Goal: Information Seeking & Learning: Learn about a topic

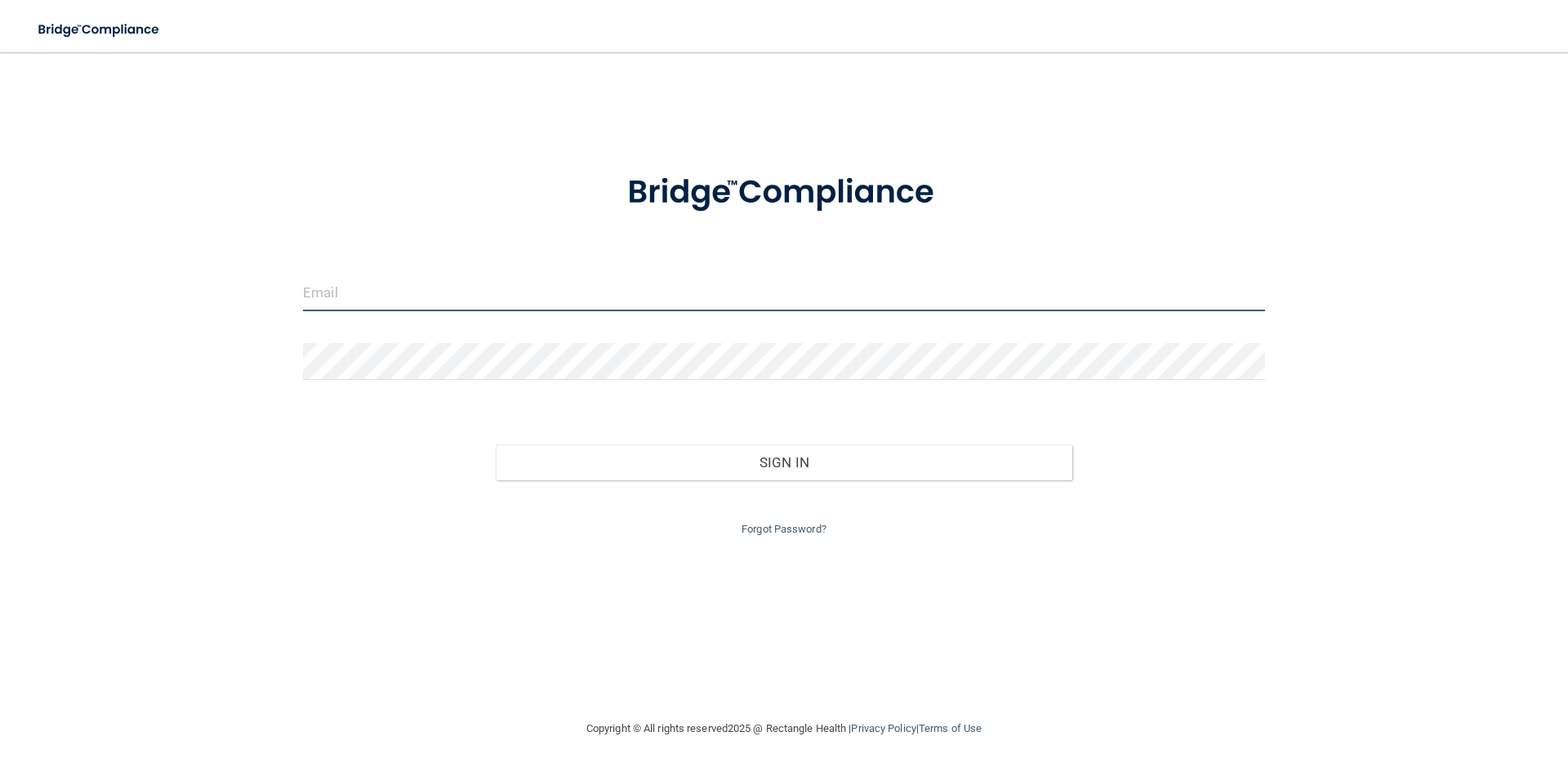
click at [365, 296] on input "email" at bounding box center [784, 292] width 962 height 37
type input "[EMAIL_ADDRESS][DOMAIN_NAME]"
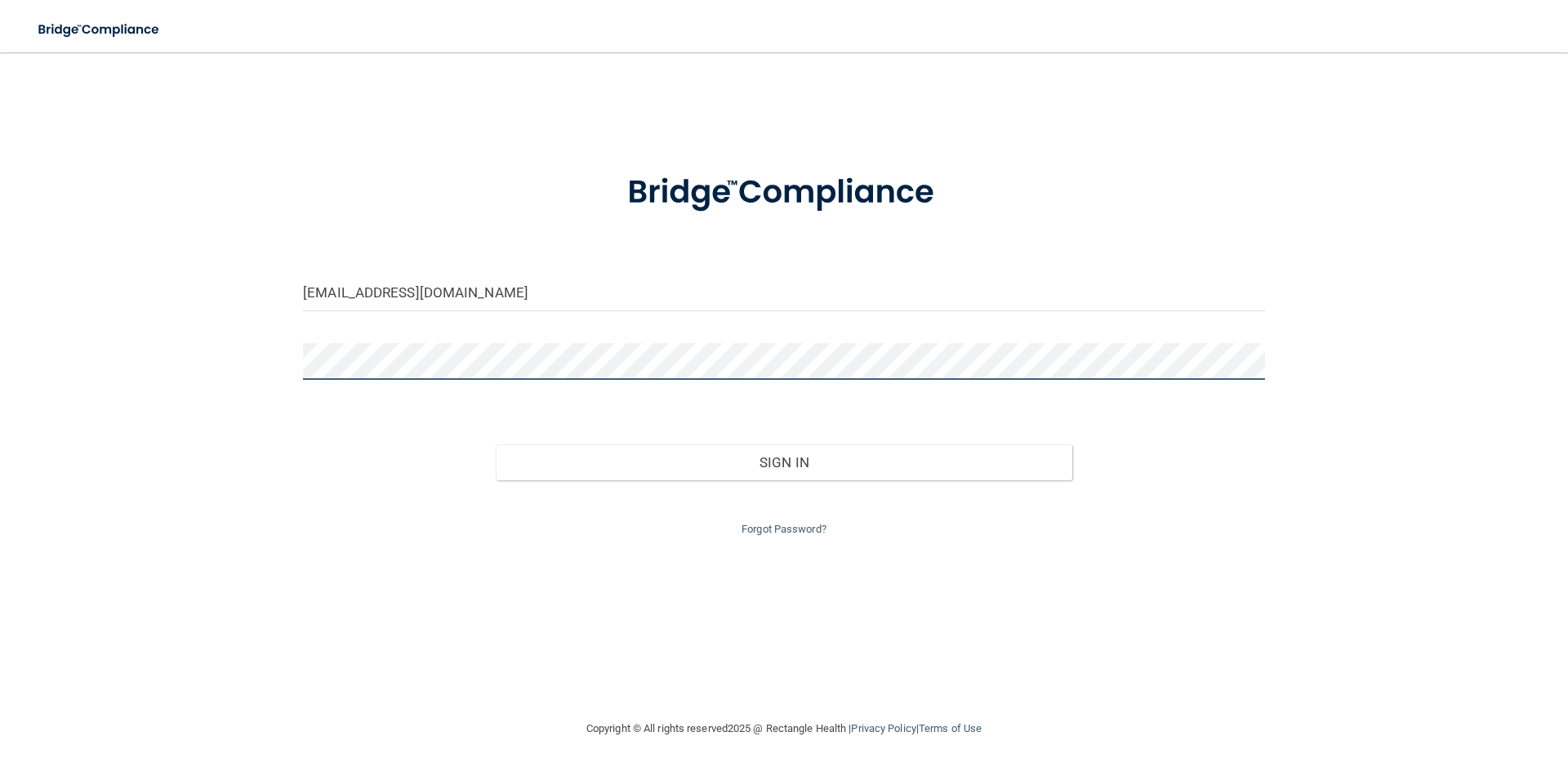
click at [496, 445] on button "Sign In" at bounding box center [785, 462] width 578 height 36
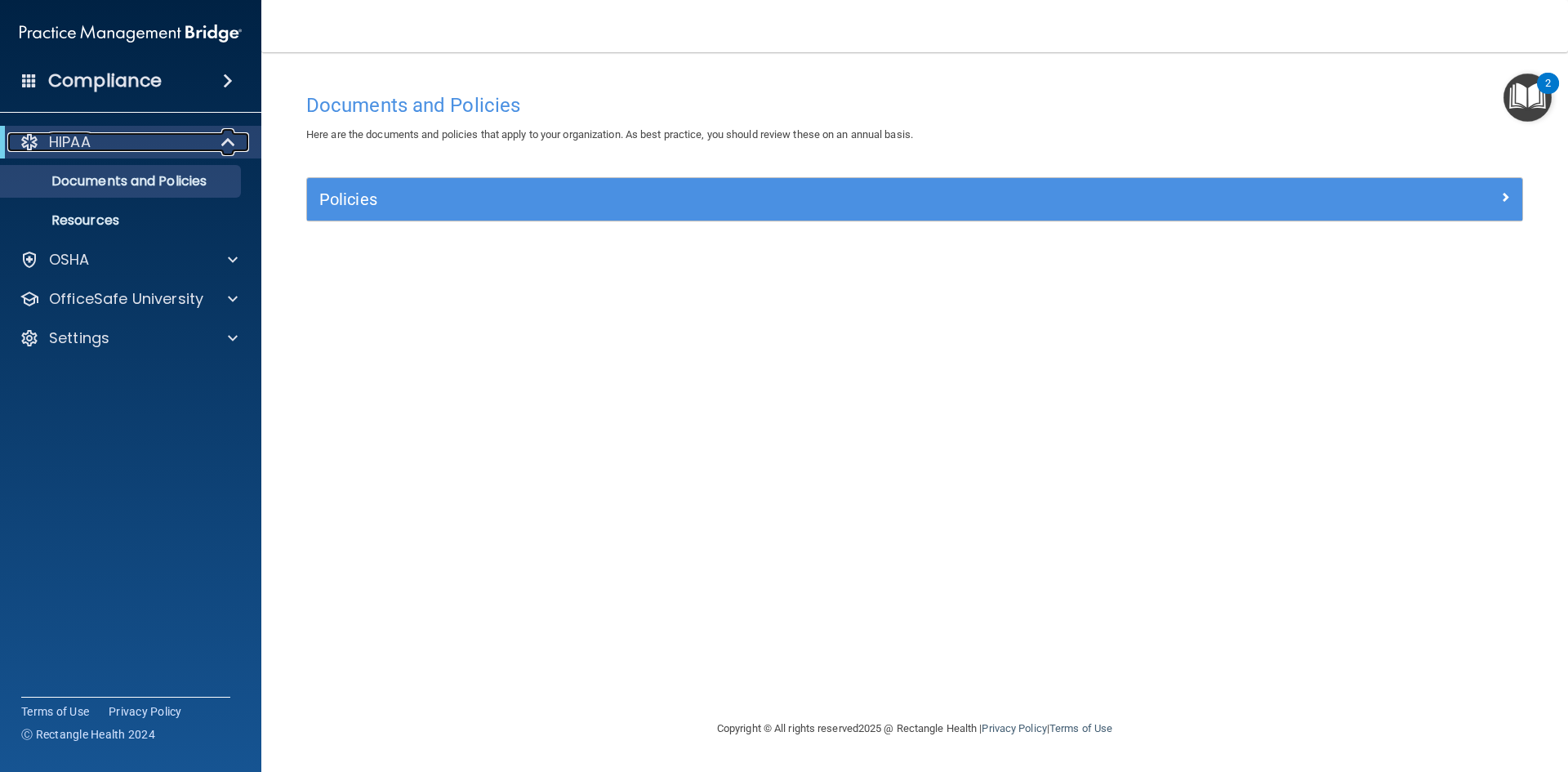
click at [176, 142] on div "HIPAA" at bounding box center [108, 142] width 202 height 20
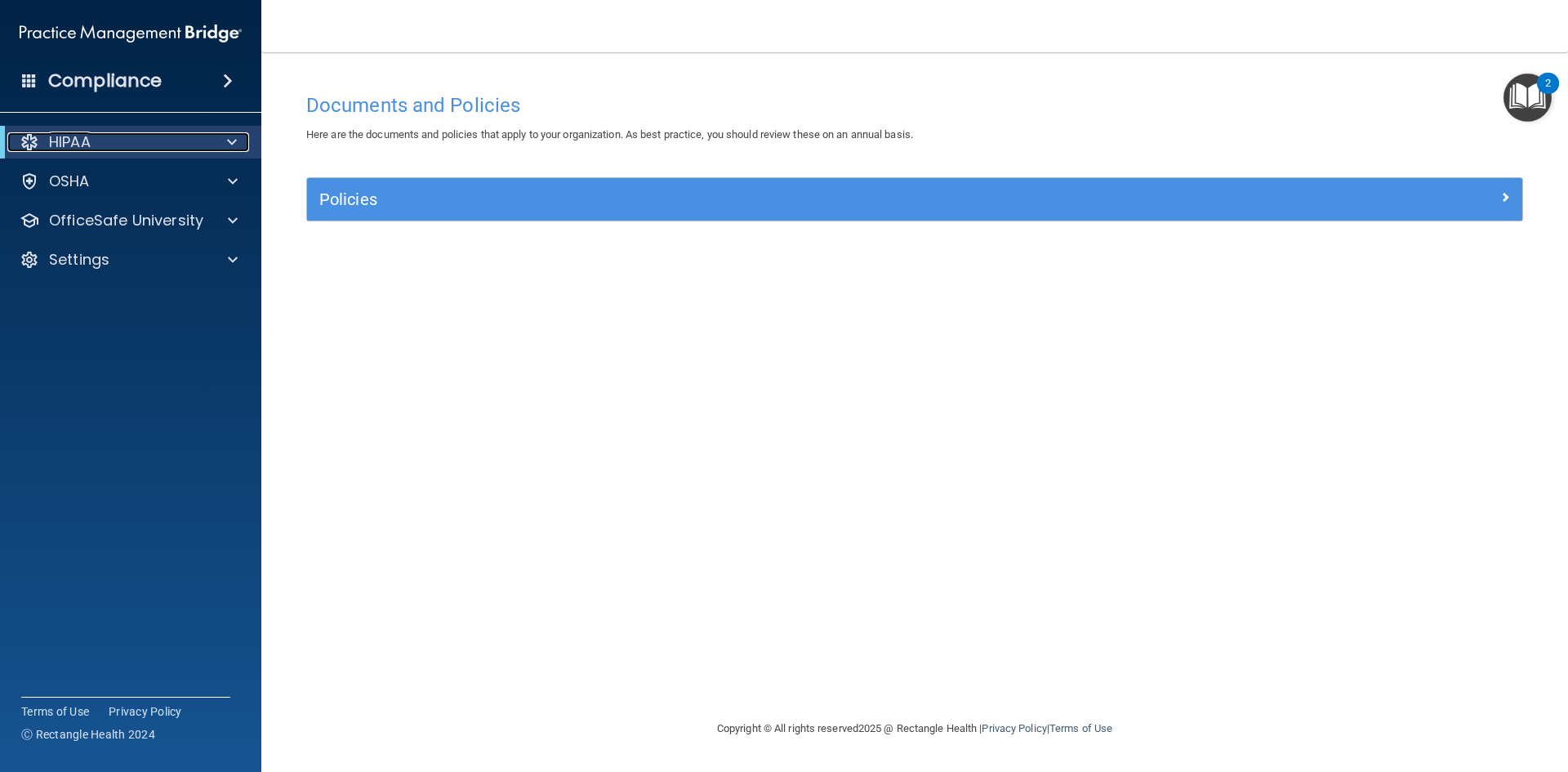
click at [169, 151] on div "HIPAA" at bounding box center [108, 142] width 202 height 20
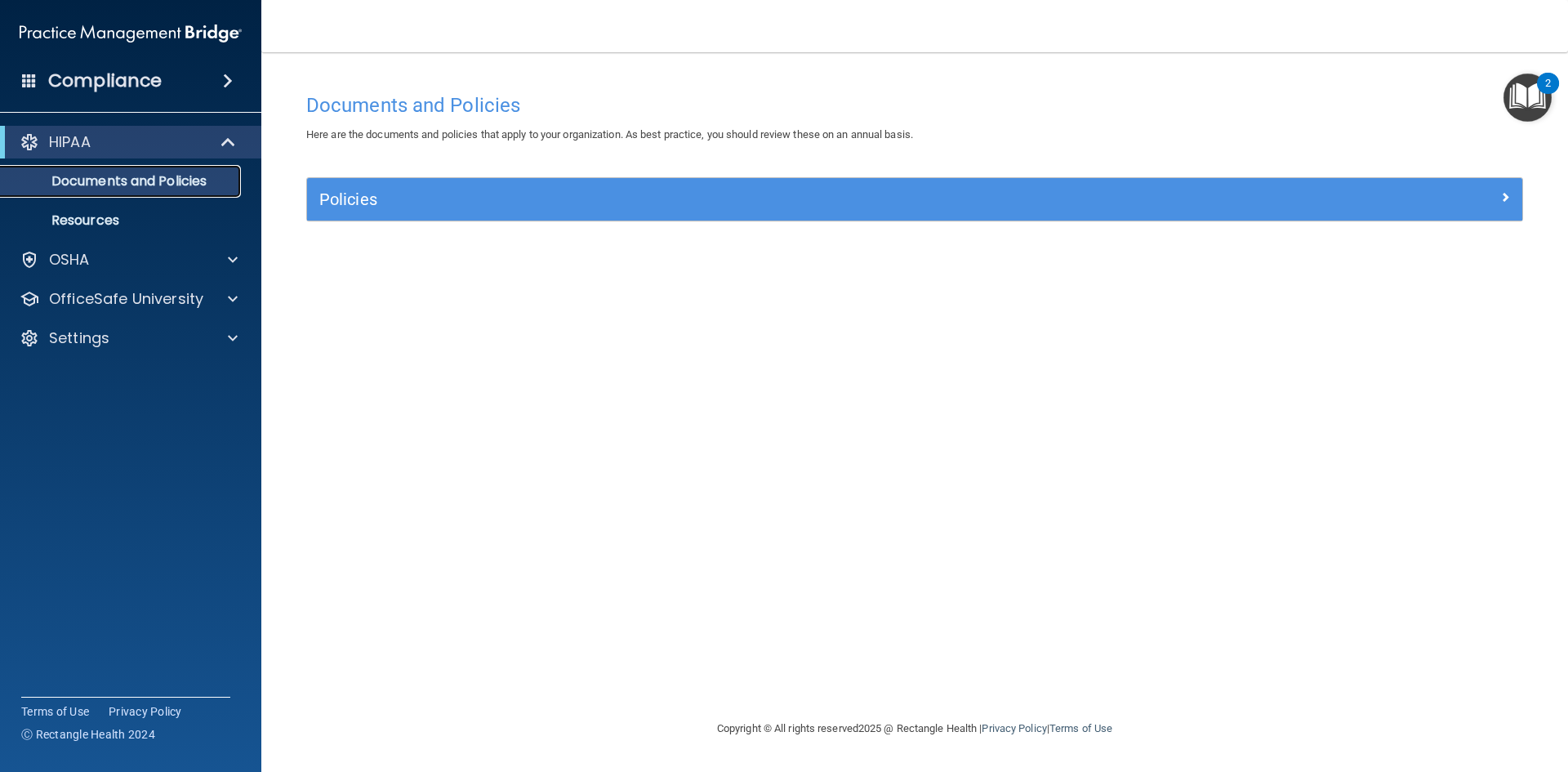
click at [142, 189] on p "Documents and Policies" at bounding box center [122, 181] width 223 height 17
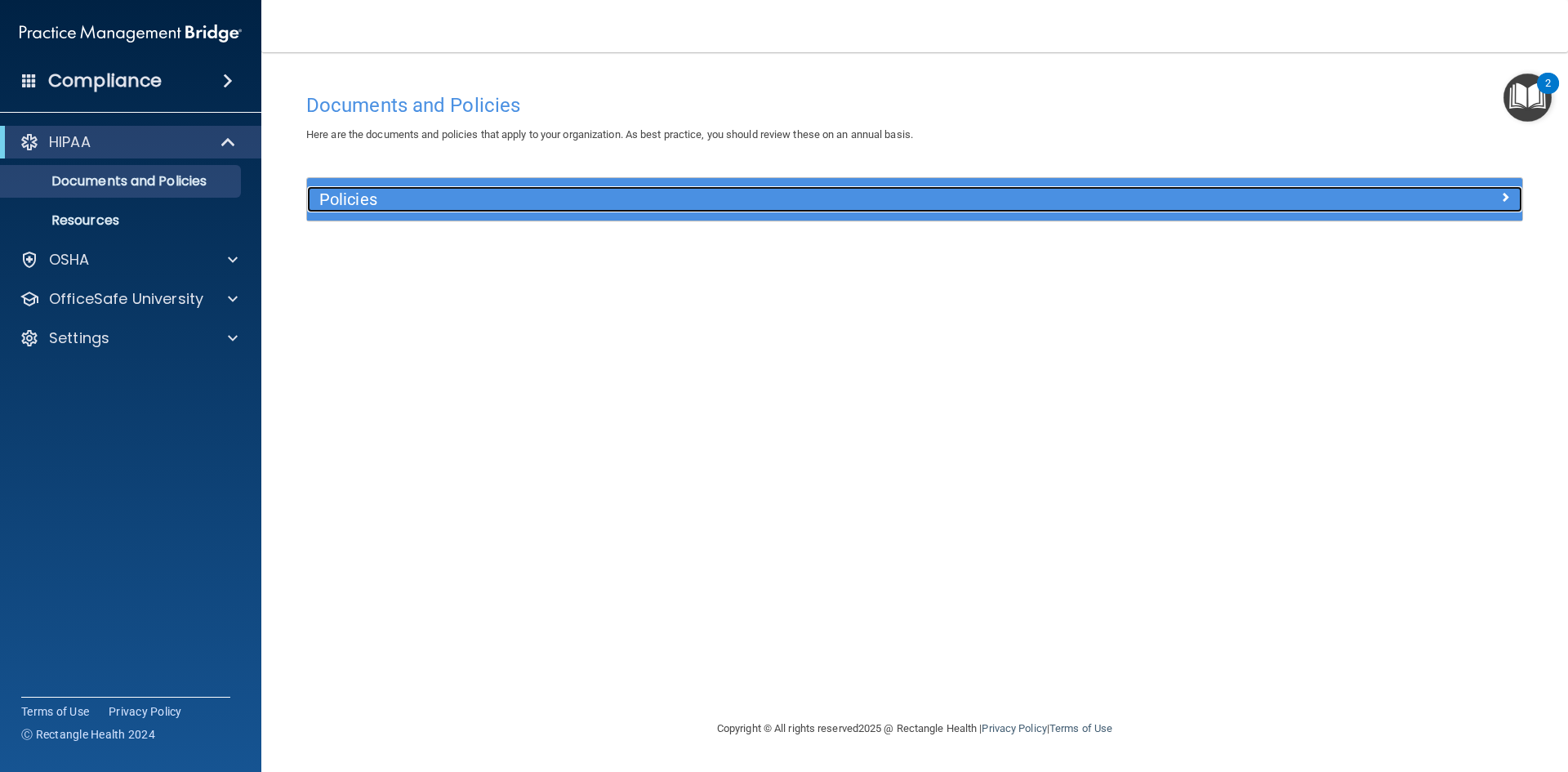
click at [1388, 206] on div "Policies" at bounding box center [915, 199] width 1216 height 26
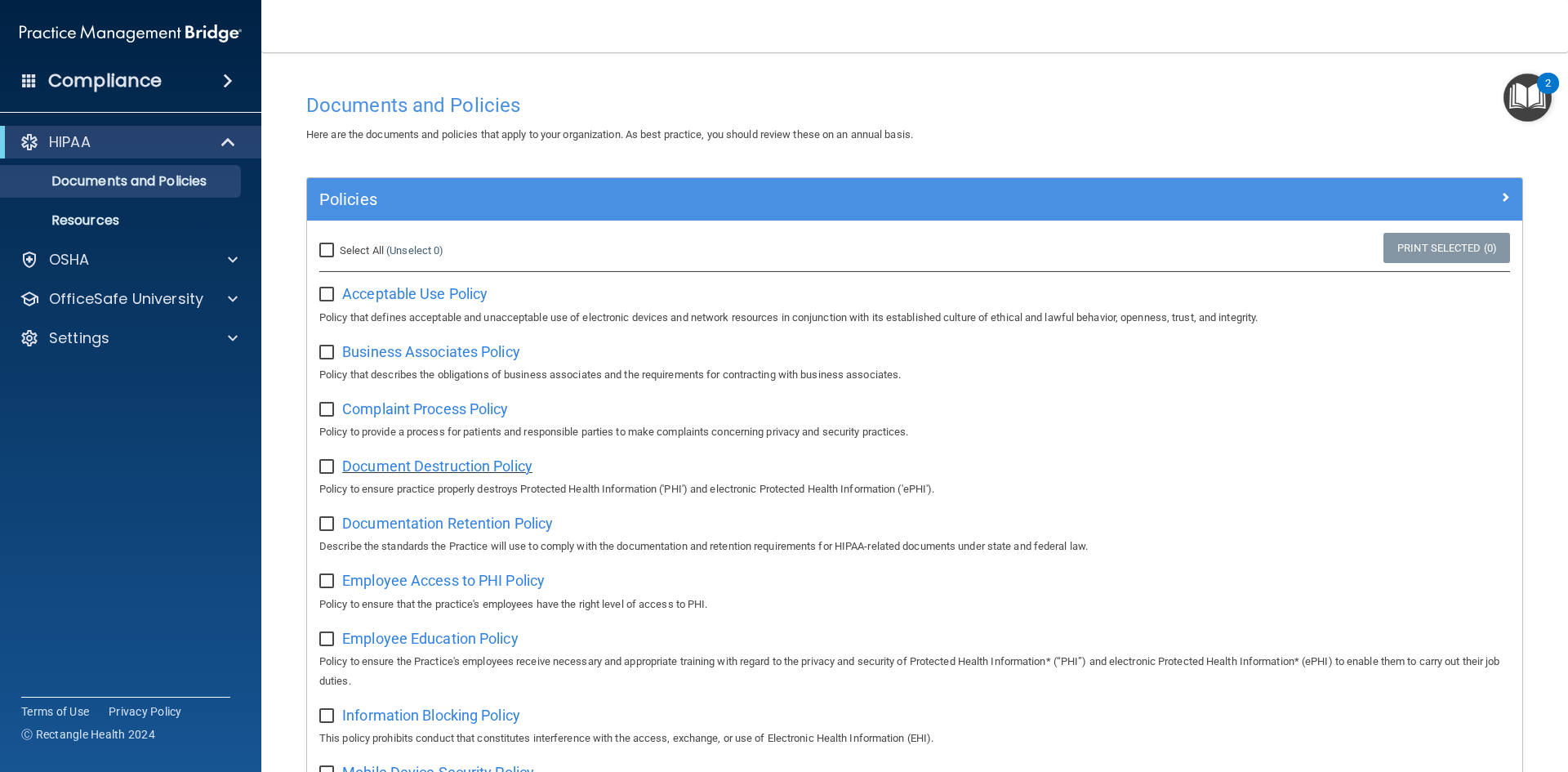
click at [374, 467] on span "Document Destruction Policy" at bounding box center [437, 467] width 191 height 17
click at [333, 251] on input "Select All (Unselect 0) Unselect All" at bounding box center [329, 251] width 19 height 13
checkbox input "true"
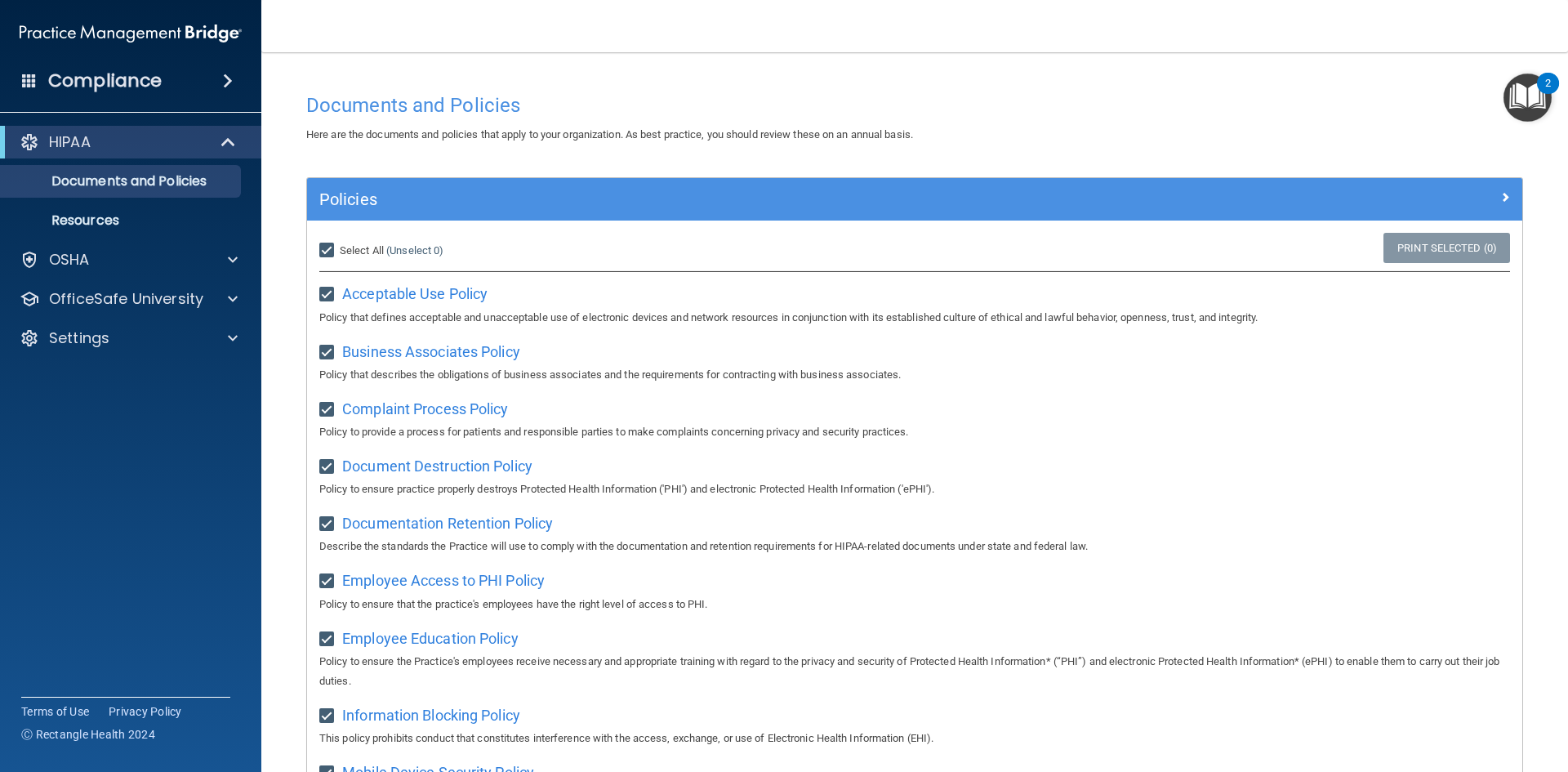
checkbox input "true"
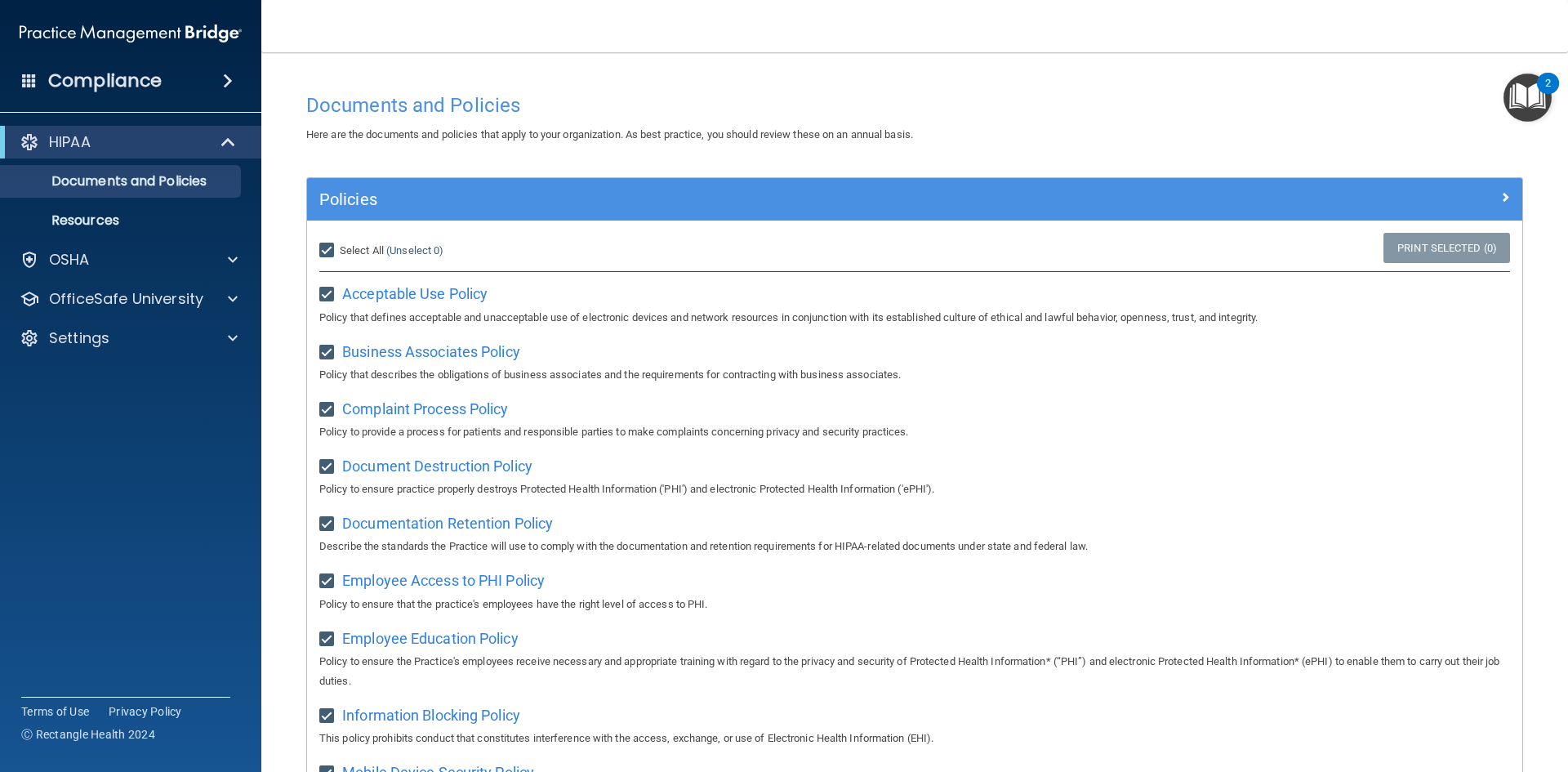
checkbox input "true"
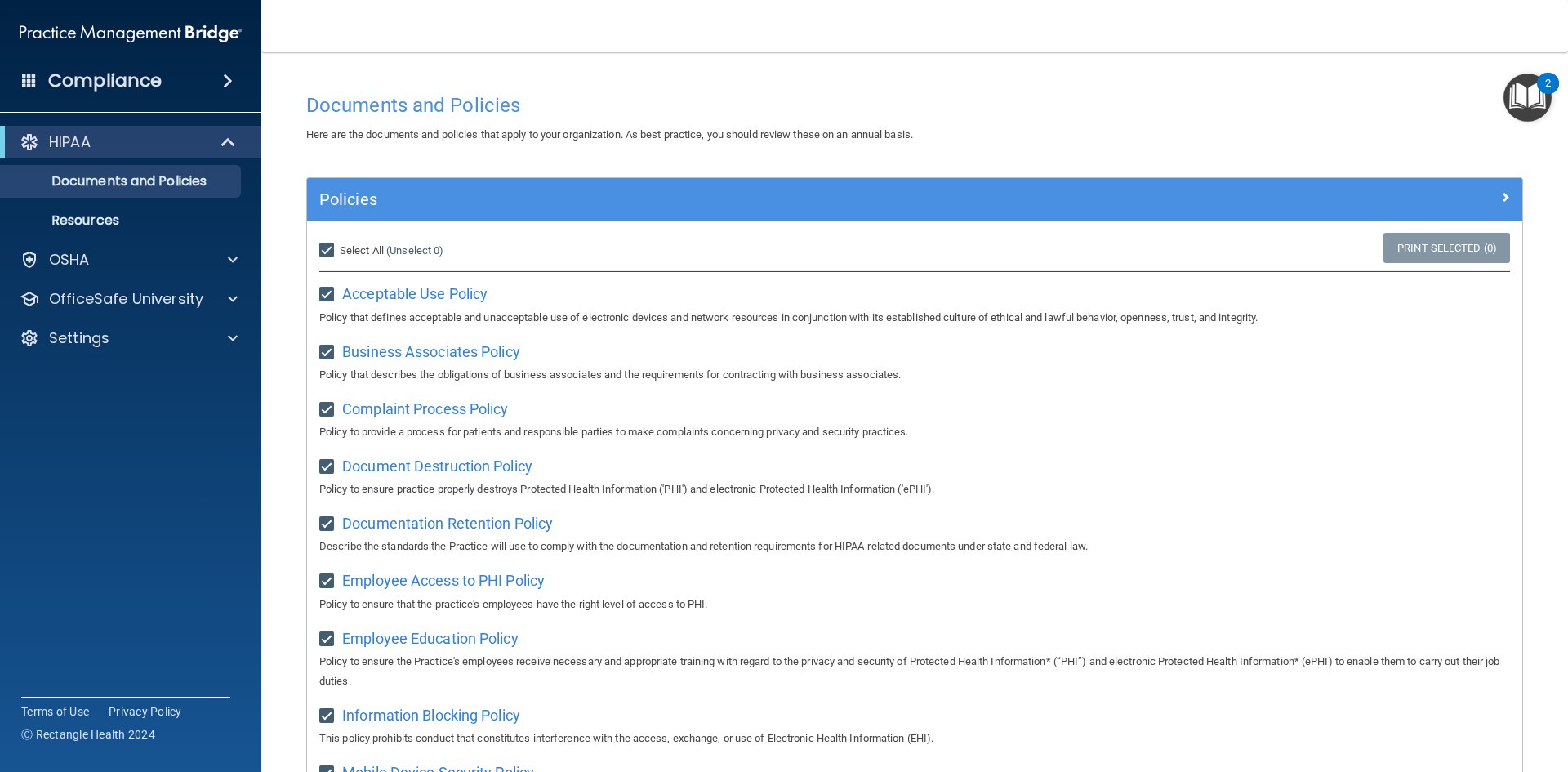
checkbox input "true"
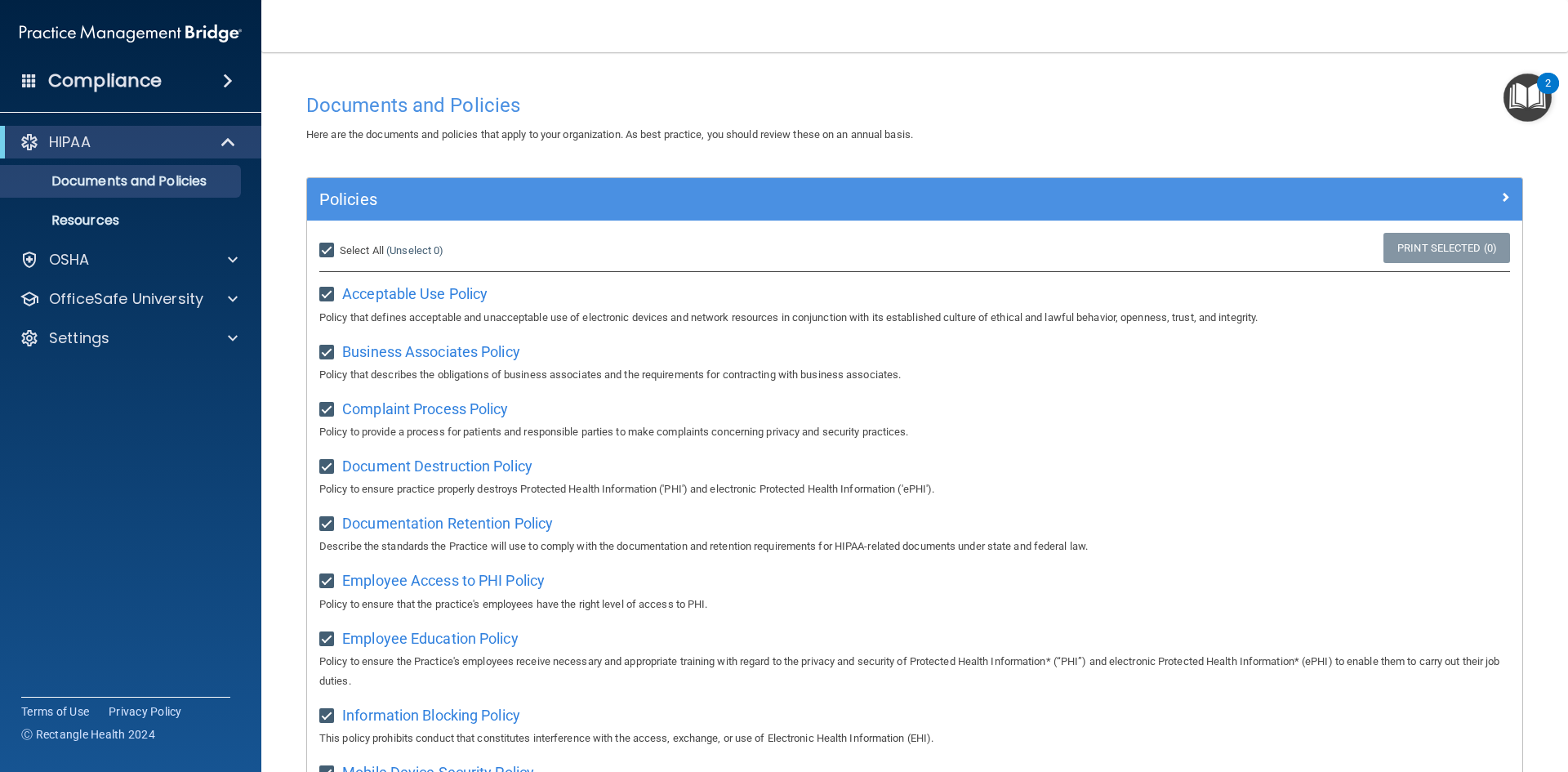
checkbox input "true"
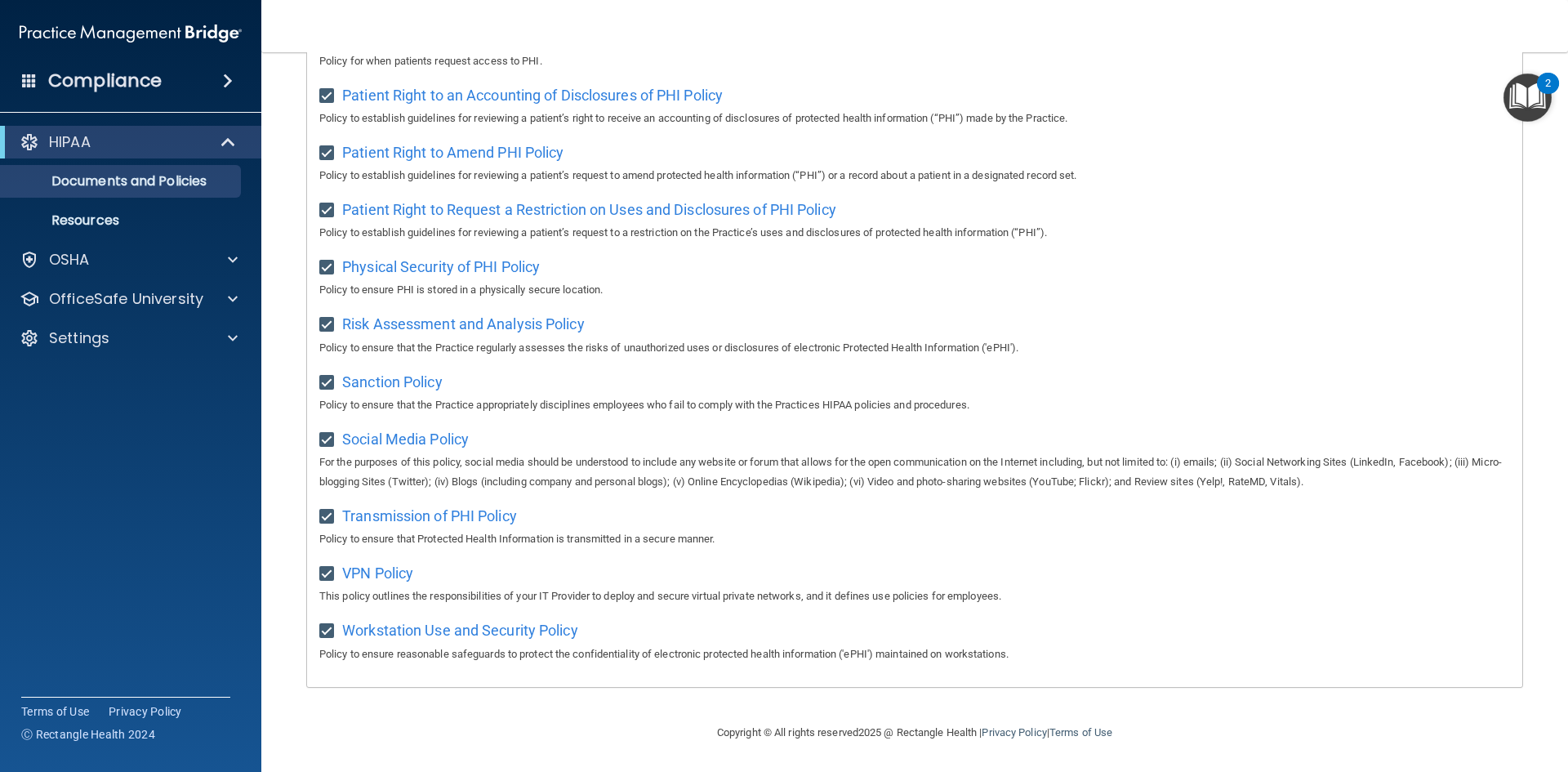
scroll to position [867, 0]
click at [1515, 91] on img "Open Resource Center, 2 new notifications" at bounding box center [1527, 97] width 48 height 48
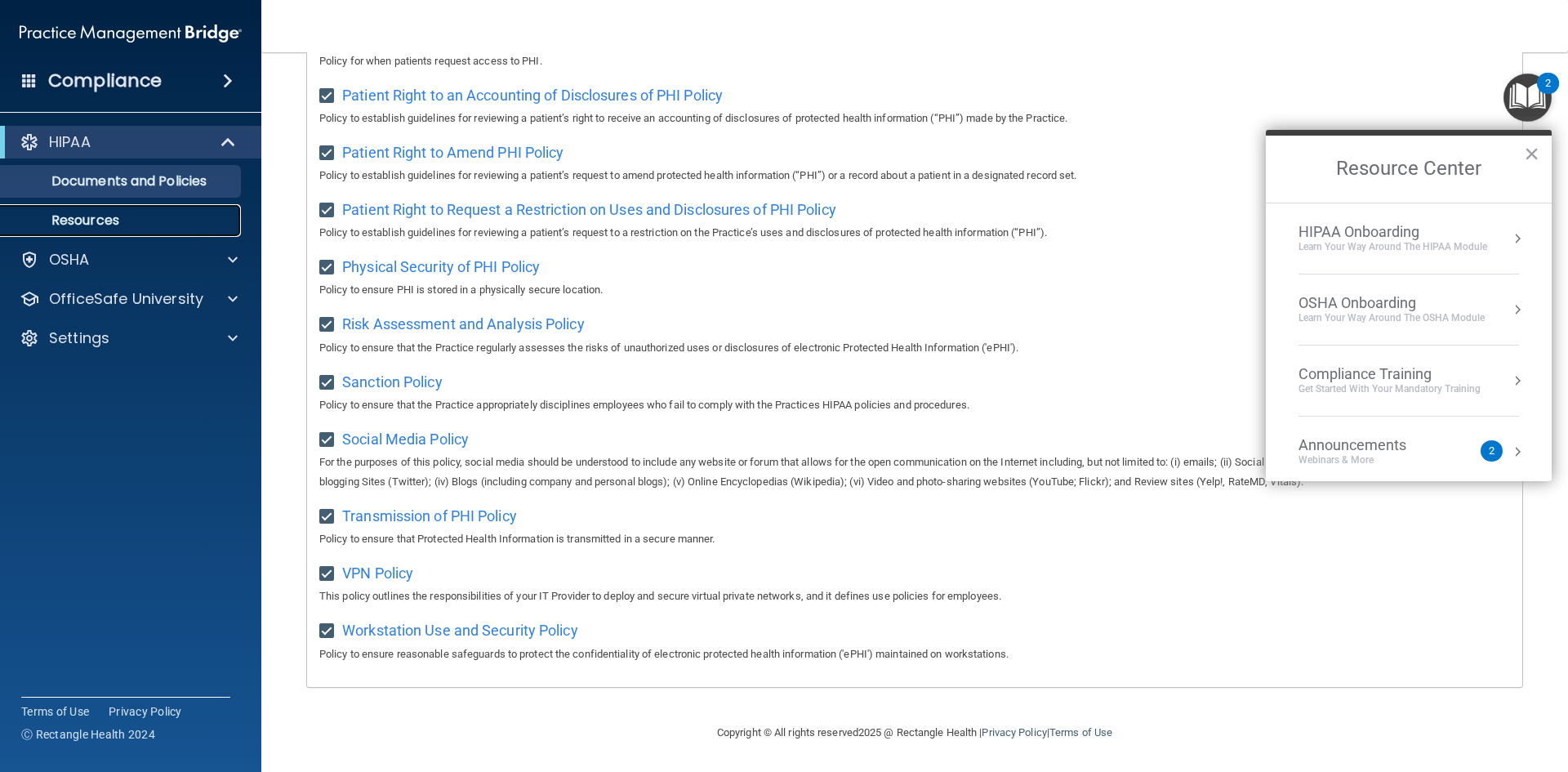
click at [189, 212] on p "Resources" at bounding box center [122, 220] width 223 height 17
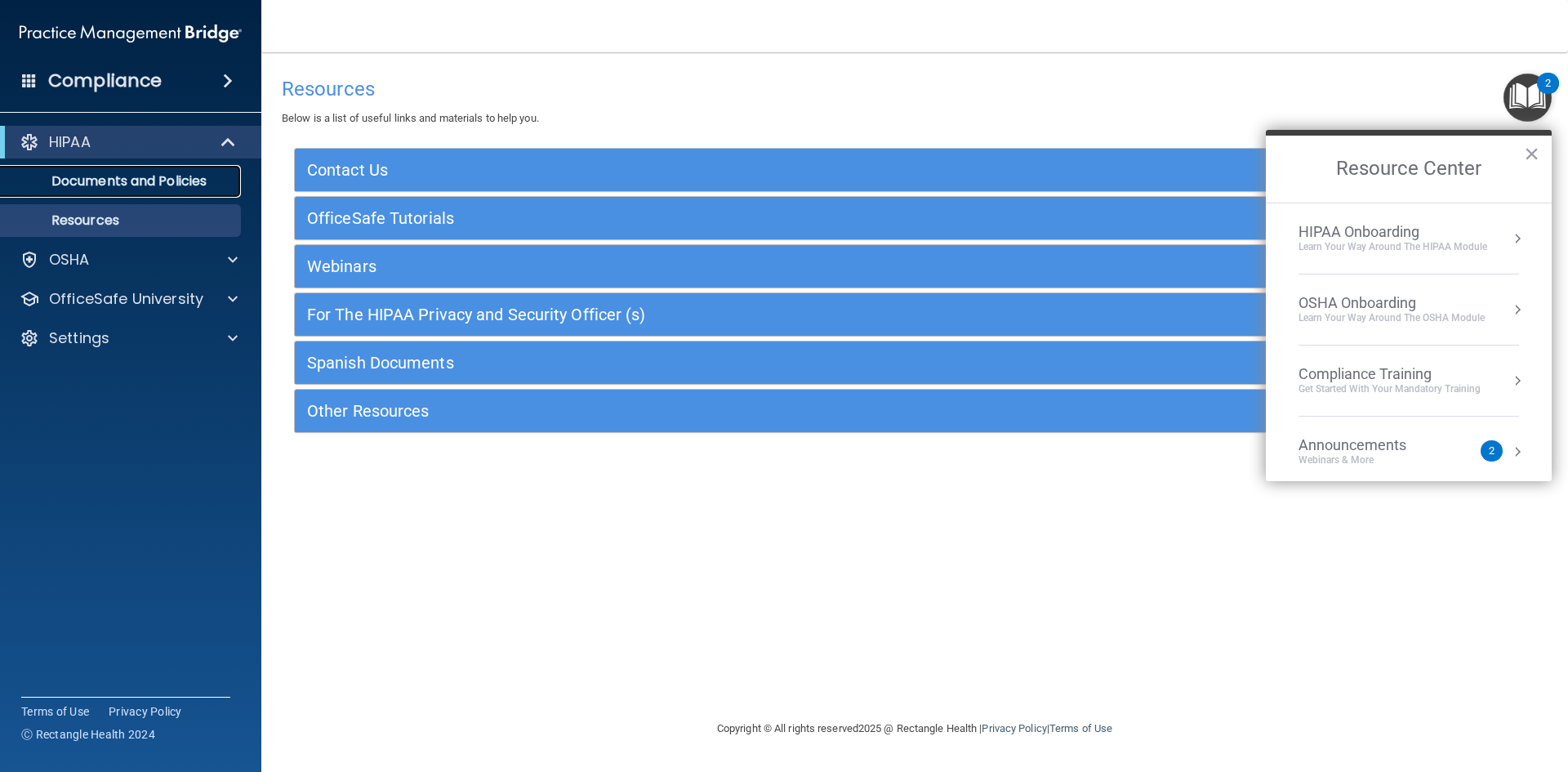
click at [157, 184] on p "Documents and Policies" at bounding box center [122, 181] width 223 height 17
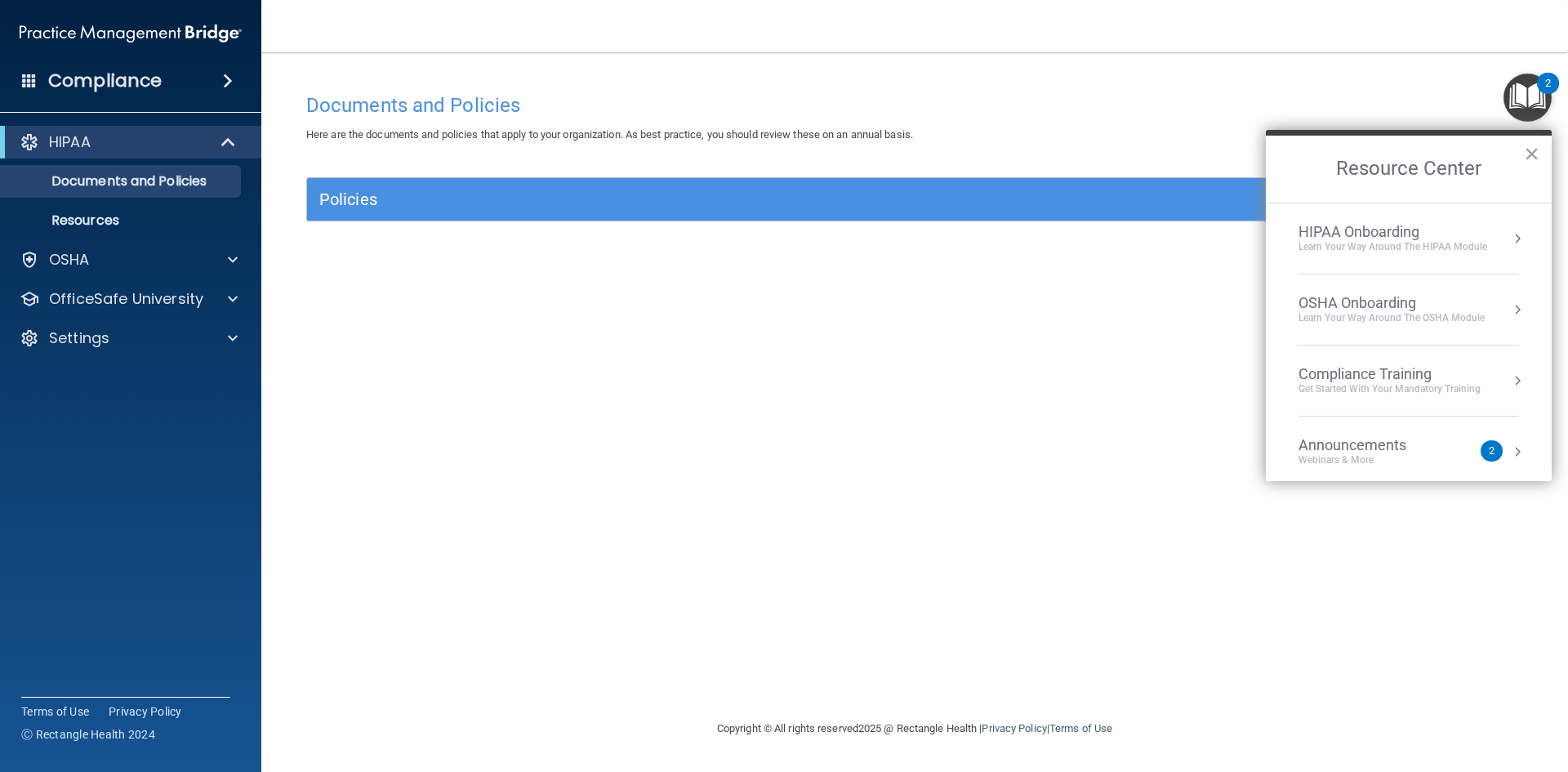
click at [1486, 319] on div "OSHA Onboarding Learn your way around the OSHA module" at bounding box center [1409, 310] width 220 height 31
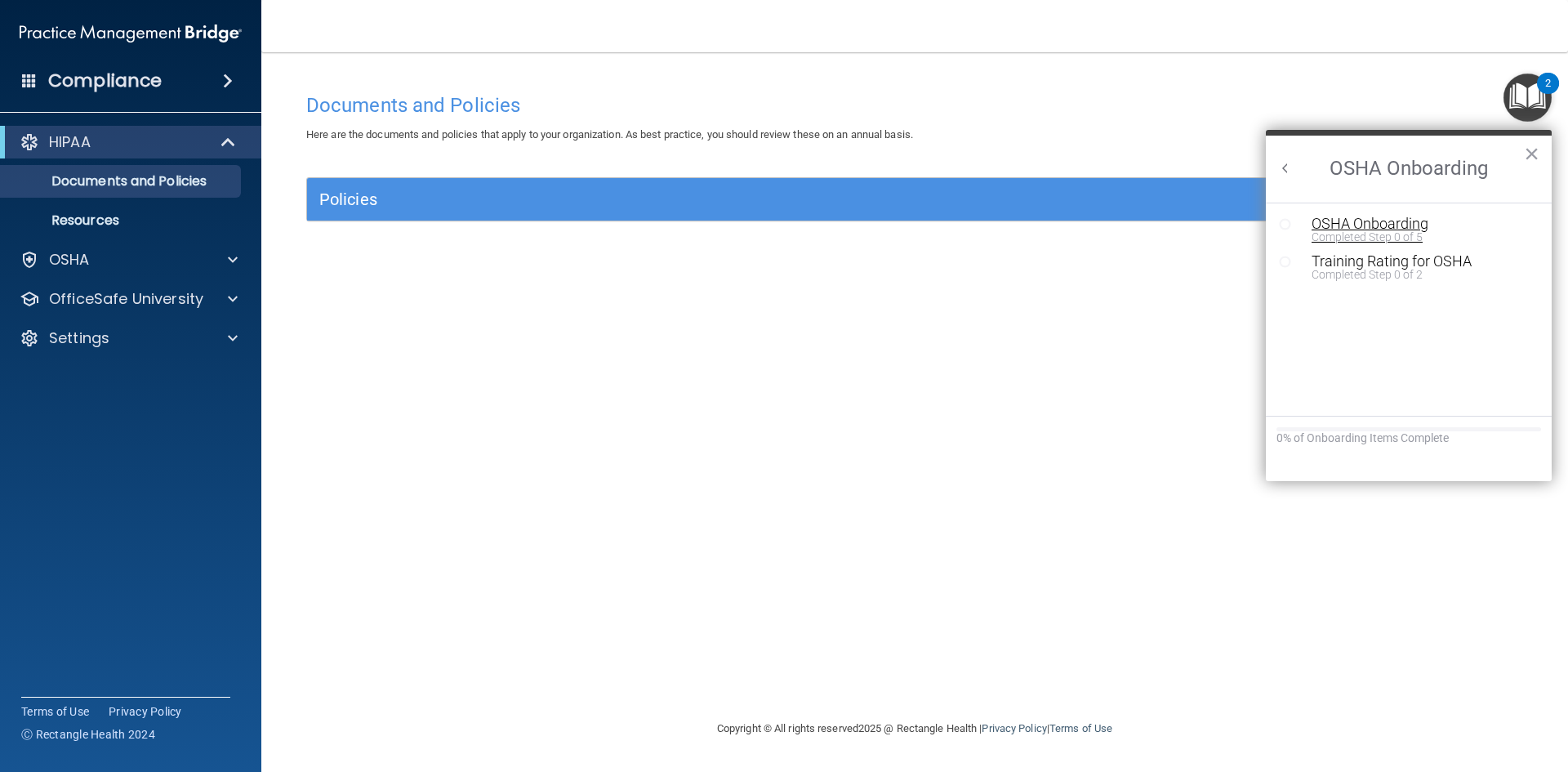
click at [1380, 222] on div "OSHA Onboarding" at bounding box center [1422, 224] width 219 height 15
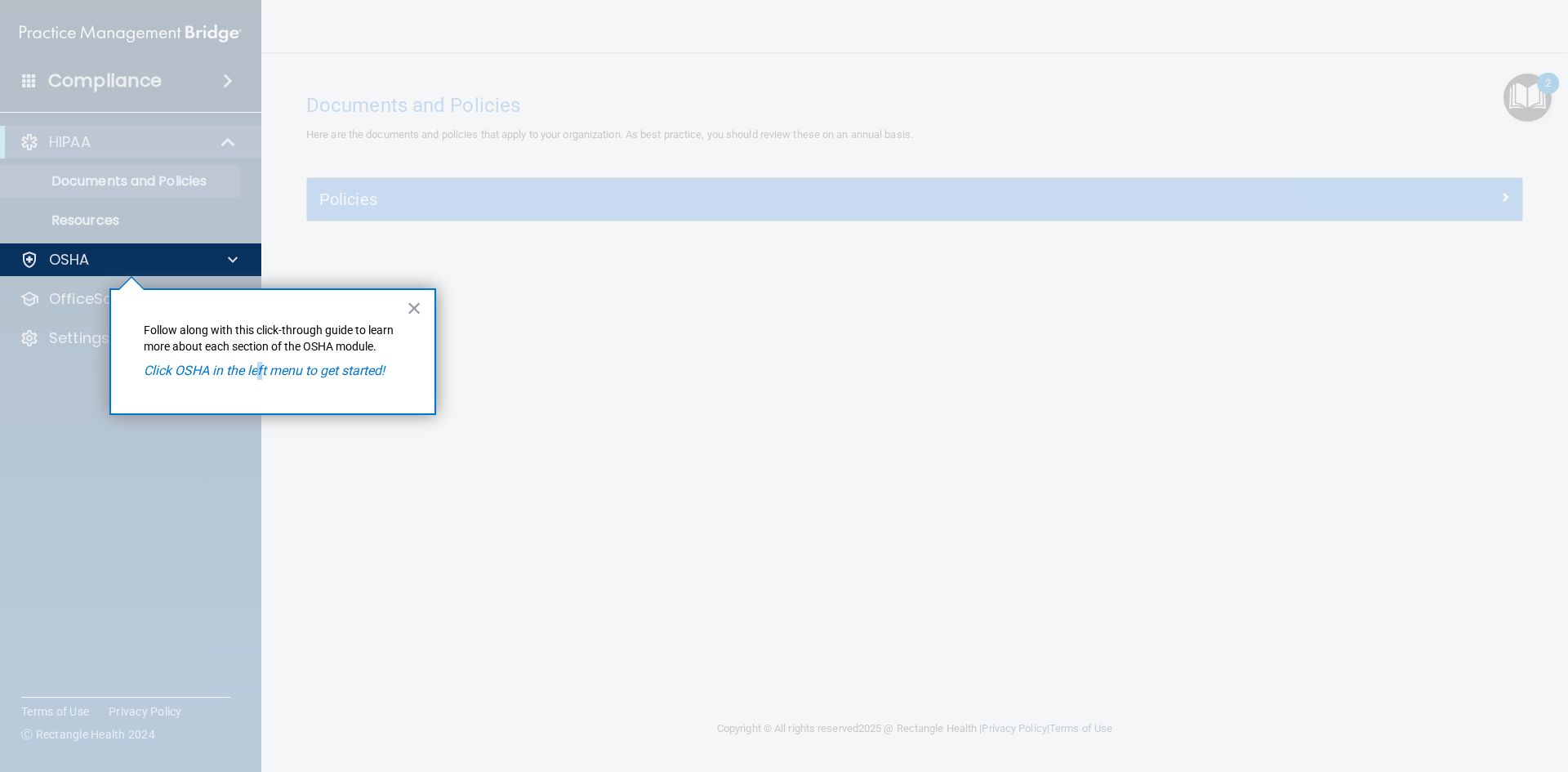
click at [262, 367] on p "Click OSHA in the left menu to get started!" at bounding box center [272, 371] width 258 height 18
click at [416, 304] on button "×" at bounding box center [414, 308] width 16 height 26
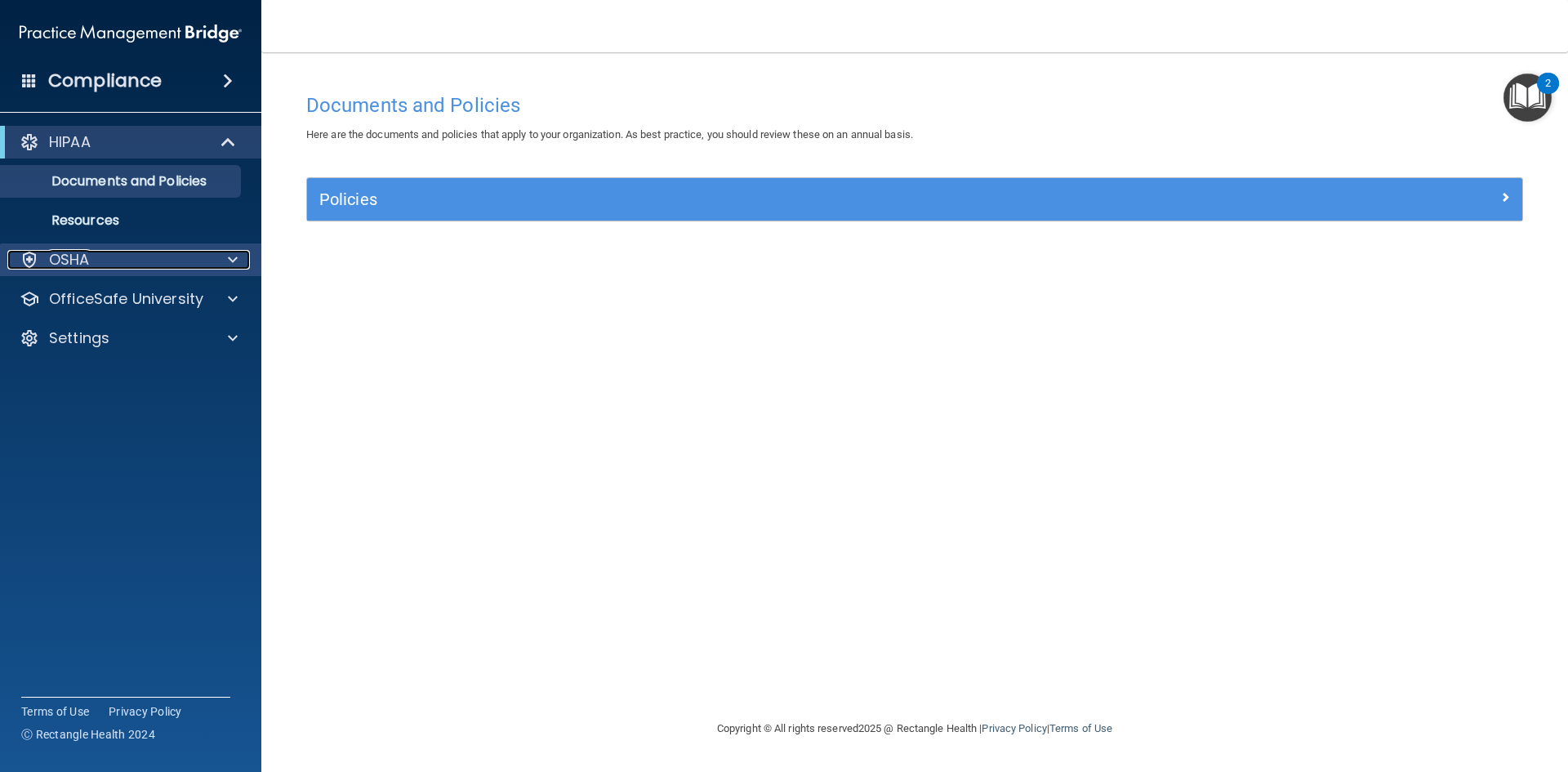
click at [83, 260] on p "OSHA" at bounding box center [69, 259] width 41 height 20
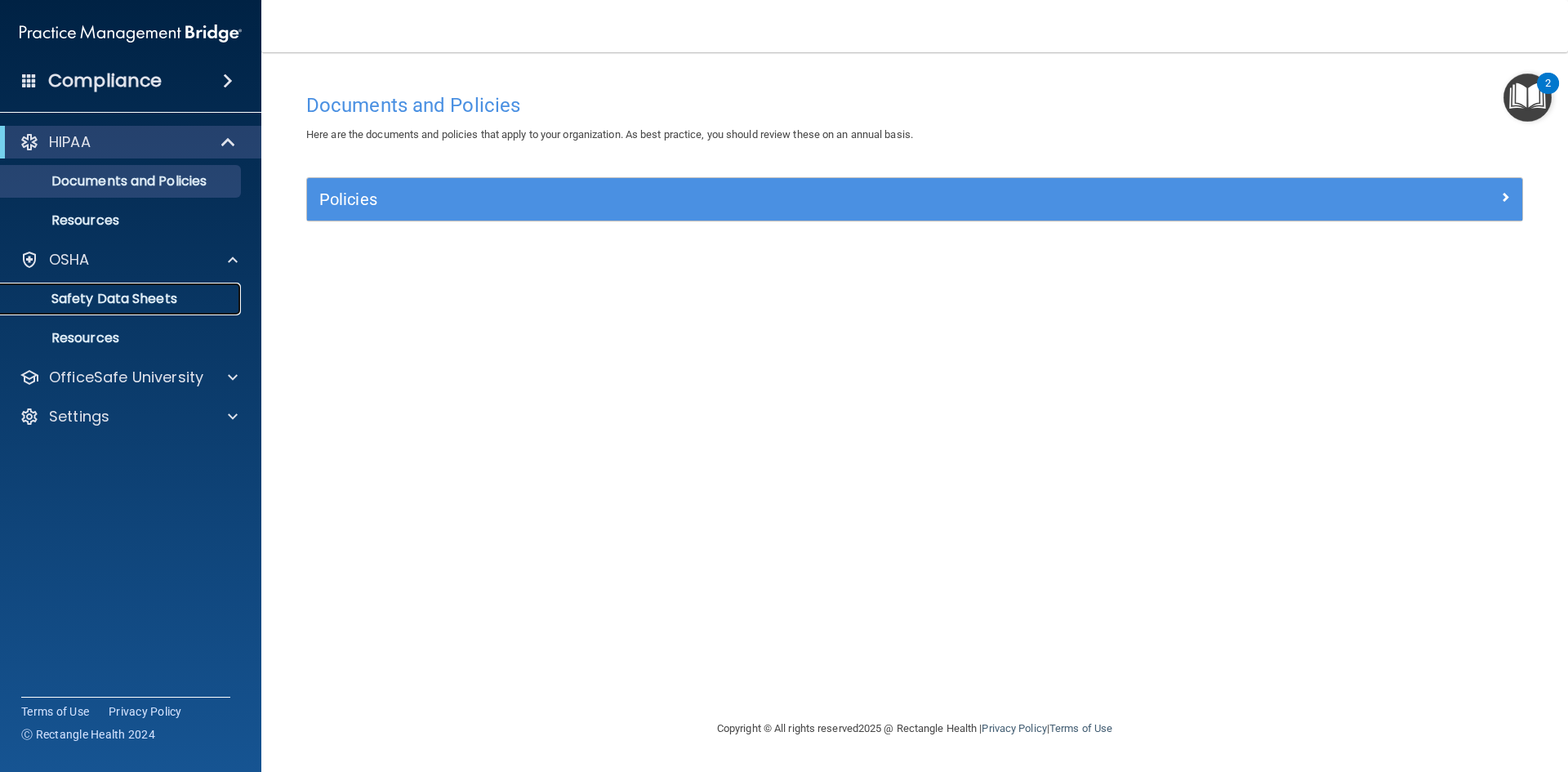
click at [80, 293] on p "Safety Data Sheets" at bounding box center [122, 299] width 223 height 17
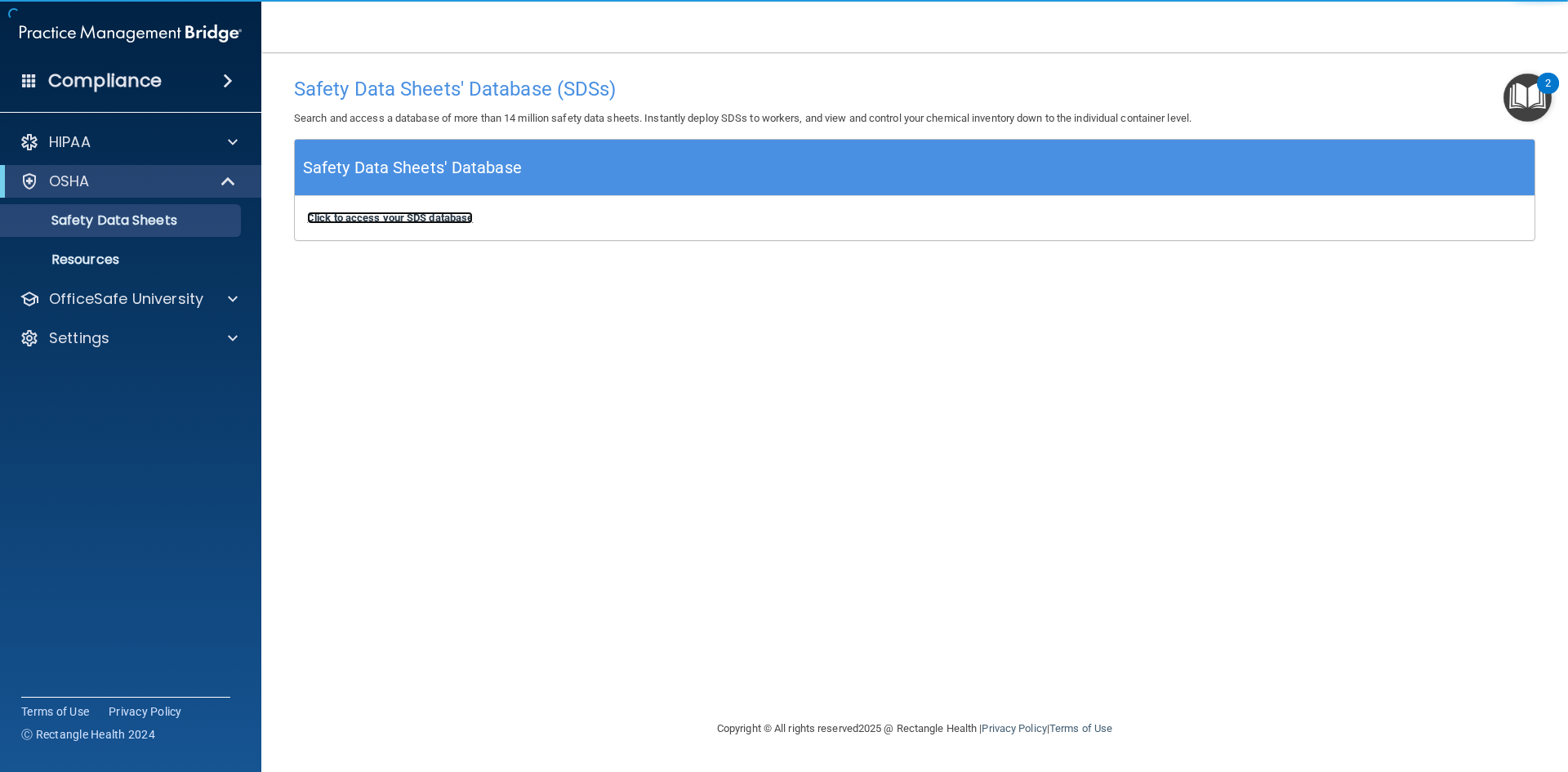
click at [466, 223] on b "Click to access your SDS database" at bounding box center [390, 218] width 166 height 12
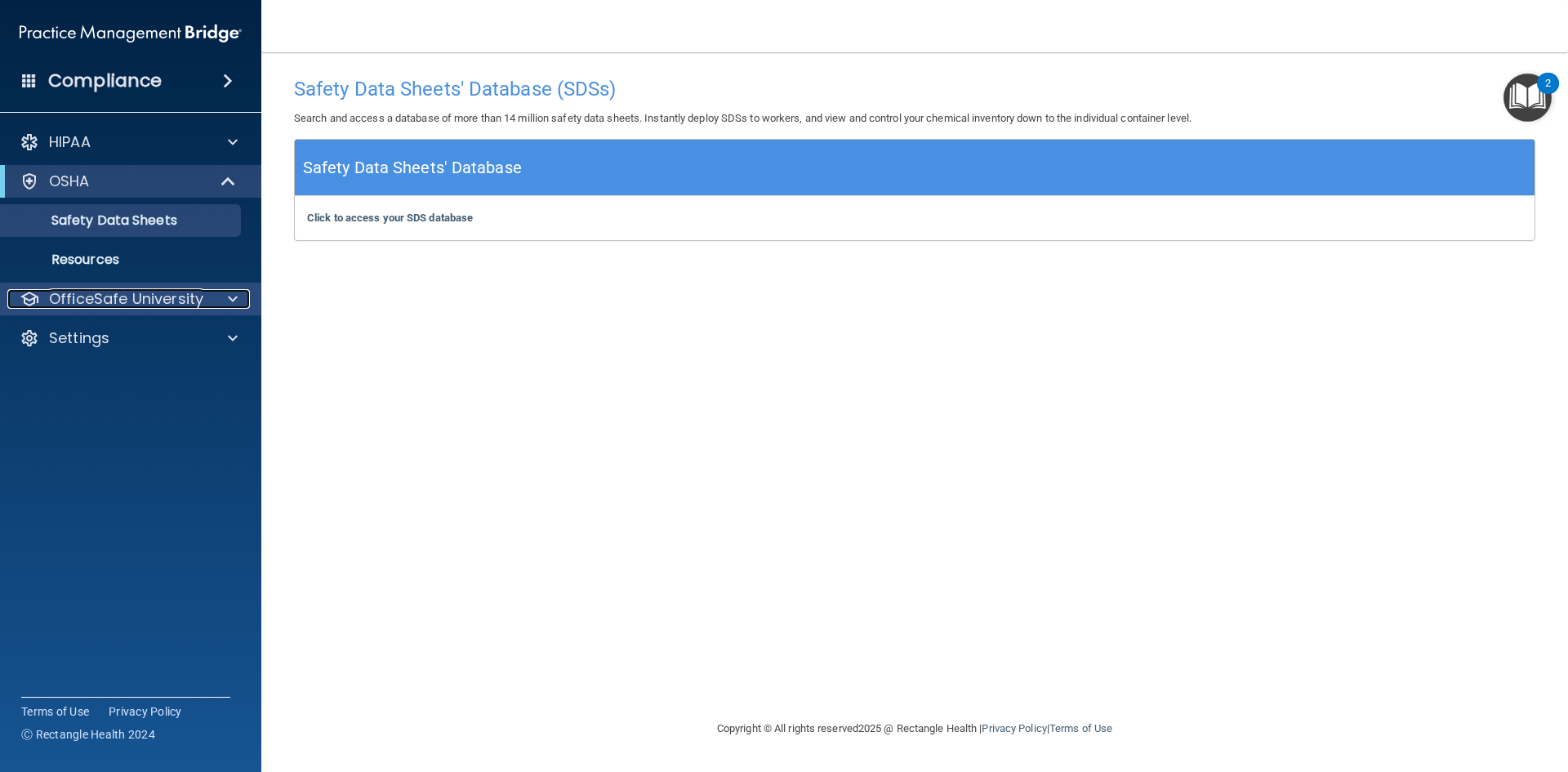
drag, startPoint x: 143, startPoint y: 295, endPoint x: 133, endPoint y: 298, distance: 10.4
click at [144, 296] on p "OfficeSafe University" at bounding box center [125, 299] width 154 height 20
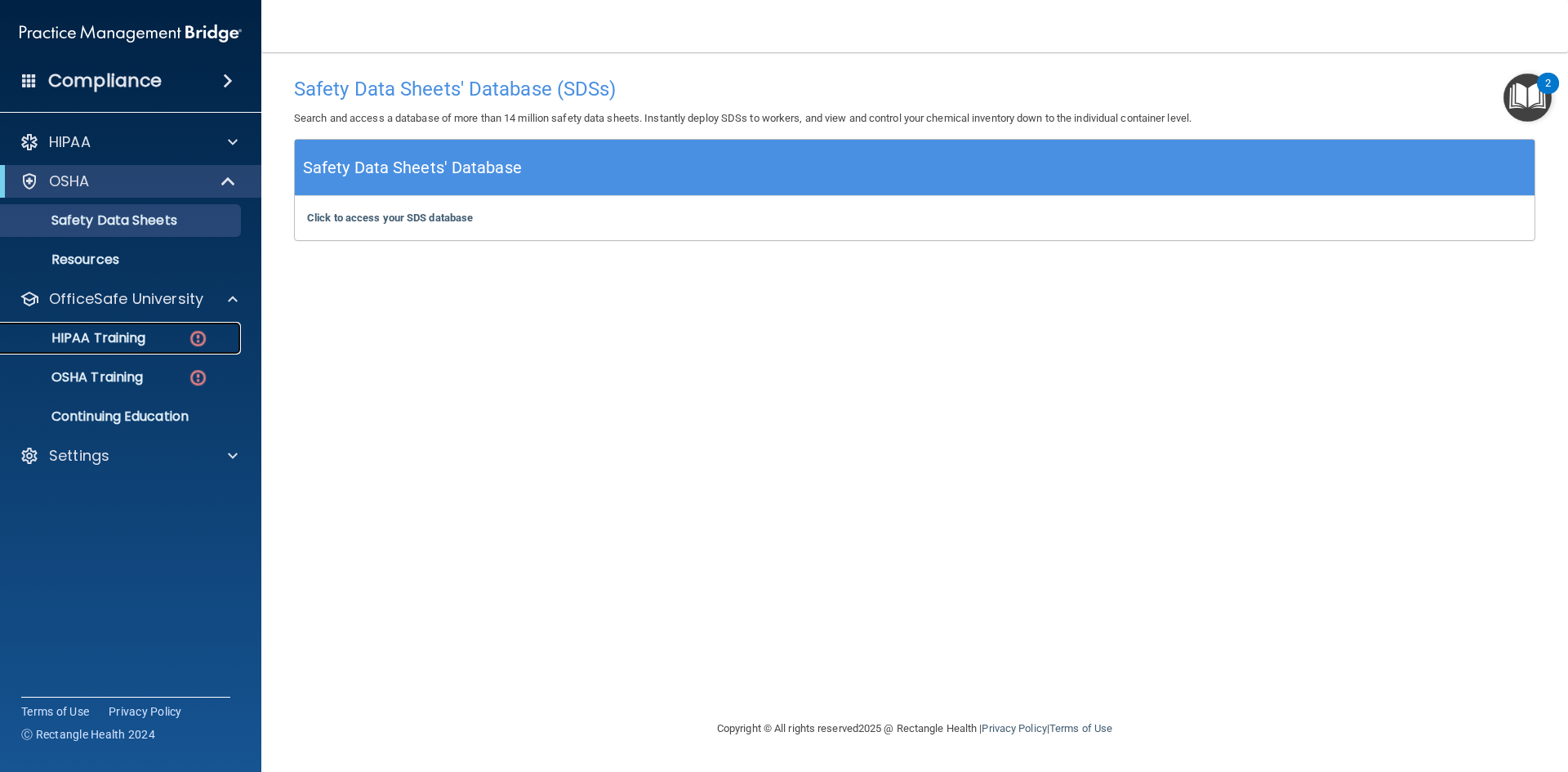
click at [142, 348] on link "HIPAA Training" at bounding box center [112, 339] width 258 height 33
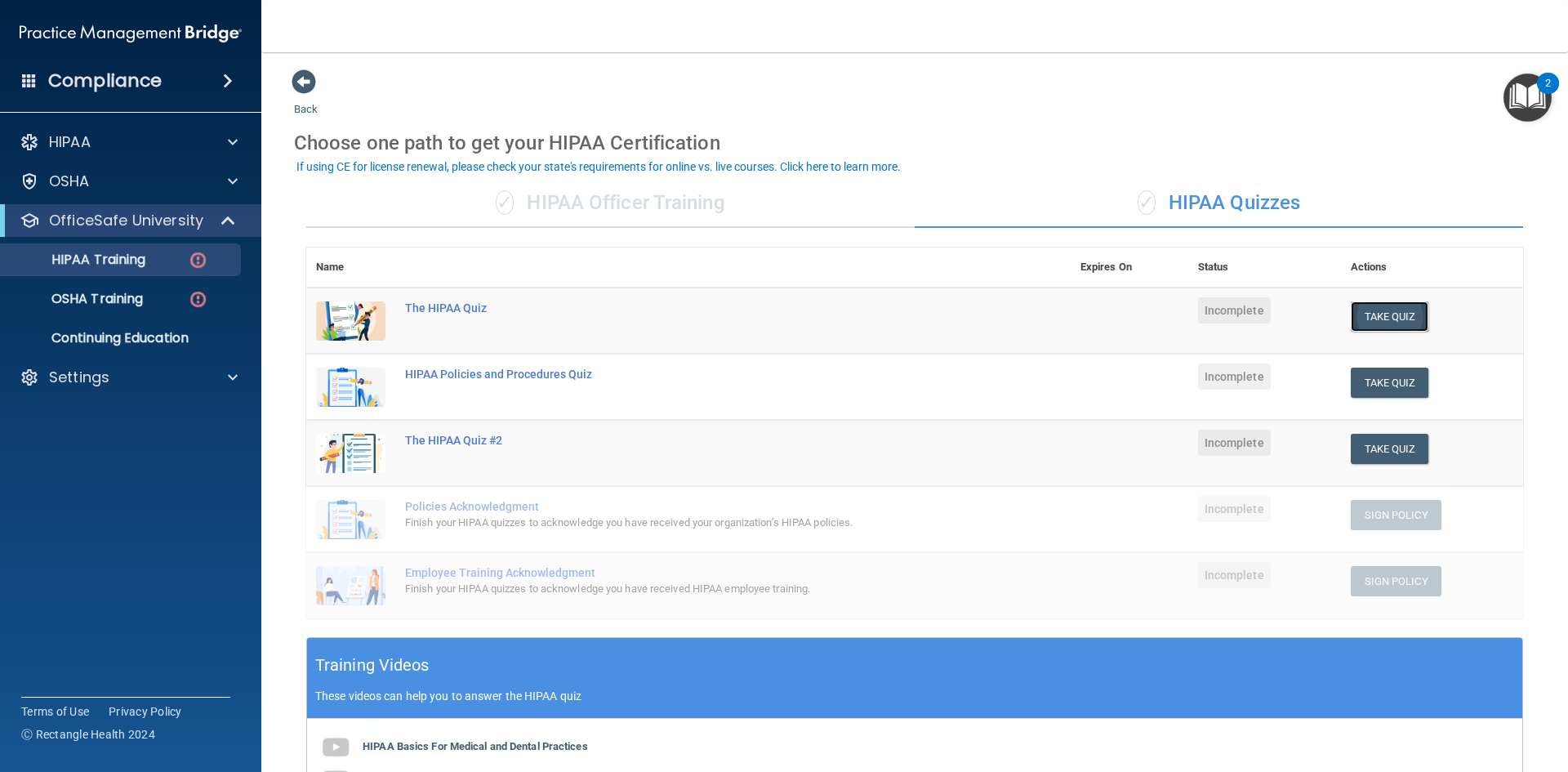
click at [1360, 315] on button "Take Quiz" at bounding box center [1390, 316] width 78 height 30
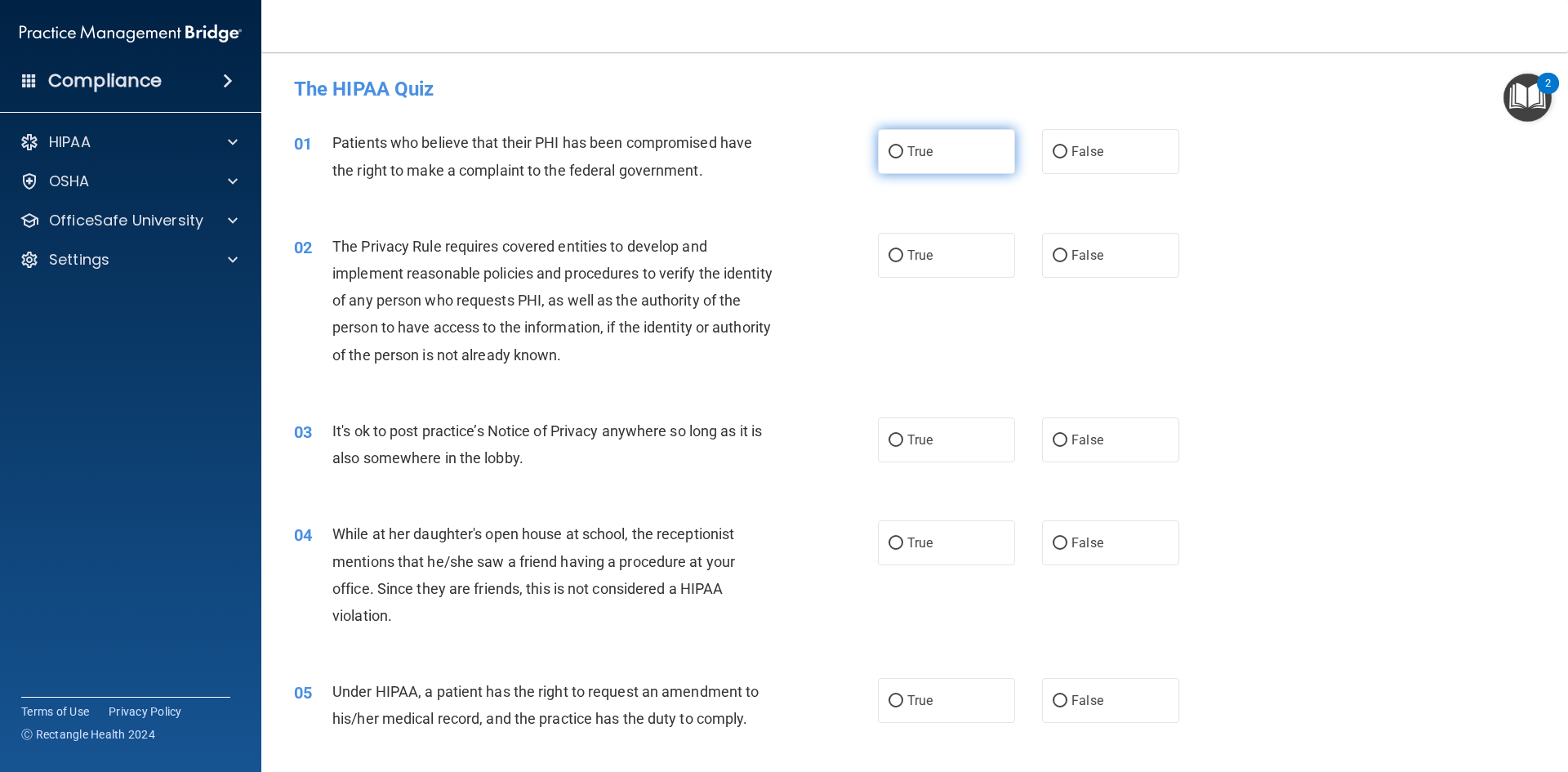
click at [899, 151] on label "True" at bounding box center [947, 151] width 137 height 45
click at [899, 151] on input "True" at bounding box center [895, 152] width 15 height 12
radio input "true"
click at [921, 256] on span "True" at bounding box center [920, 255] width 25 height 16
click at [903, 256] on input "True" at bounding box center [895, 256] width 15 height 12
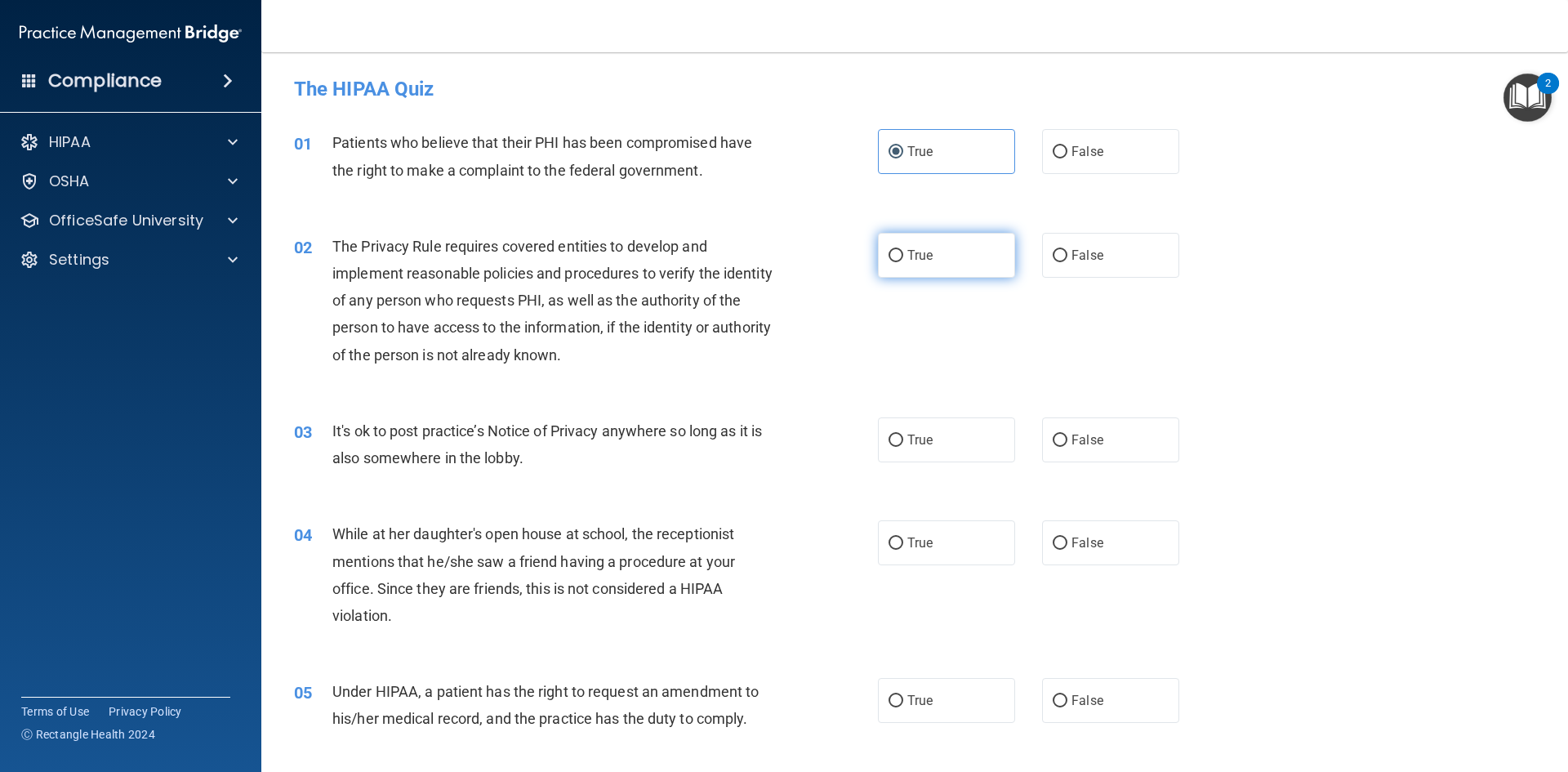
radio input "true"
click at [1053, 434] on input "False" at bounding box center [1060, 440] width 15 height 12
radio input "true"
click at [1056, 538] on input "False" at bounding box center [1060, 544] width 15 height 12
radio input "true"
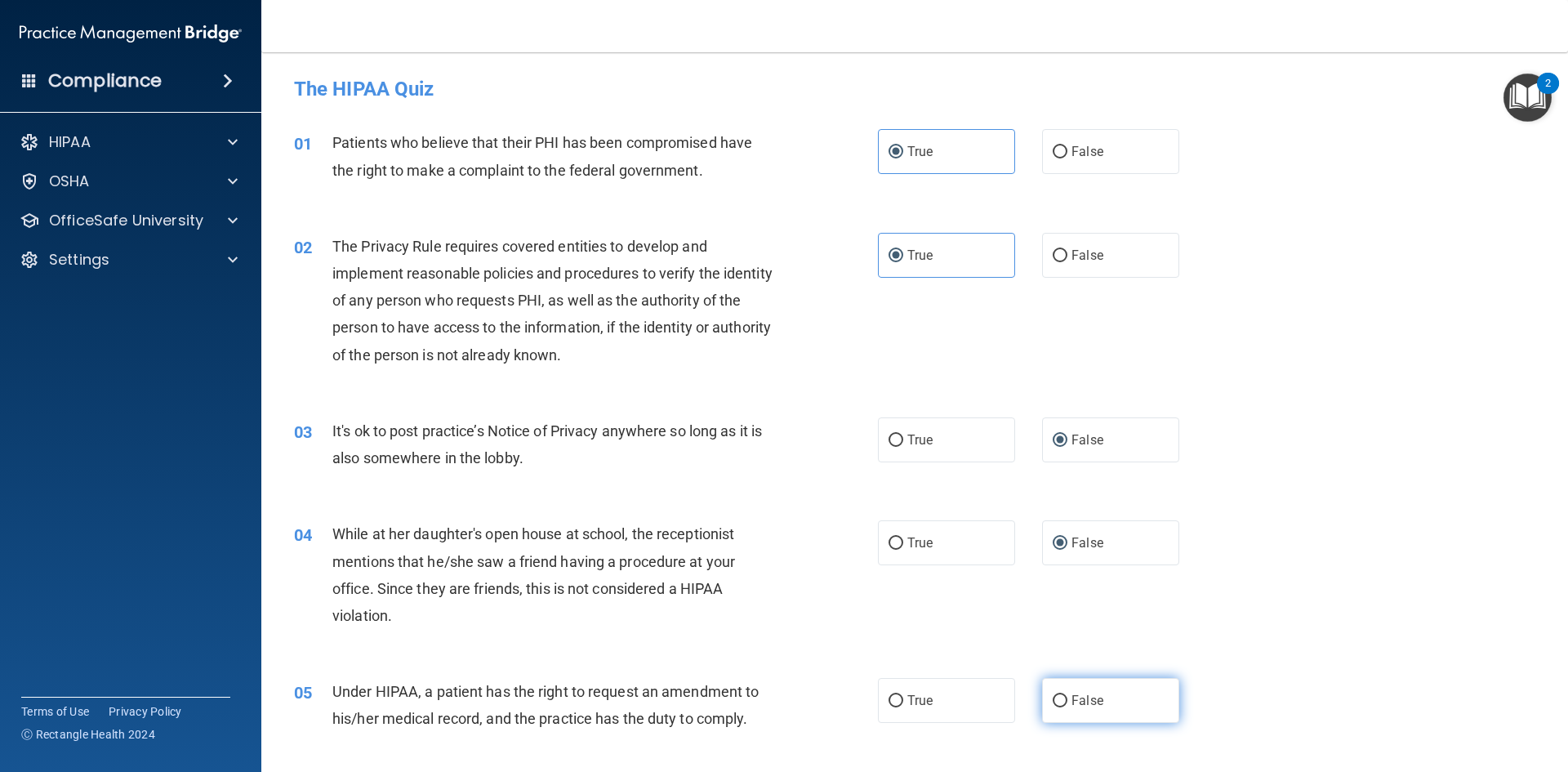
click at [1058, 710] on label "False" at bounding box center [1111, 701] width 137 height 45
click at [1058, 708] on input "False" at bounding box center [1060, 702] width 15 height 12
radio input "true"
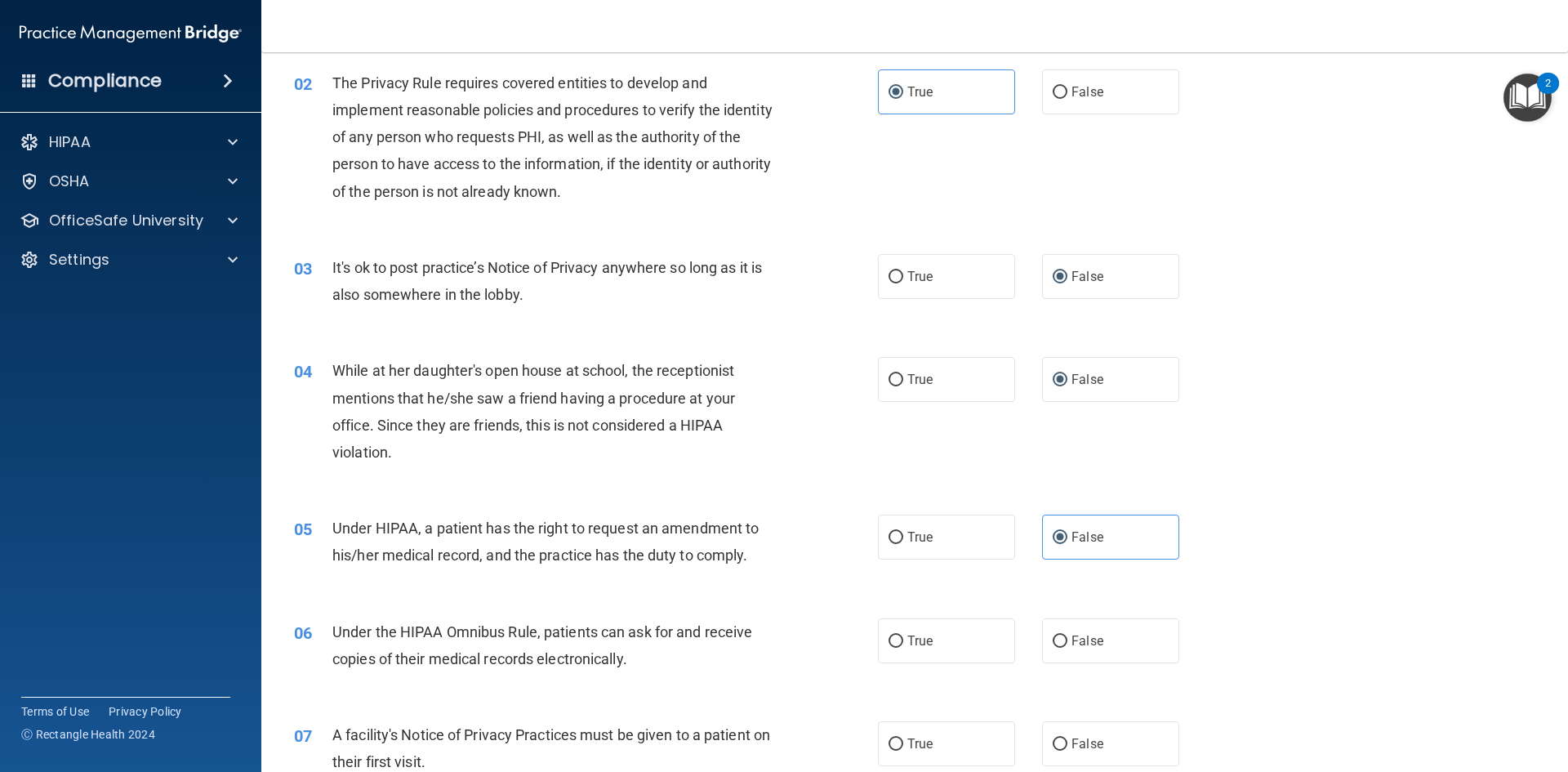
scroll to position [245, 0]
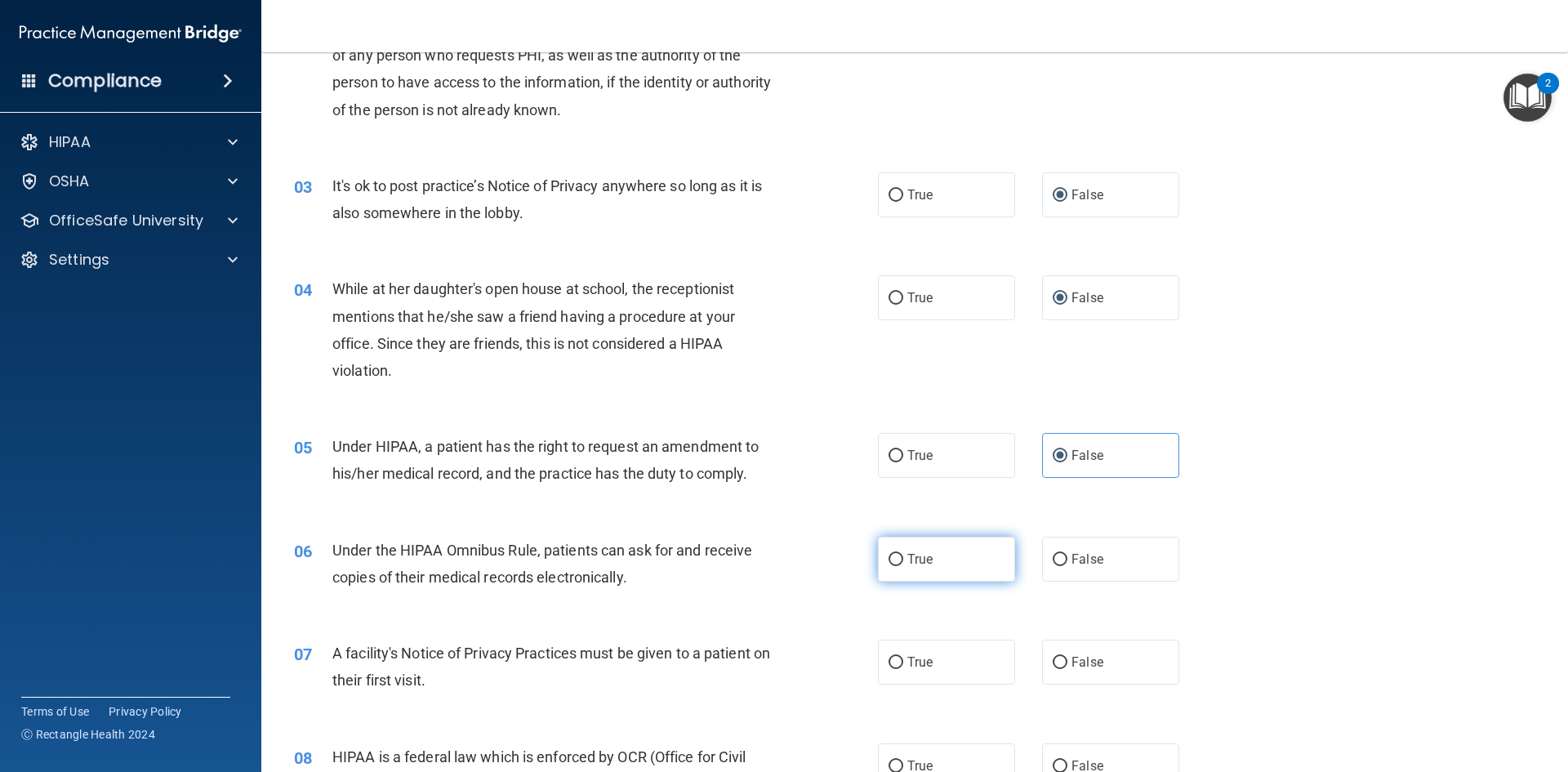
click at [955, 540] on label "True" at bounding box center [947, 560] width 137 height 45
click at [903, 554] on input "True" at bounding box center [895, 560] width 15 height 12
radio input "true"
click at [926, 647] on label "True" at bounding box center [947, 662] width 137 height 45
click at [903, 657] on input "True" at bounding box center [895, 663] width 15 height 12
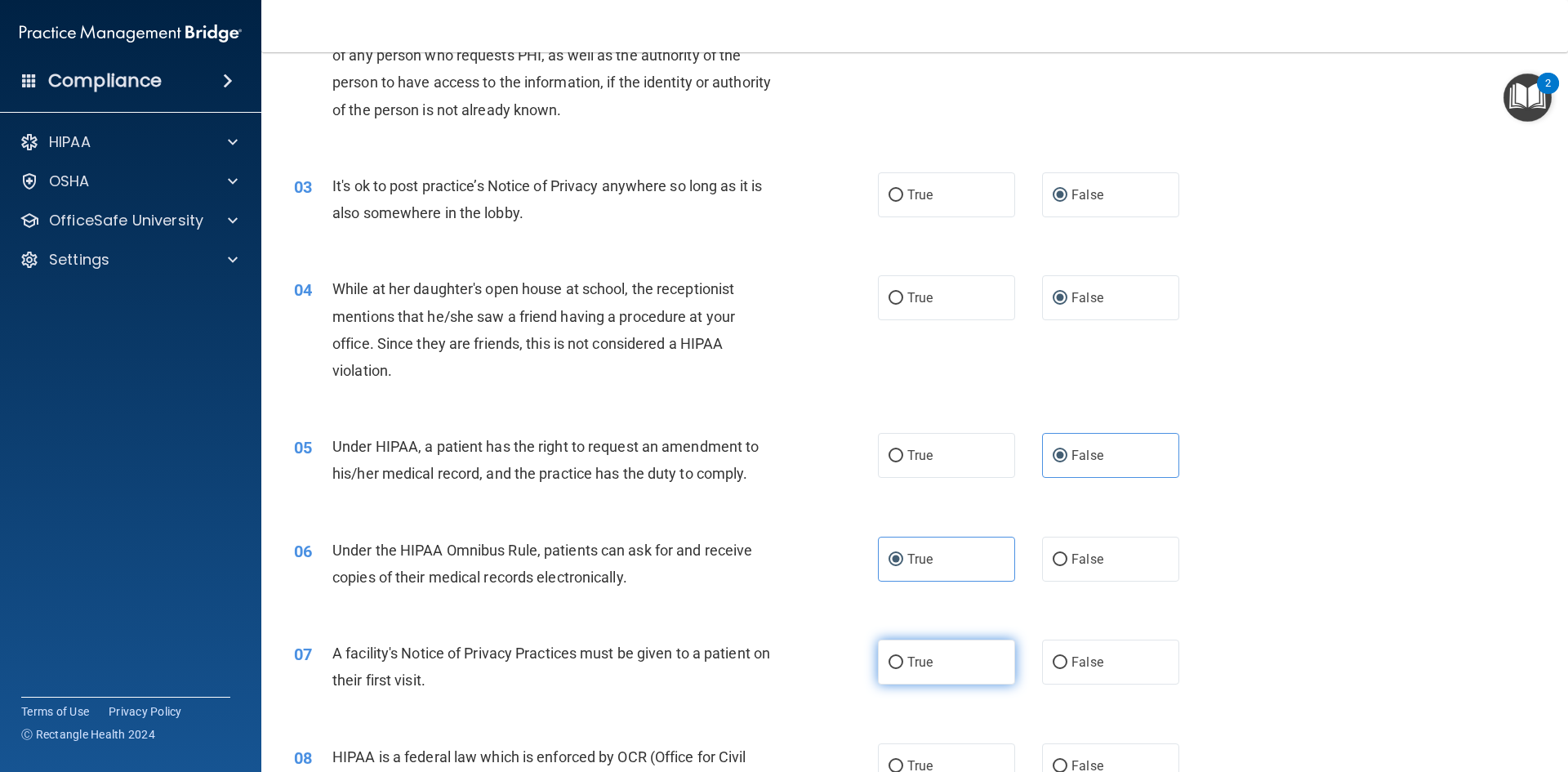
radio input "true"
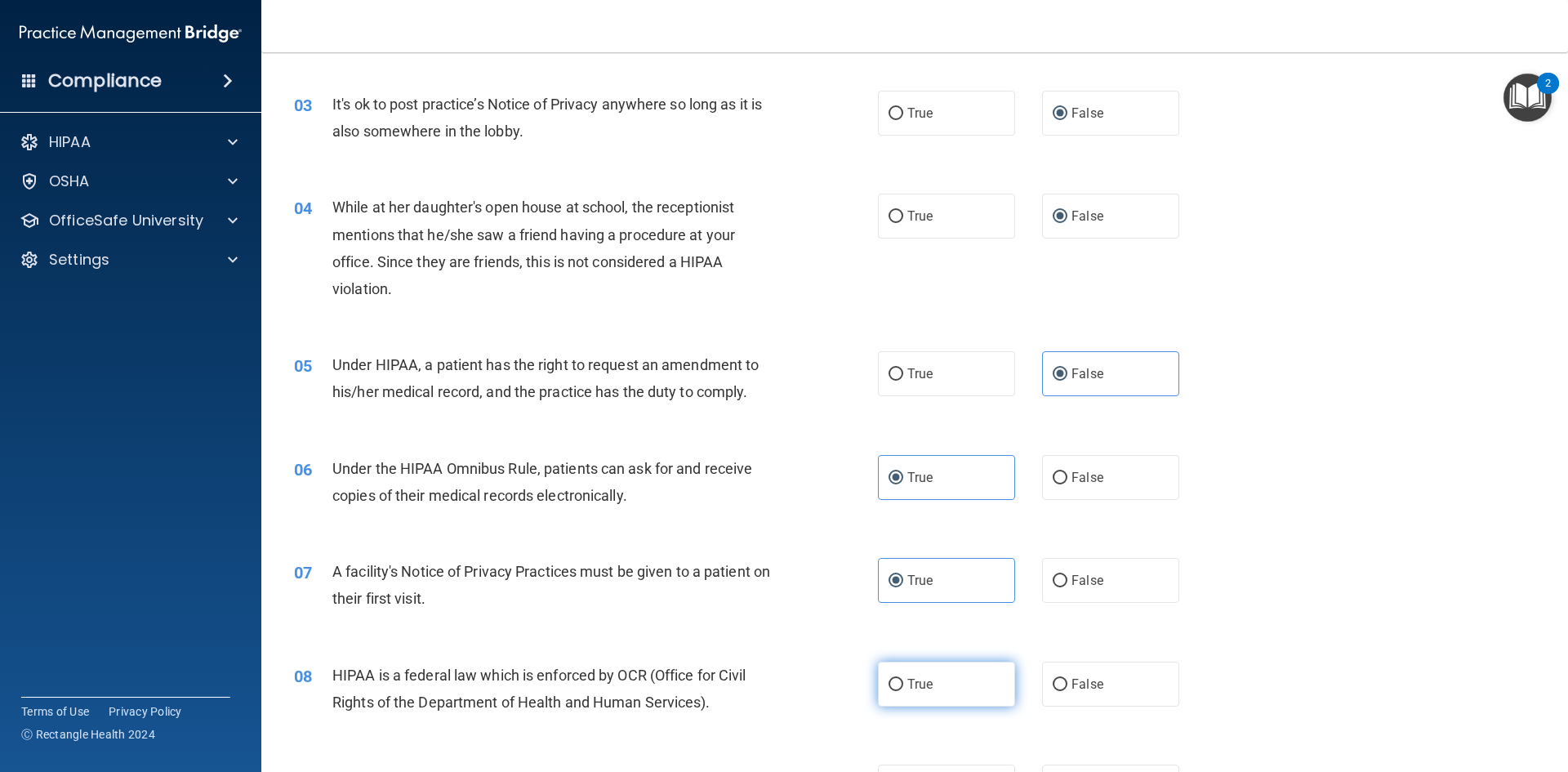
click at [935, 668] on label "True" at bounding box center [947, 684] width 137 height 45
click at [903, 679] on input "True" at bounding box center [895, 685] width 15 height 12
radio input "true"
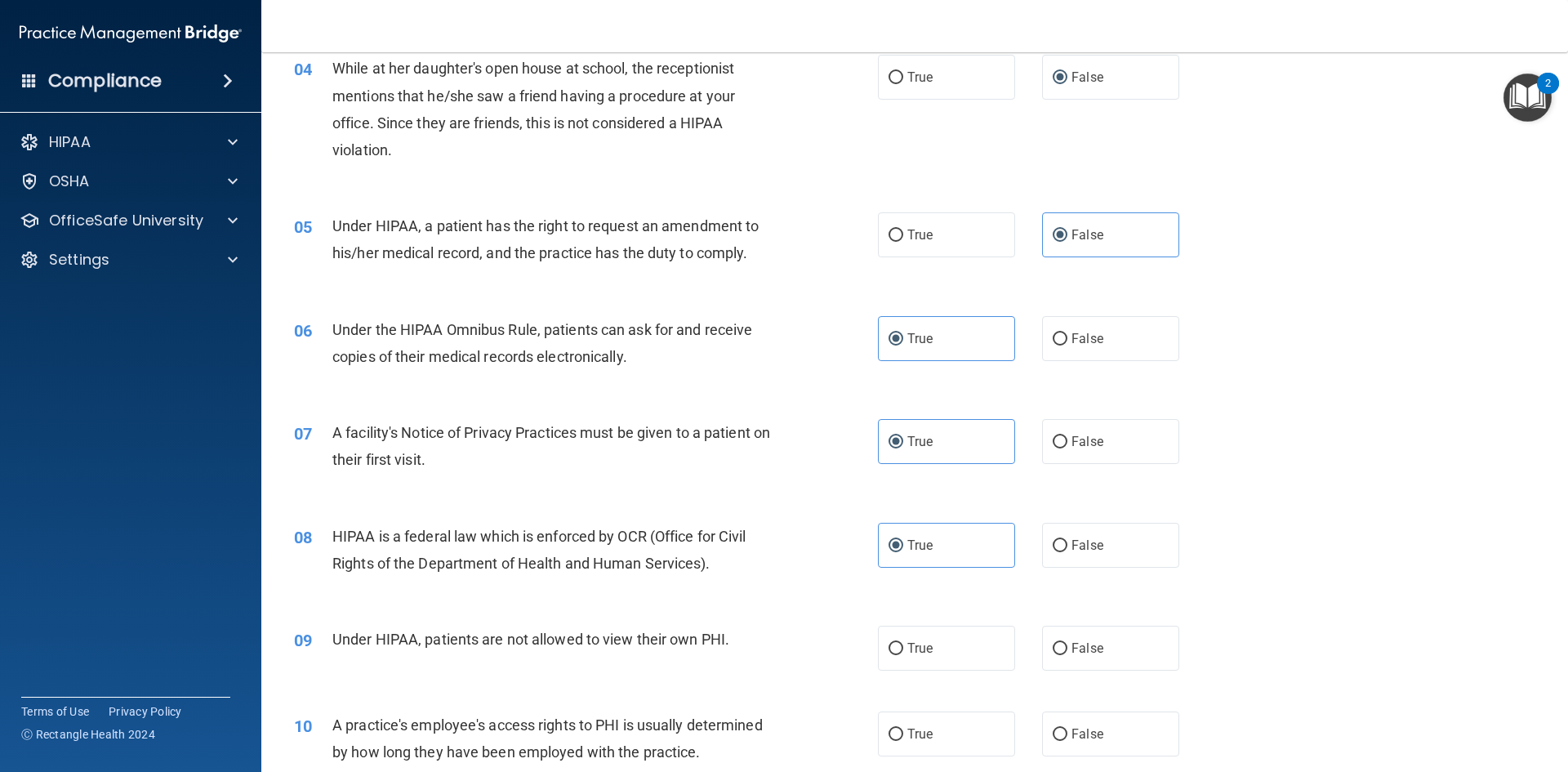
scroll to position [572, 0]
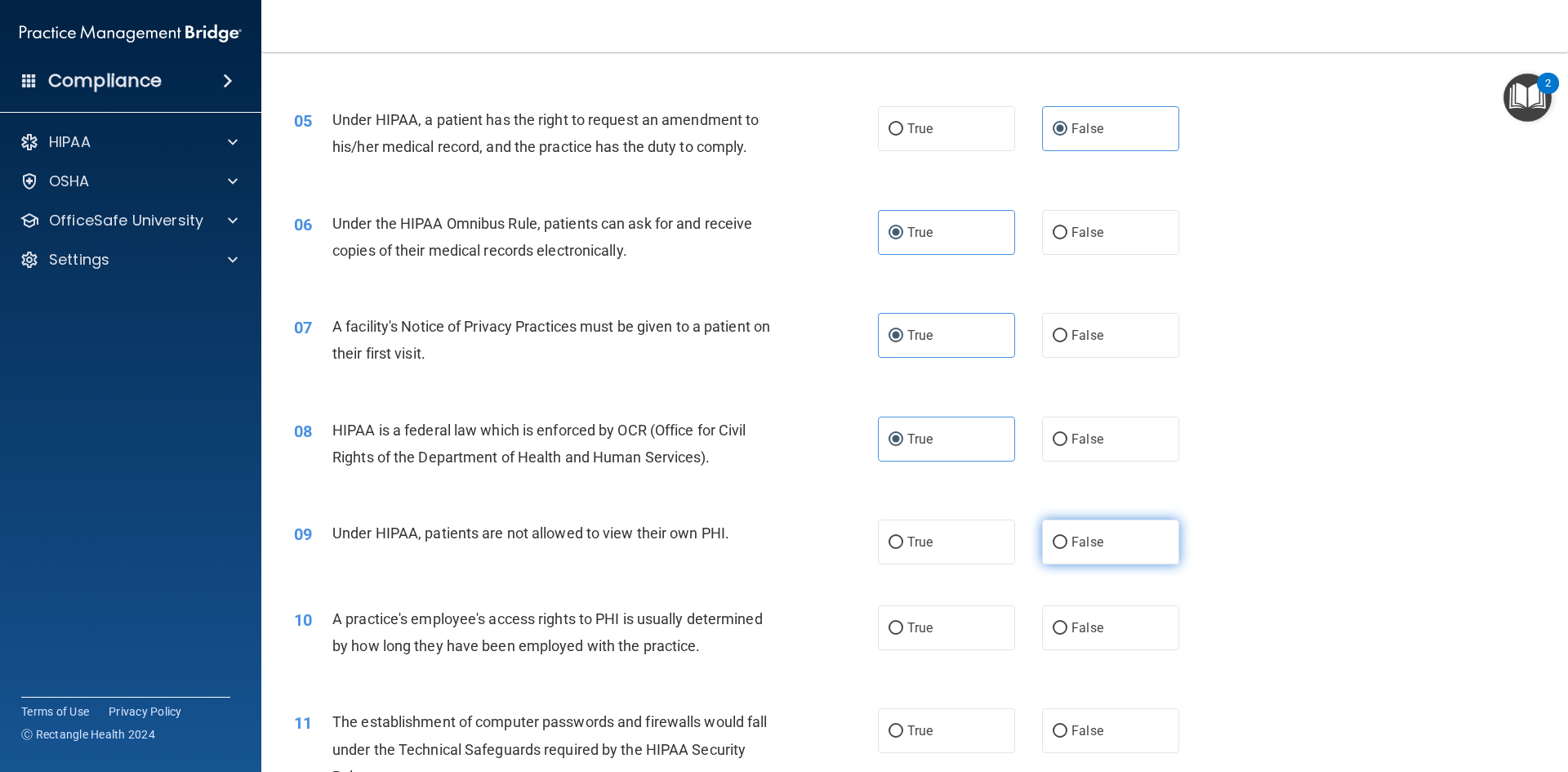
click at [1118, 540] on label "False" at bounding box center [1111, 542] width 137 height 45
click at [1068, 540] on input "False" at bounding box center [1060, 543] width 15 height 12
radio input "true"
click at [1109, 623] on label "False" at bounding box center [1111, 628] width 137 height 45
click at [1068, 623] on input "False" at bounding box center [1060, 628] width 15 height 12
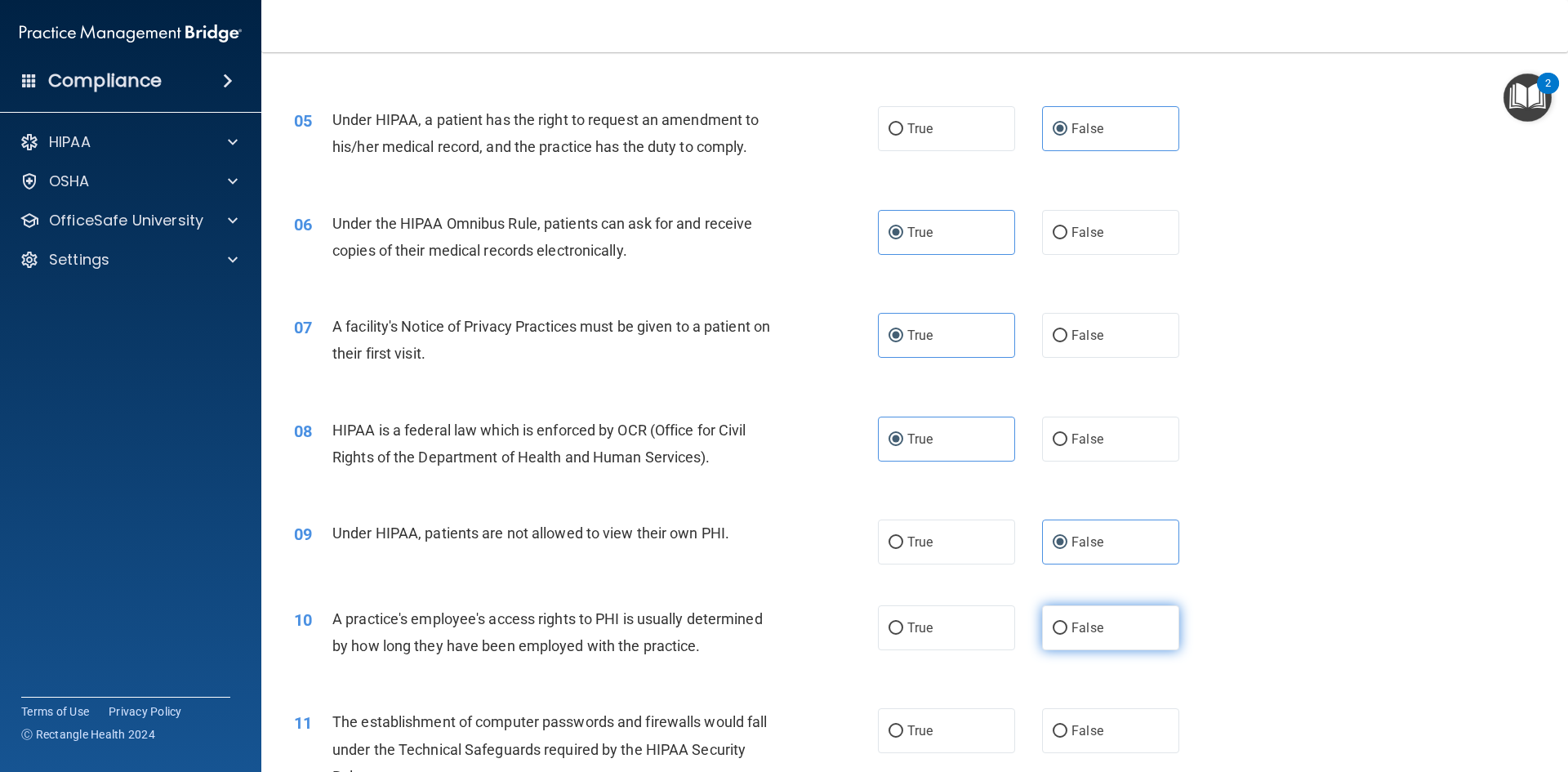
radio input "true"
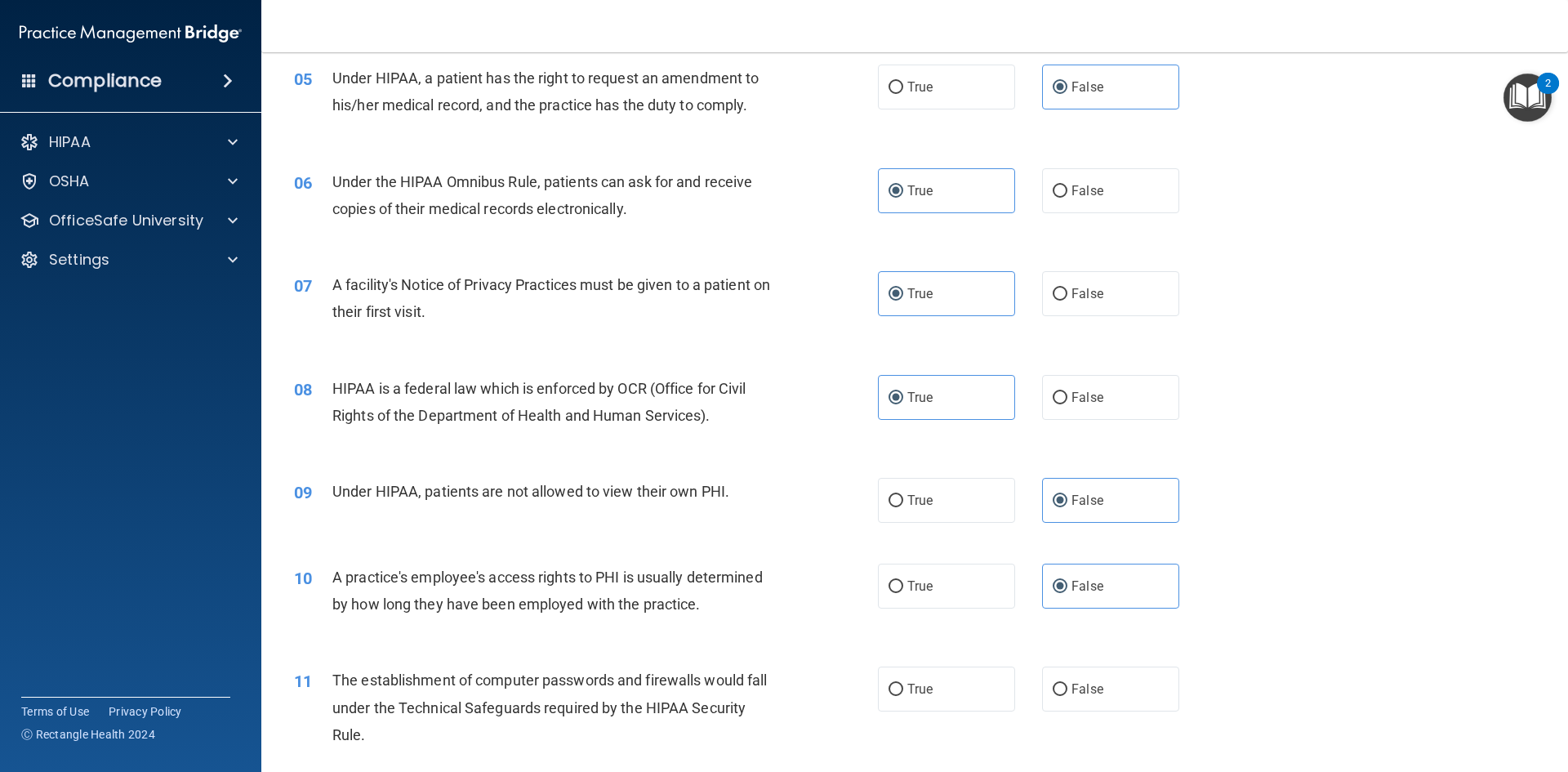
scroll to position [654, 0]
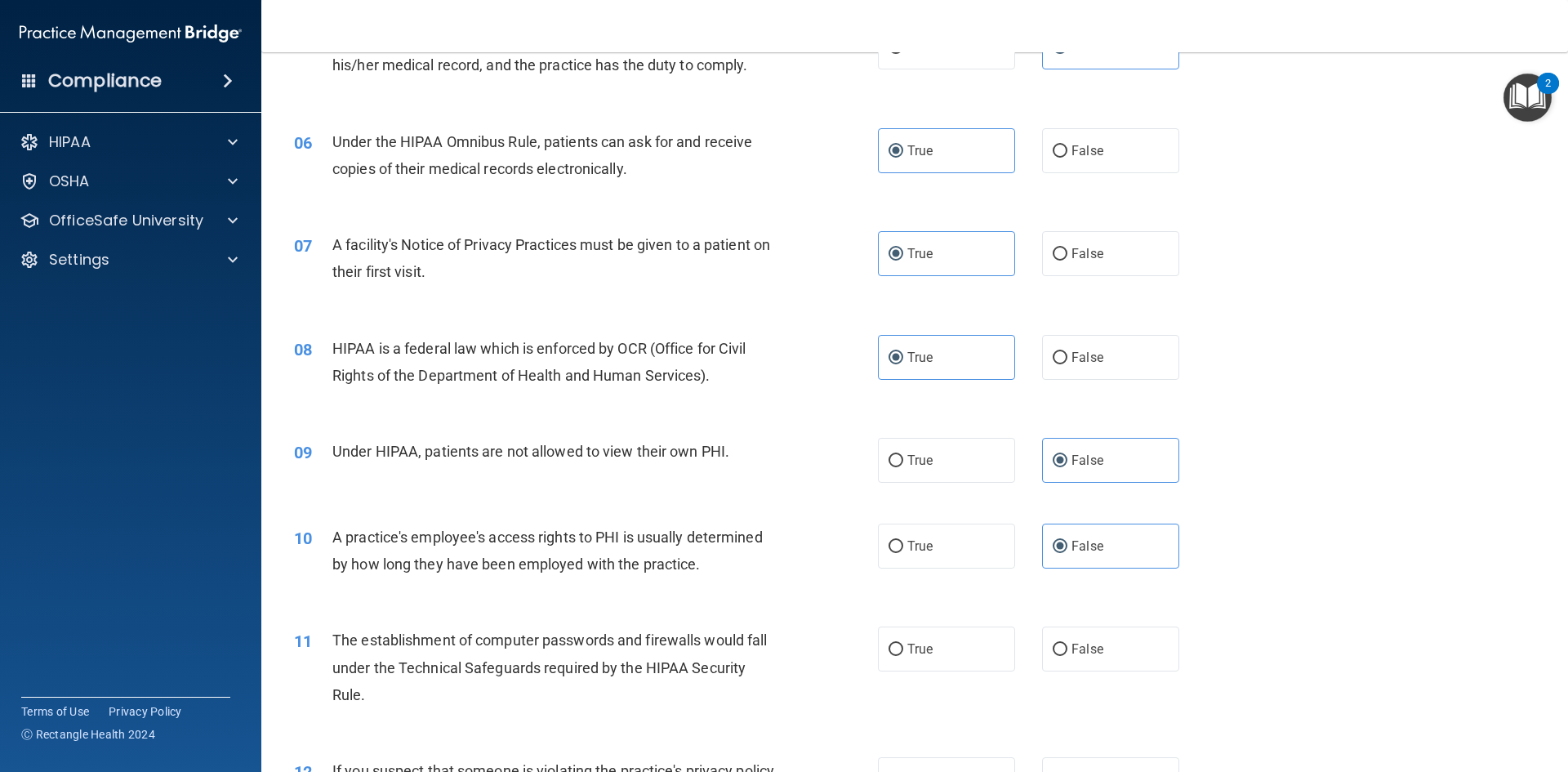
click at [924, 626] on div "11 The establishment of computer passwords and firewalls would fall under the T…" at bounding box center [915, 672] width 1266 height 131
click at [927, 637] on label "True" at bounding box center [947, 649] width 137 height 45
click at [903, 644] on input "True" at bounding box center [895, 650] width 15 height 12
radio input "true"
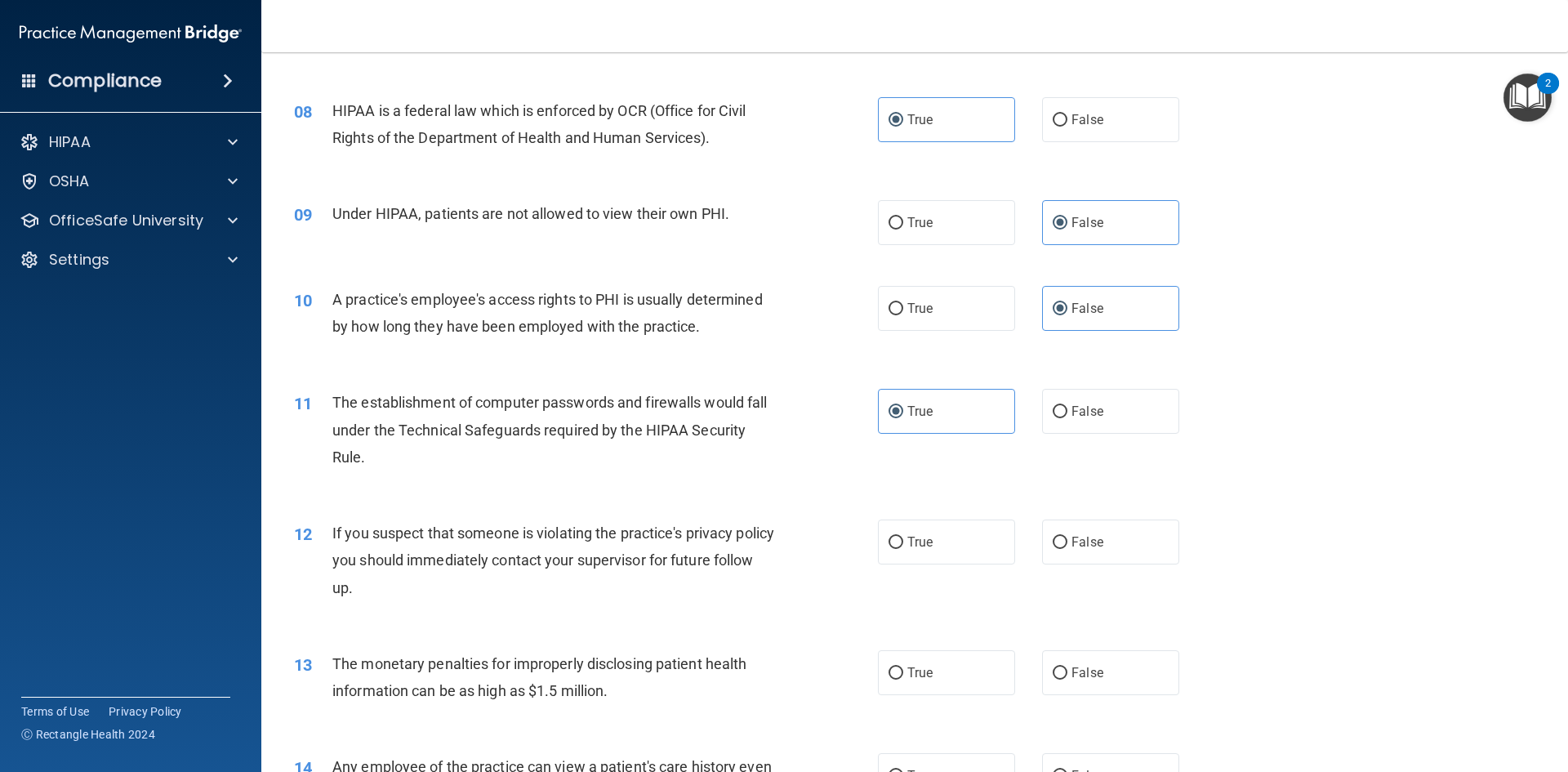
scroll to position [899, 0]
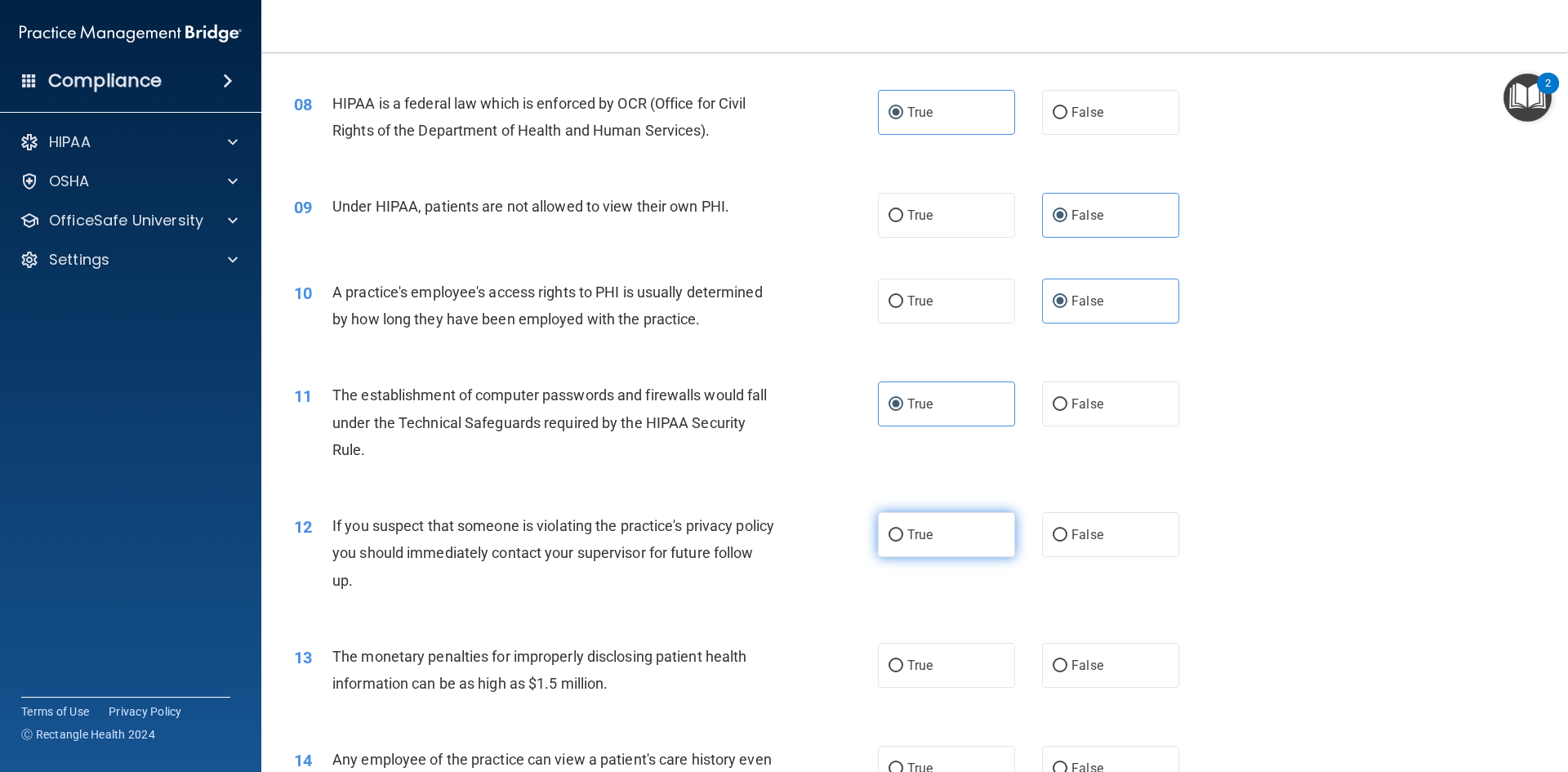
click at [917, 535] on span "True" at bounding box center [920, 534] width 25 height 16
click at [903, 535] on input "True" at bounding box center [895, 535] width 15 height 12
radio input "true"
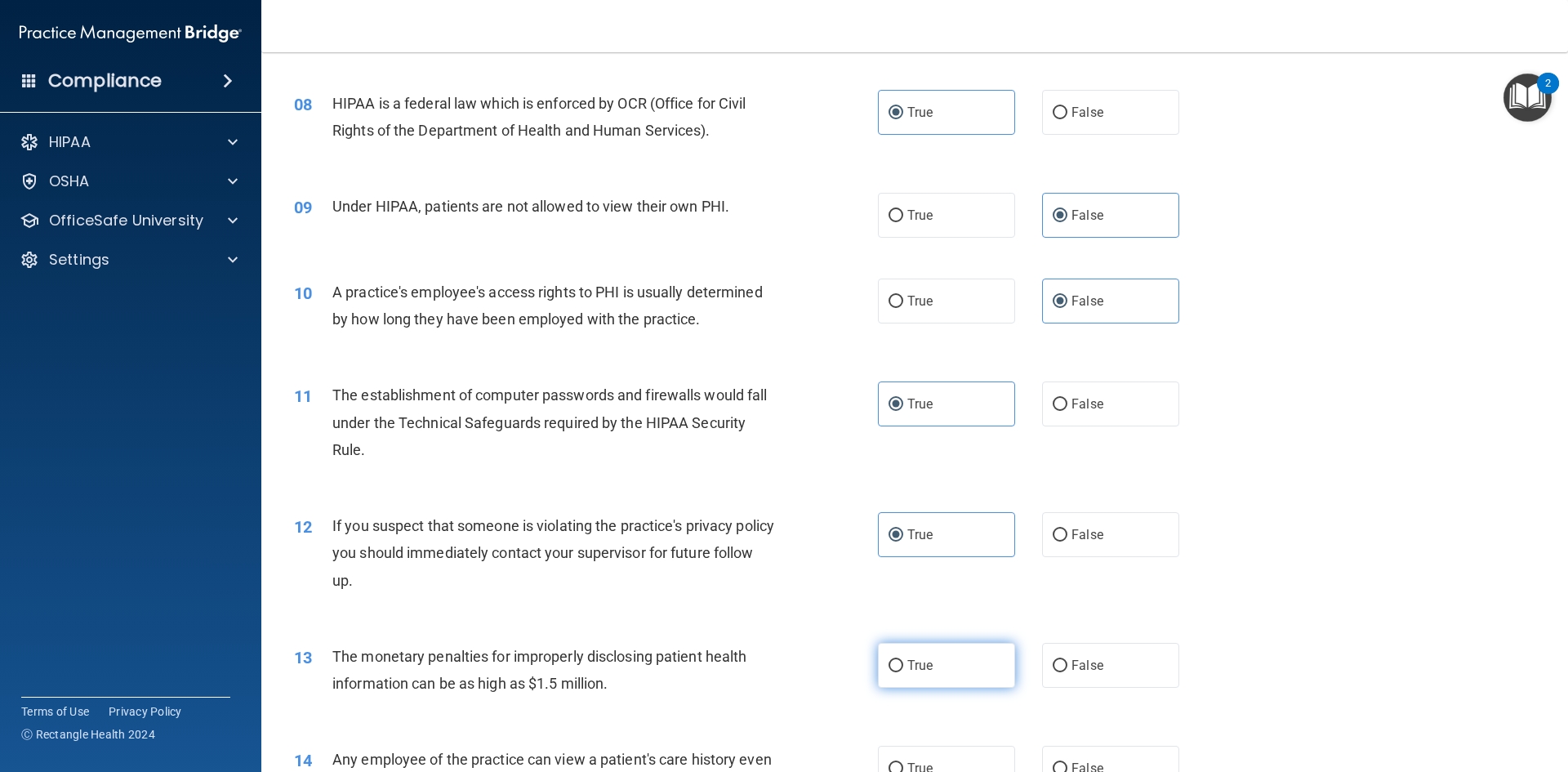
click at [910, 673] on span "True" at bounding box center [920, 666] width 25 height 16
click at [903, 673] on input "True" at bounding box center [895, 666] width 15 height 12
radio input "true"
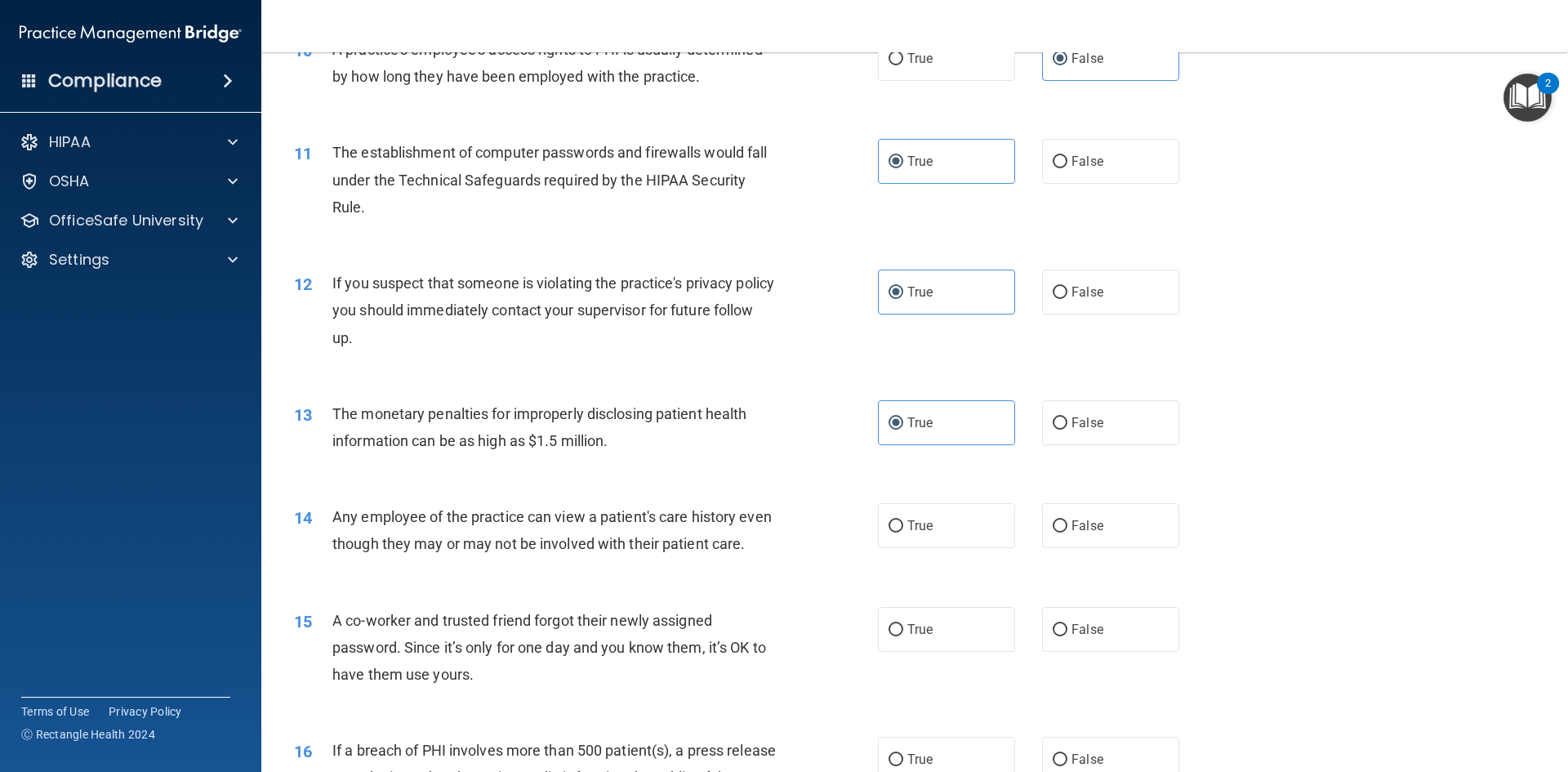
scroll to position [1144, 0]
click at [1086, 534] on label "False" at bounding box center [1111, 523] width 137 height 45
click at [1068, 530] on input "False" at bounding box center [1060, 524] width 15 height 12
radio input "true"
click at [1061, 648] on label "False" at bounding box center [1111, 628] width 137 height 45
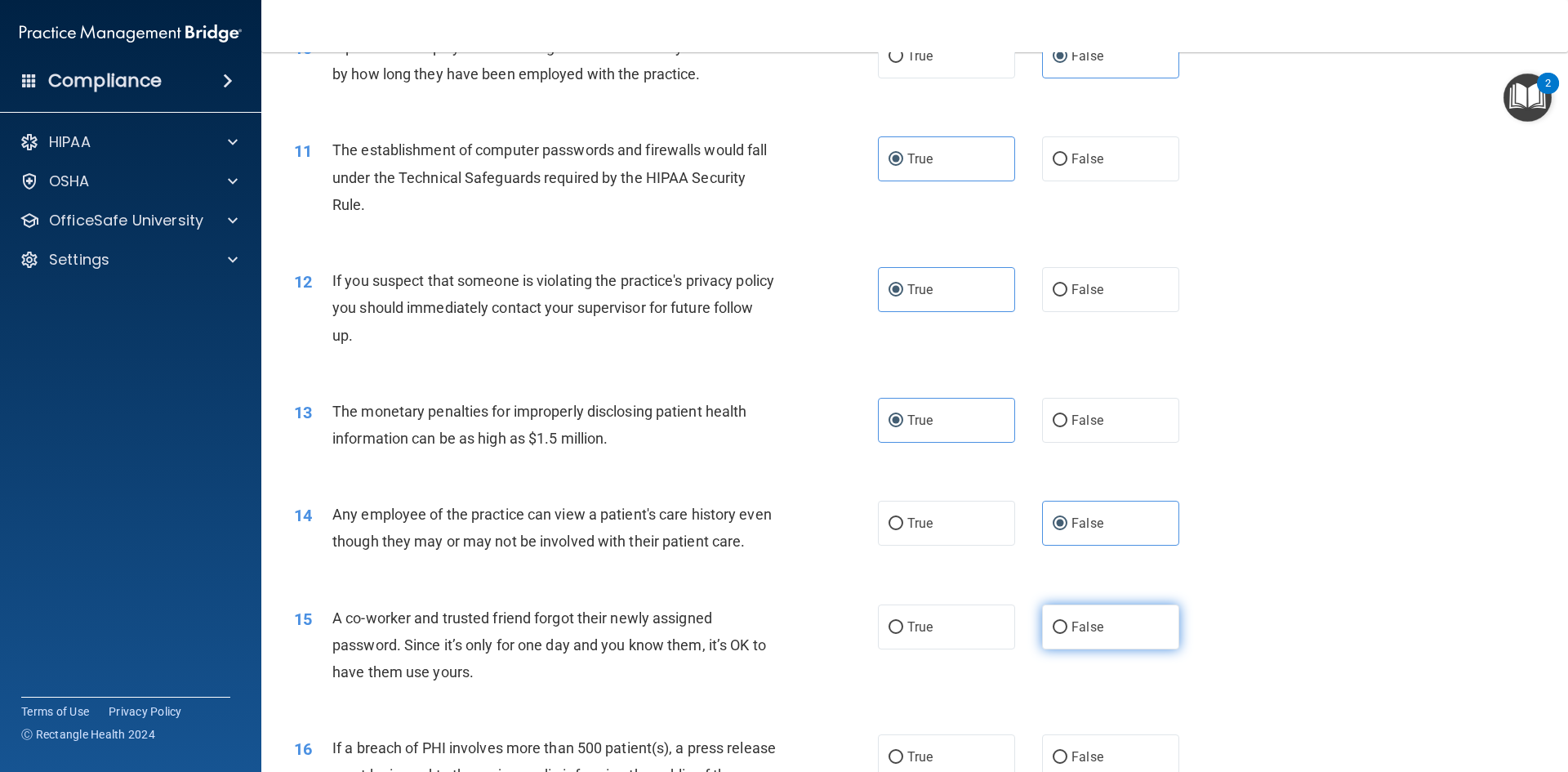
click at [1061, 634] on input "False" at bounding box center [1060, 628] width 15 height 12
radio input "true"
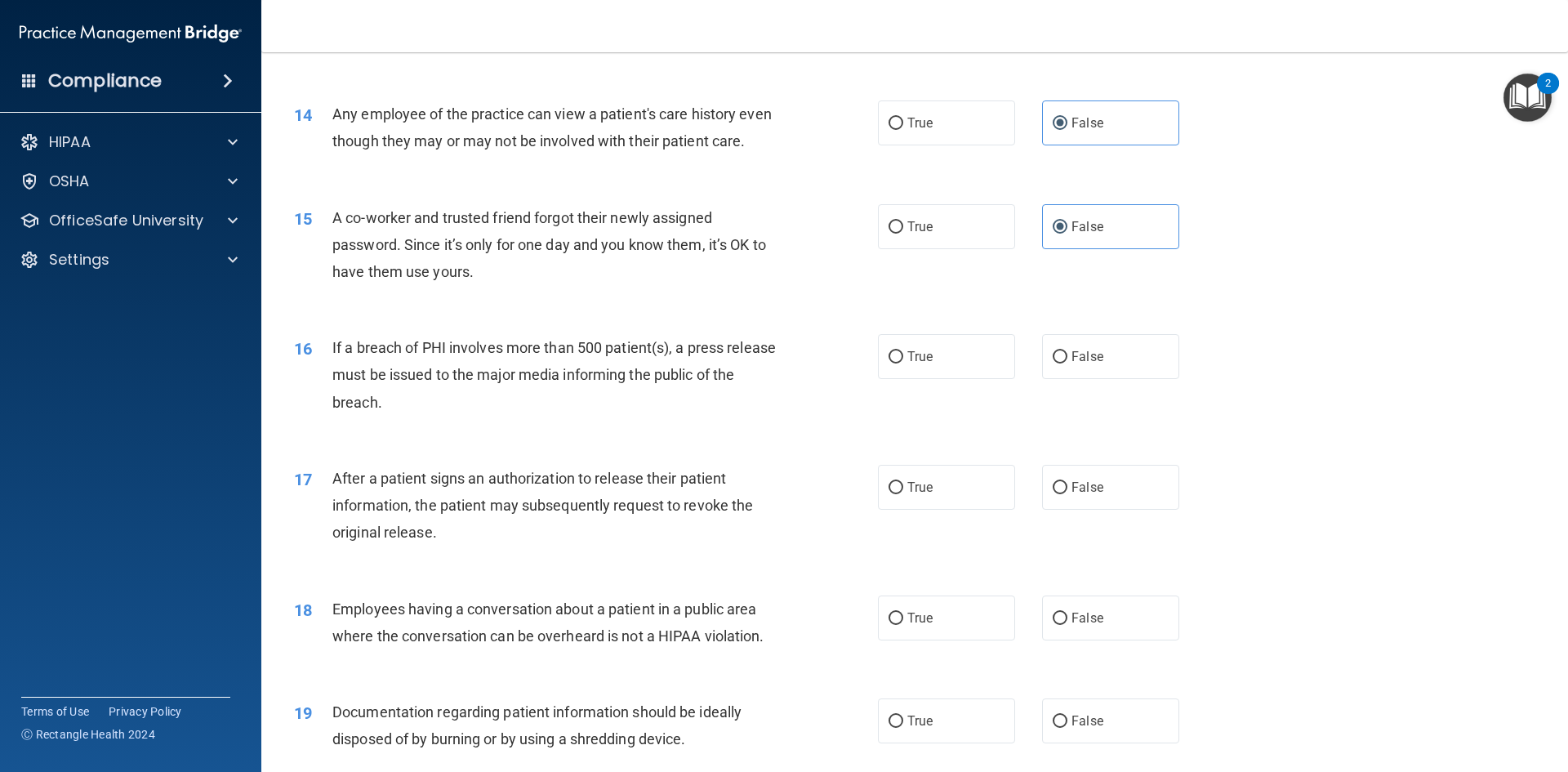
scroll to position [1553, 0]
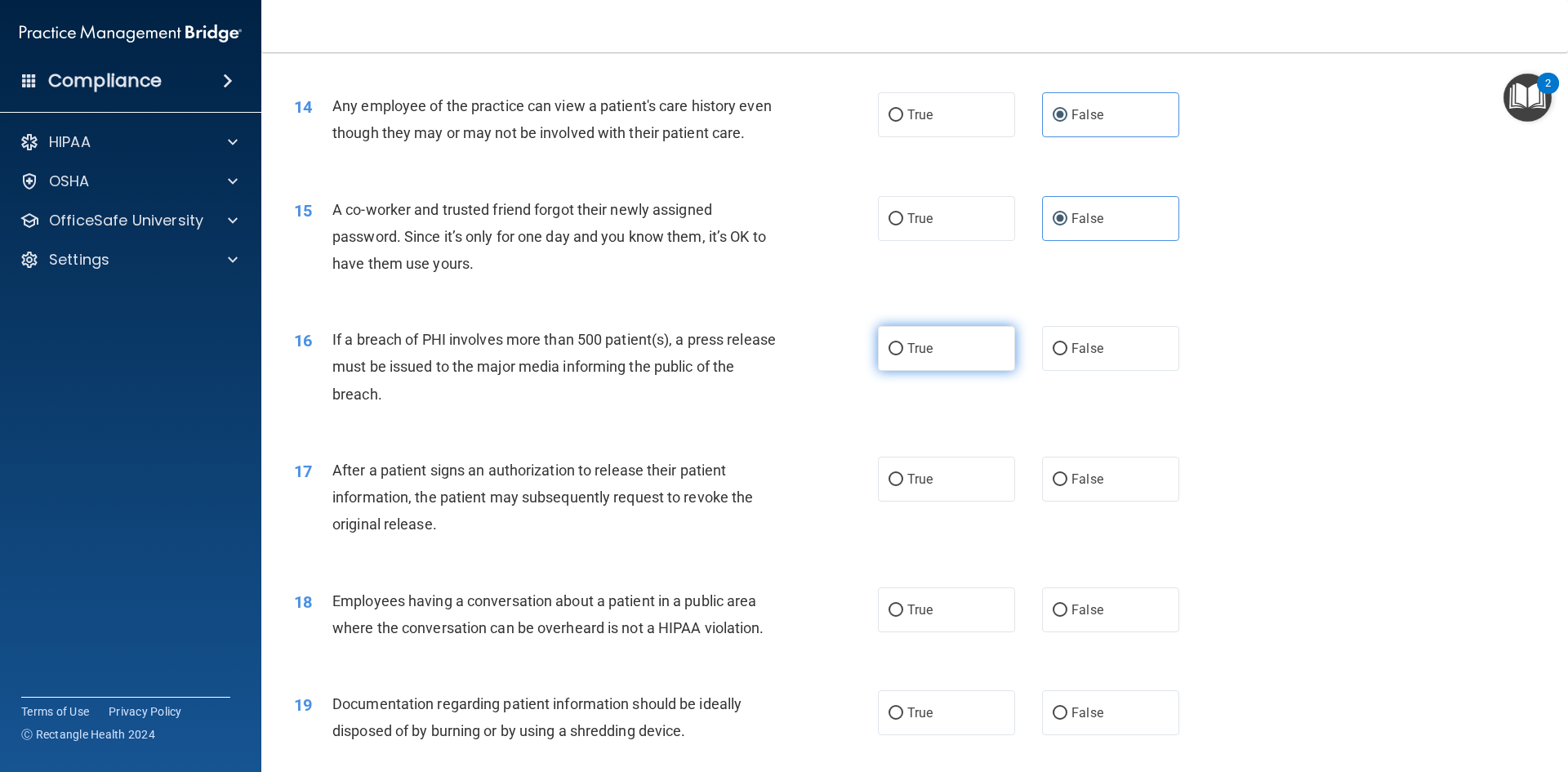
click at [927, 371] on label "True" at bounding box center [947, 349] width 137 height 45
click at [903, 355] on input "True" at bounding box center [895, 349] width 15 height 12
radio input "true"
click at [921, 487] on span "True" at bounding box center [920, 480] width 25 height 16
click at [903, 487] on input "True" at bounding box center [895, 480] width 15 height 12
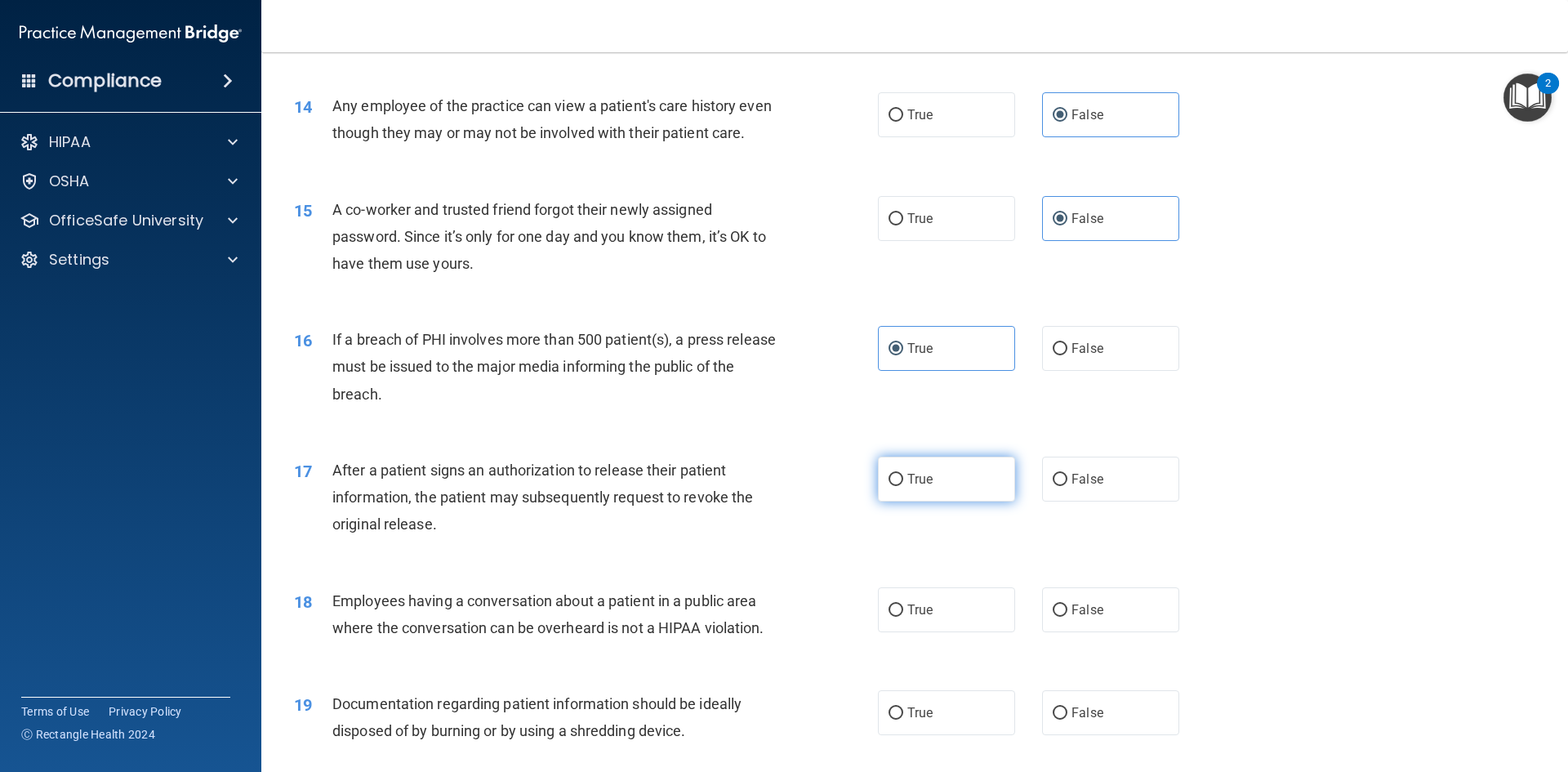
radio input "true"
click at [1073, 618] on span "False" at bounding box center [1088, 610] width 32 height 16
click at [1068, 617] on input "False" at bounding box center [1060, 611] width 15 height 12
radio input "true"
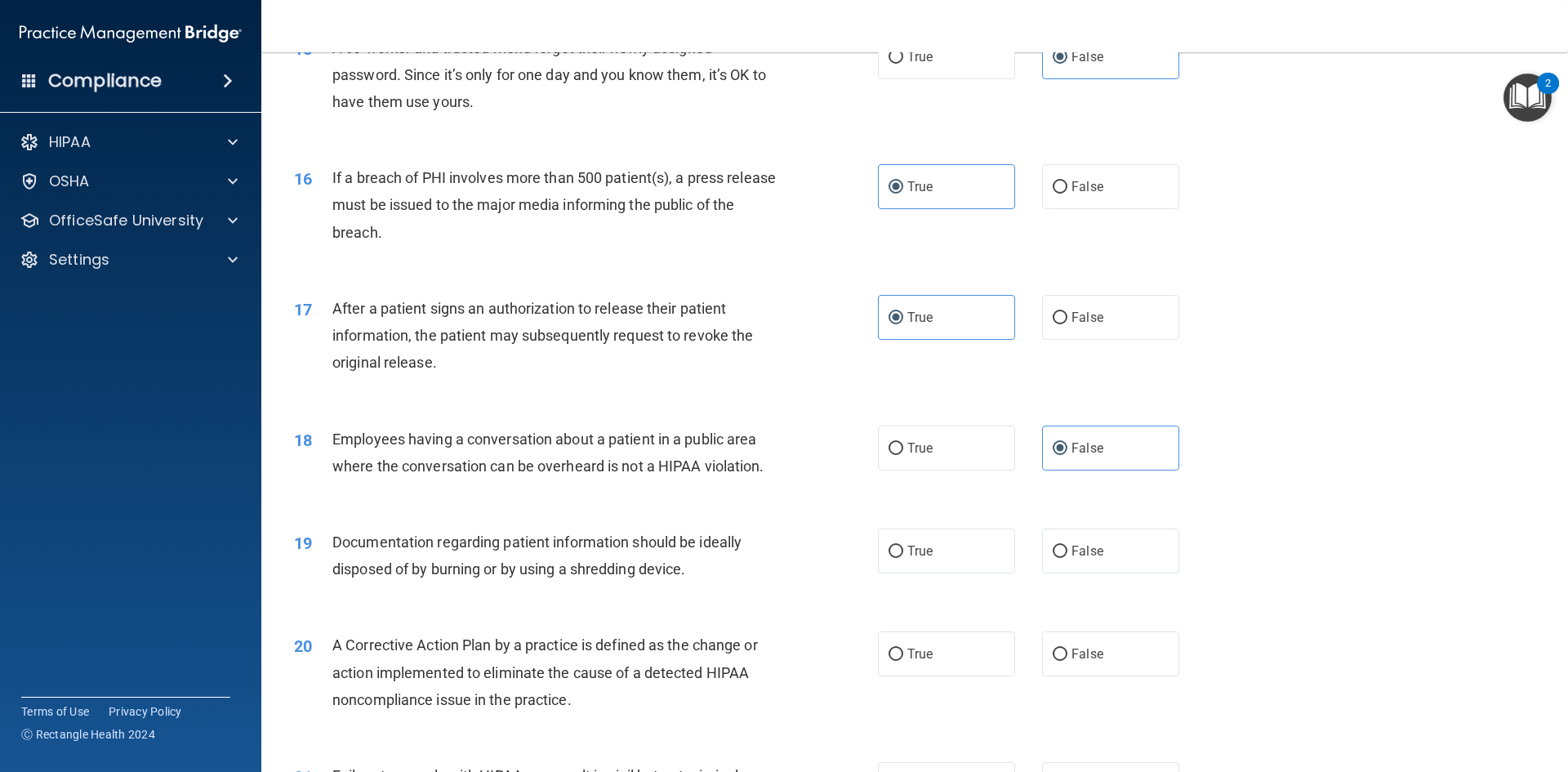
scroll to position [1715, 0]
click at [892, 572] on label "True" at bounding box center [947, 549] width 137 height 45
click at [892, 556] on input "True" at bounding box center [895, 550] width 15 height 12
radio input "true"
click at [895, 664] on label "True" at bounding box center [947, 653] width 137 height 45
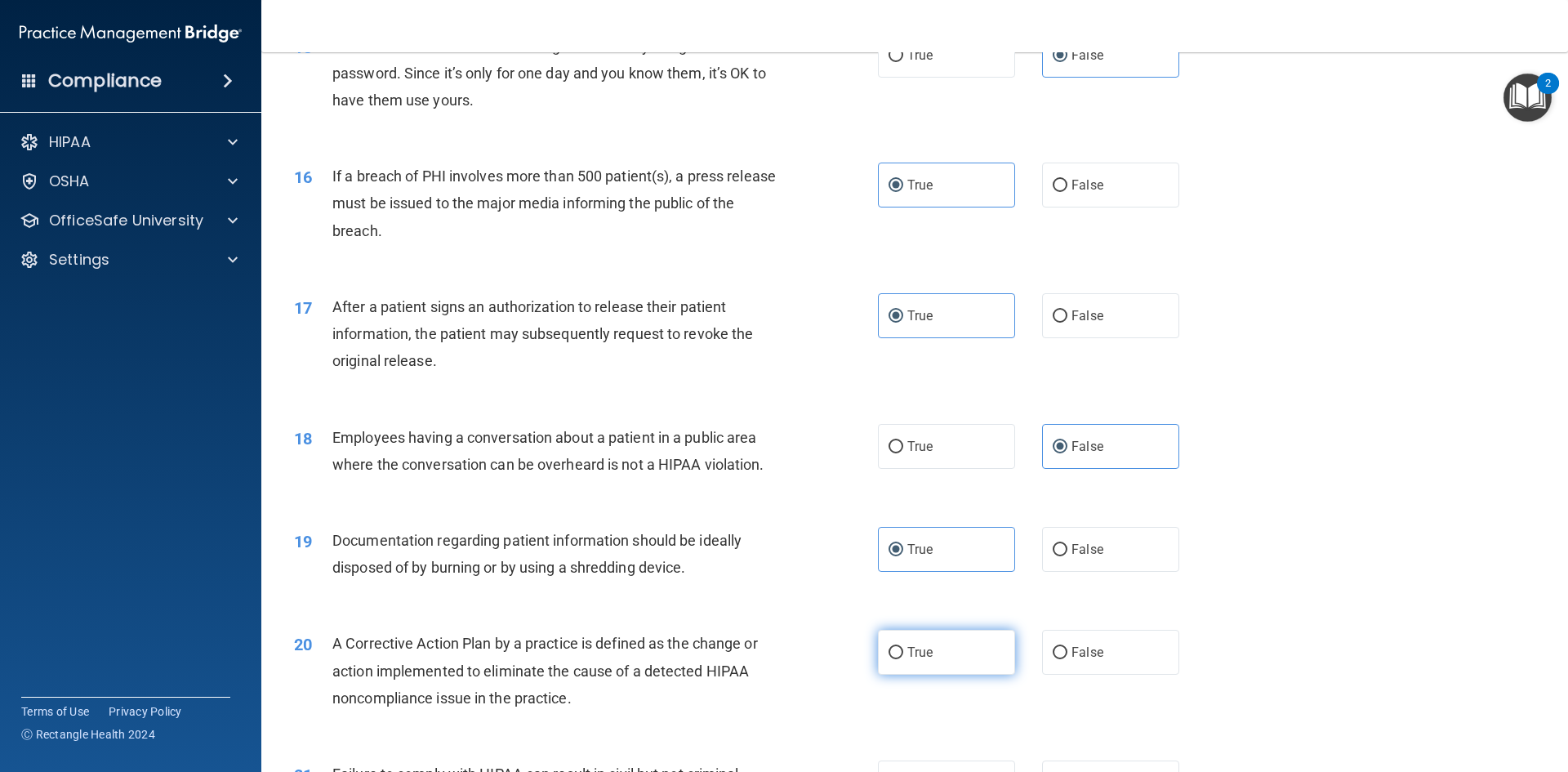
click at [895, 660] on input "True" at bounding box center [895, 653] width 15 height 12
radio input "true"
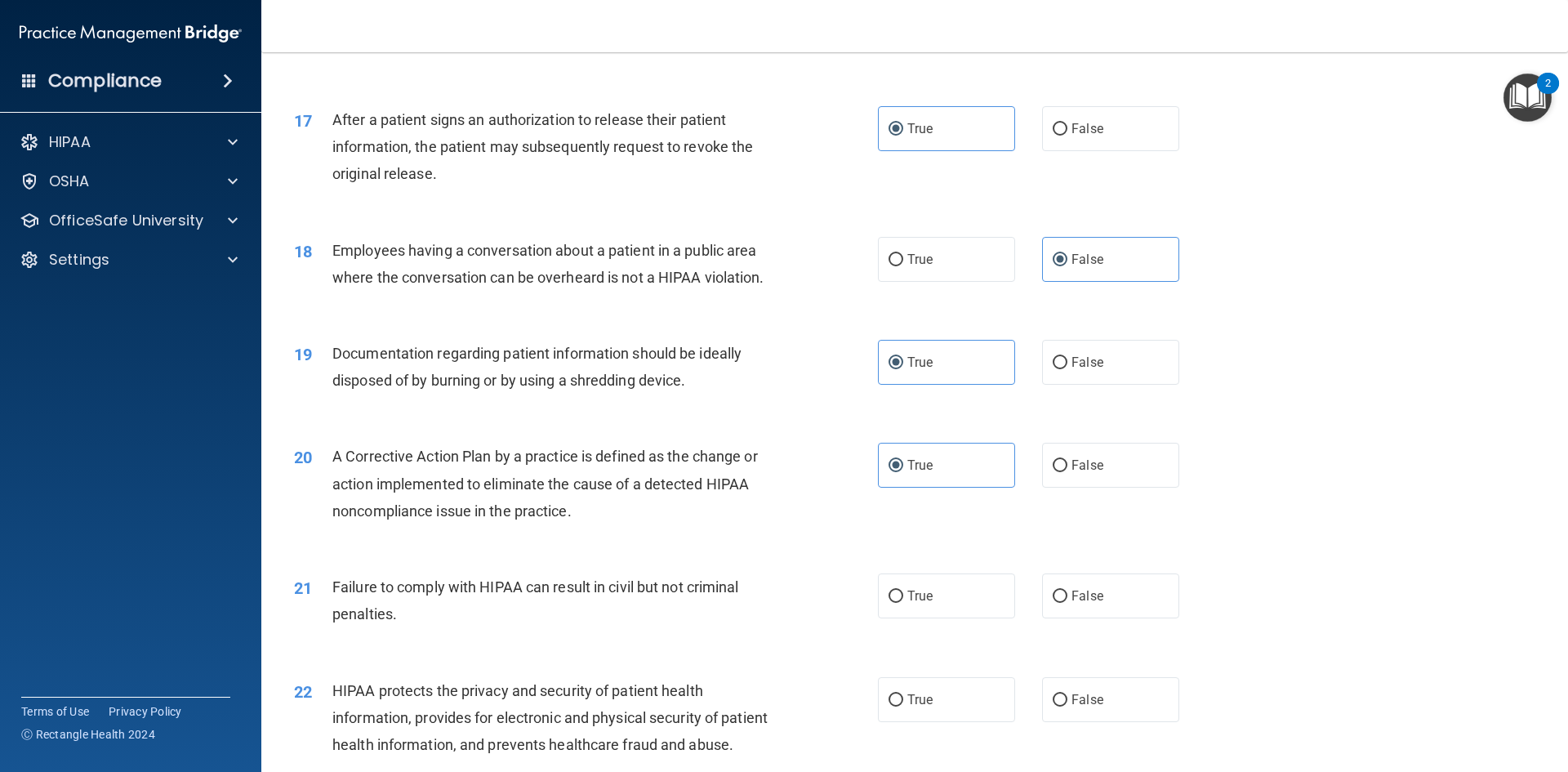
scroll to position [1961, 0]
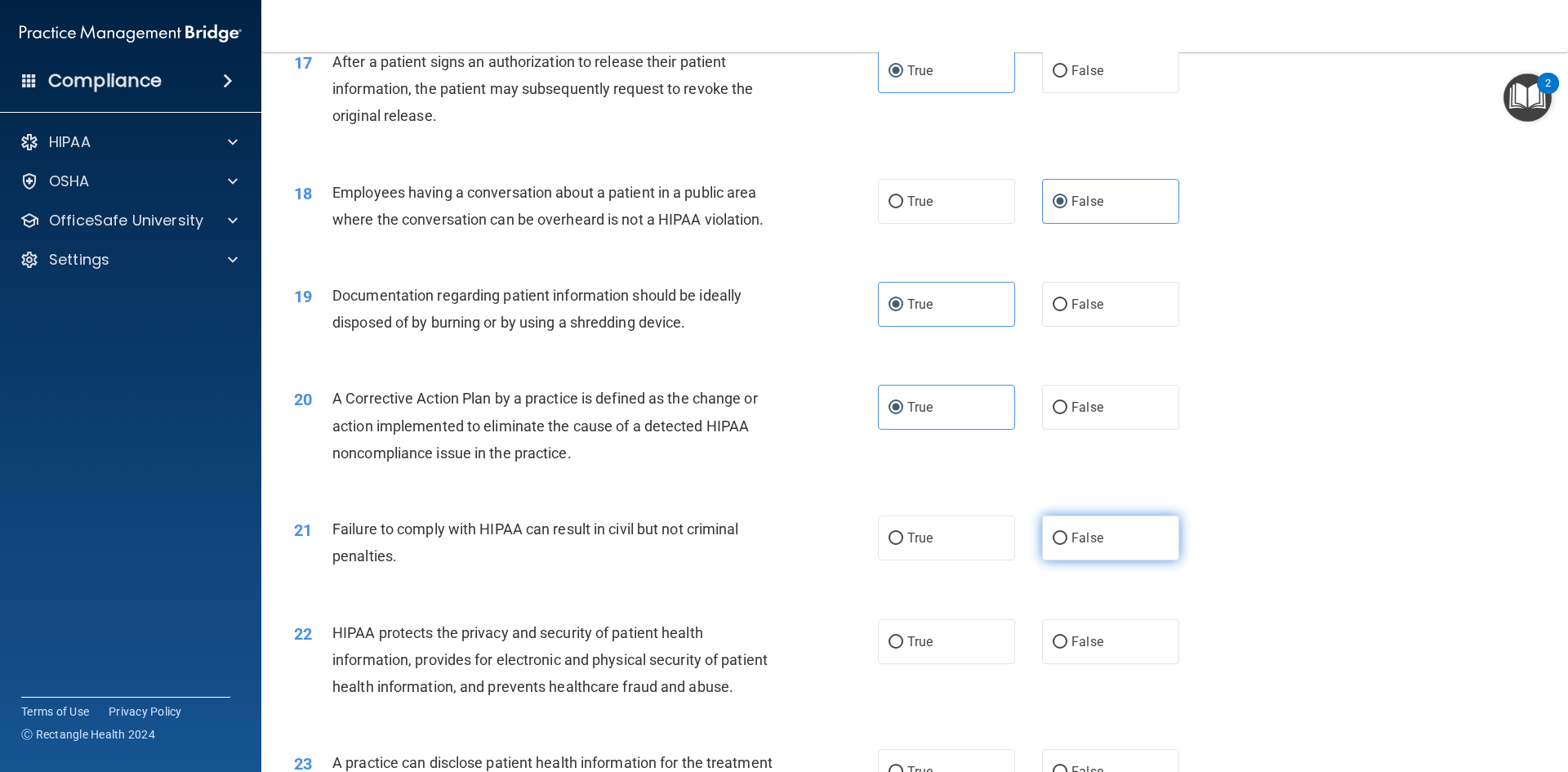
click at [1122, 561] on label "False" at bounding box center [1111, 538] width 137 height 45
click at [1068, 545] on input "False" at bounding box center [1060, 539] width 15 height 12
radio input "true"
click at [928, 664] on label "True" at bounding box center [947, 642] width 137 height 45
click at [903, 648] on input "True" at bounding box center [895, 642] width 15 height 12
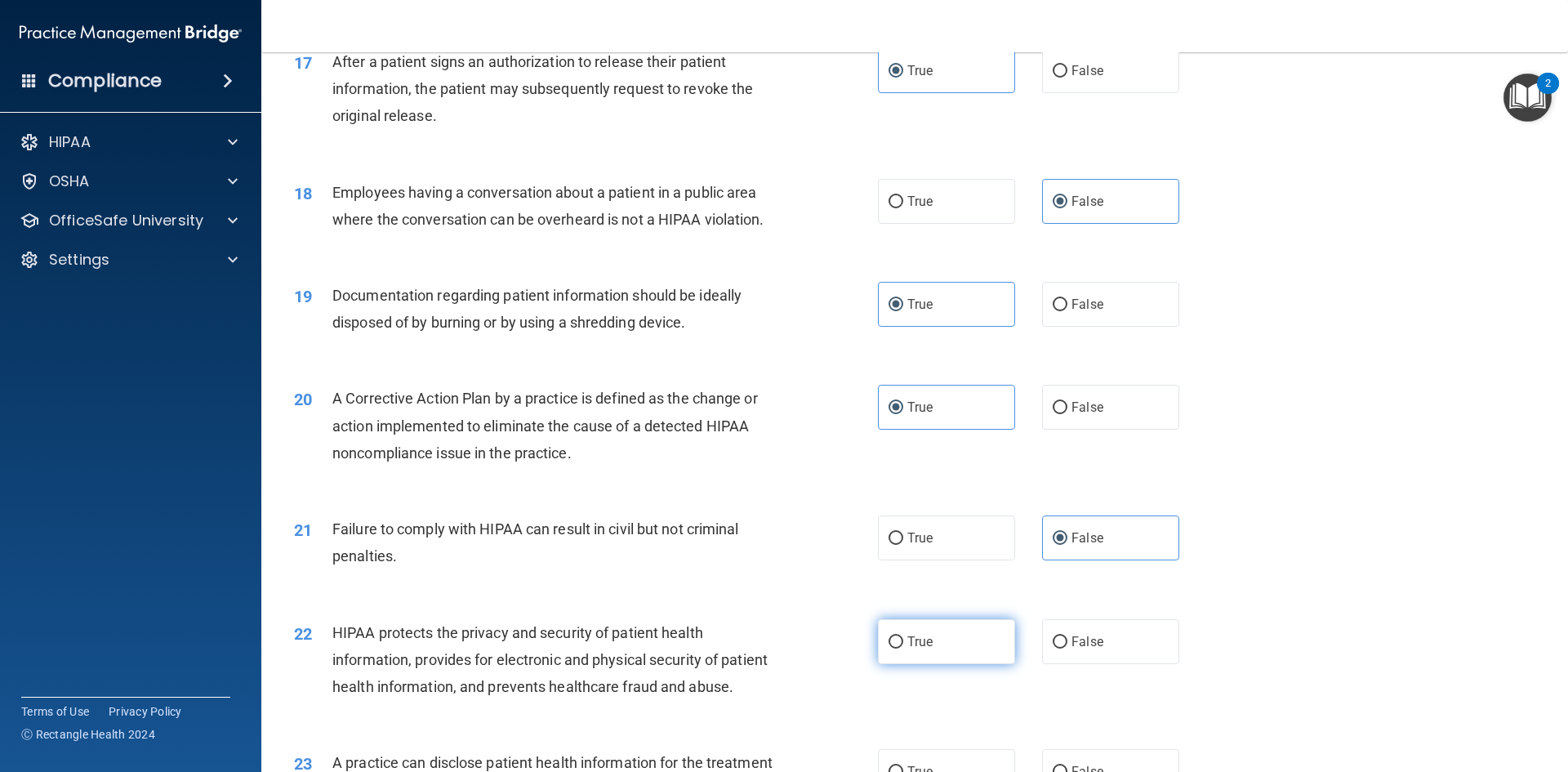
radio input "true"
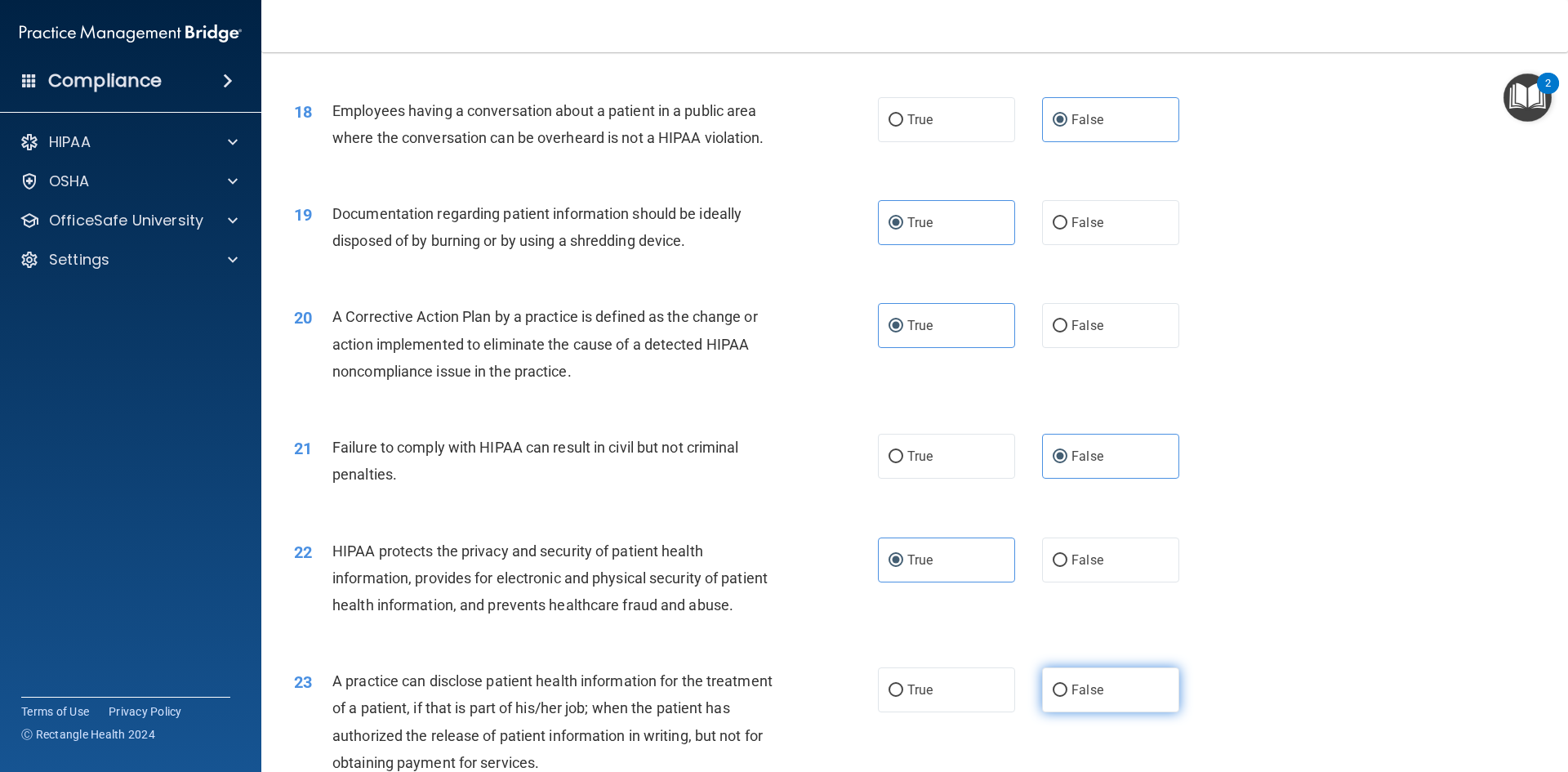
click at [1060, 713] on label "False" at bounding box center [1111, 690] width 137 height 45
click at [1060, 697] on input "False" at bounding box center [1060, 691] width 15 height 12
radio input "true"
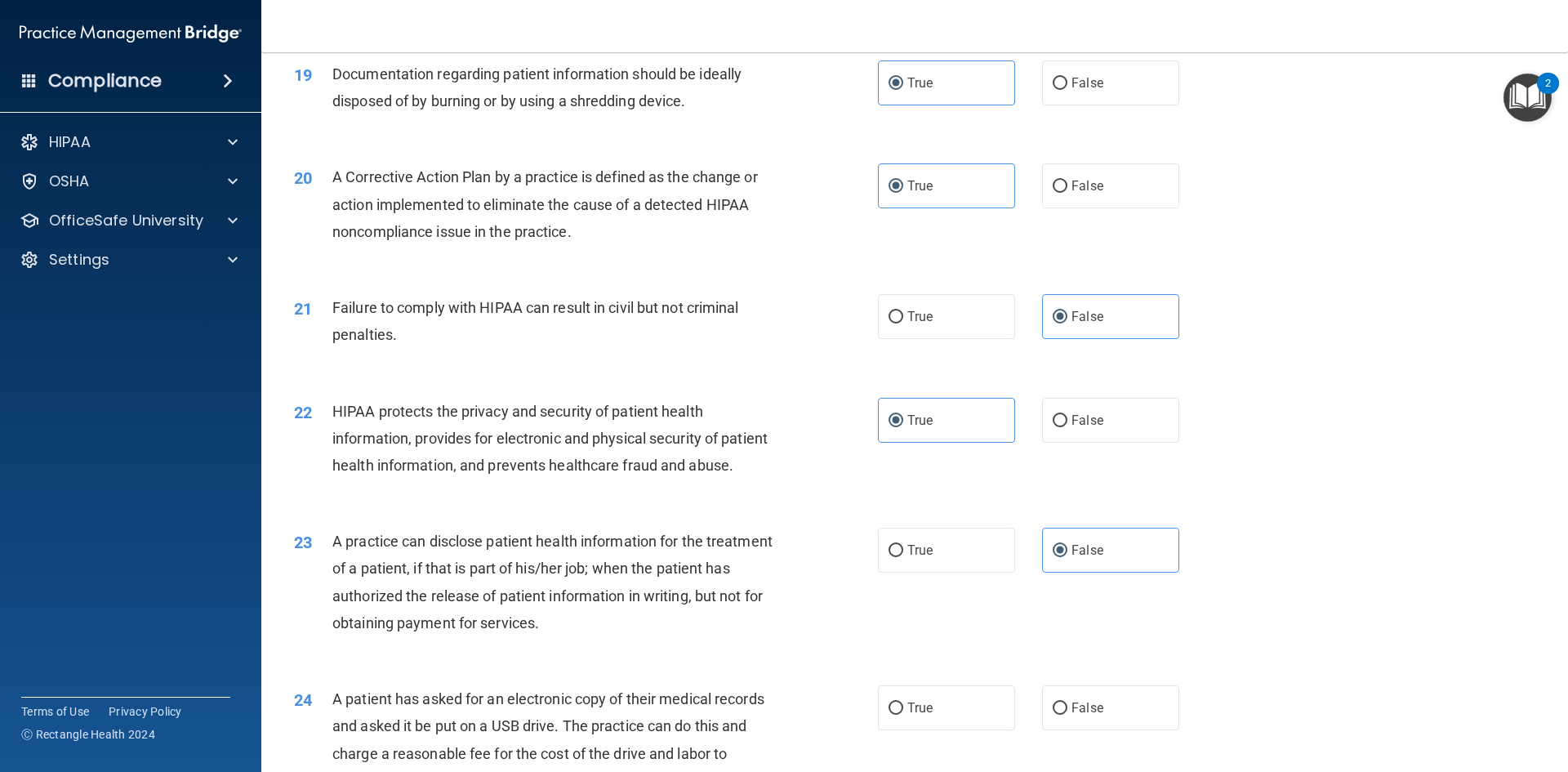
scroll to position [2287, 0]
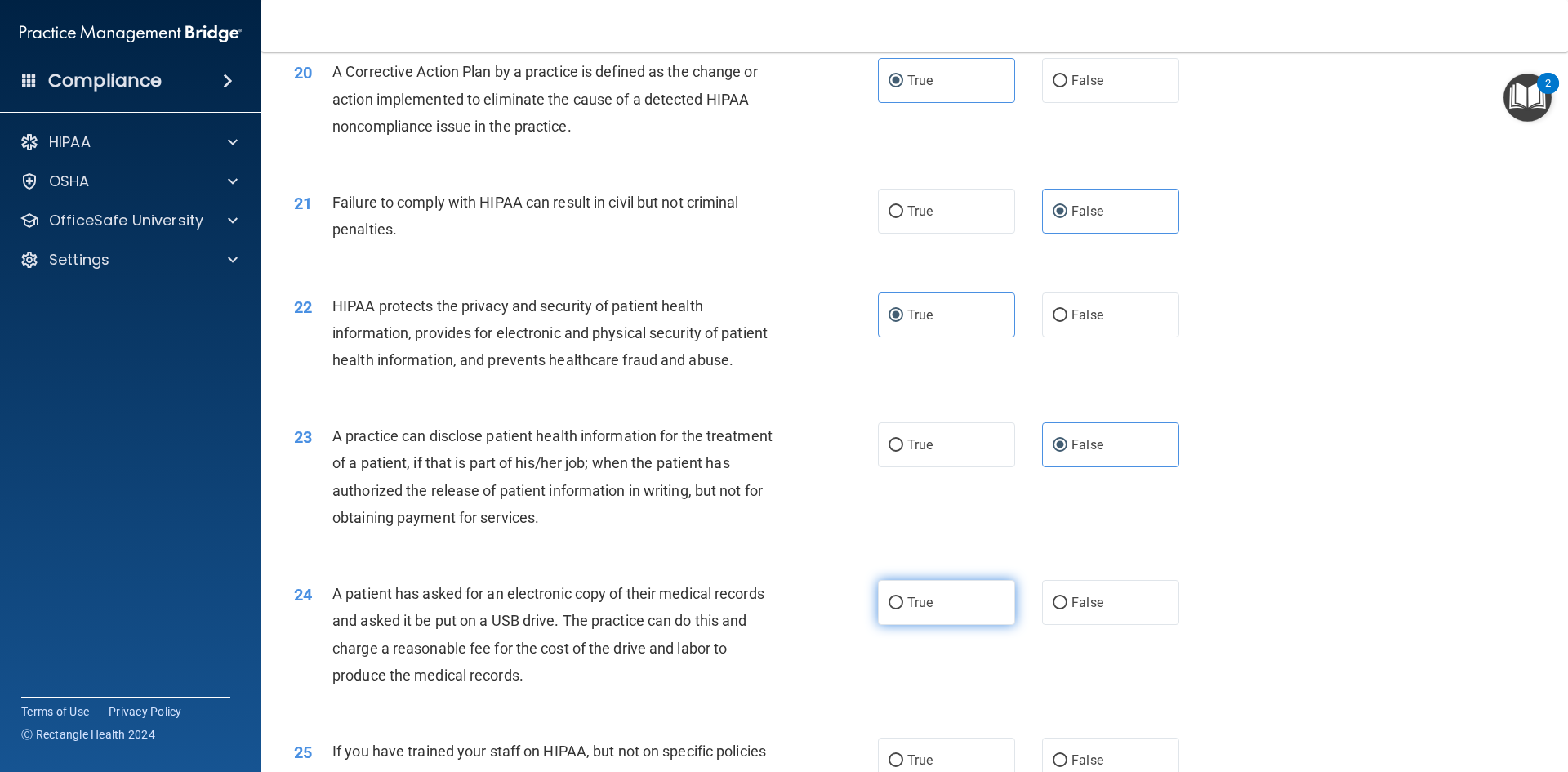
click at [921, 610] on span "True" at bounding box center [920, 602] width 25 height 16
click at [903, 609] on input "True" at bounding box center [895, 603] width 15 height 12
radio input "true"
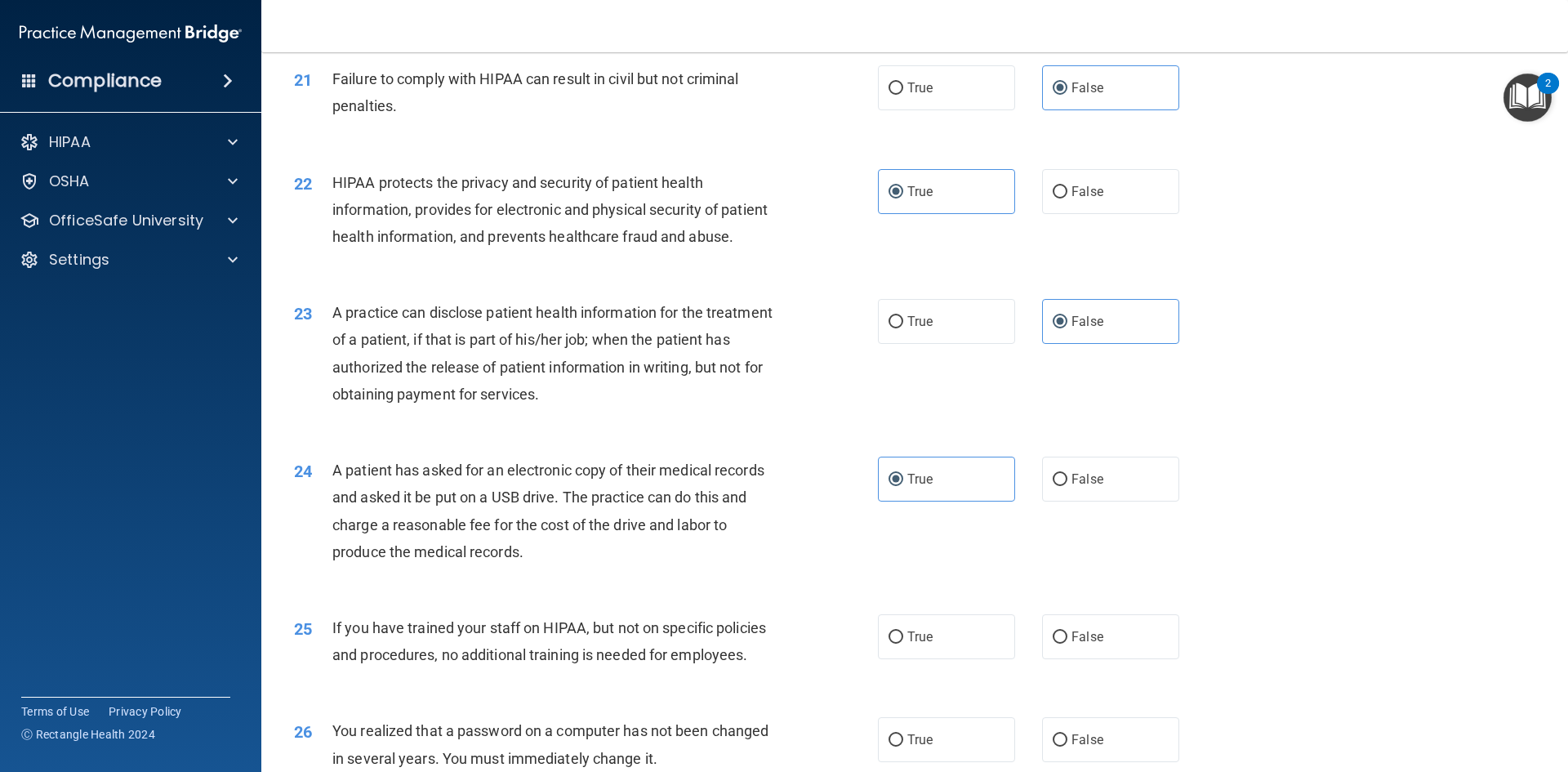
scroll to position [2451, 0]
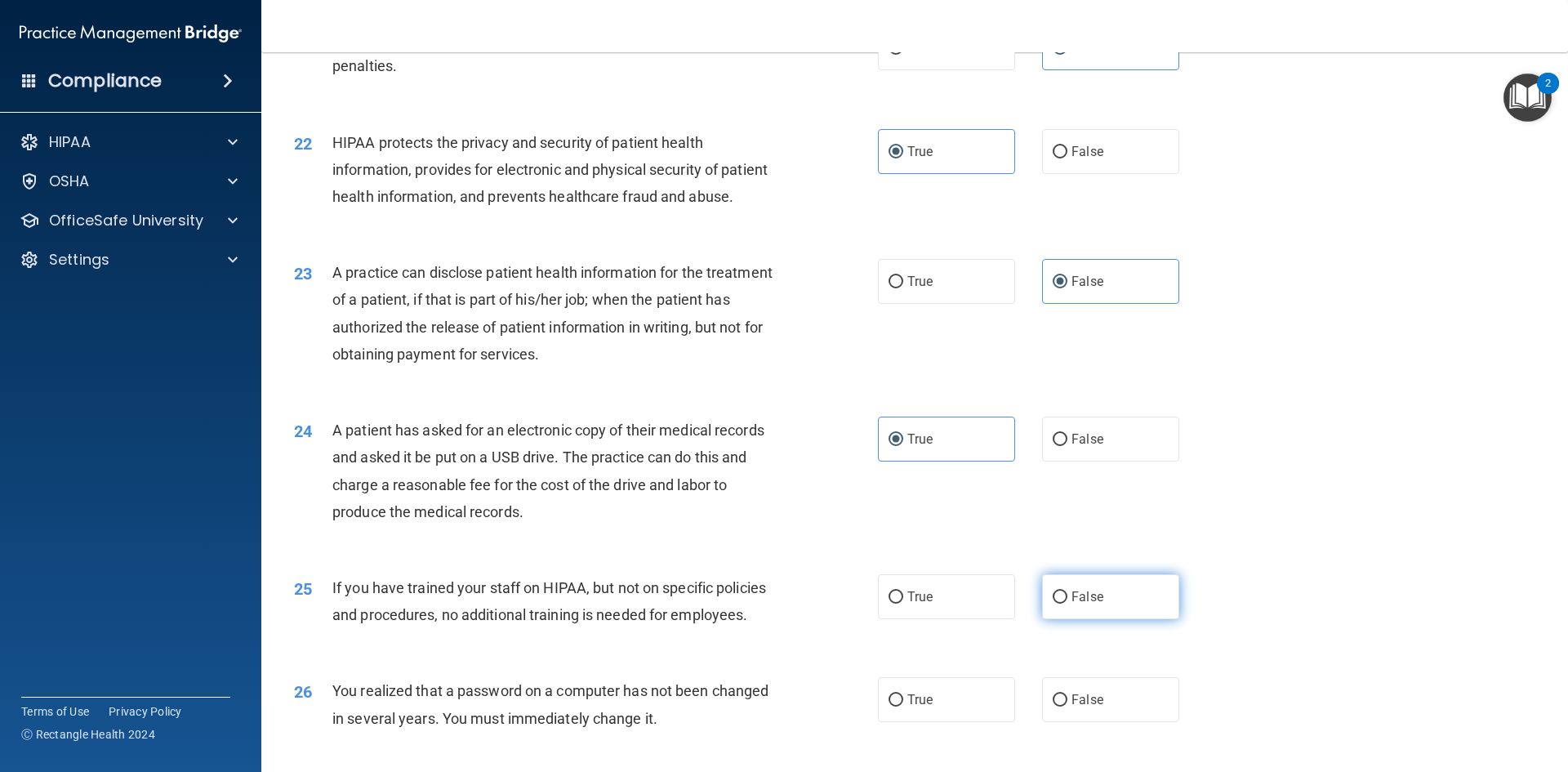
click at [1132, 620] on label "False" at bounding box center [1111, 597] width 137 height 45
click at [1068, 604] on input "False" at bounding box center [1060, 598] width 15 height 12
radio input "true"
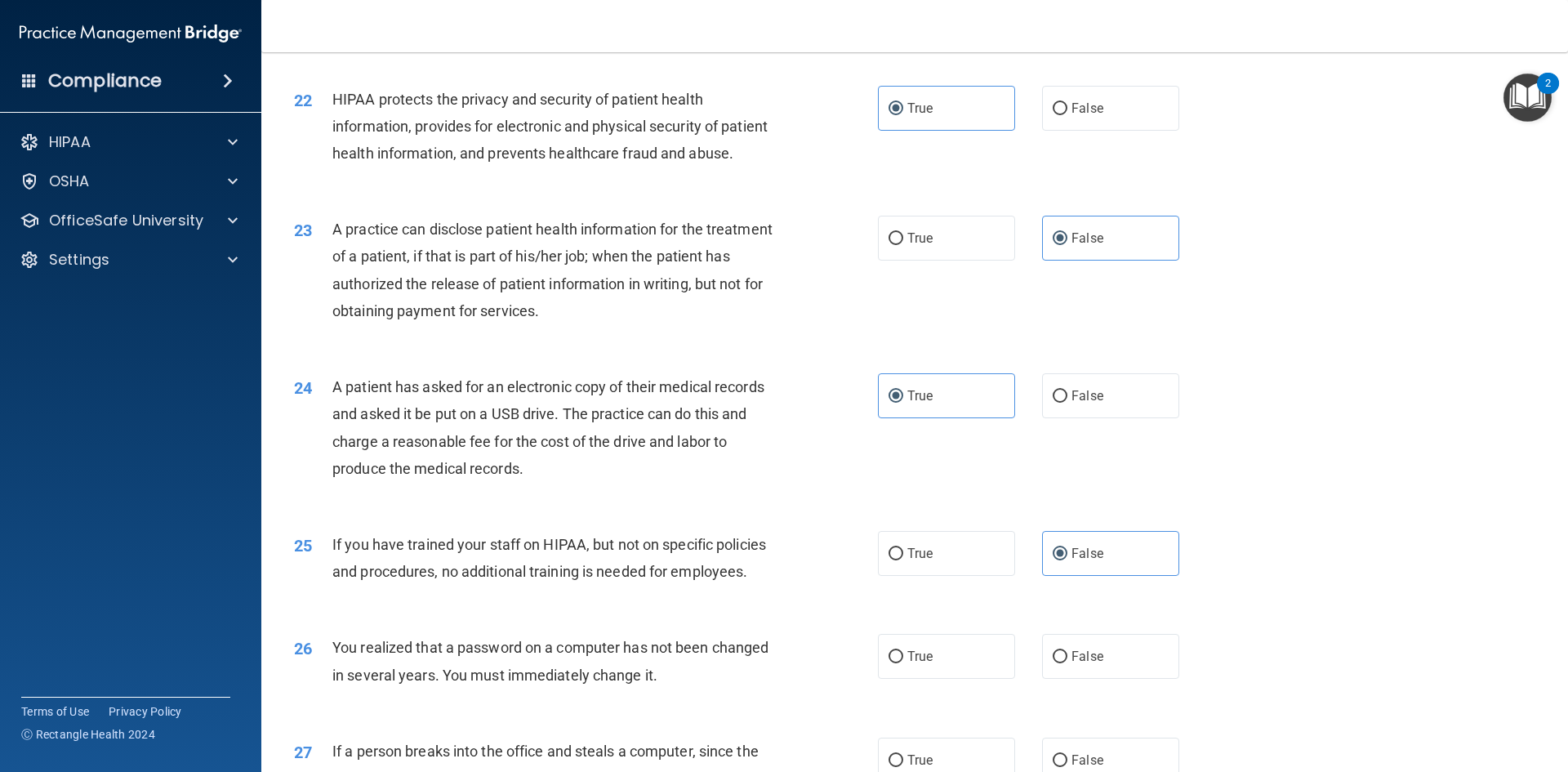
scroll to position [2533, 0]
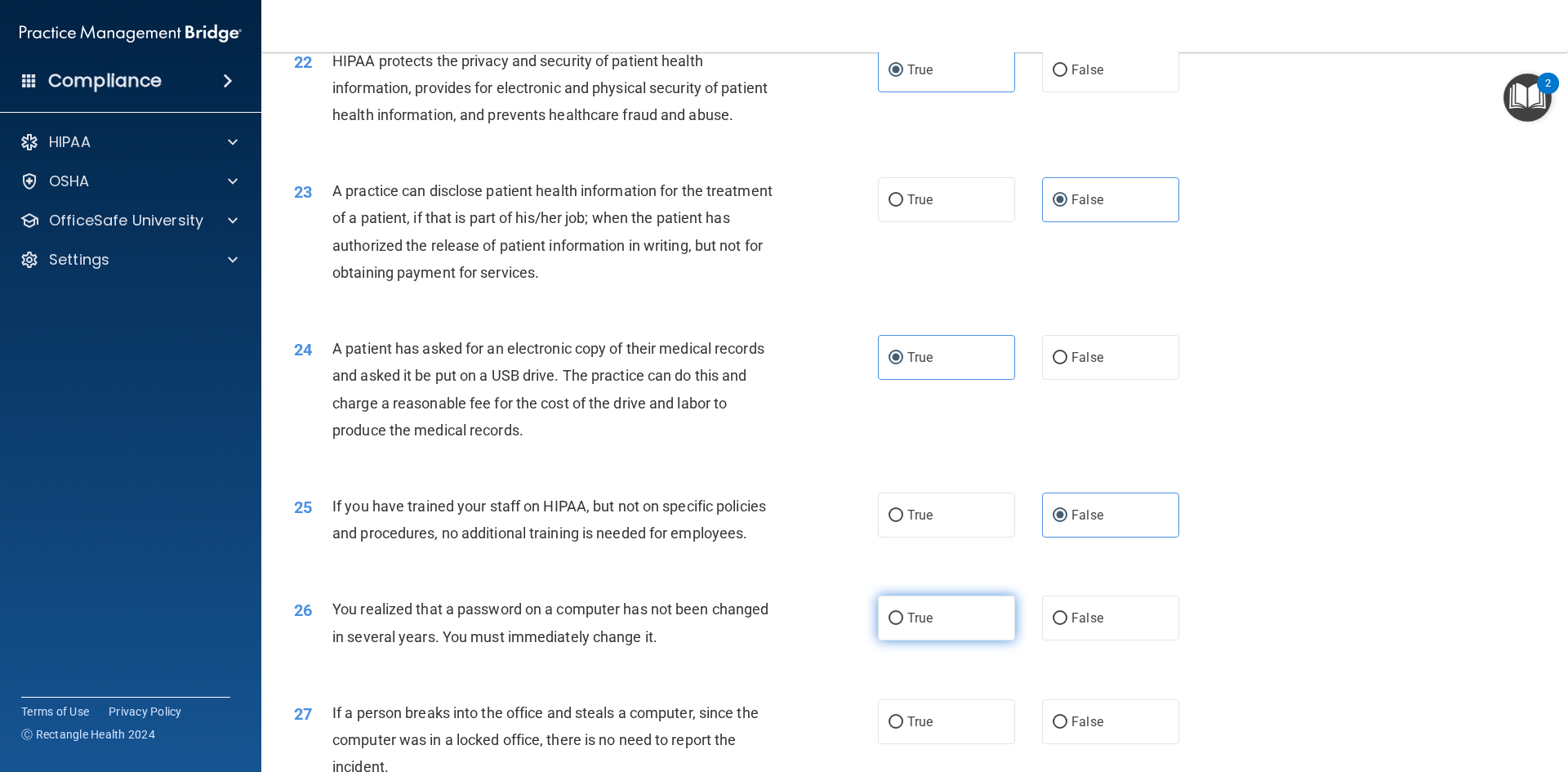
click at [953, 641] on label "True" at bounding box center [947, 618] width 137 height 45
click at [903, 625] on input "True" at bounding box center [895, 619] width 15 height 12
radio input "true"
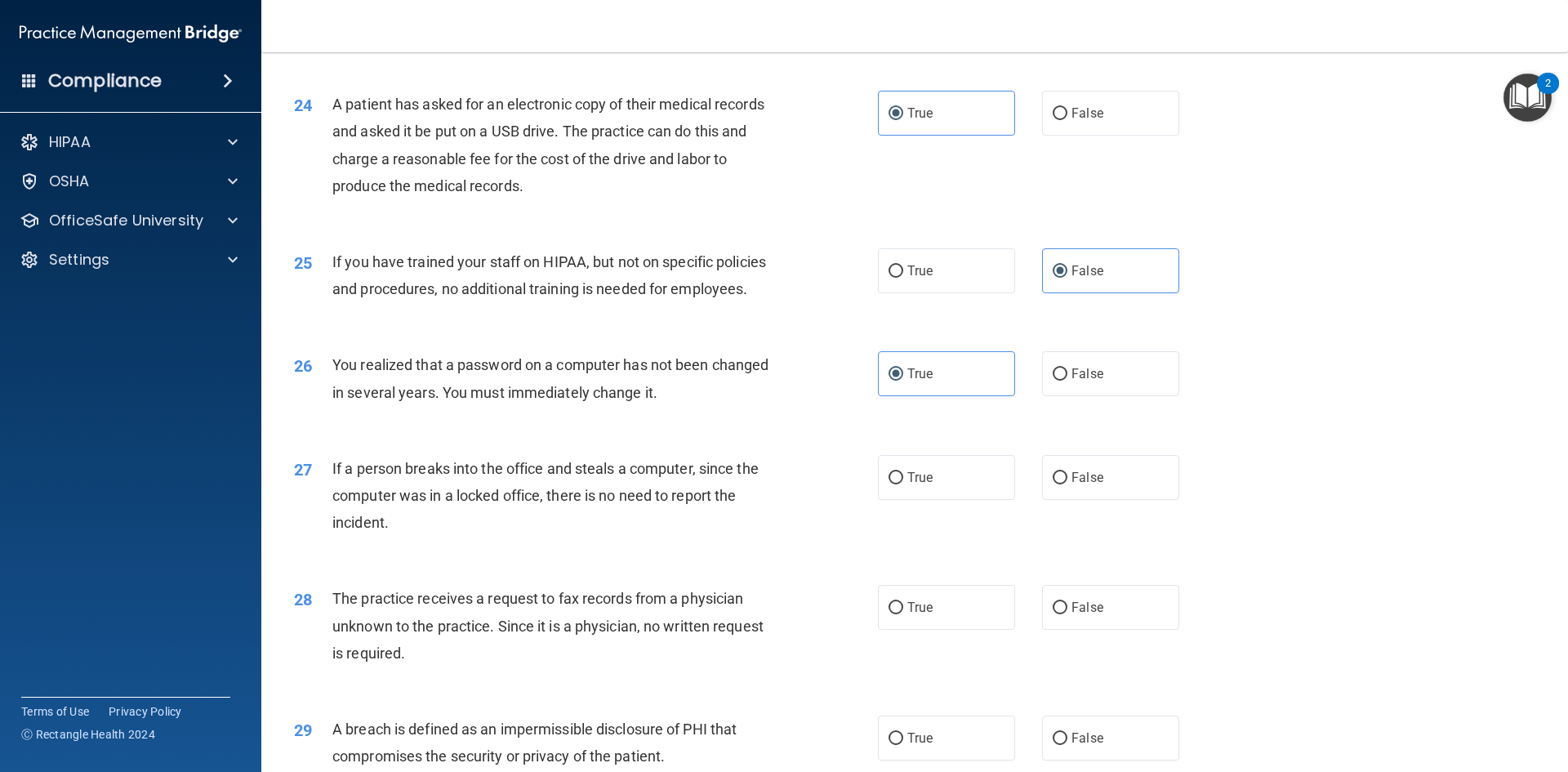
scroll to position [2778, 0]
click at [1098, 500] on label "False" at bounding box center [1111, 477] width 137 height 45
click at [1068, 484] on input "False" at bounding box center [1060, 478] width 15 height 12
radio input "true"
click at [1071, 629] on label "False" at bounding box center [1111, 607] width 137 height 45
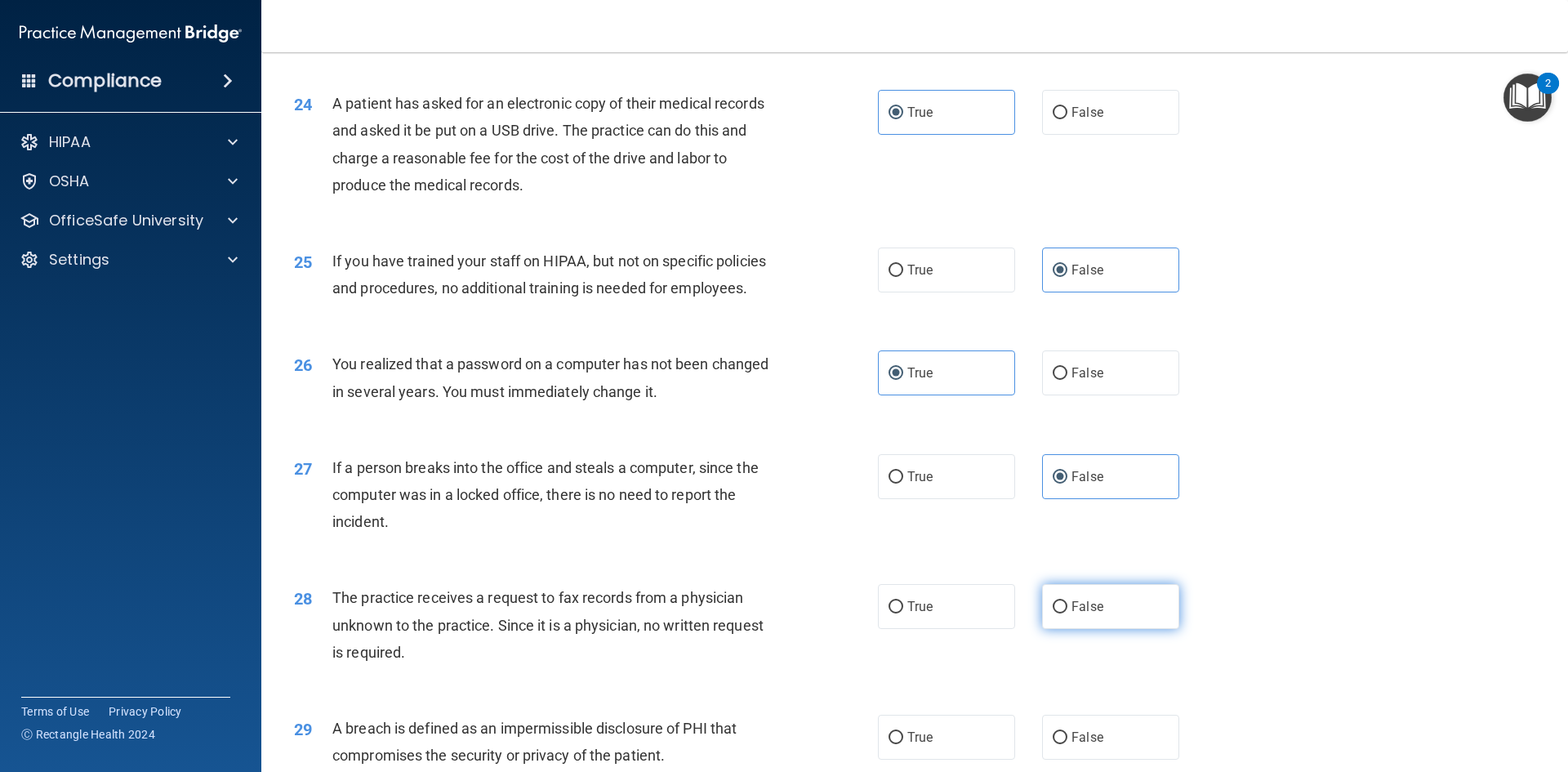
click at [1068, 614] on input "False" at bounding box center [1060, 608] width 15 height 12
radio input "true"
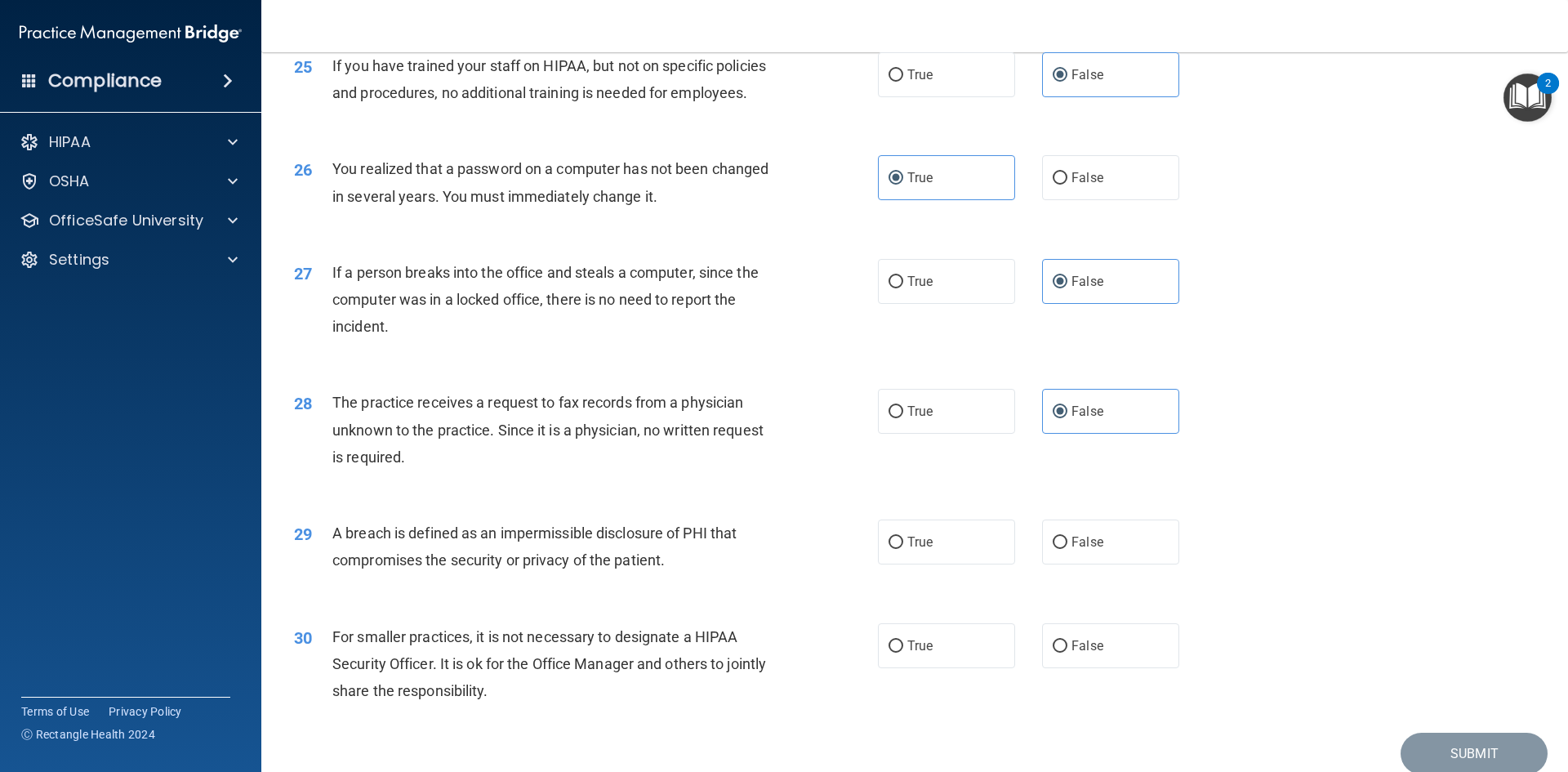
scroll to position [3023, 0]
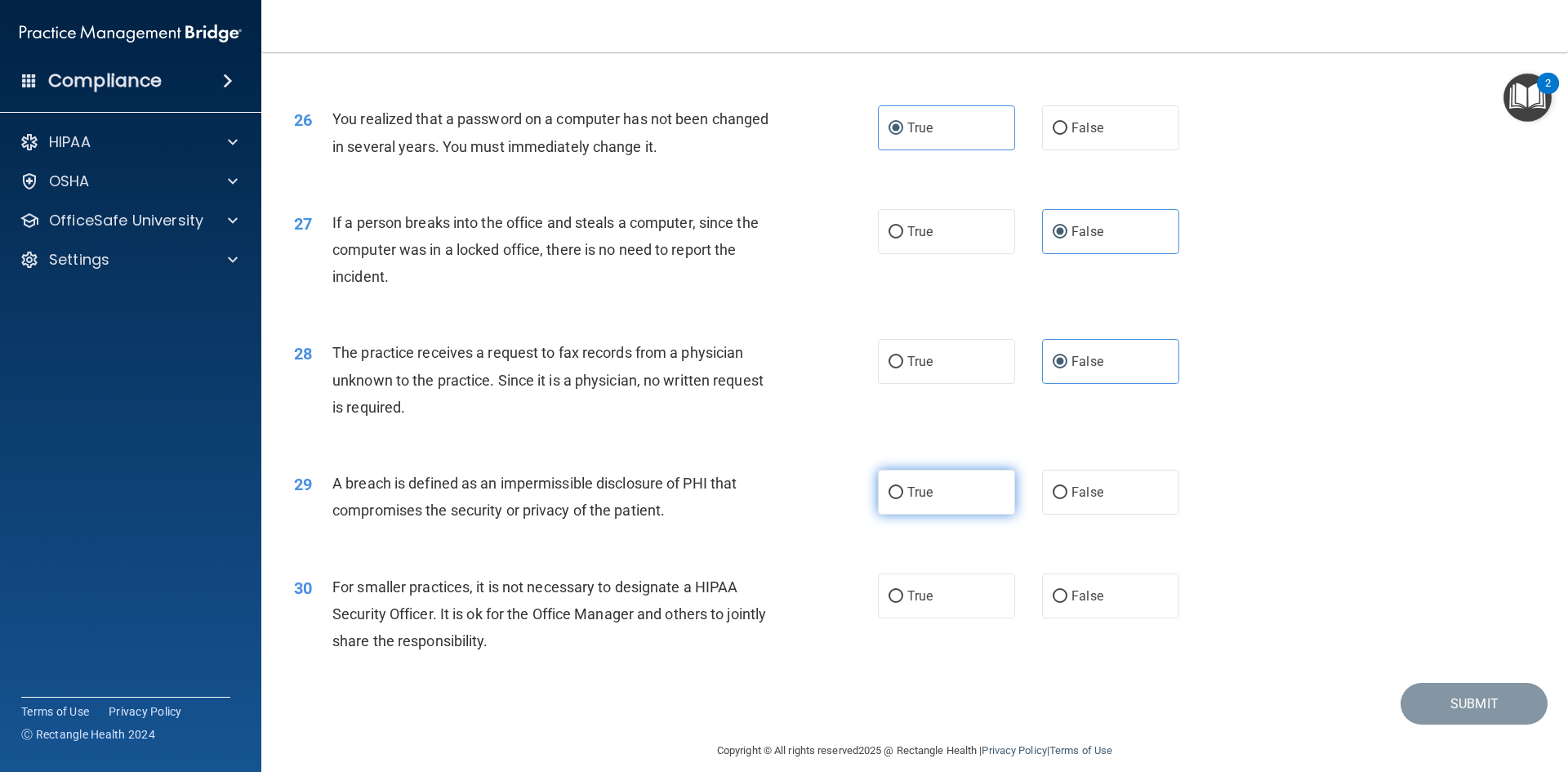
click at [932, 514] on label "True" at bounding box center [947, 493] width 137 height 45
click at [903, 500] on input "True" at bounding box center [895, 493] width 15 height 12
radio input "true"
click at [1122, 619] on label "False" at bounding box center [1111, 596] width 137 height 45
click at [1068, 603] on input "False" at bounding box center [1060, 597] width 15 height 12
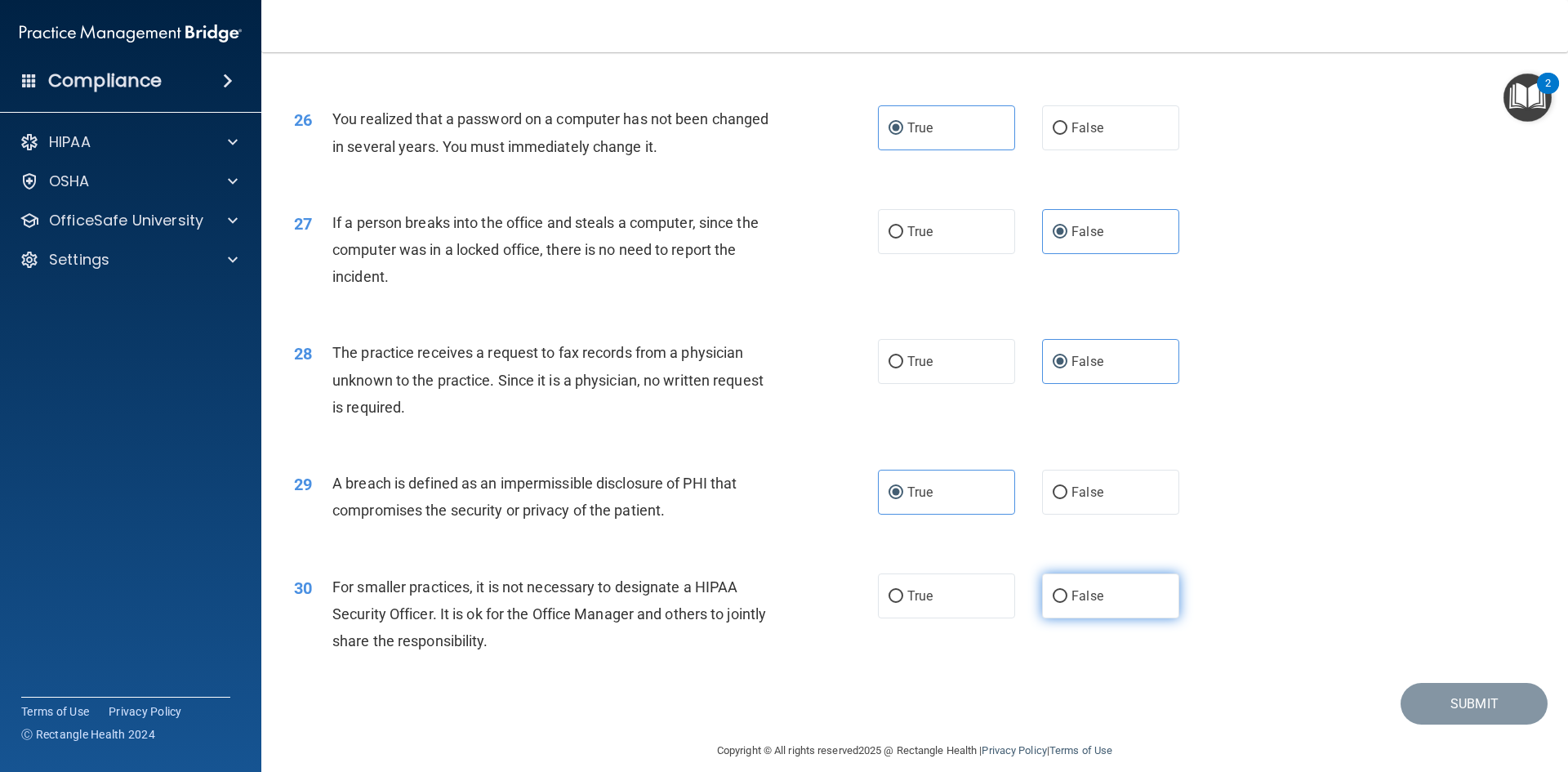
radio input "true"
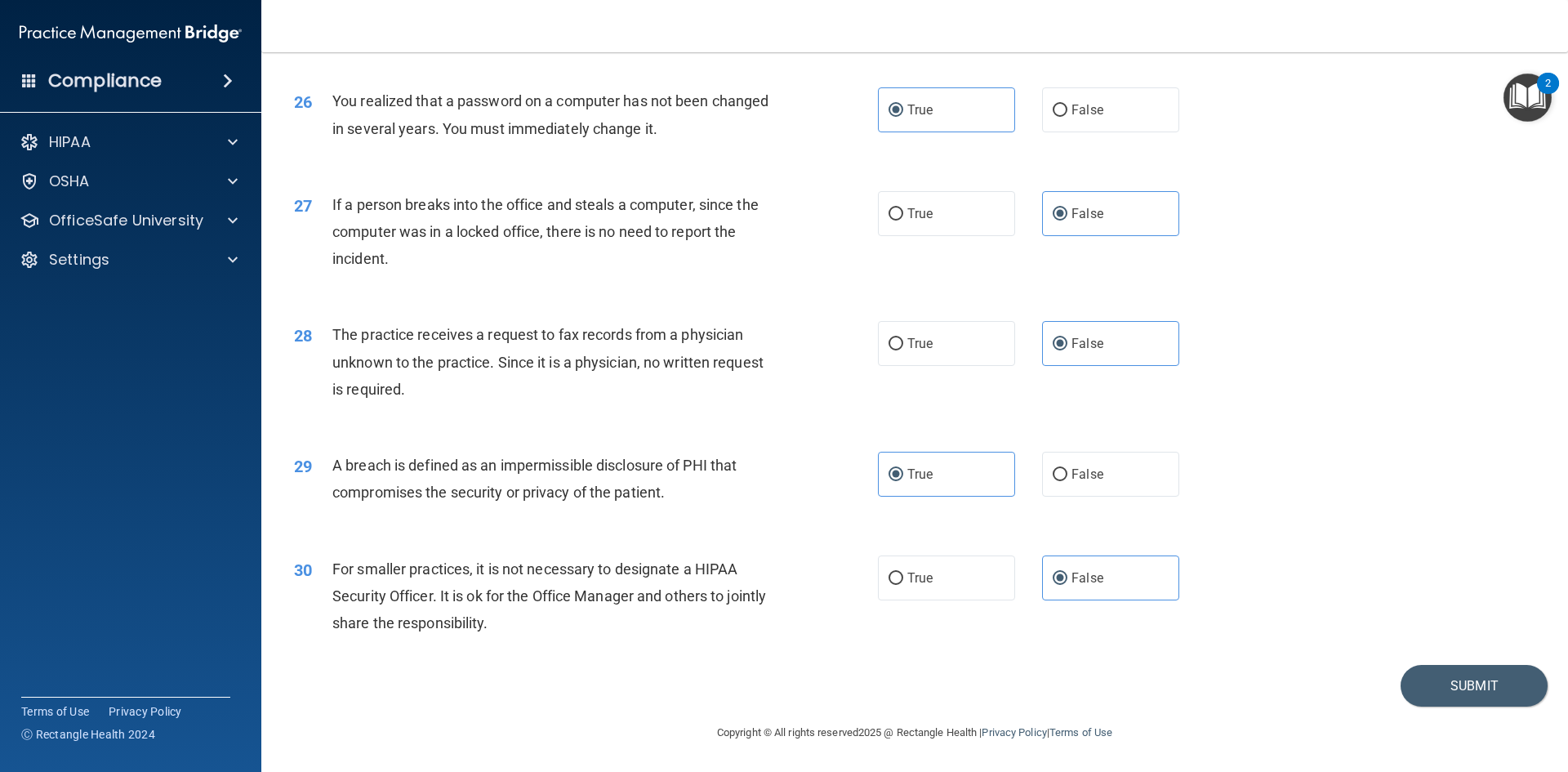
scroll to position [3095, 0]
click at [1437, 685] on button "Submit" at bounding box center [1474, 686] width 147 height 42
click at [1428, 681] on button "Submit" at bounding box center [1474, 686] width 147 height 42
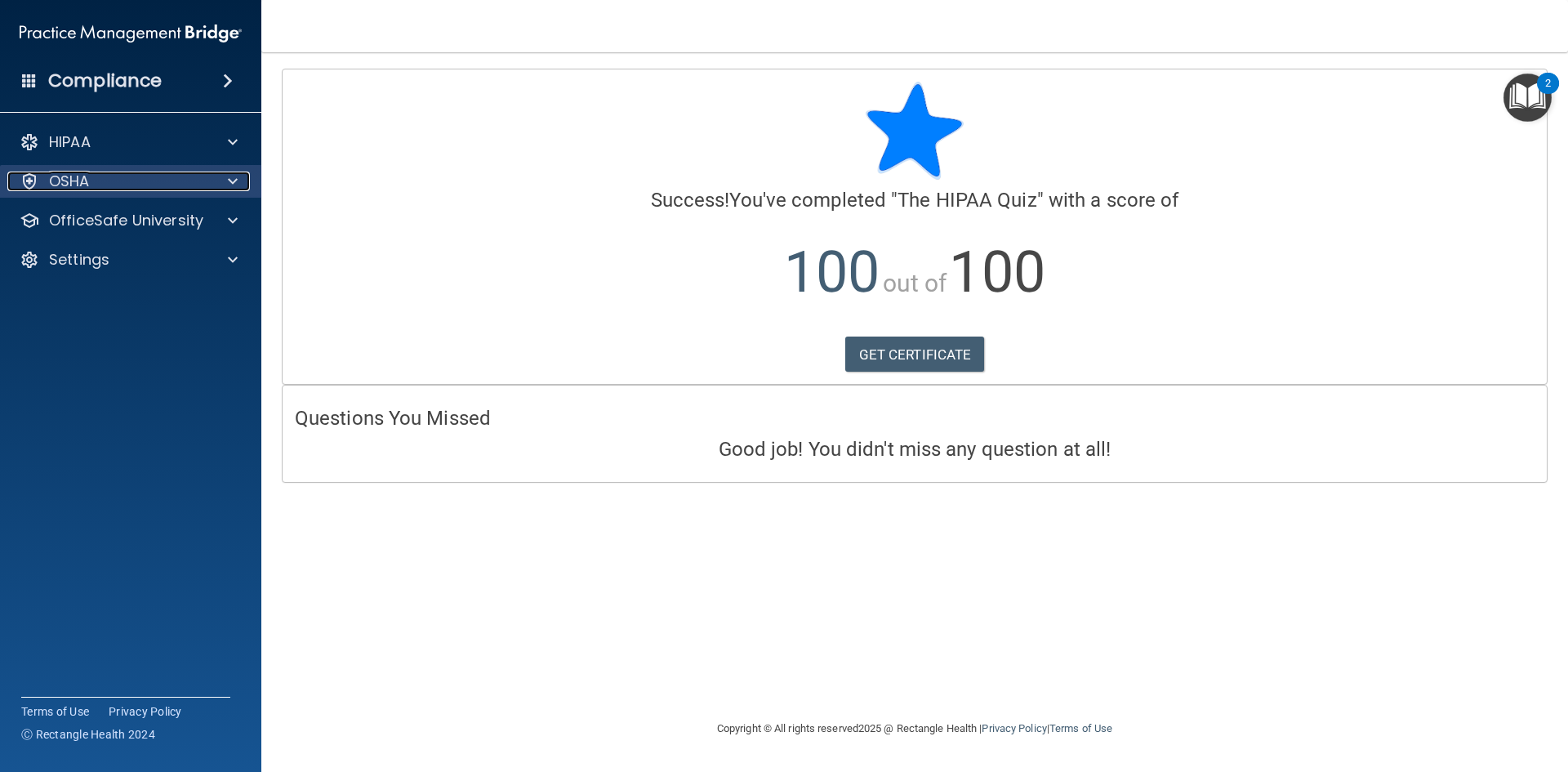
click at [204, 177] on div "OSHA" at bounding box center [108, 181] width 203 height 20
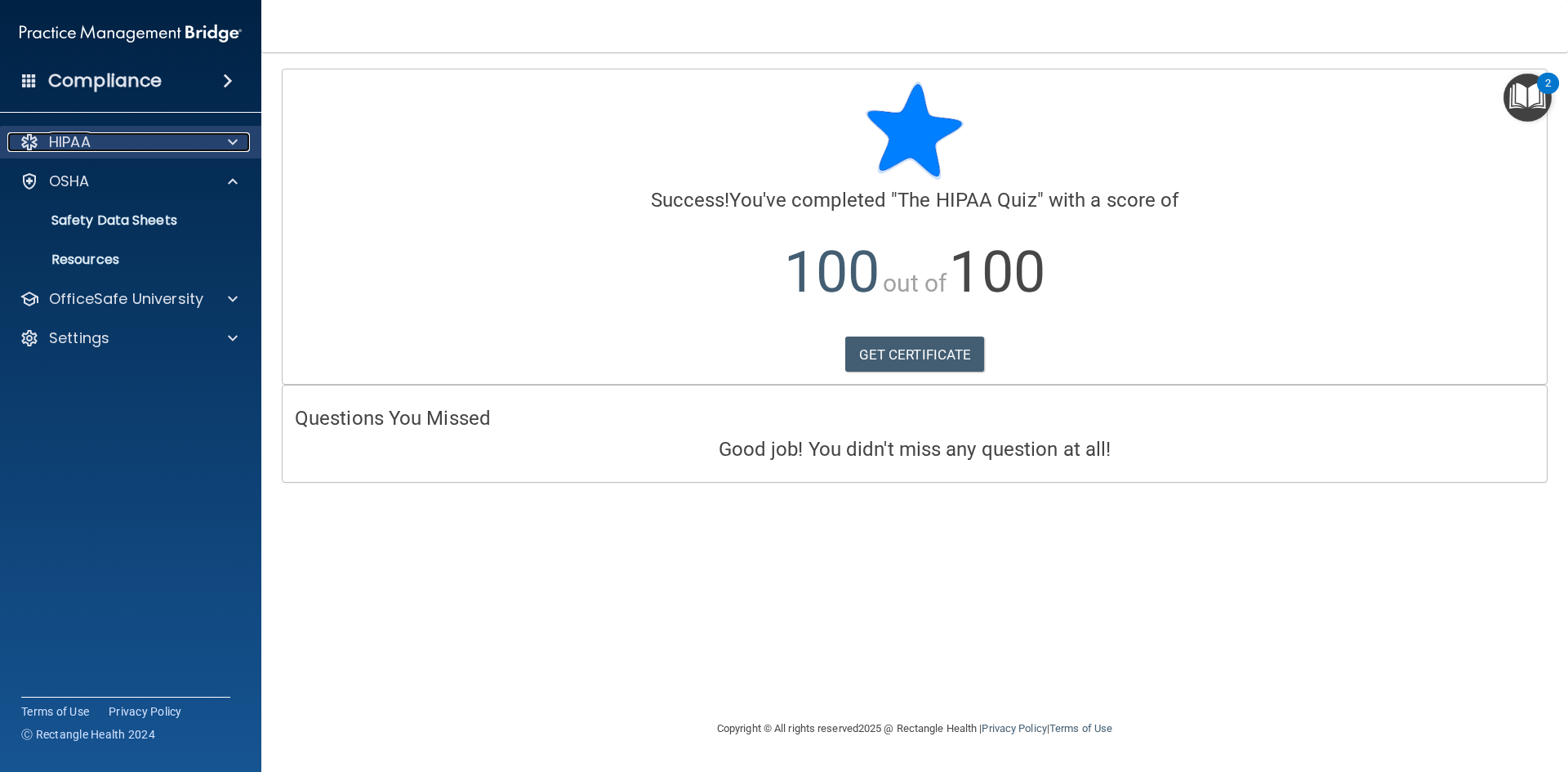
click at [225, 149] on div at bounding box center [230, 142] width 41 height 20
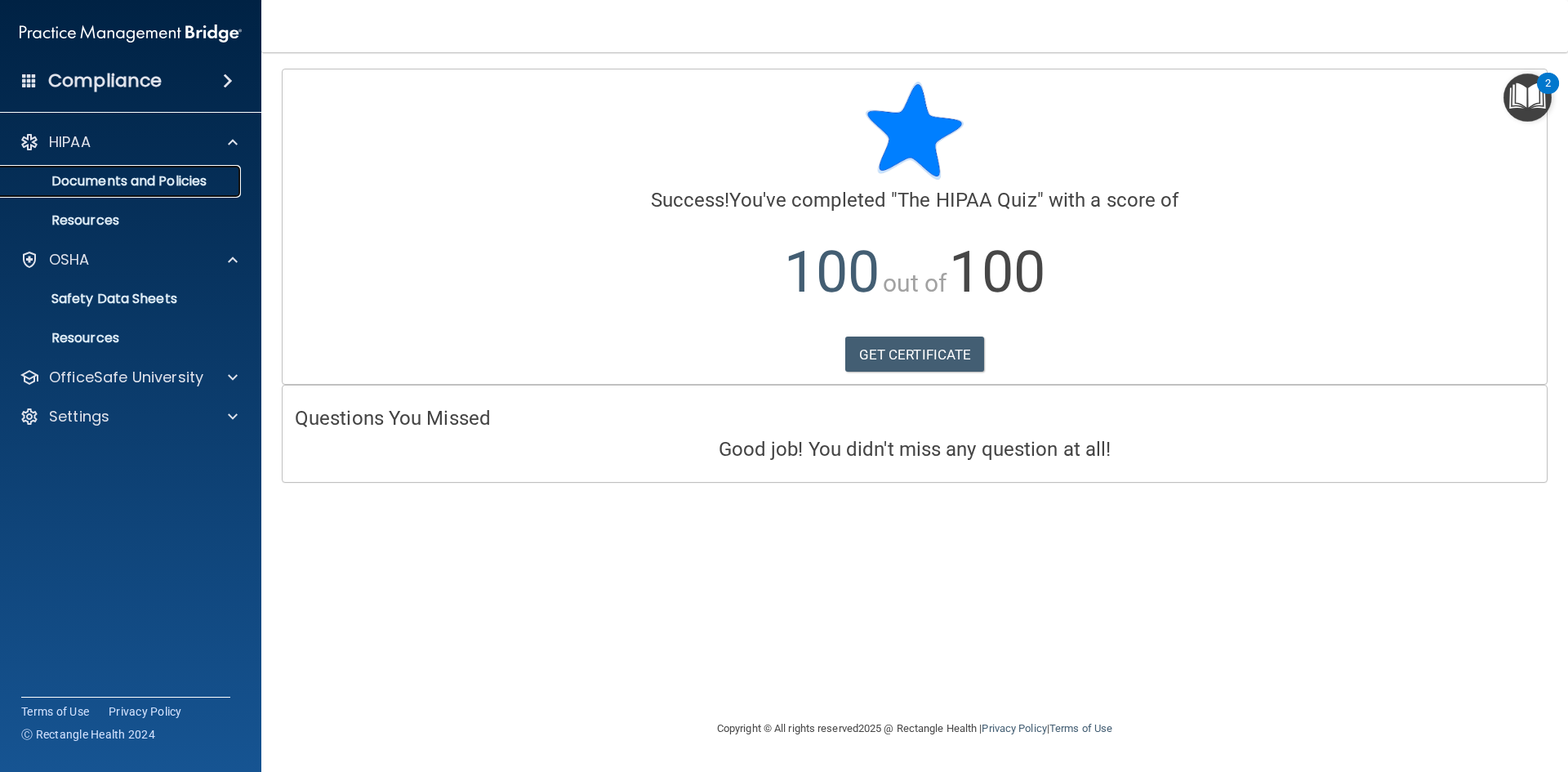
click at [90, 192] on link "Documents and Policies" at bounding box center [112, 182] width 258 height 33
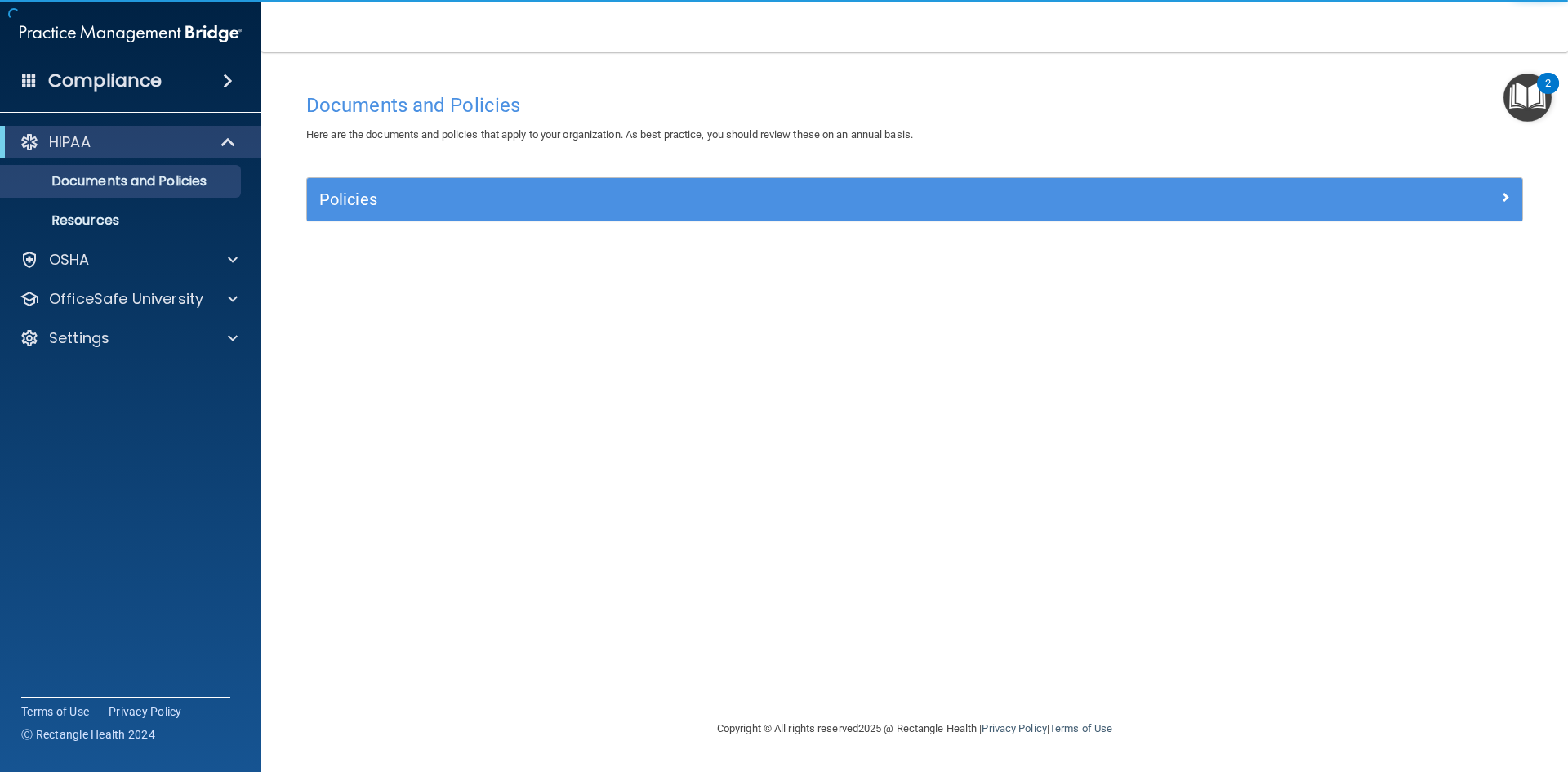
click at [25, 74] on span at bounding box center [29, 80] width 15 height 15
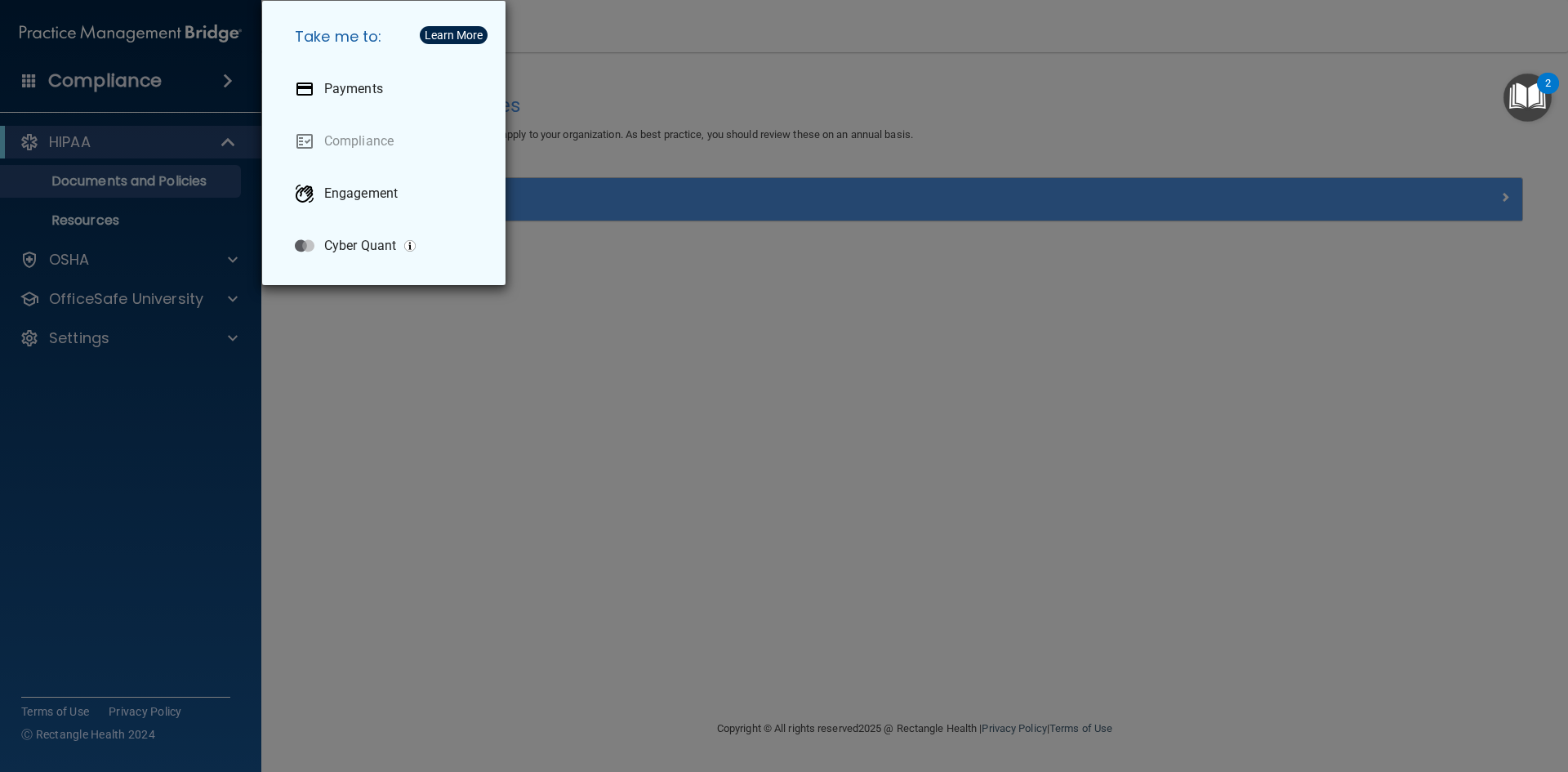
click at [157, 111] on div "Take me to: Payments Compliance Engagement Cyber Quant" at bounding box center [784, 386] width 1568 height 772
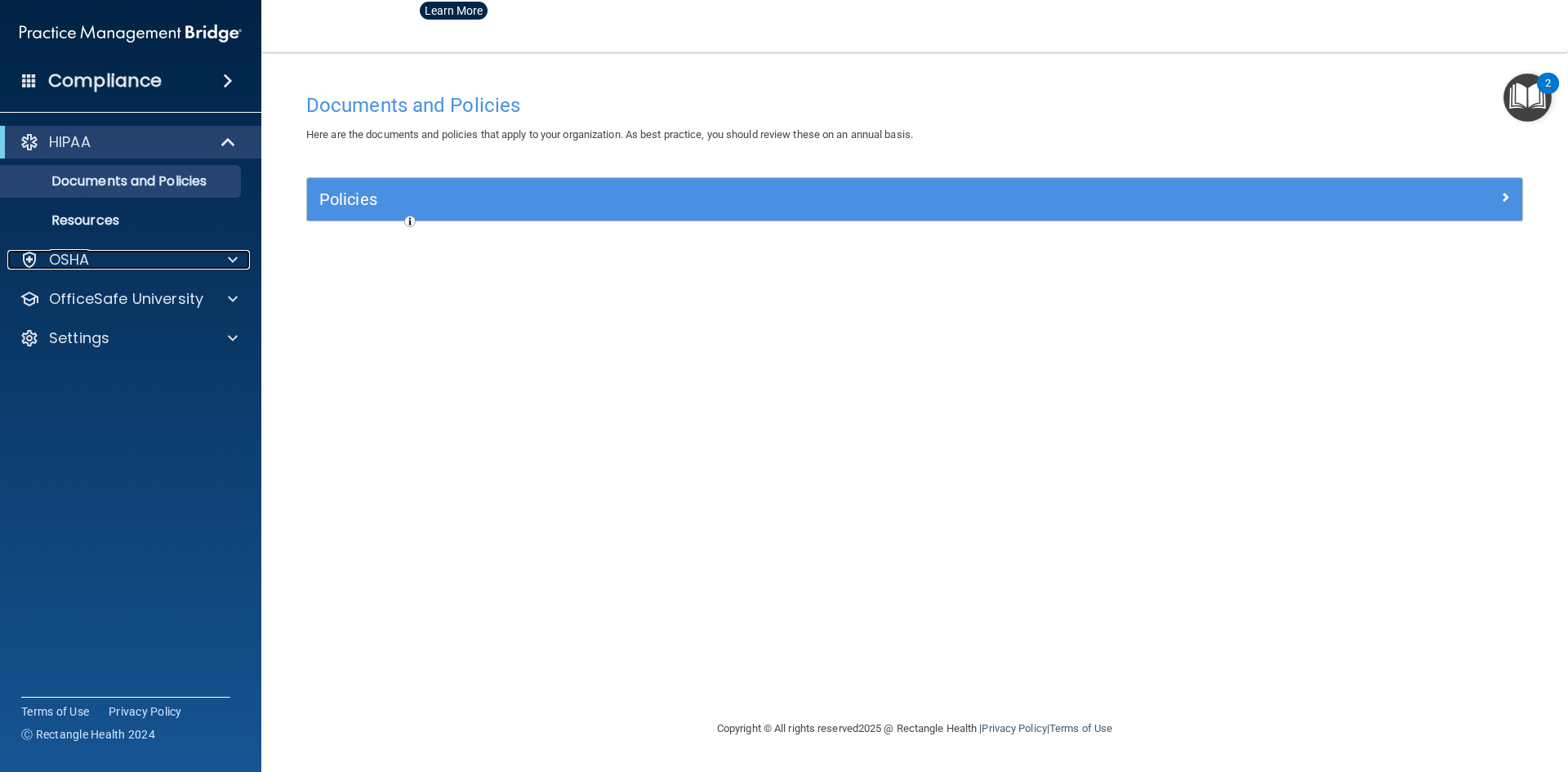
click at [117, 258] on div "OSHA" at bounding box center [108, 259] width 203 height 20
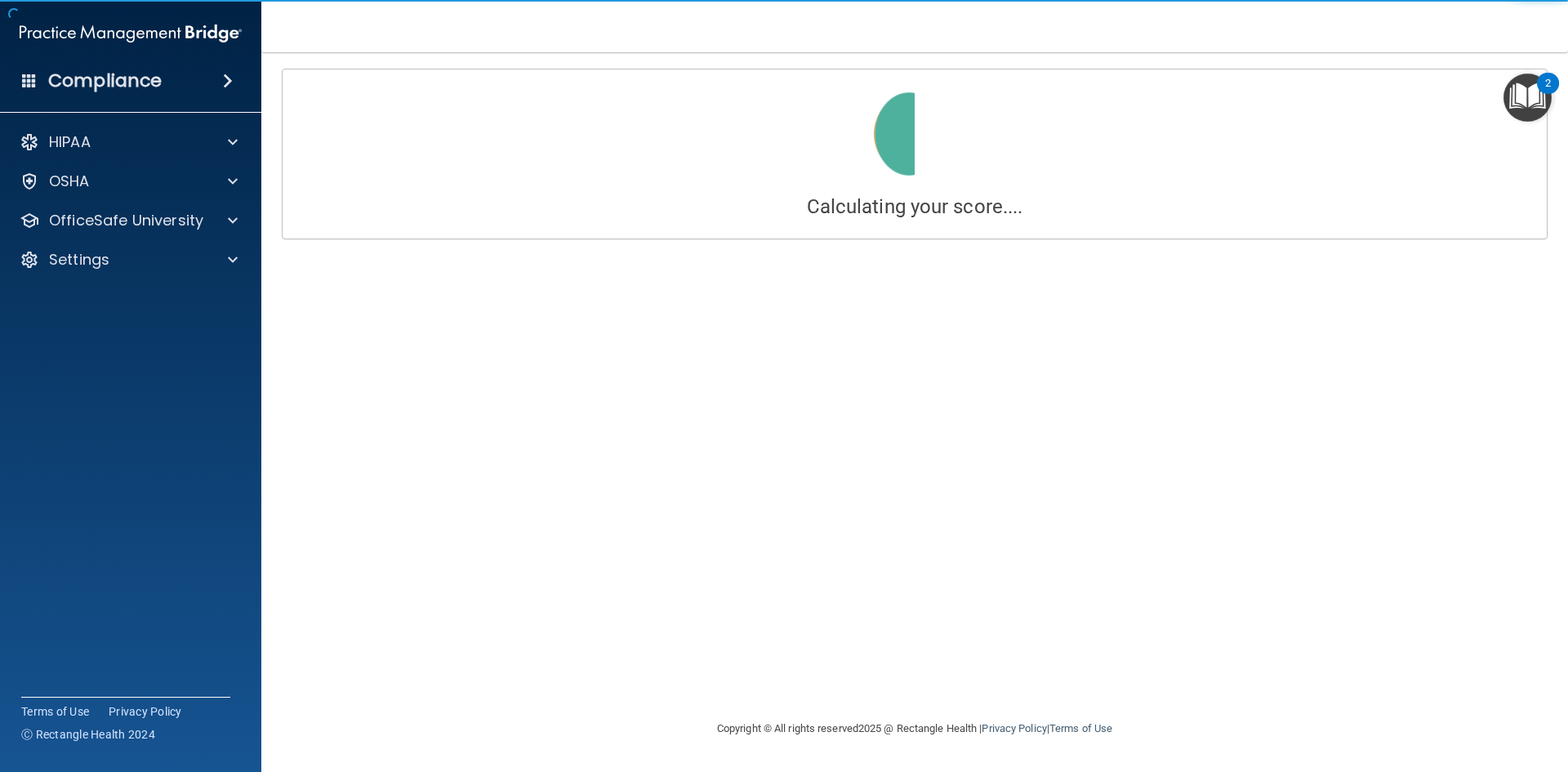
click at [117, 94] on div "Compliance" at bounding box center [131, 80] width 261 height 36
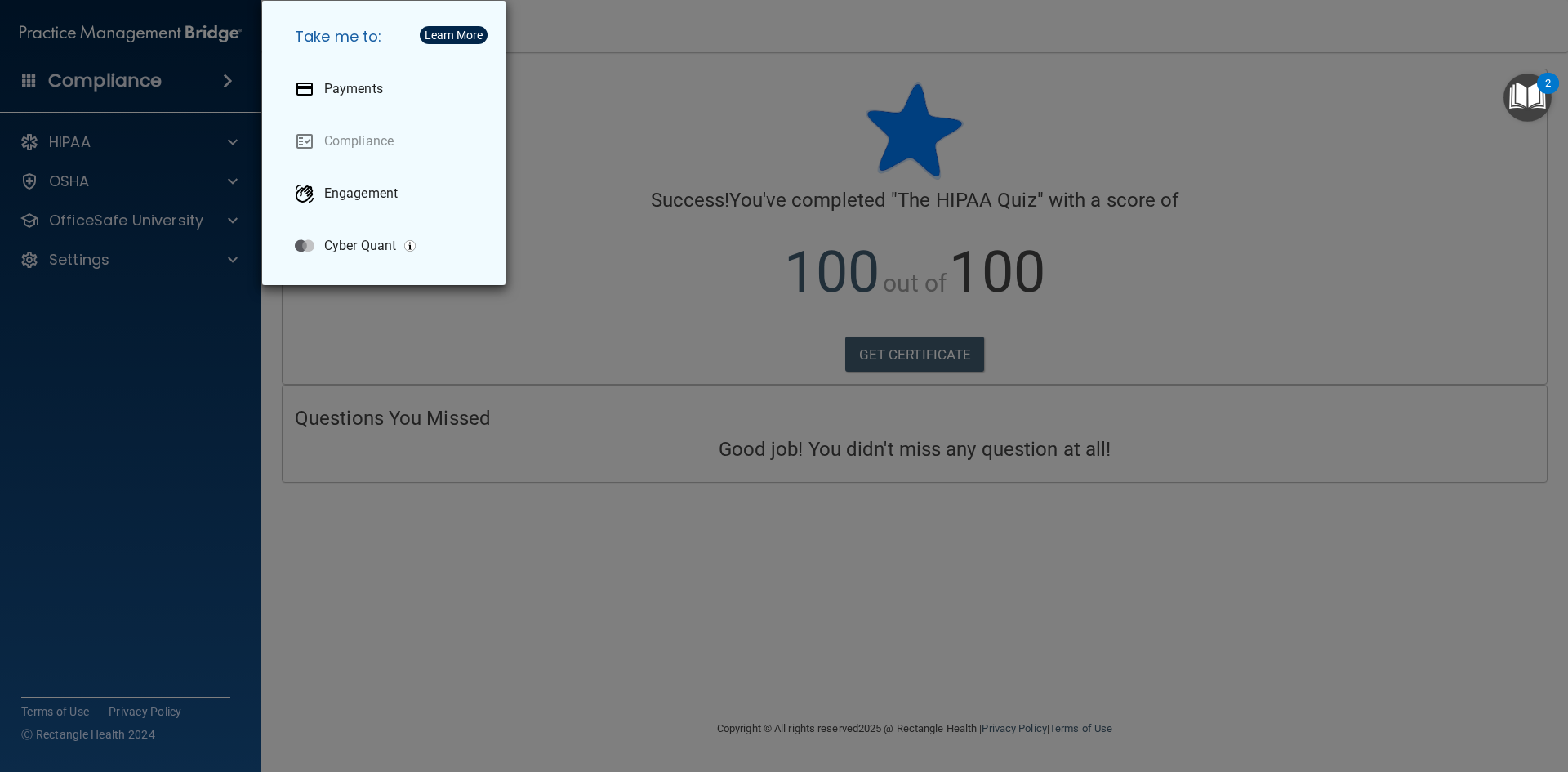
drag, startPoint x: 858, startPoint y: 526, endPoint x: 888, endPoint y: 530, distance: 30.3
click at [884, 527] on div "Take me to: Payments Compliance Engagement Cyber Quant" at bounding box center [784, 386] width 1568 height 772
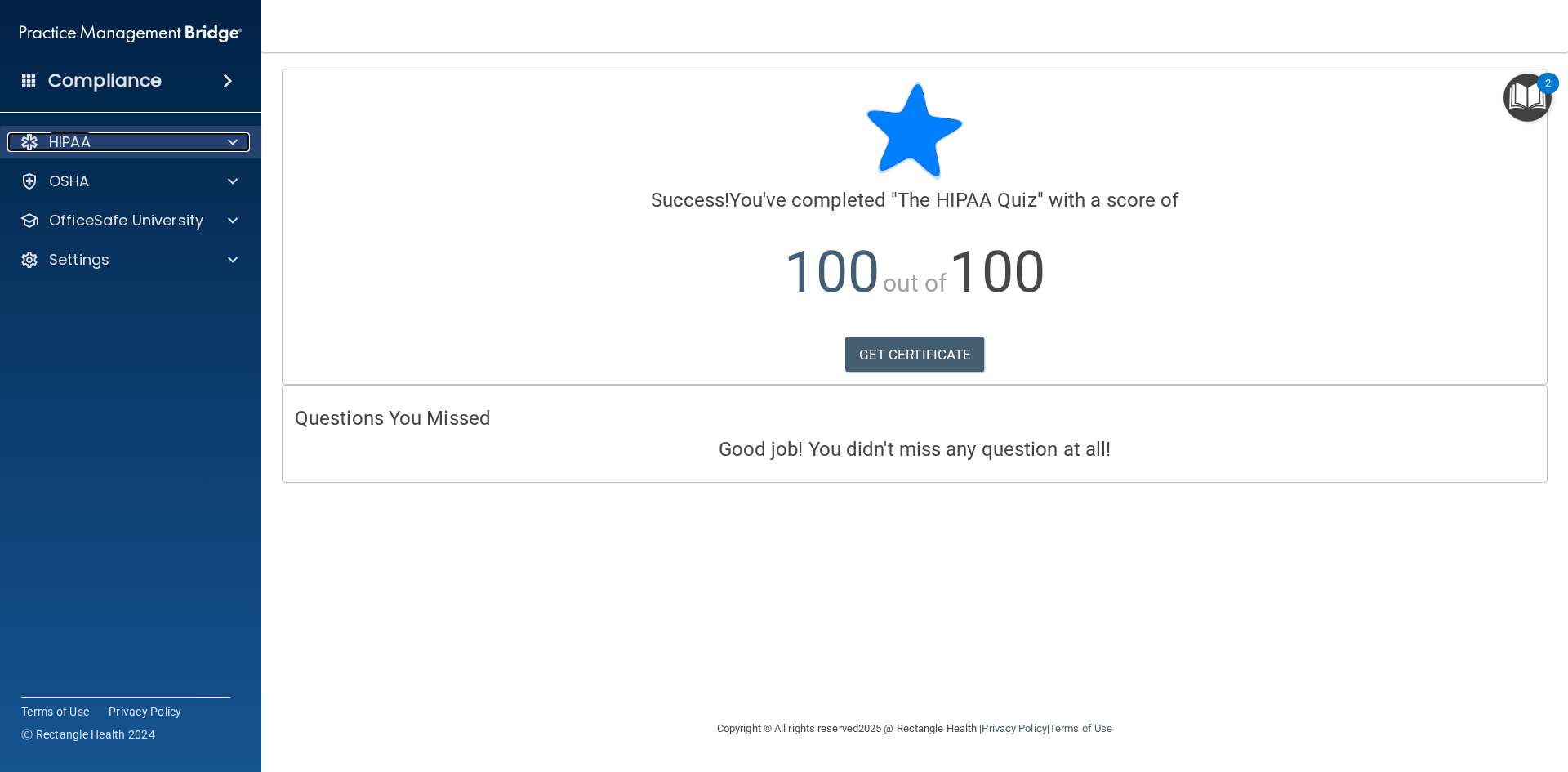
click at [150, 148] on div "HIPAA" at bounding box center [108, 142] width 203 height 20
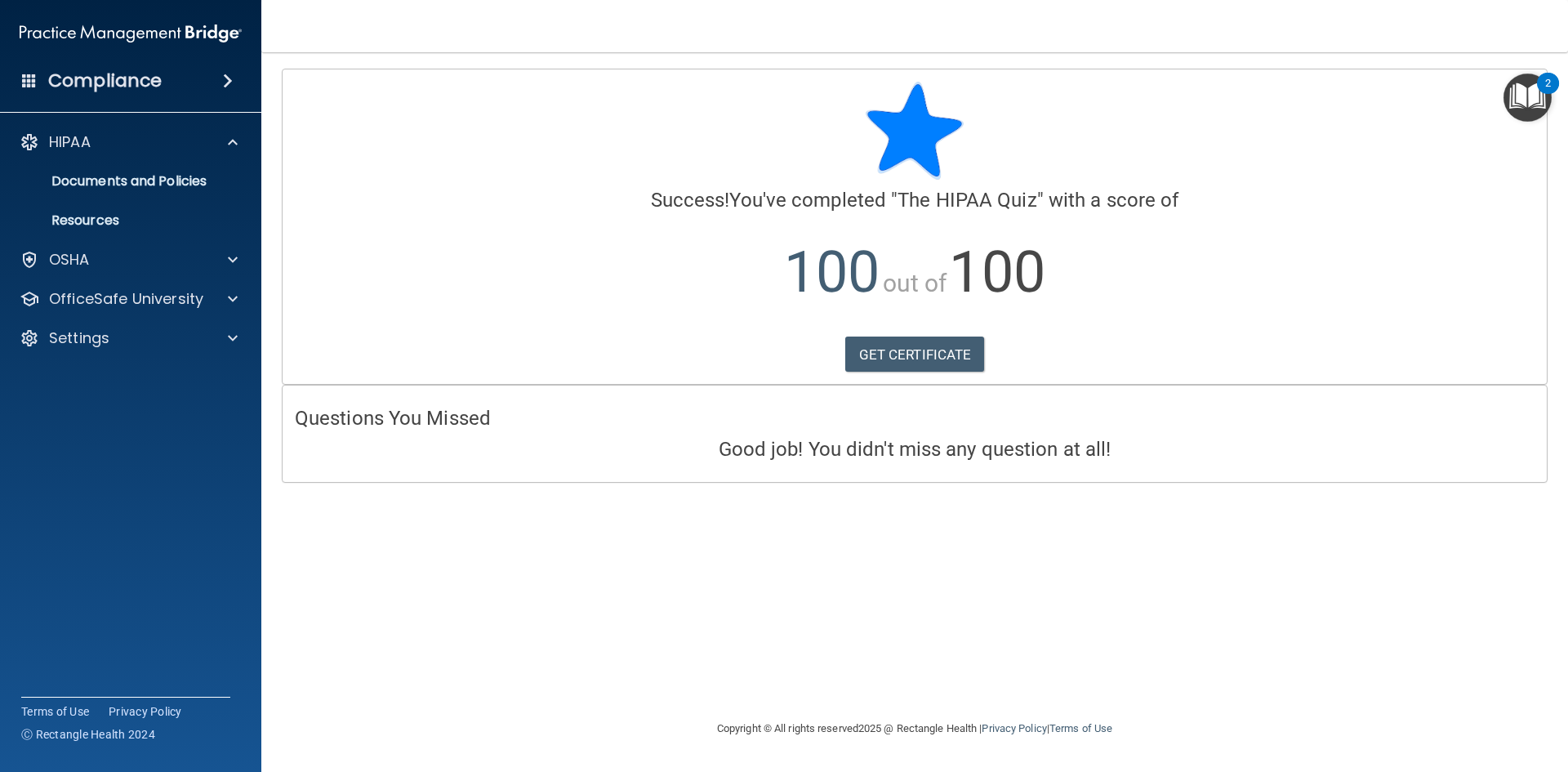
click at [177, 77] on div "Compliance" at bounding box center [131, 80] width 261 height 36
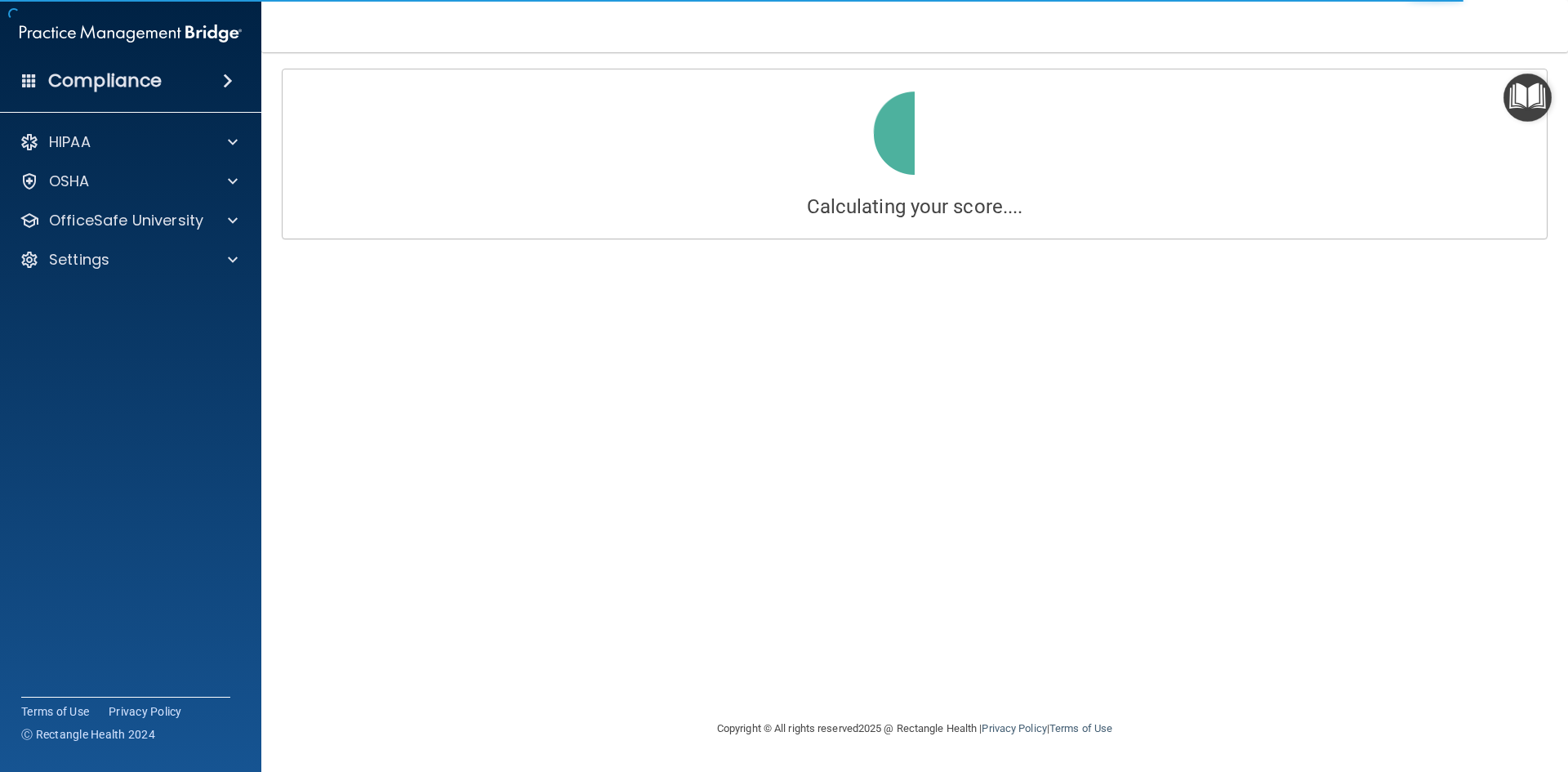
click at [31, 86] on span at bounding box center [29, 80] width 15 height 15
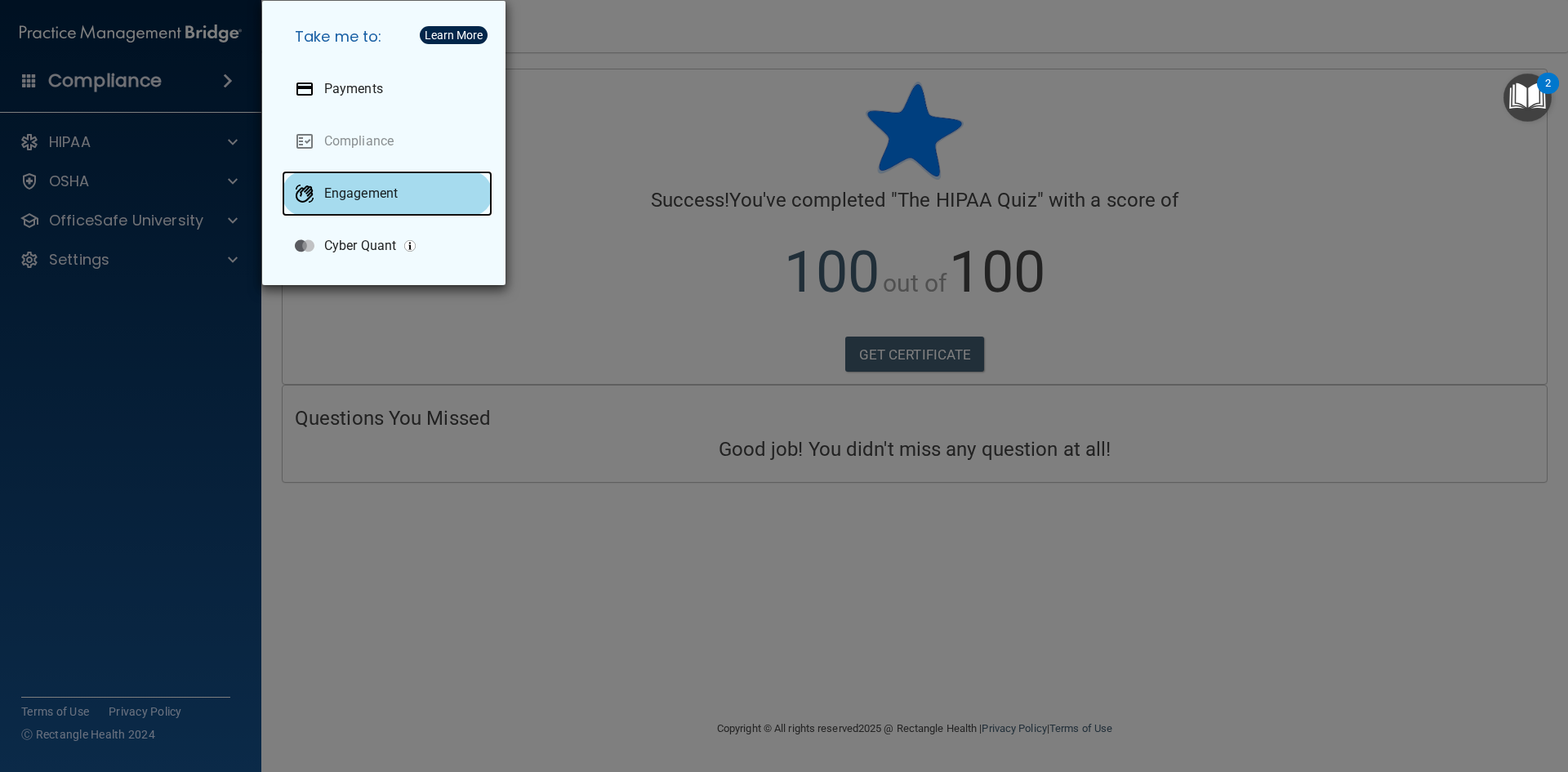
click at [350, 204] on div "Engagement" at bounding box center [387, 193] width 211 height 46
click at [150, 370] on div "Take me to: Payments Compliance Engagement Cyber Quant" at bounding box center [784, 386] width 1568 height 772
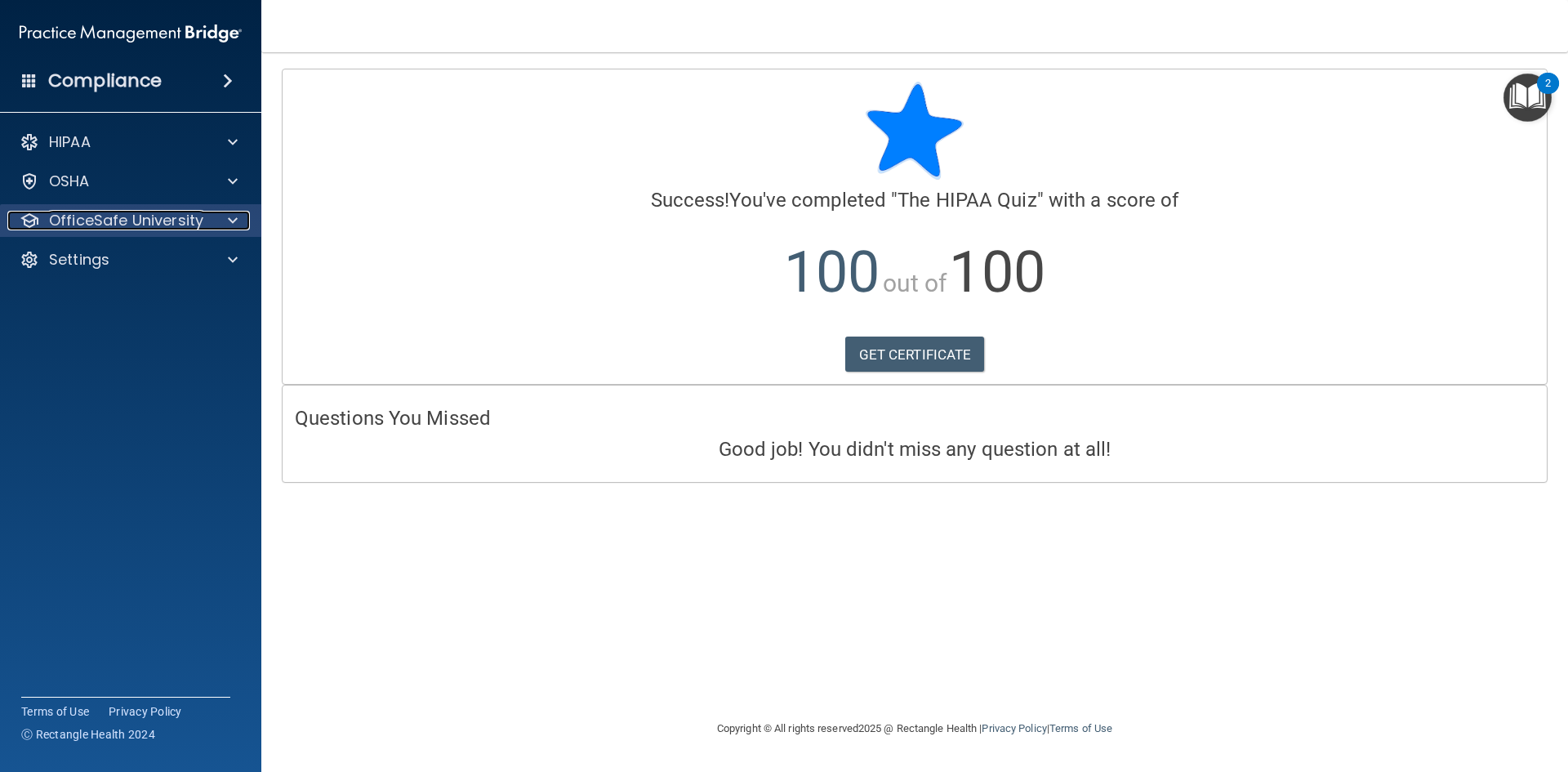
click at [124, 228] on p "OfficeSafe University" at bounding box center [125, 220] width 154 height 20
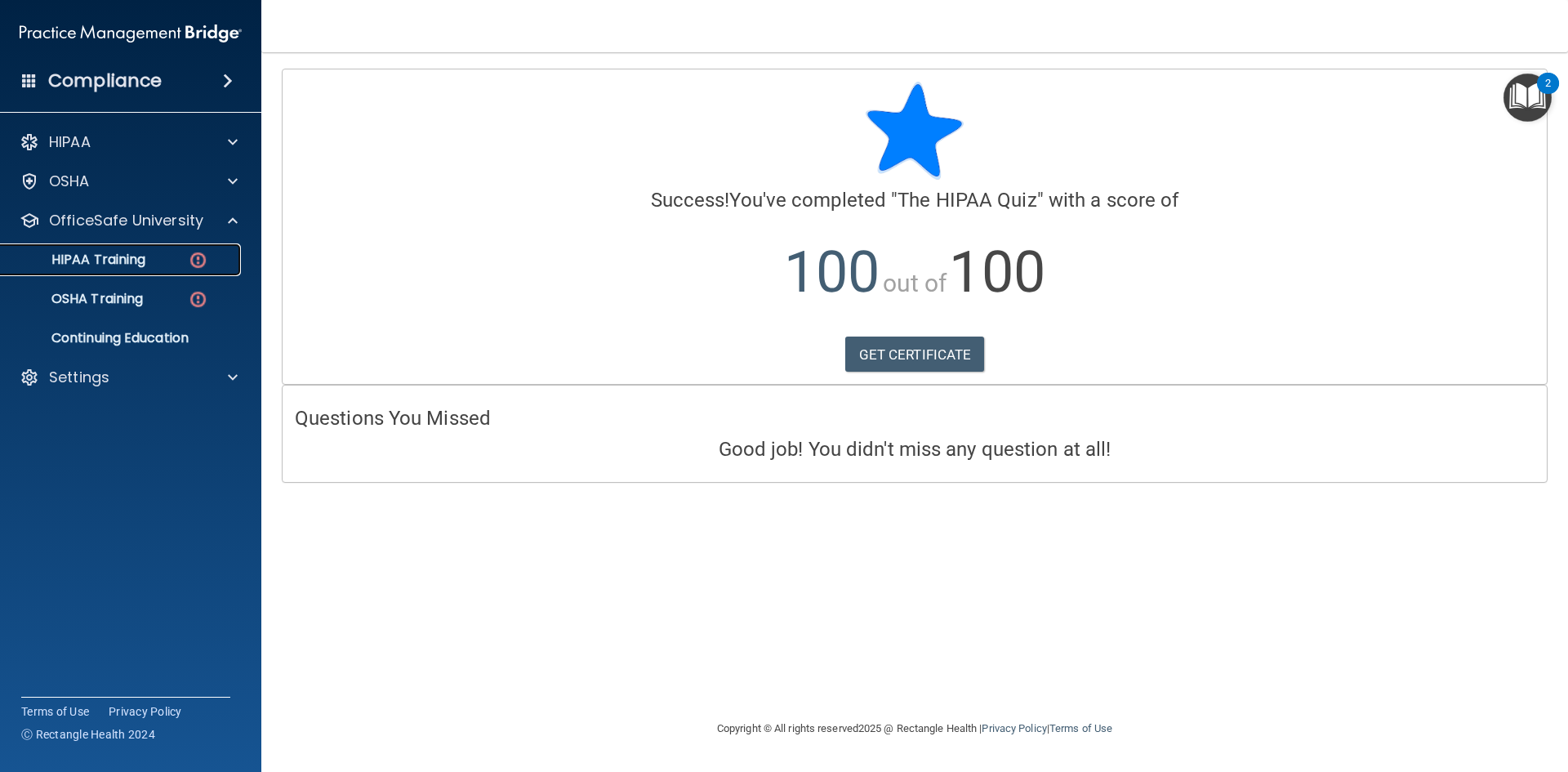
click at [131, 271] on link "HIPAA Training" at bounding box center [112, 260] width 258 height 33
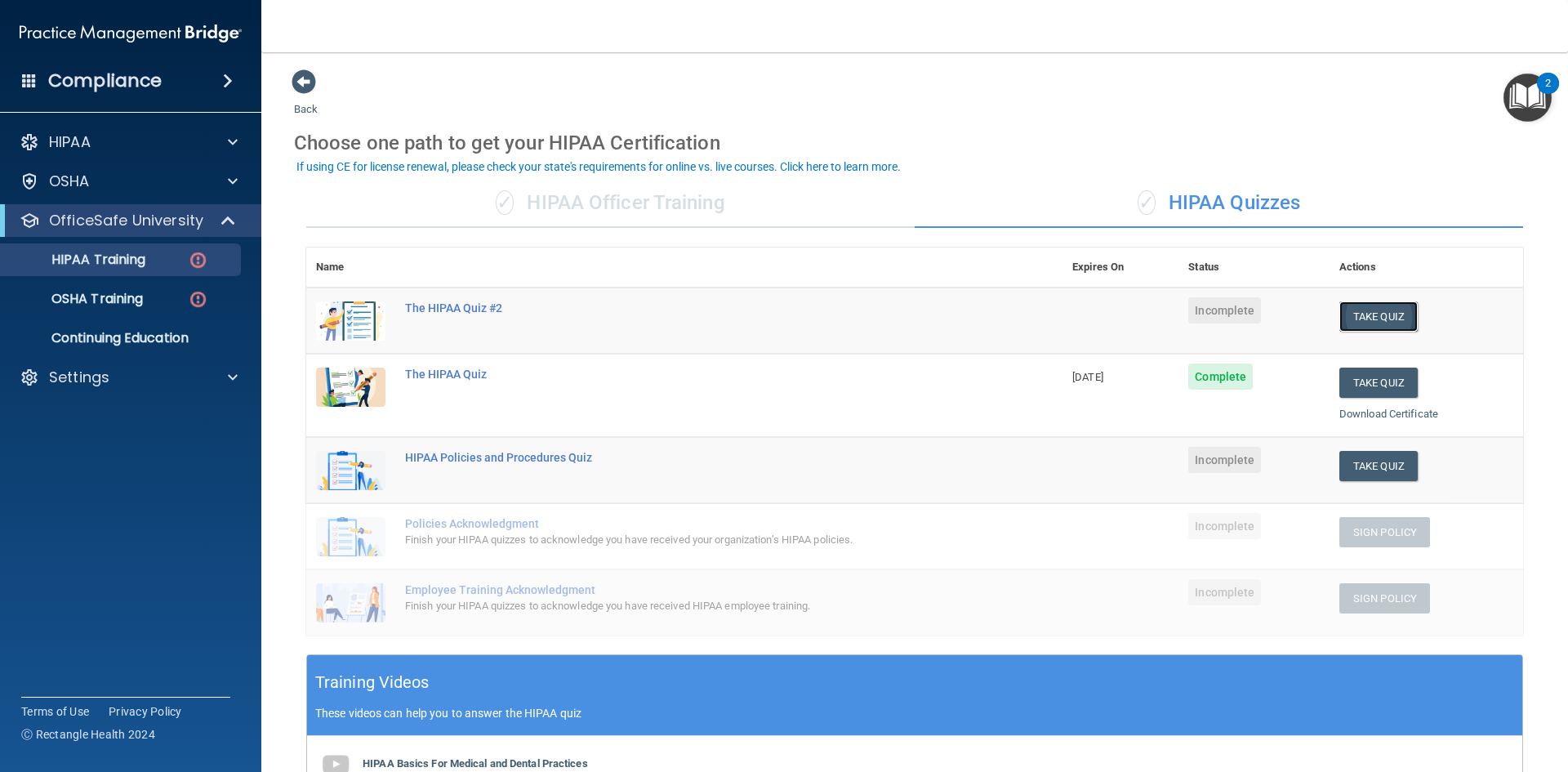
click at [1364, 329] on button "Take Quiz" at bounding box center [1378, 316] width 78 height 30
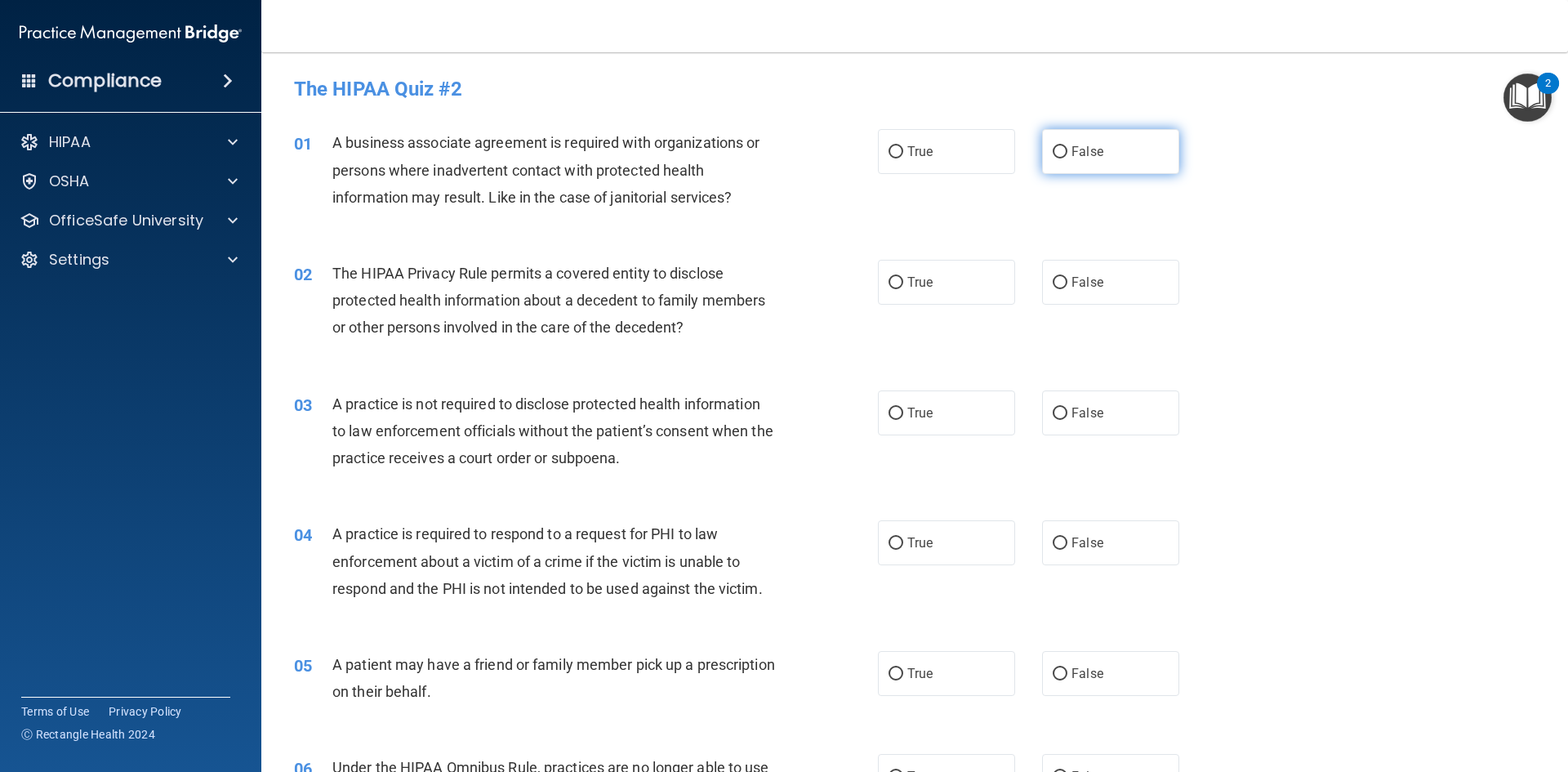
click at [1072, 153] on span "False" at bounding box center [1088, 151] width 32 height 16
click at [1068, 153] on input "False" at bounding box center [1060, 152] width 15 height 12
radio input "true"
click at [923, 295] on label "True" at bounding box center [947, 283] width 137 height 45
click at [903, 289] on input "True" at bounding box center [895, 283] width 15 height 12
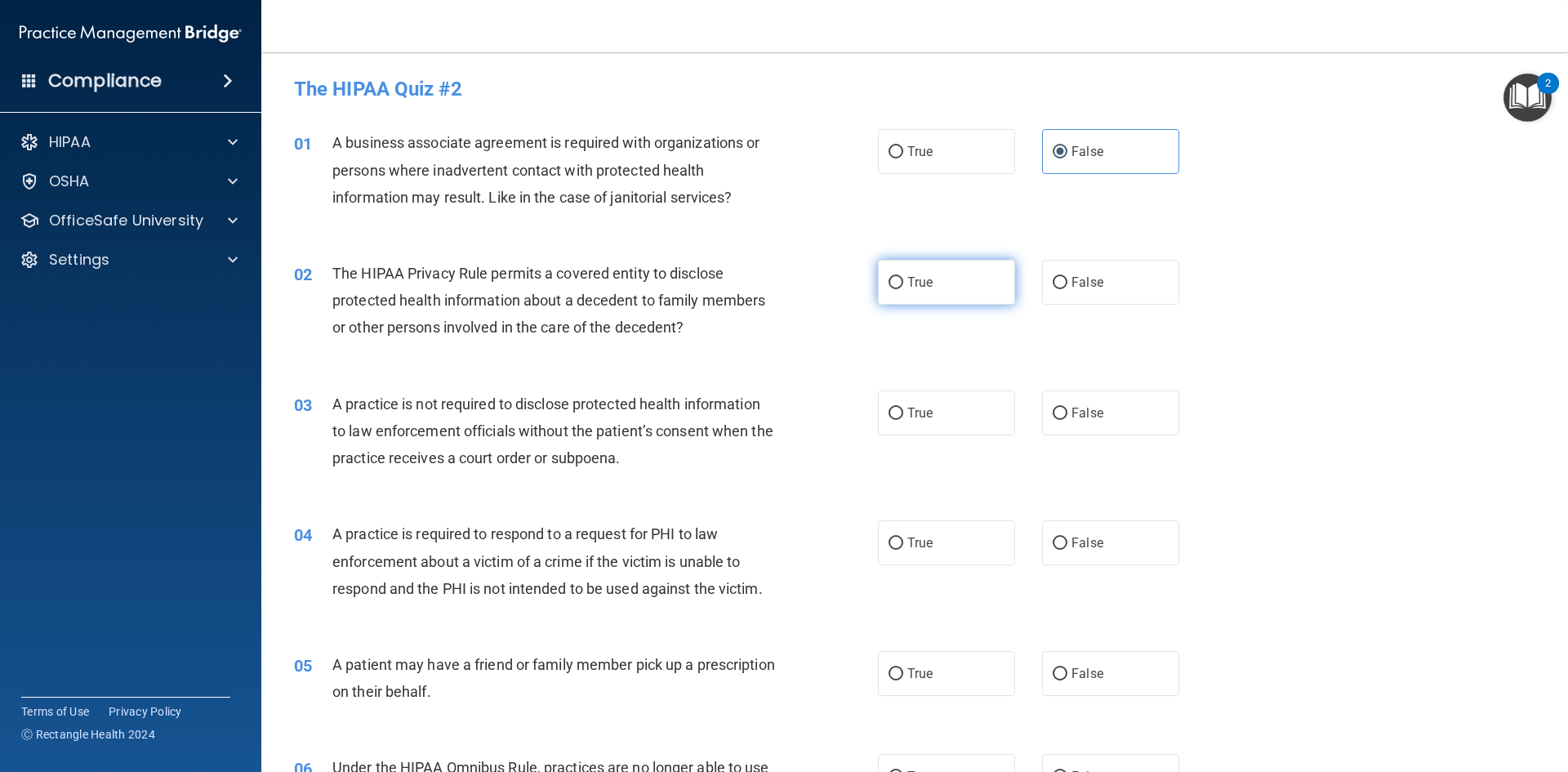
radio input "true"
click at [1066, 420] on label "False" at bounding box center [1111, 413] width 137 height 45
click at [1066, 420] on input "False" at bounding box center [1060, 413] width 15 height 12
radio input "true"
click at [967, 538] on label "True" at bounding box center [947, 543] width 137 height 45
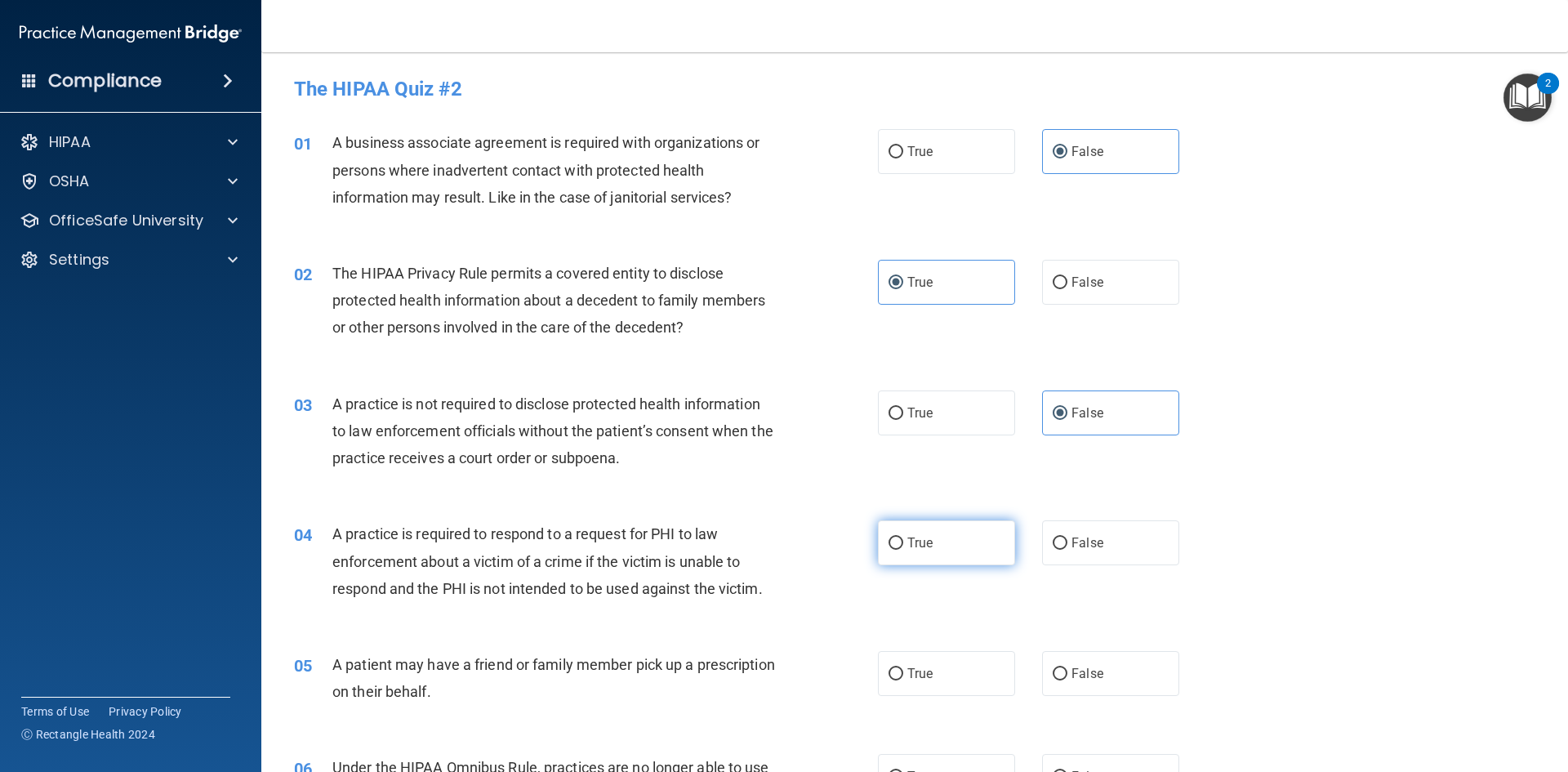
click at [903, 538] on input "True" at bounding box center [895, 544] width 15 height 12
radio input "true"
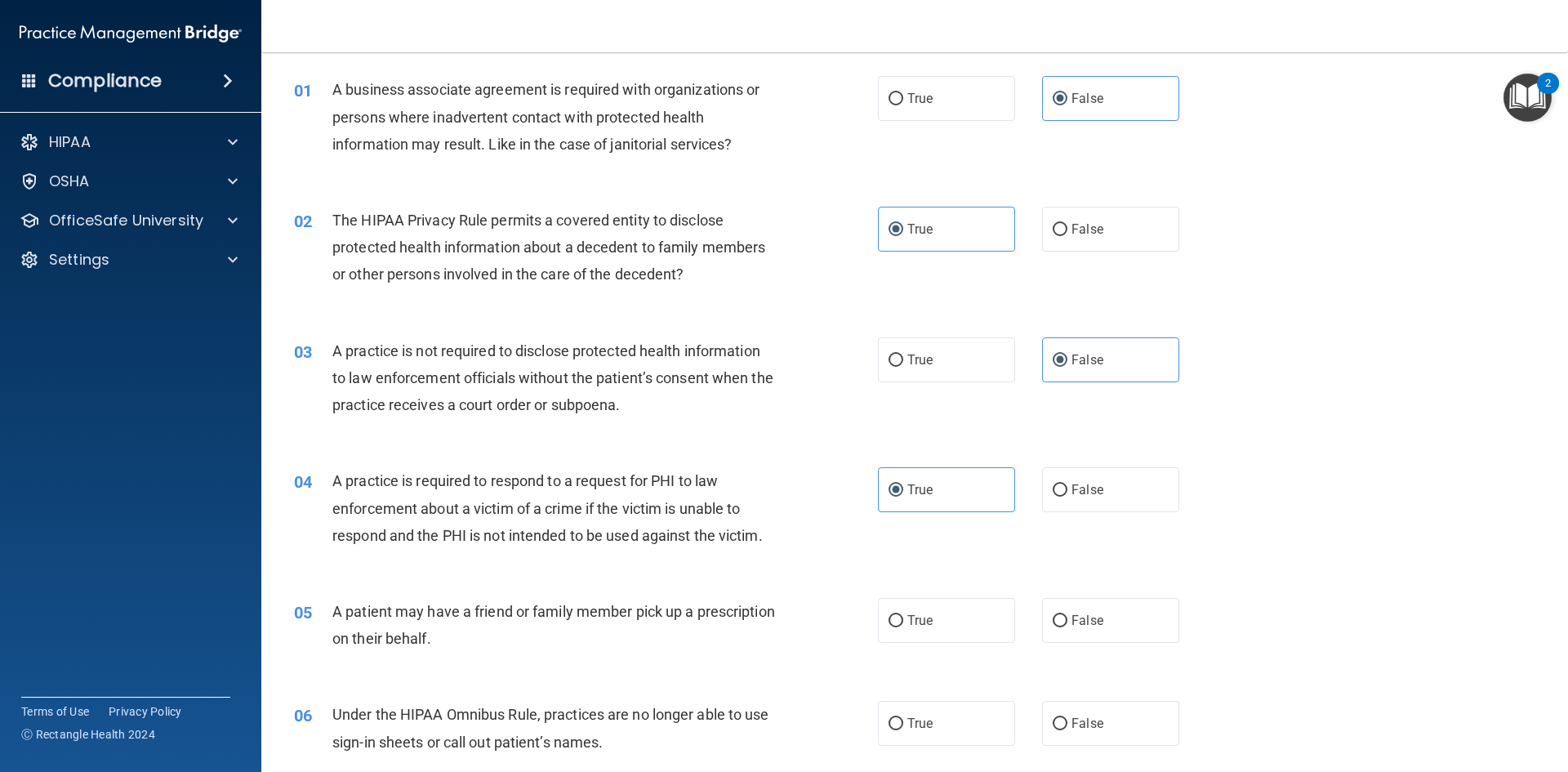
scroll to position [82, 0]
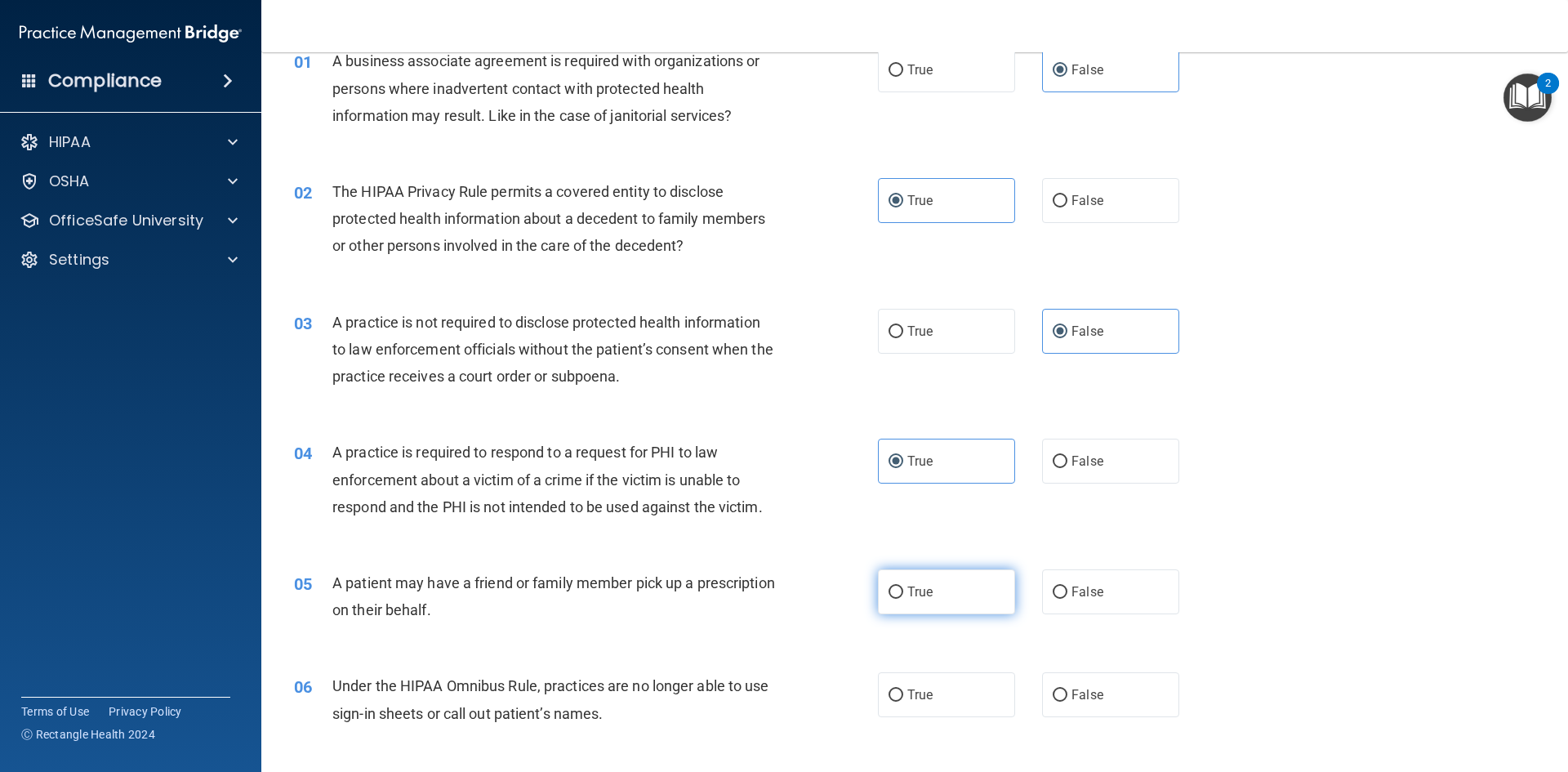
click at [948, 574] on label "True" at bounding box center [947, 592] width 137 height 45
click at [903, 587] on input "True" at bounding box center [895, 593] width 15 height 12
radio input "true"
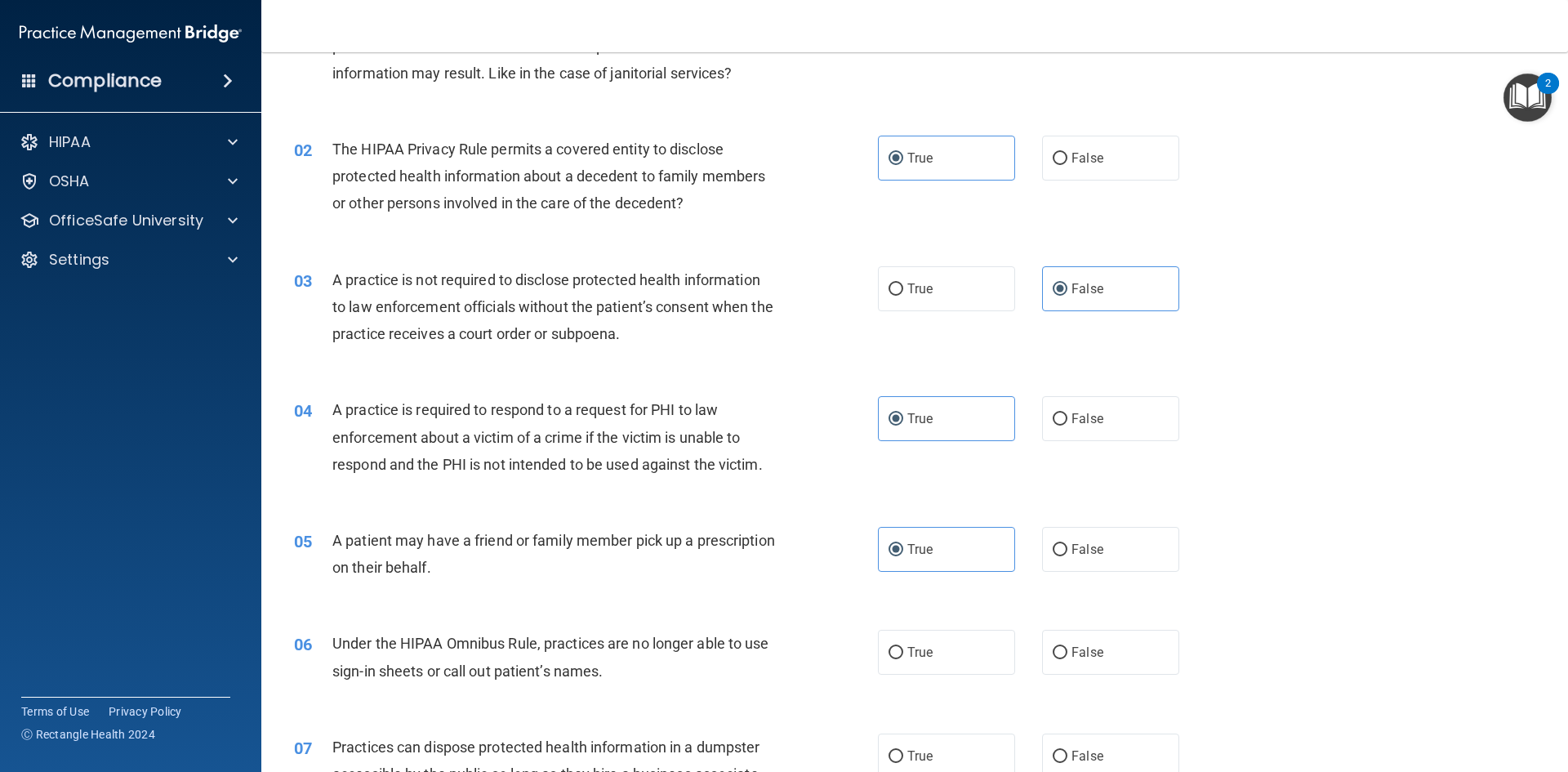
scroll to position [164, 0]
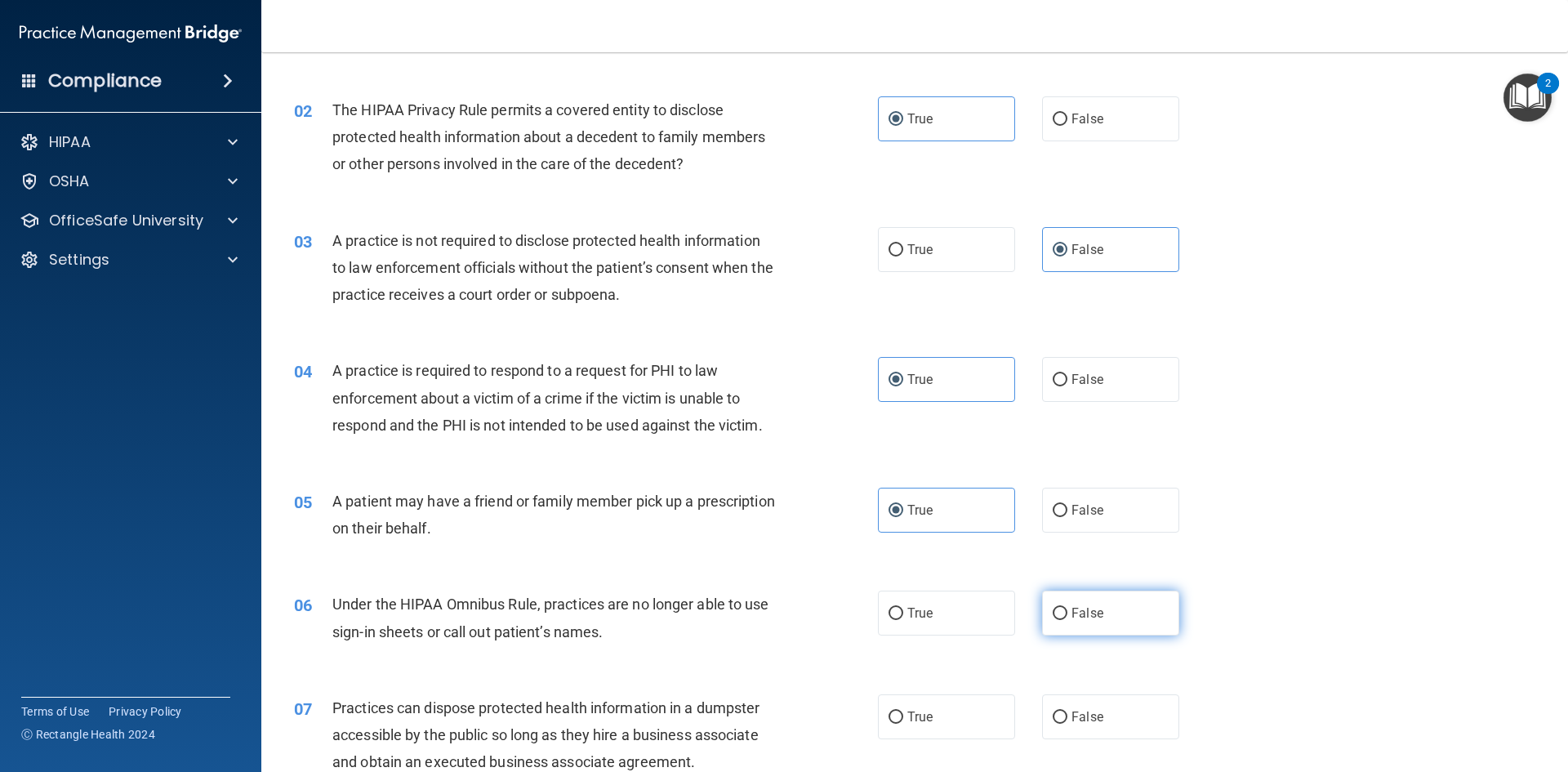
click at [1103, 609] on label "False" at bounding box center [1111, 614] width 137 height 45
click at [1068, 609] on input "False" at bounding box center [1060, 614] width 15 height 12
radio input "true"
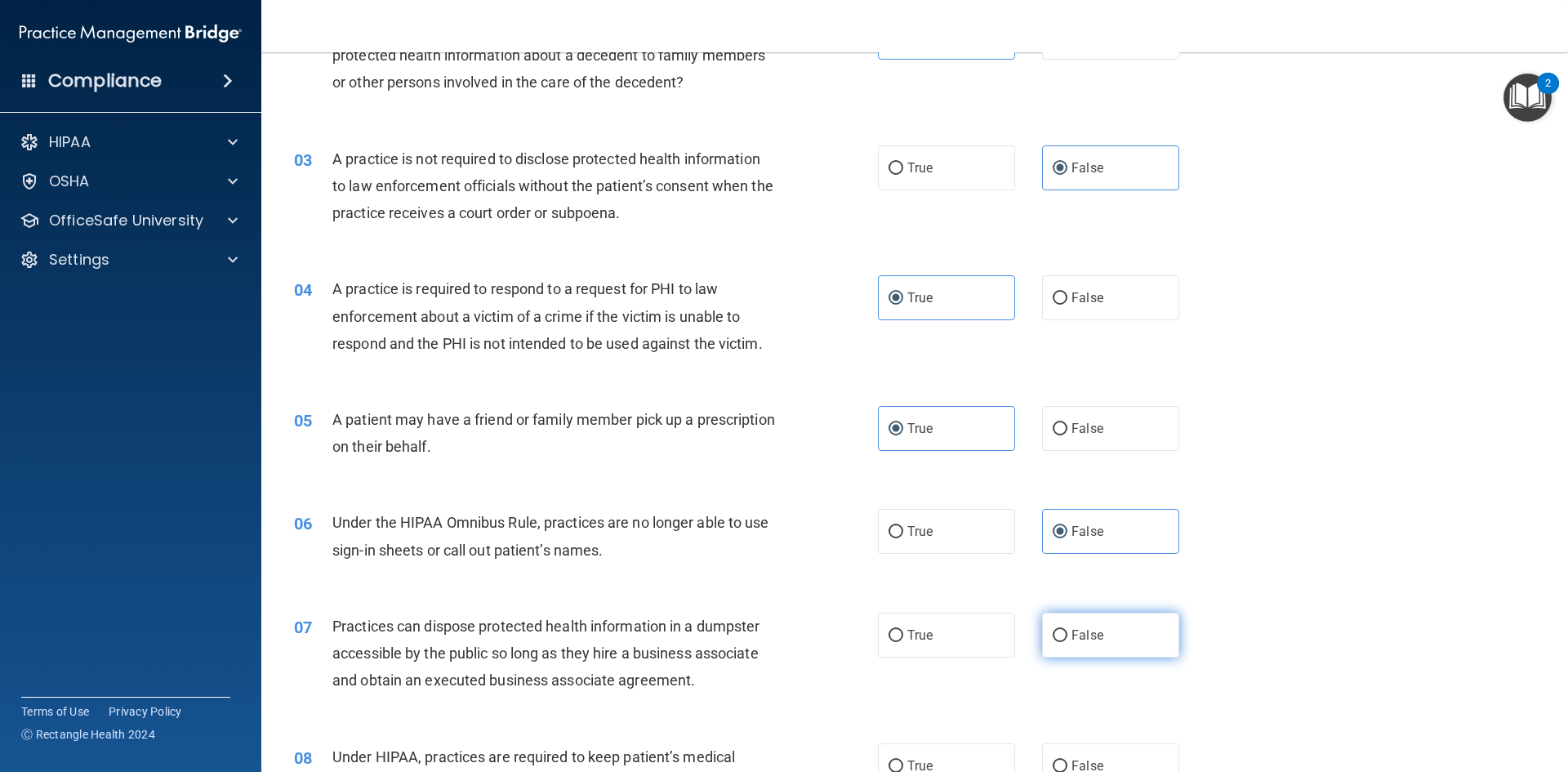
click at [1152, 629] on label "False" at bounding box center [1111, 635] width 137 height 45
click at [1068, 630] on input "False" at bounding box center [1060, 636] width 15 height 12
radio input "true"
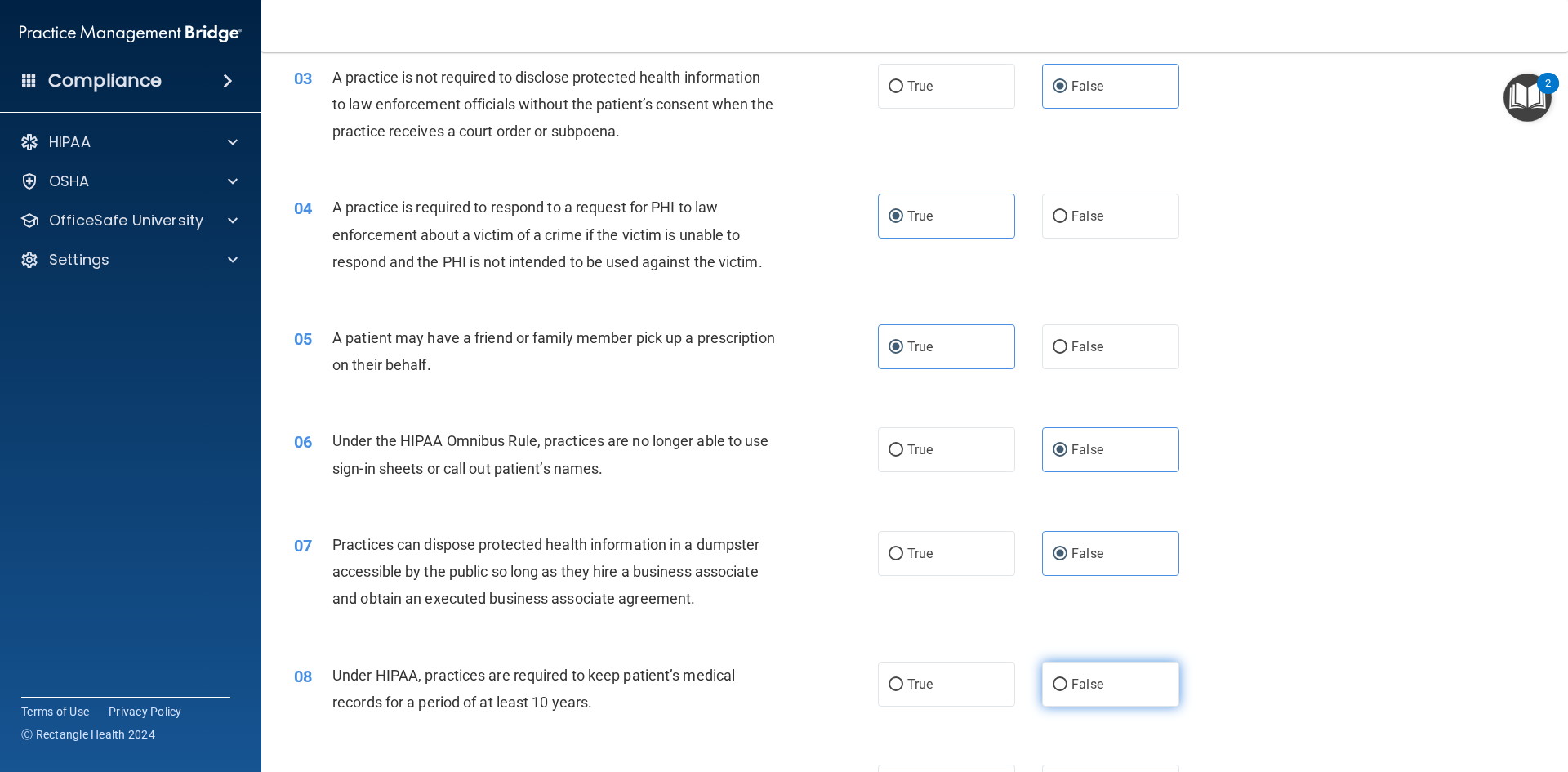
click at [1095, 689] on span "False" at bounding box center [1088, 684] width 32 height 16
click at [1068, 689] on input "False" at bounding box center [1060, 685] width 15 height 12
radio input "true"
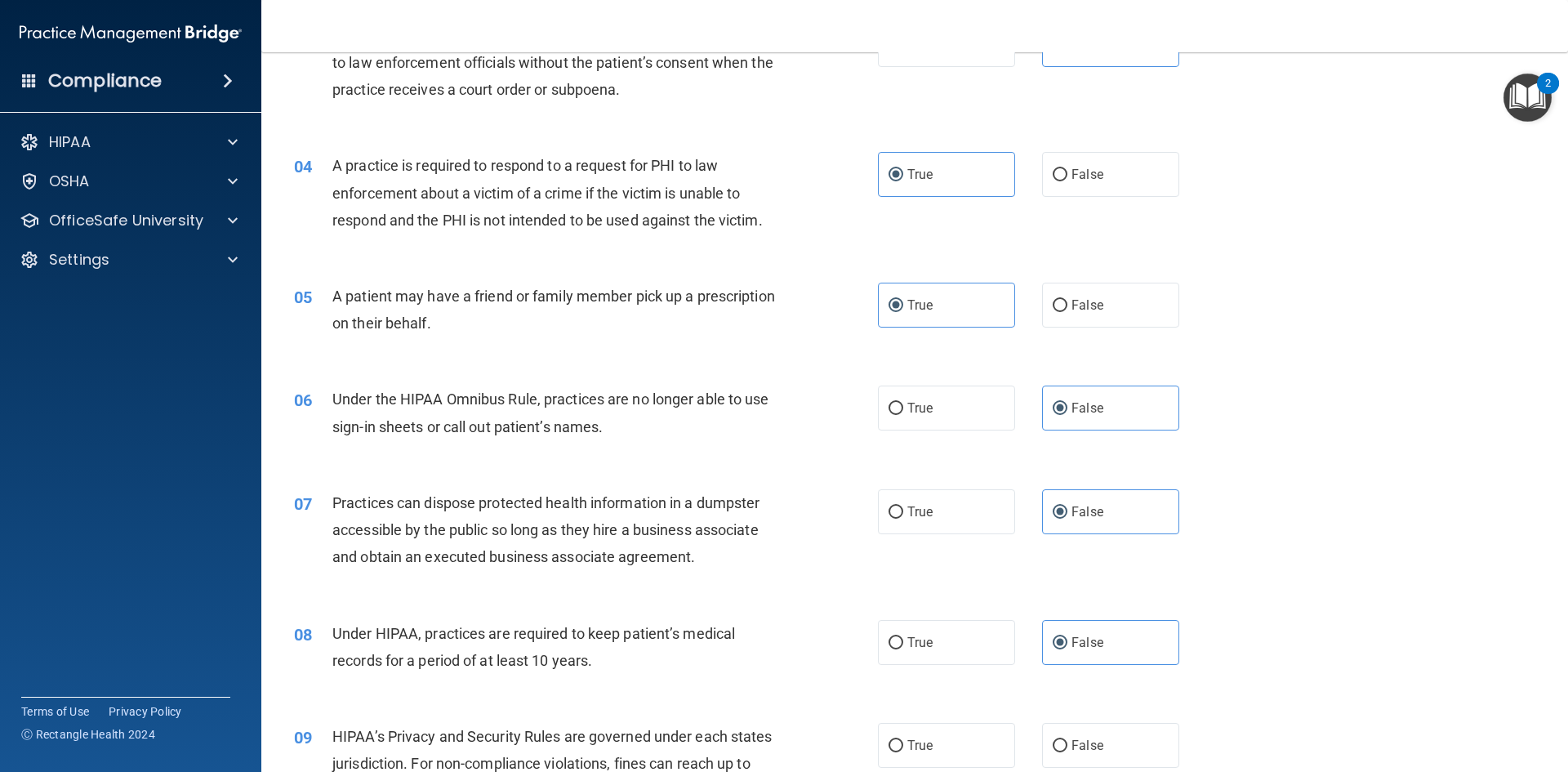
scroll to position [408, 0]
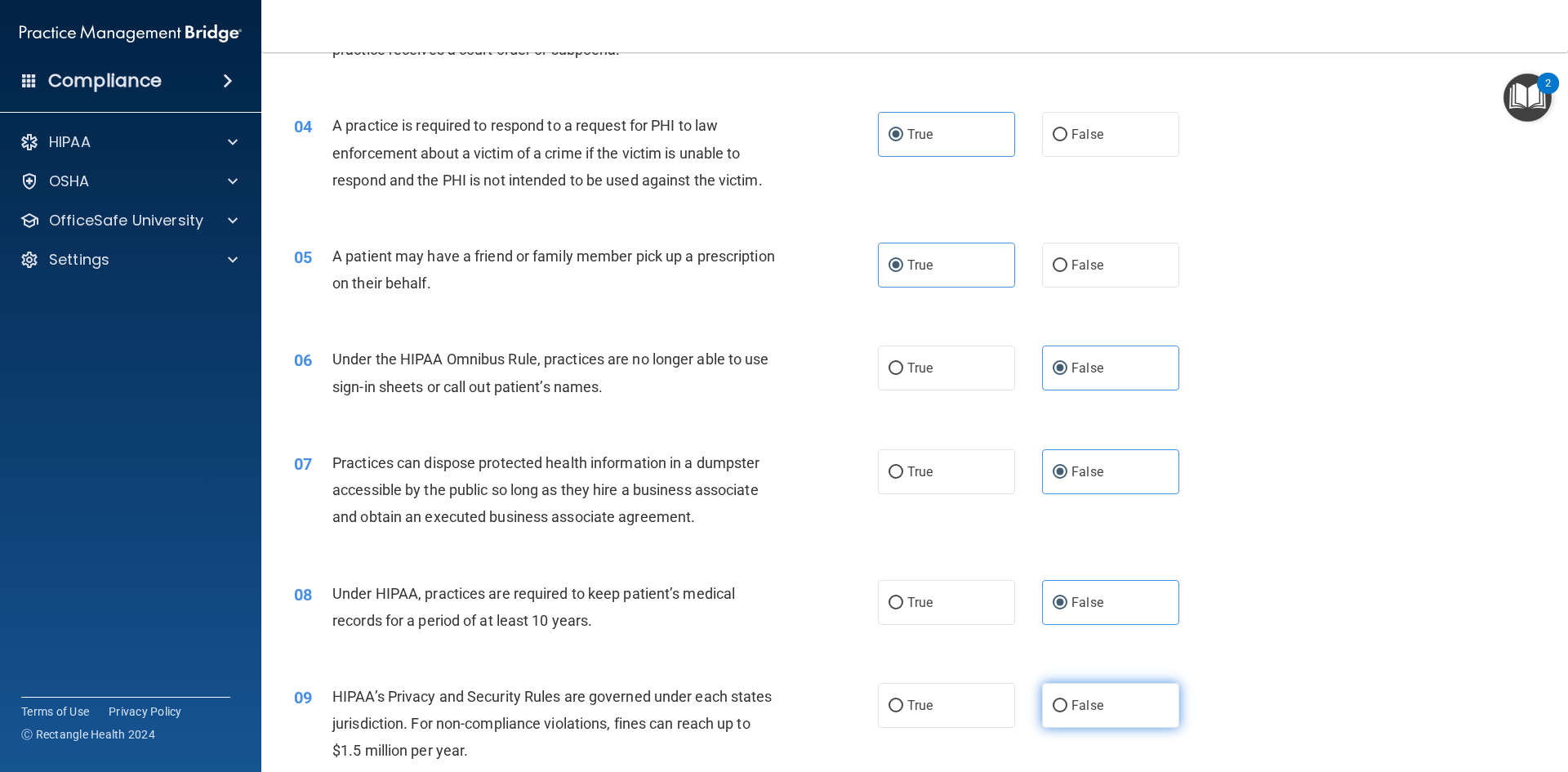
click at [1096, 701] on label "False" at bounding box center [1111, 706] width 137 height 45
click at [1068, 701] on input "False" at bounding box center [1060, 706] width 15 height 12
radio input "true"
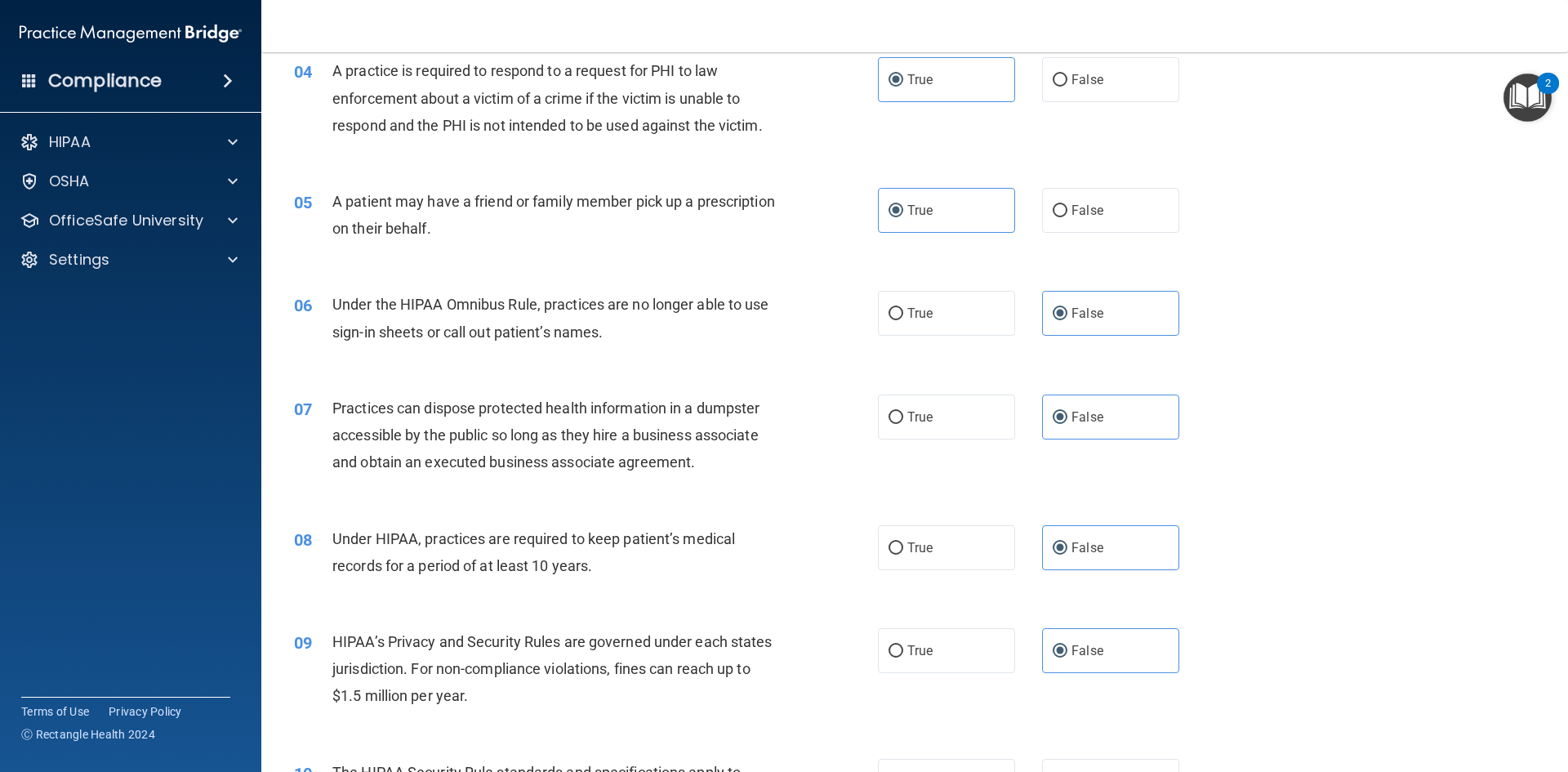
scroll to position [490, 0]
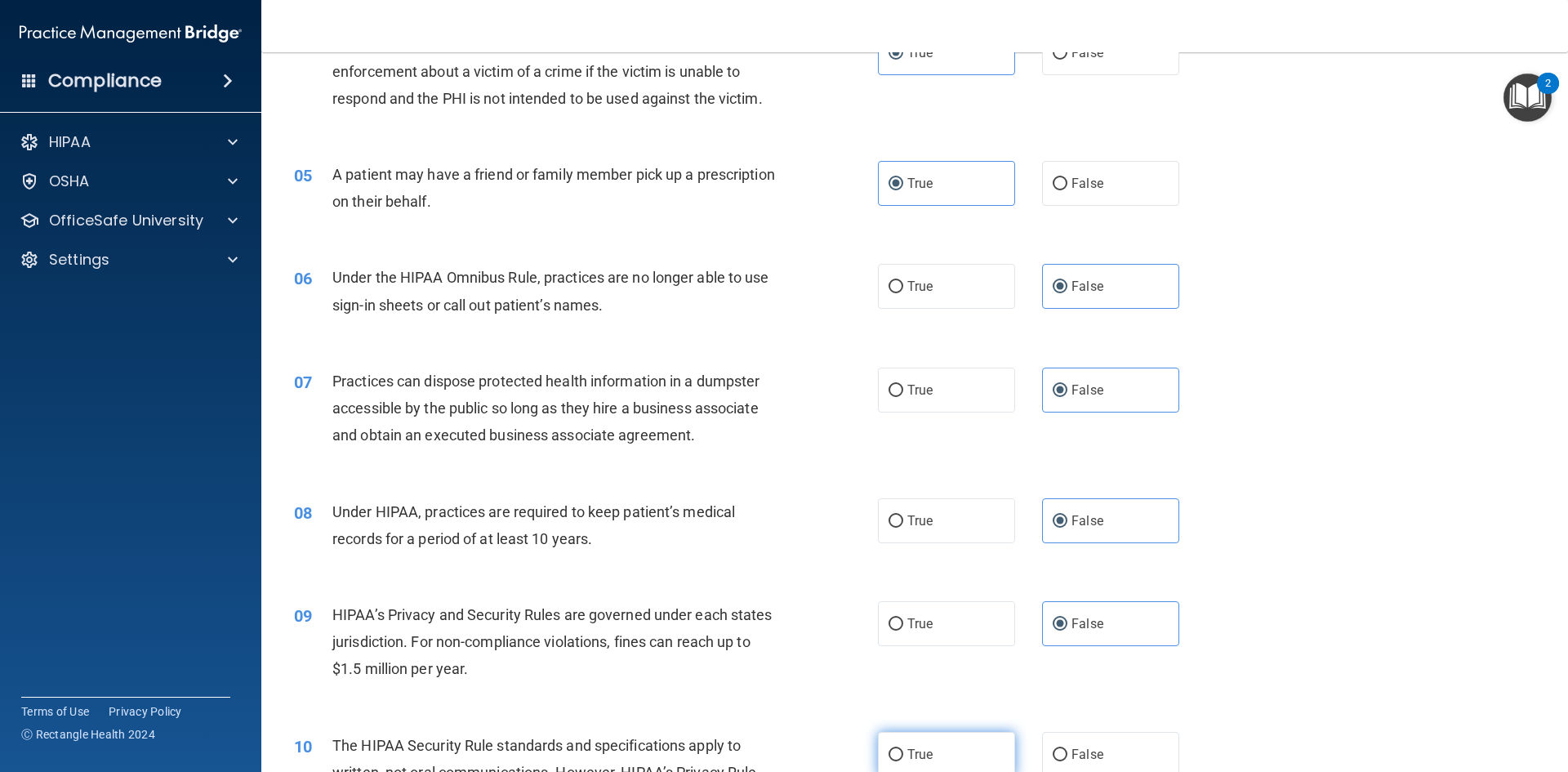
click at [929, 741] on label "True" at bounding box center [947, 755] width 137 height 45
click at [903, 749] on input "True" at bounding box center [895, 755] width 15 height 12
radio input "true"
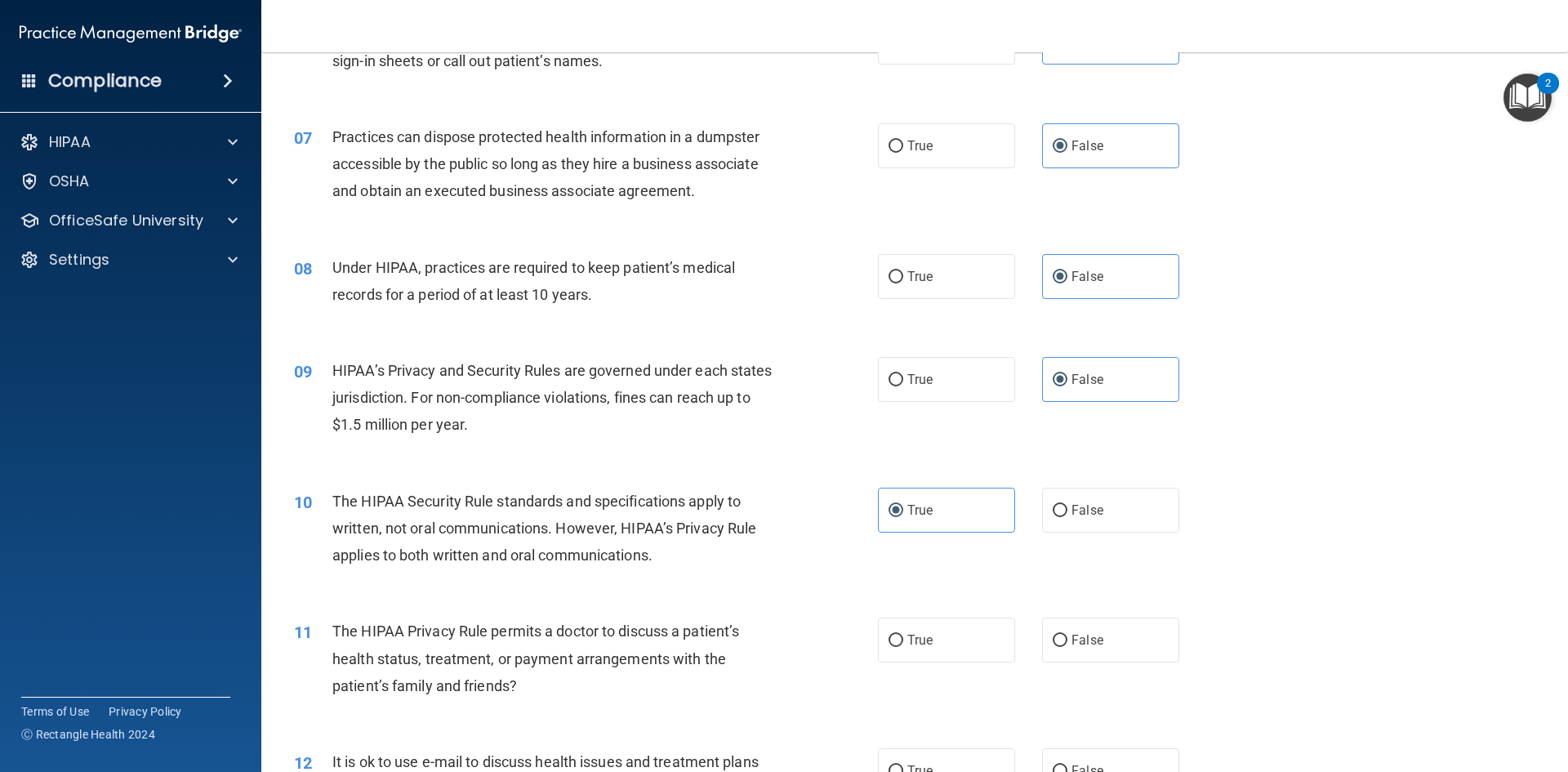
scroll to position [735, 0]
click at [926, 655] on label "True" at bounding box center [947, 640] width 137 height 45
click at [903, 647] on input "True" at bounding box center [895, 640] width 15 height 12
radio input "true"
click at [941, 766] on label "True" at bounding box center [947, 770] width 137 height 45
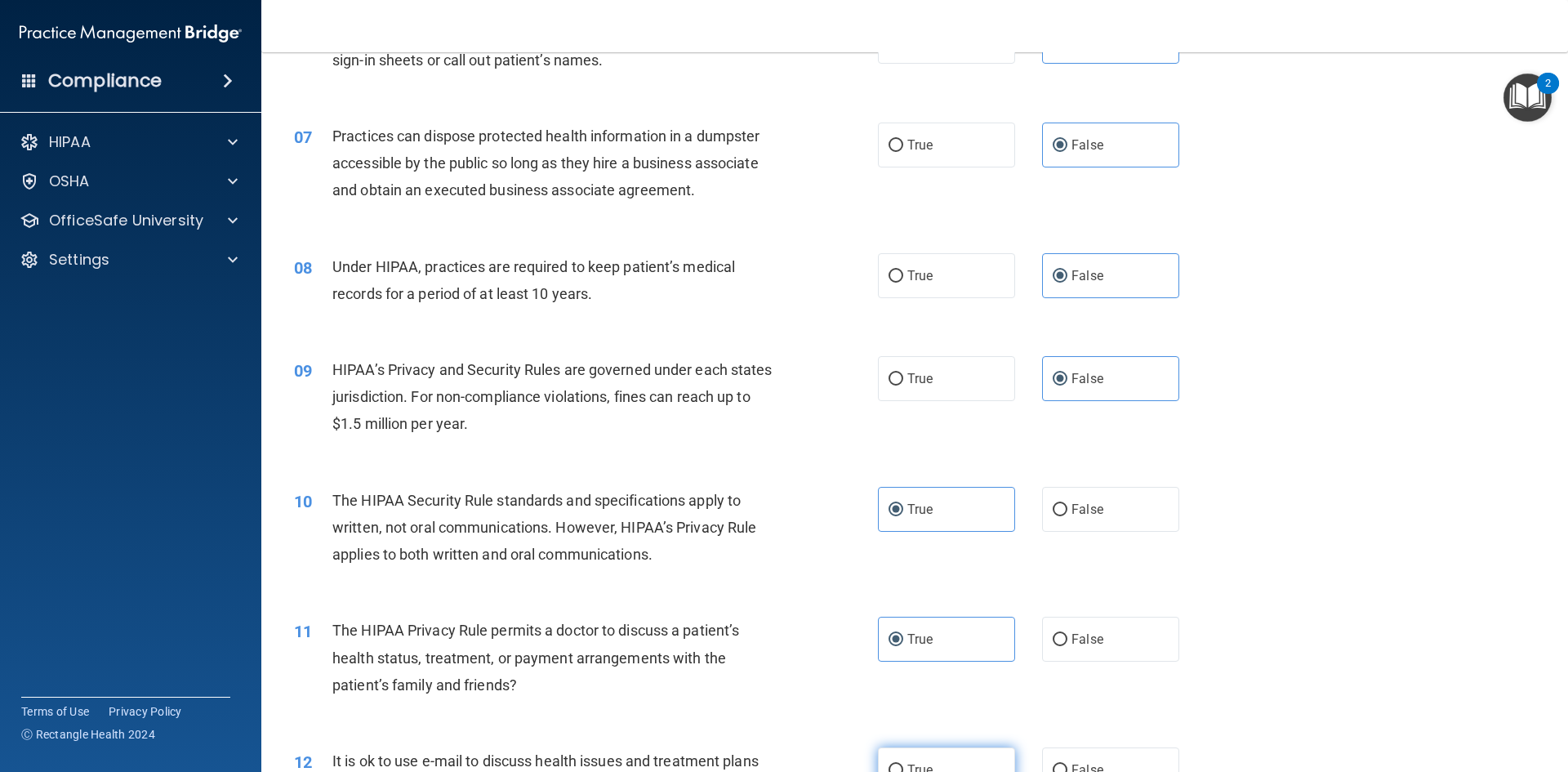
click at [903, 766] on input "True" at bounding box center [895, 771] width 15 height 12
radio input "true"
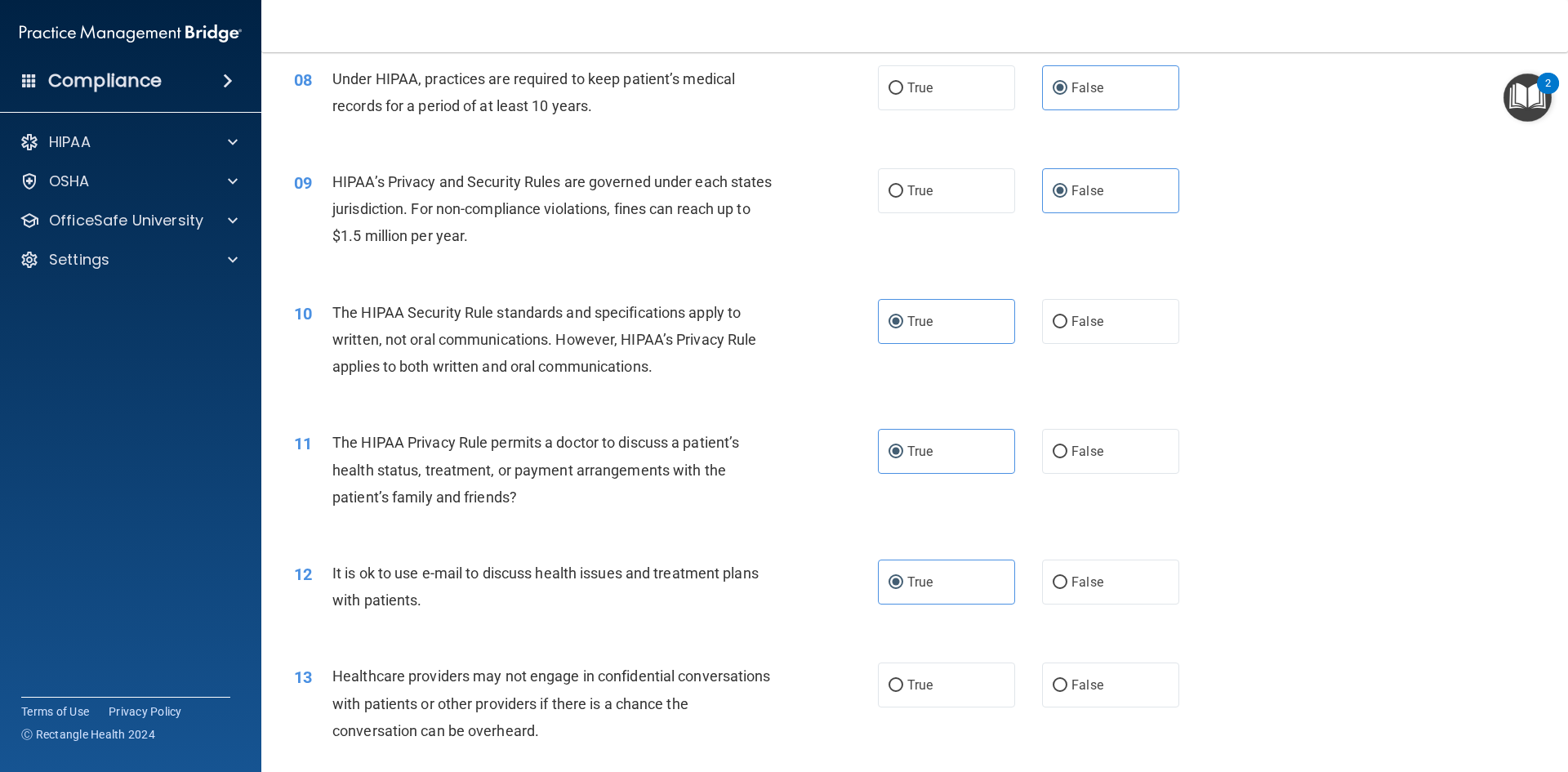
scroll to position [985, 0]
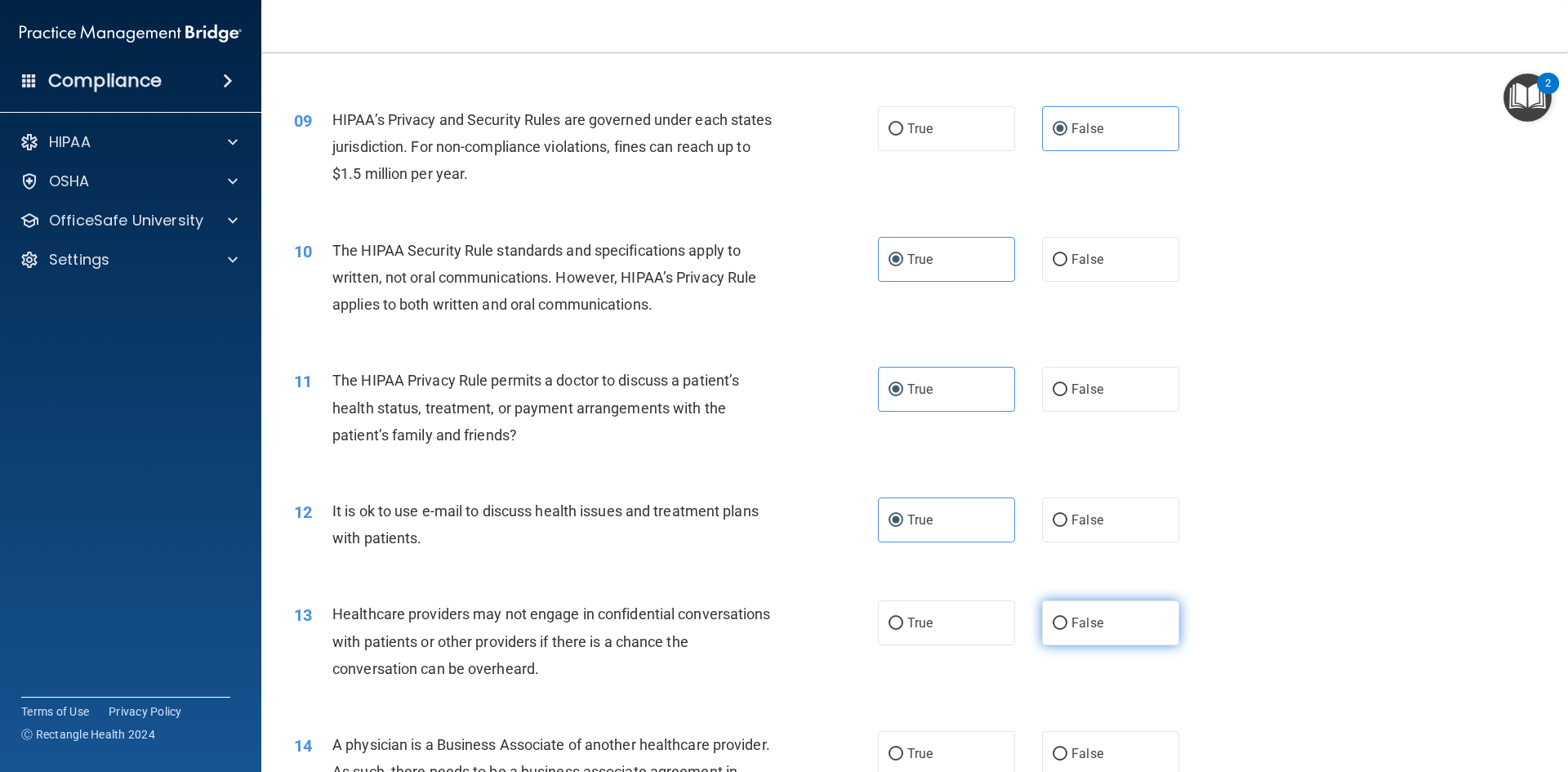
click at [1116, 646] on label "False" at bounding box center [1111, 623] width 137 height 45
click at [1068, 630] on input "False" at bounding box center [1060, 624] width 15 height 12
radio input "true"
click at [1117, 750] on label "False" at bounding box center [1111, 754] width 137 height 45
click at [1068, 750] on input "False" at bounding box center [1060, 755] width 15 height 12
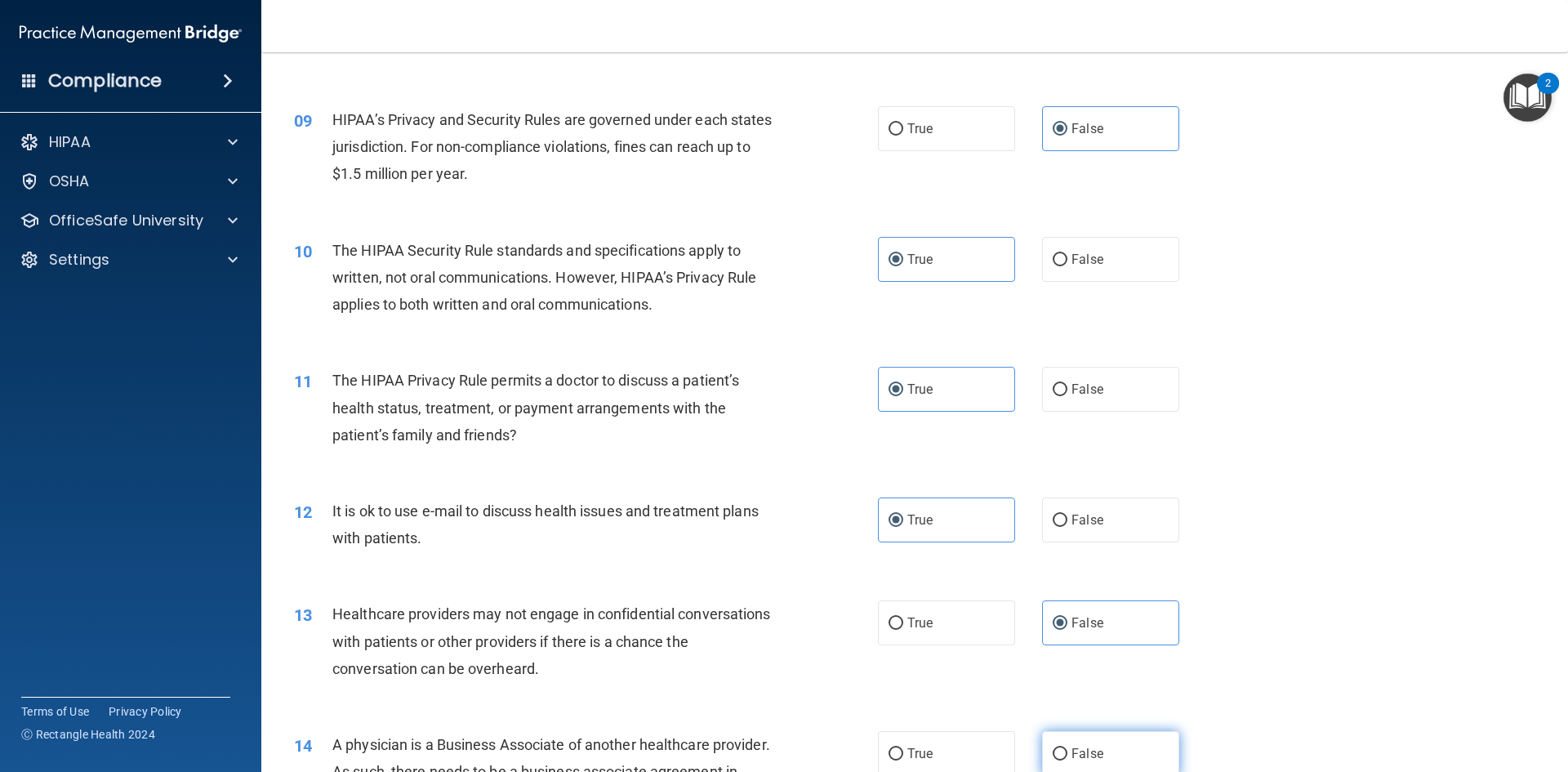
radio input "true"
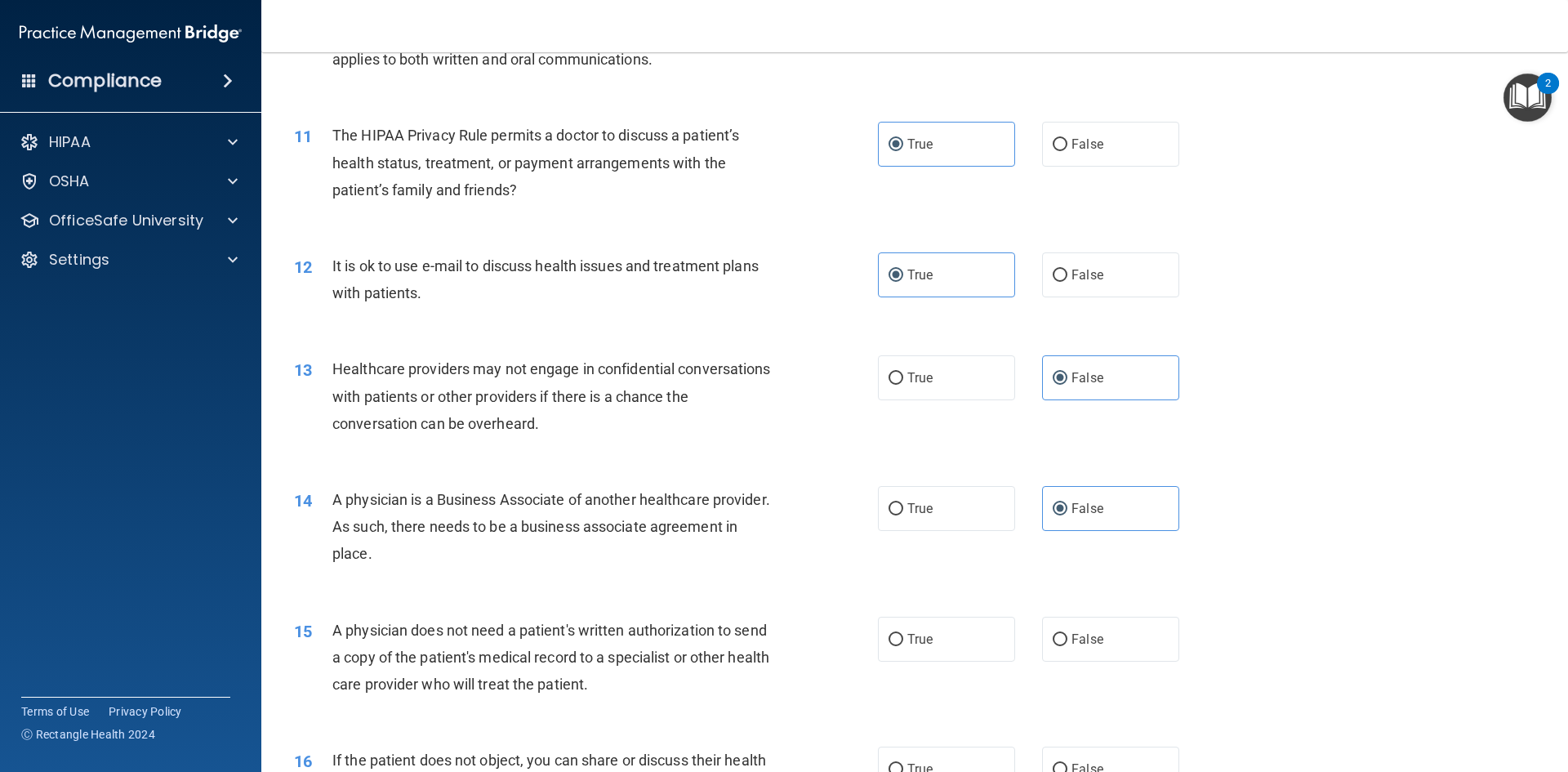
scroll to position [1312, 0]
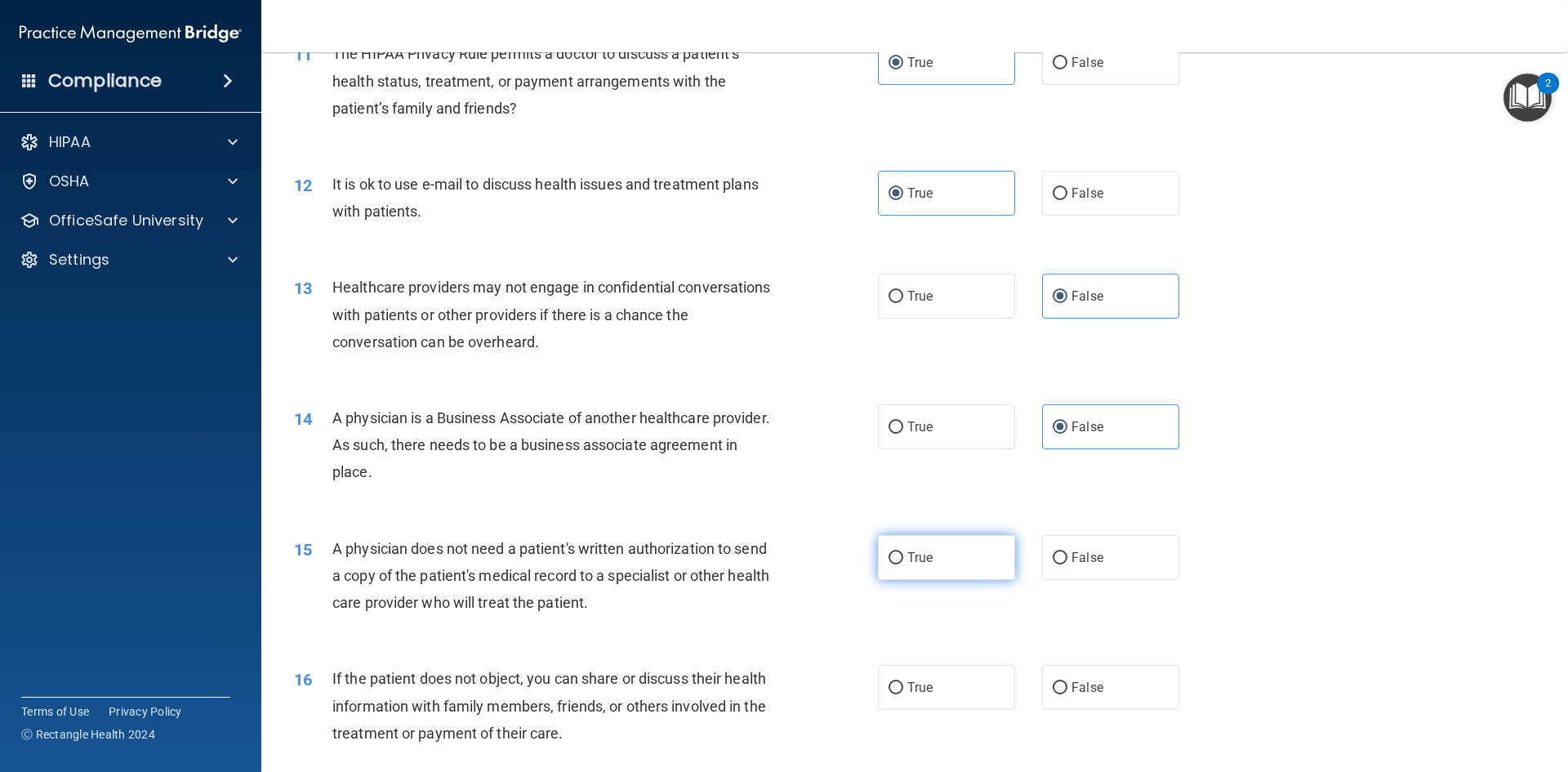
click at [941, 557] on label "True" at bounding box center [947, 558] width 137 height 45
click at [903, 557] on input "True" at bounding box center [895, 559] width 15 height 12
radio input "true"
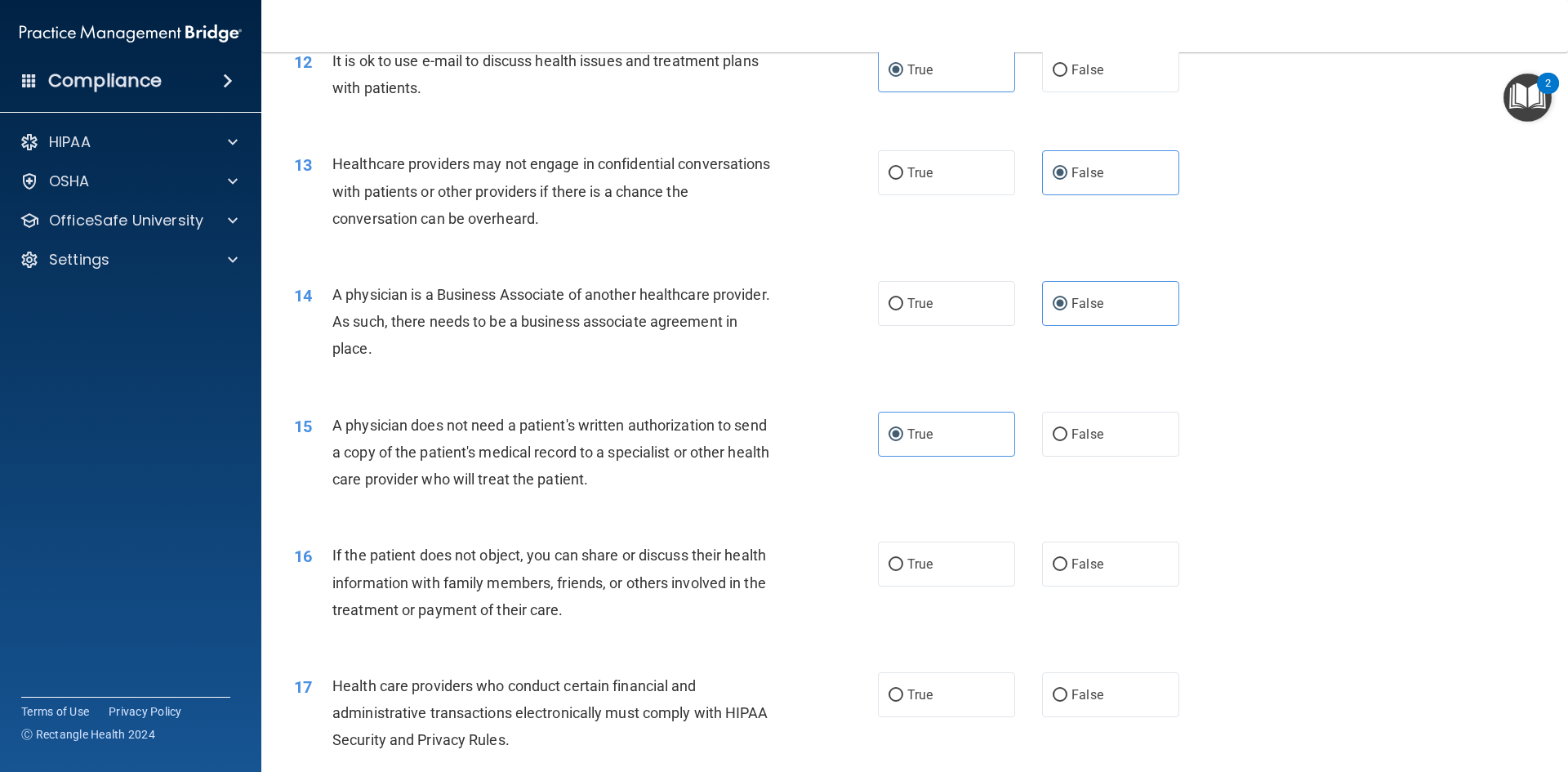
scroll to position [1475, 0]
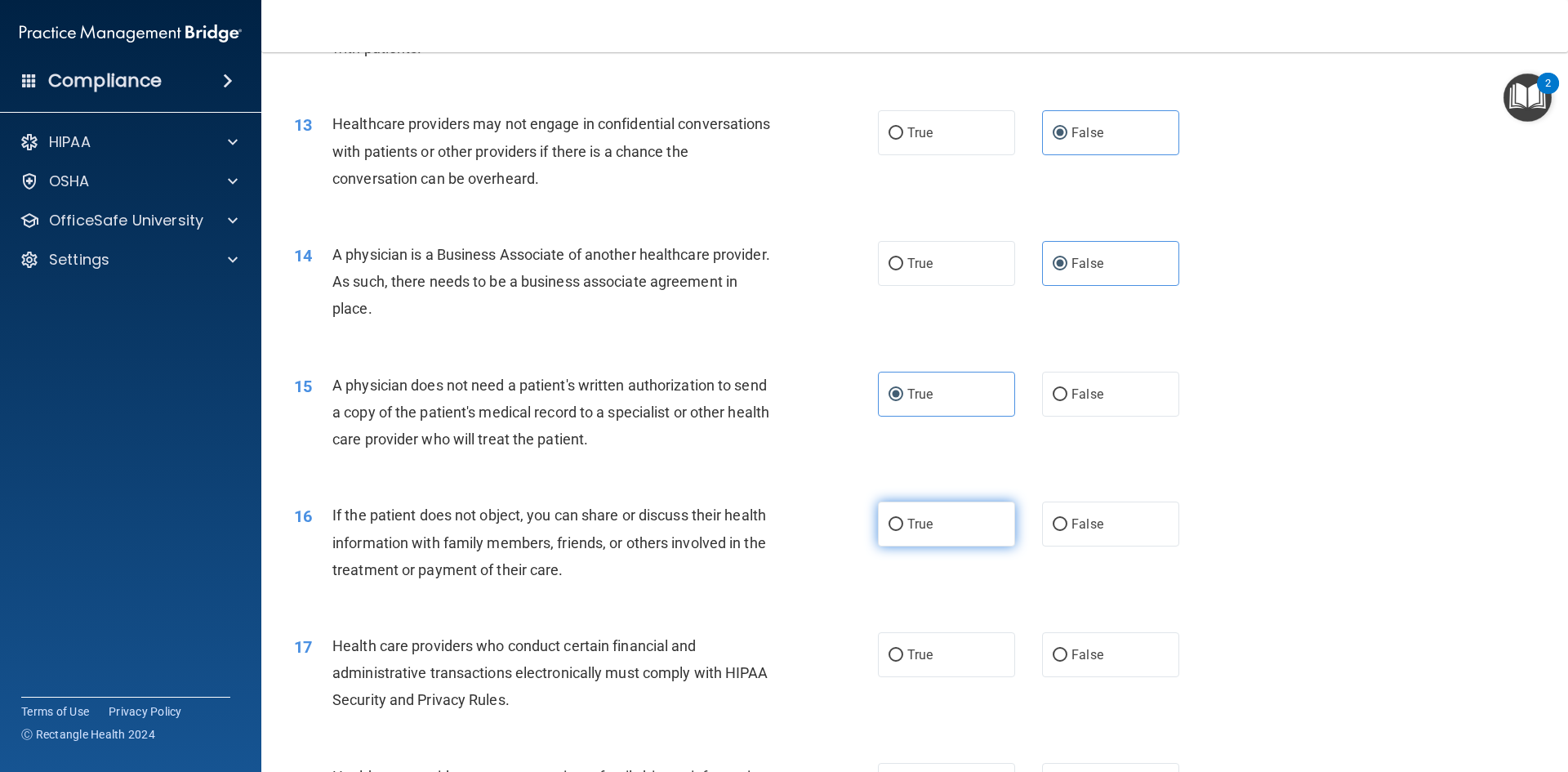
click at [921, 520] on span "True" at bounding box center [920, 524] width 25 height 16
click at [903, 520] on input "True" at bounding box center [895, 525] width 15 height 12
radio input "true"
click at [936, 651] on label "True" at bounding box center [947, 655] width 137 height 45
click at [903, 651] on input "True" at bounding box center [895, 655] width 15 height 12
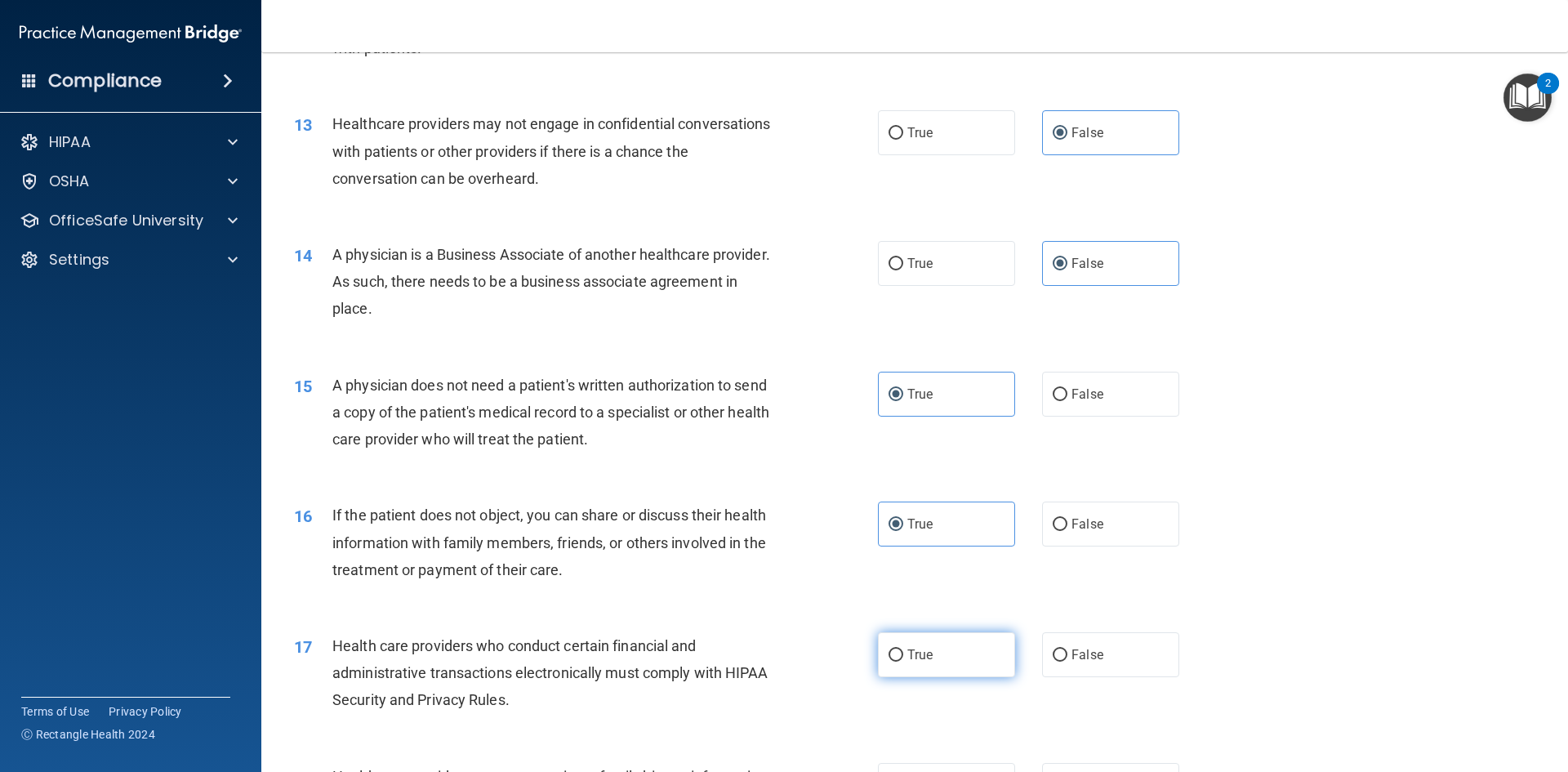
radio input "true"
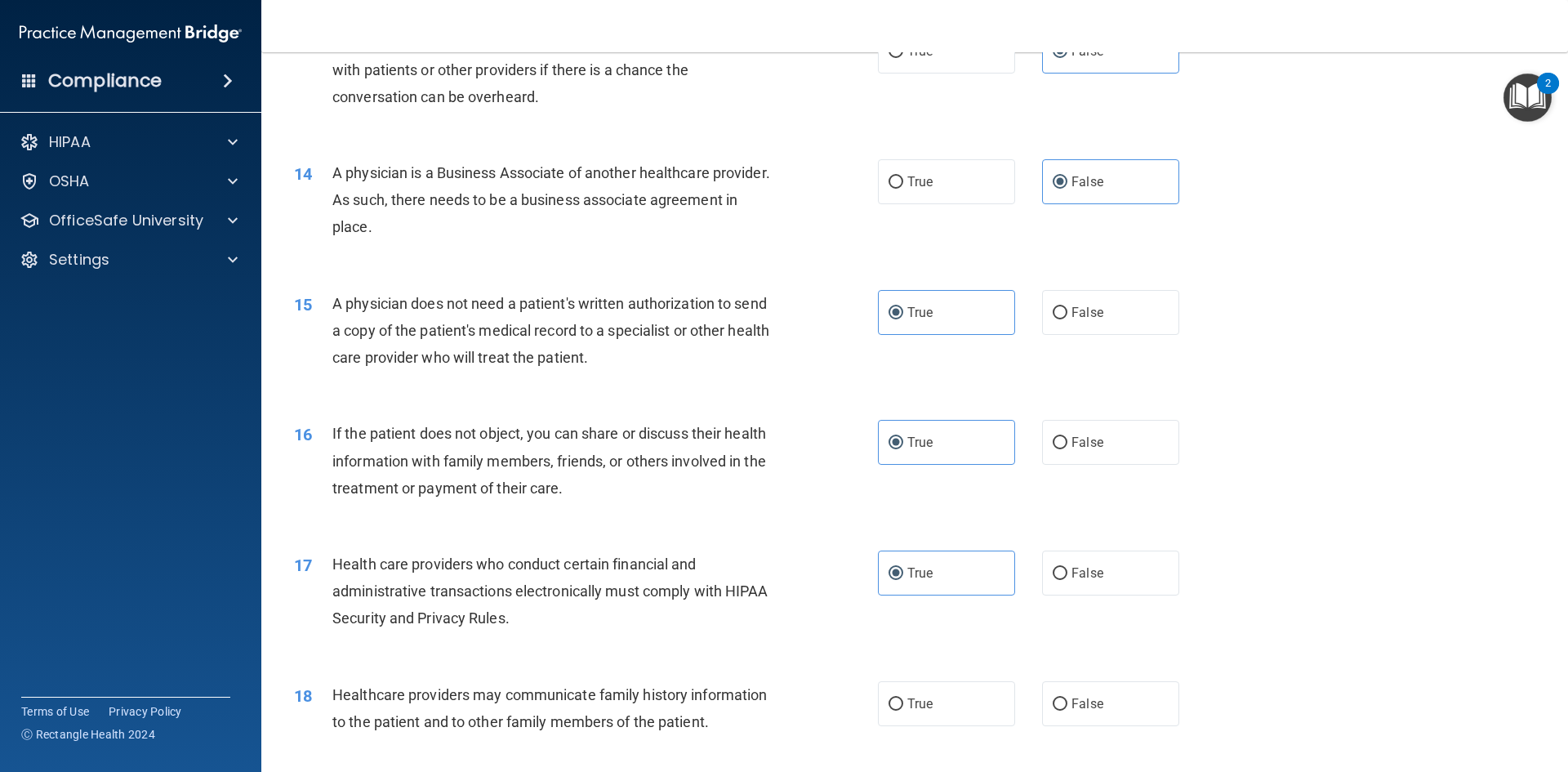
scroll to position [1639, 0]
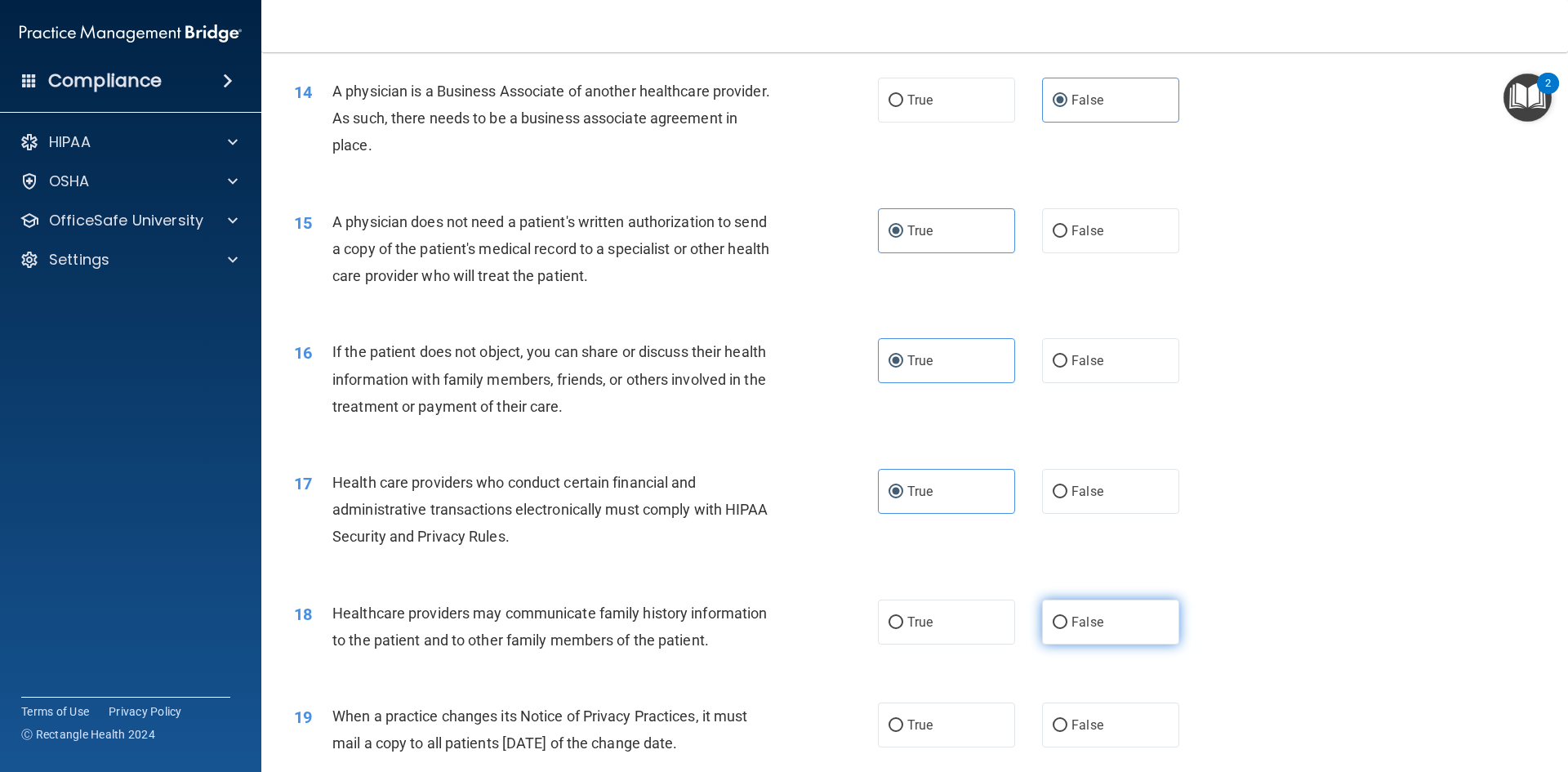
click at [1078, 641] on label "False" at bounding box center [1111, 622] width 137 height 45
click at [1068, 629] on input "False" at bounding box center [1060, 623] width 15 height 12
radio input "true"
click at [1085, 702] on label "False" at bounding box center [1111, 725] width 137 height 45
click at [1068, 720] on input "False" at bounding box center [1060, 726] width 15 height 12
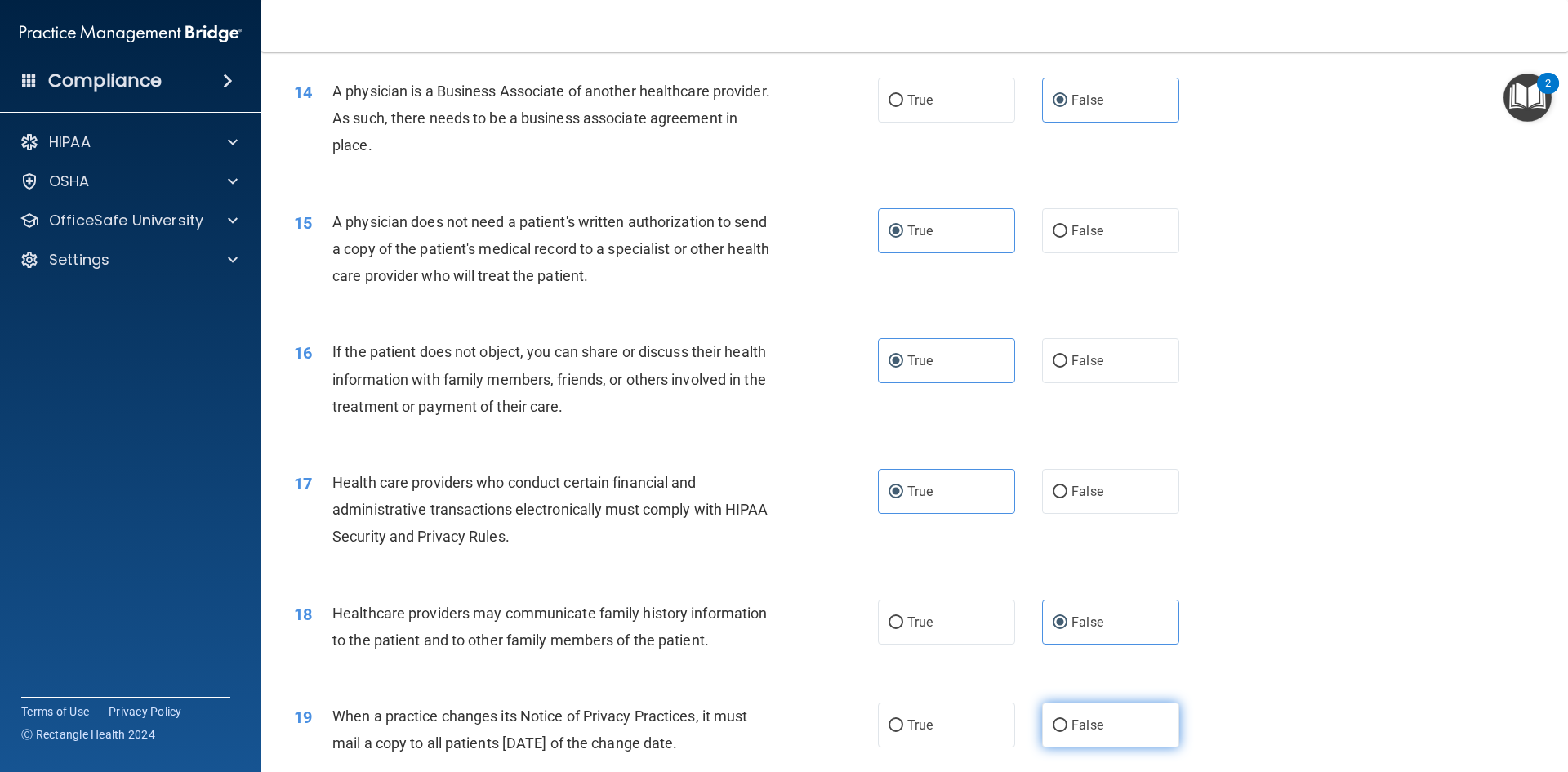
radio input "true"
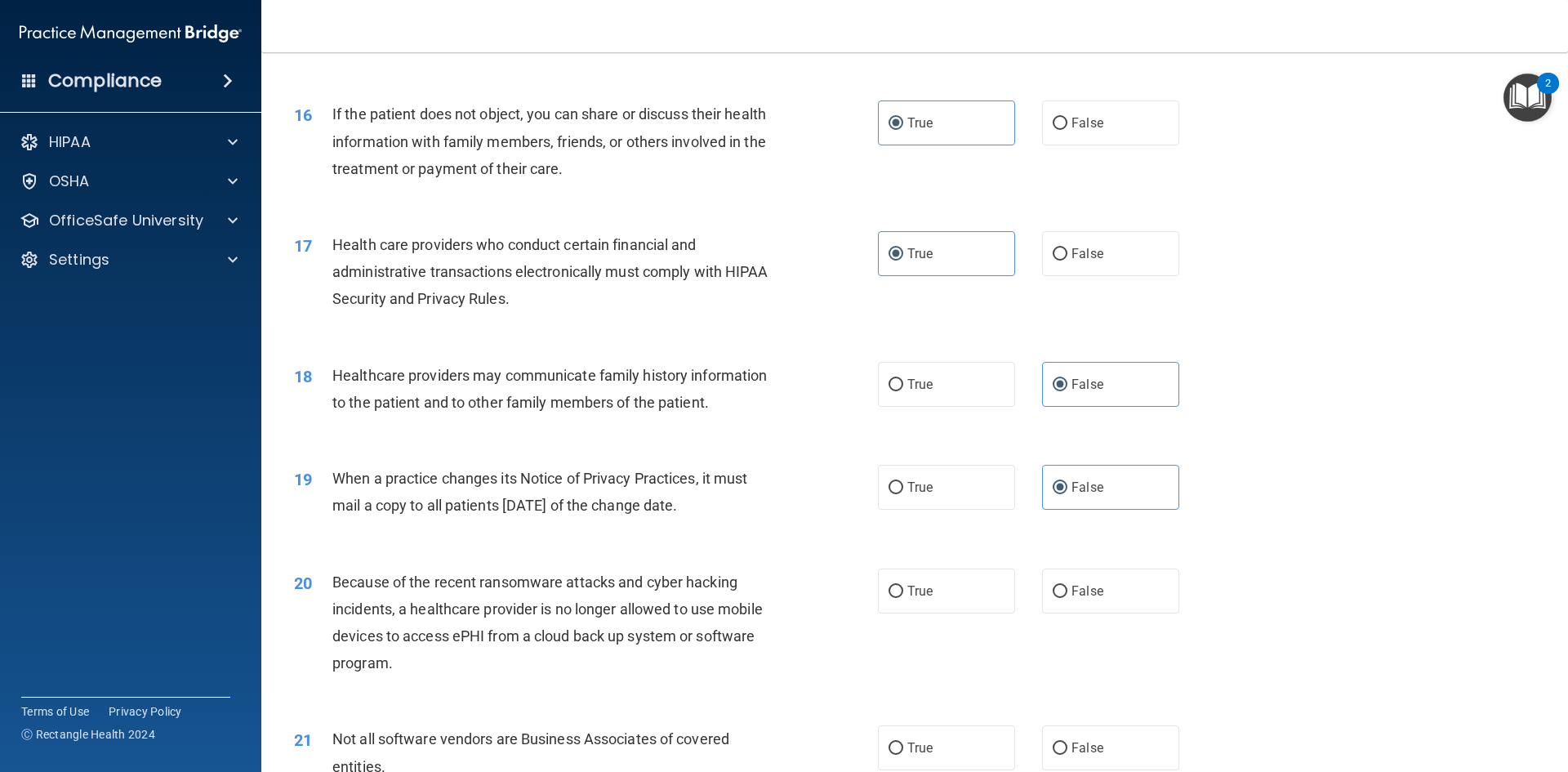
scroll to position [1884, 0]
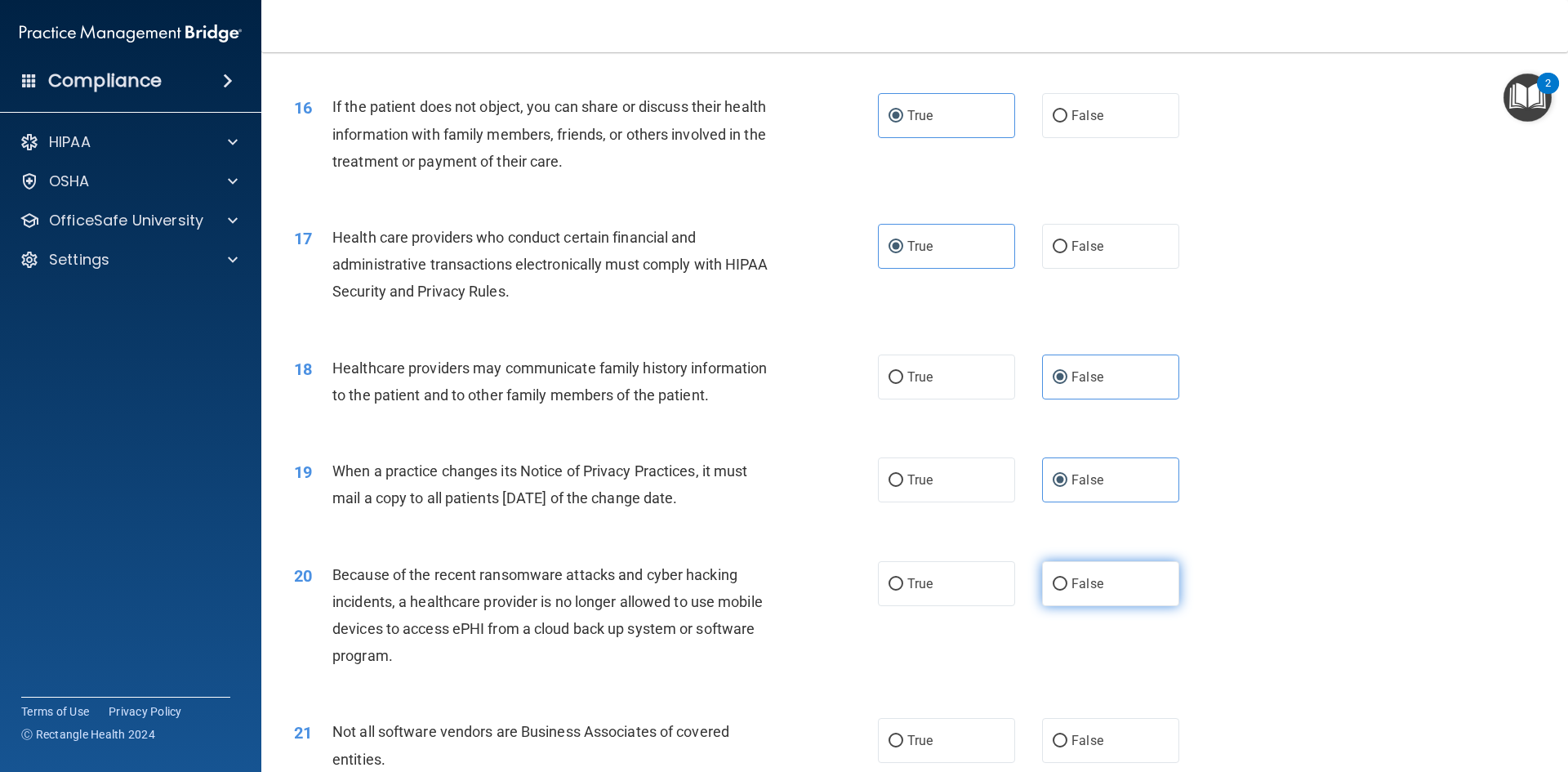
click at [1143, 600] on label "False" at bounding box center [1111, 584] width 137 height 45
click at [1068, 591] on input "False" at bounding box center [1060, 585] width 15 height 12
radio input "true"
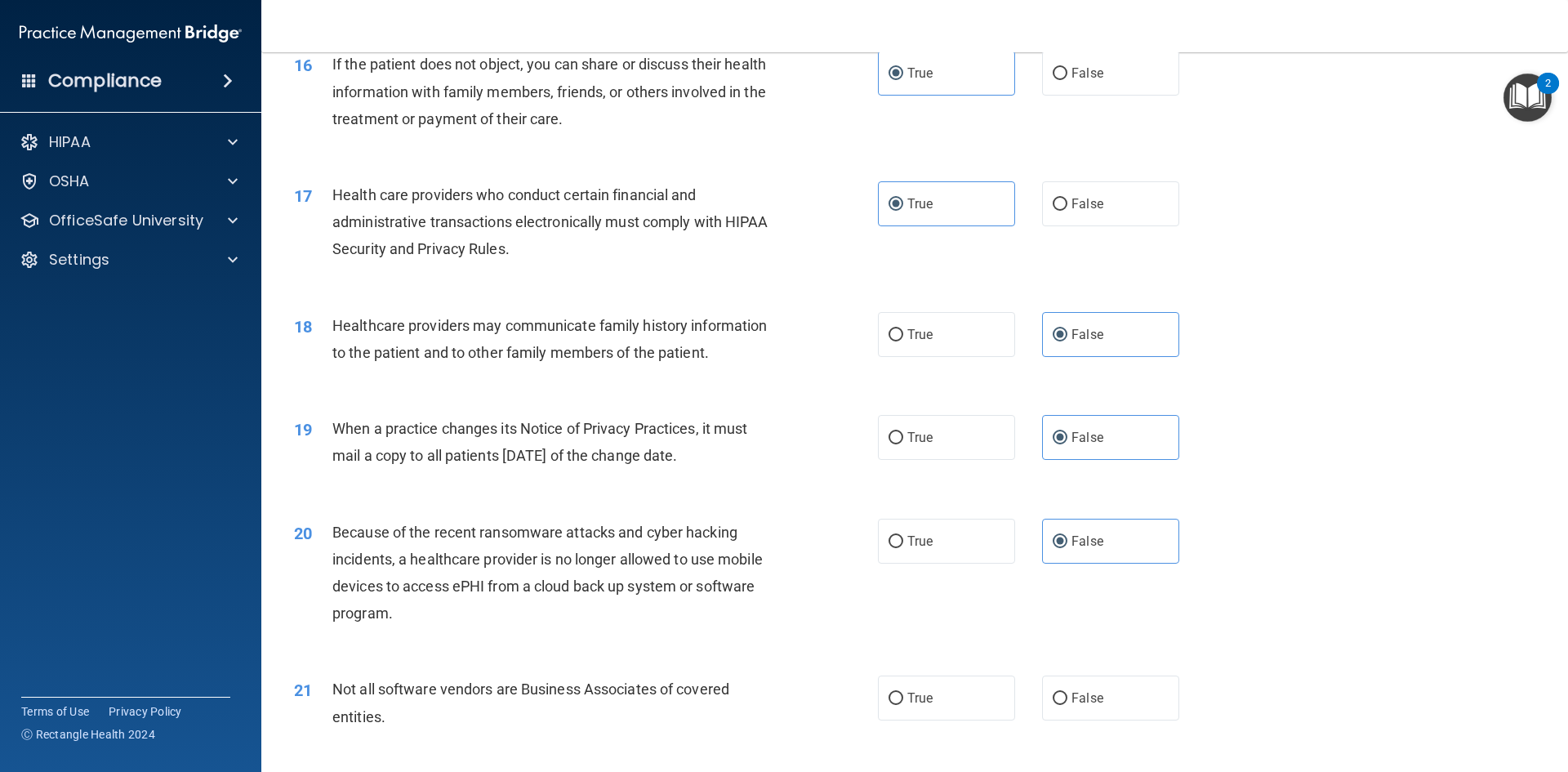
scroll to position [1966, 0]
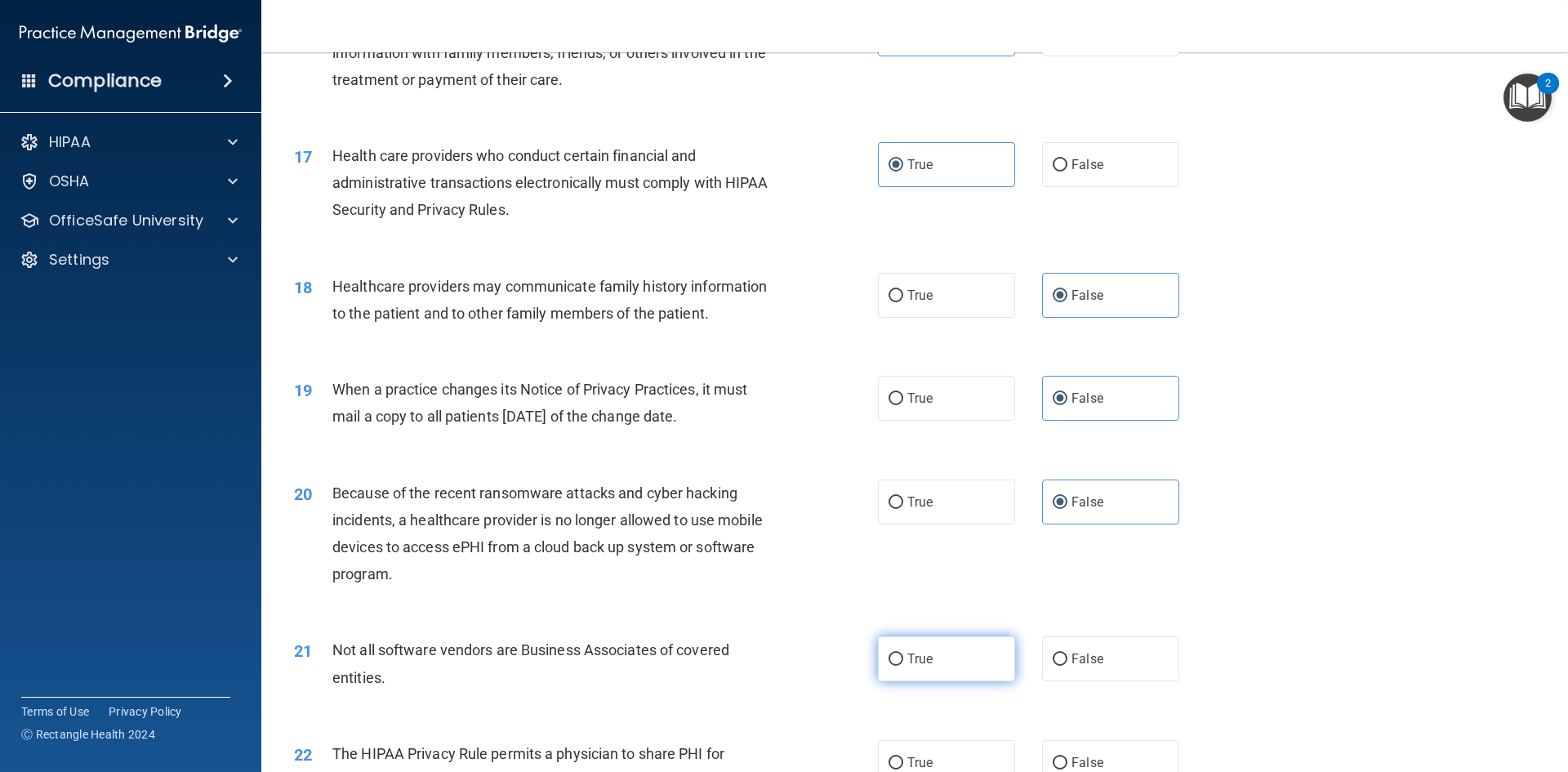
click at [966, 664] on label "True" at bounding box center [947, 659] width 137 height 45
click at [903, 664] on input "True" at bounding box center [895, 660] width 15 height 12
radio input "true"
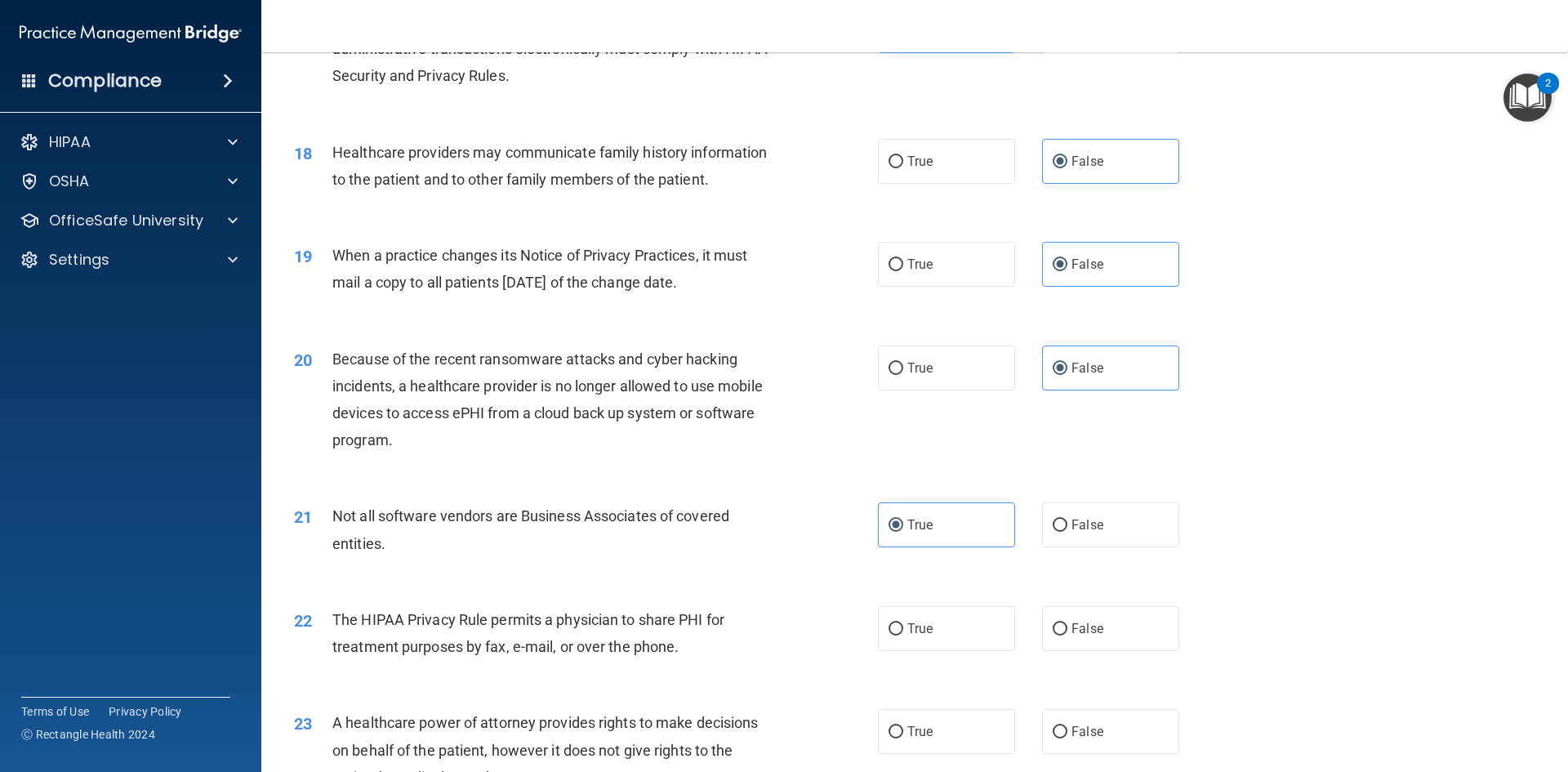
scroll to position [2129, 0]
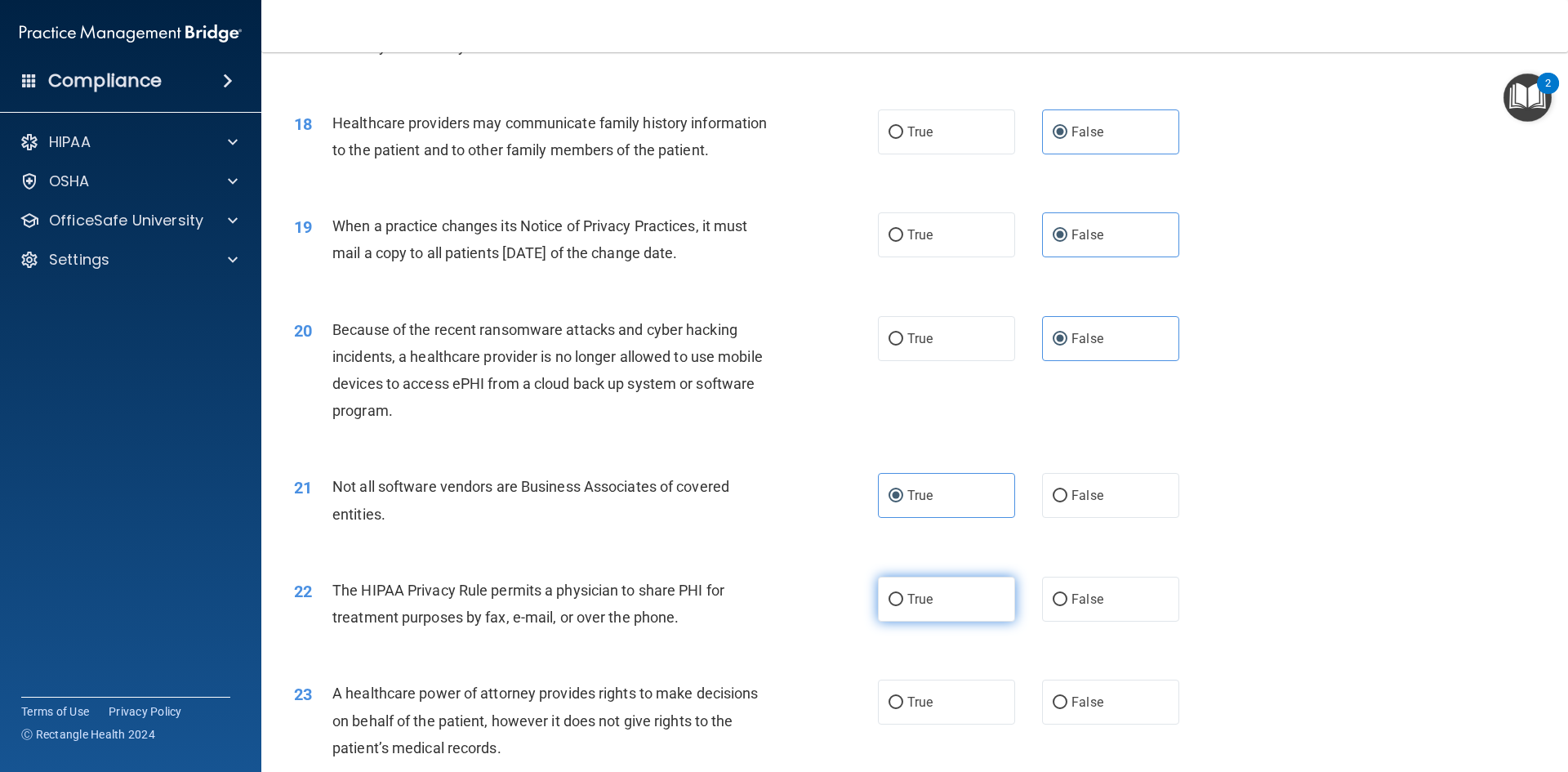
click at [964, 617] on label "True" at bounding box center [947, 600] width 137 height 45
click at [903, 607] on input "True" at bounding box center [895, 600] width 15 height 12
radio input "true"
click at [1113, 716] on label "False" at bounding box center [1111, 702] width 137 height 45
click at [1068, 709] on input "False" at bounding box center [1060, 703] width 15 height 12
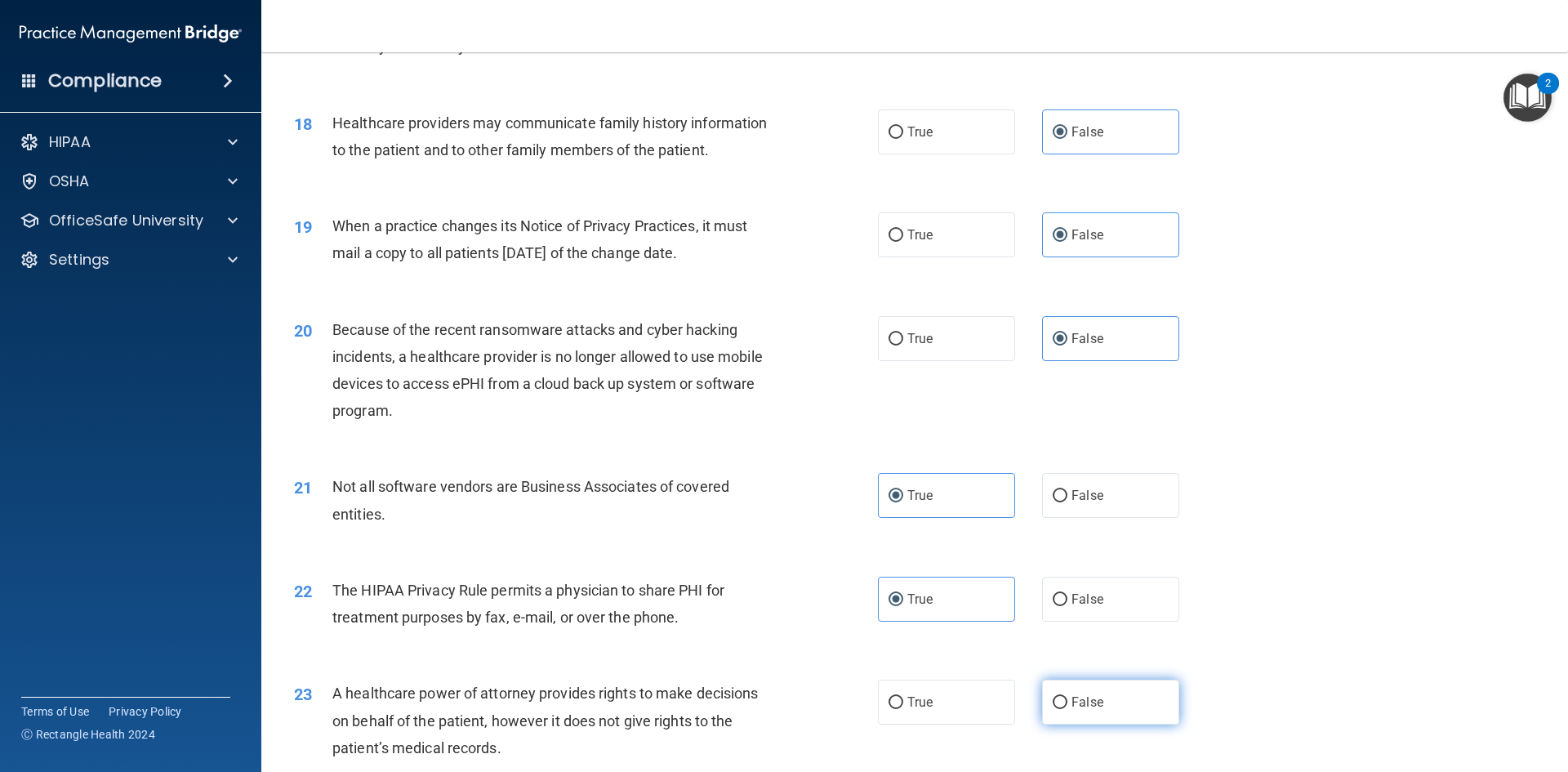
radio input "true"
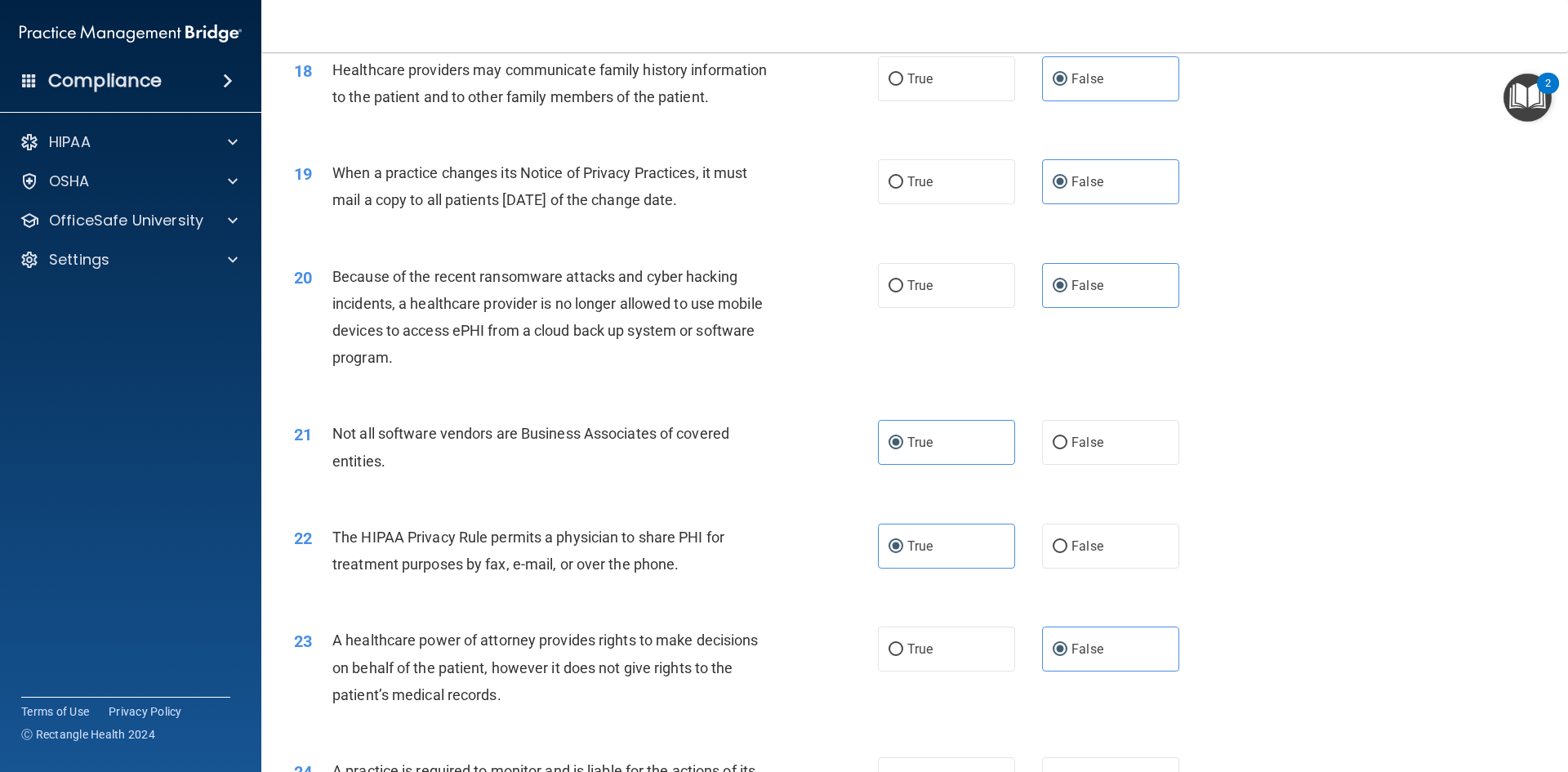
scroll to position [2211, 0]
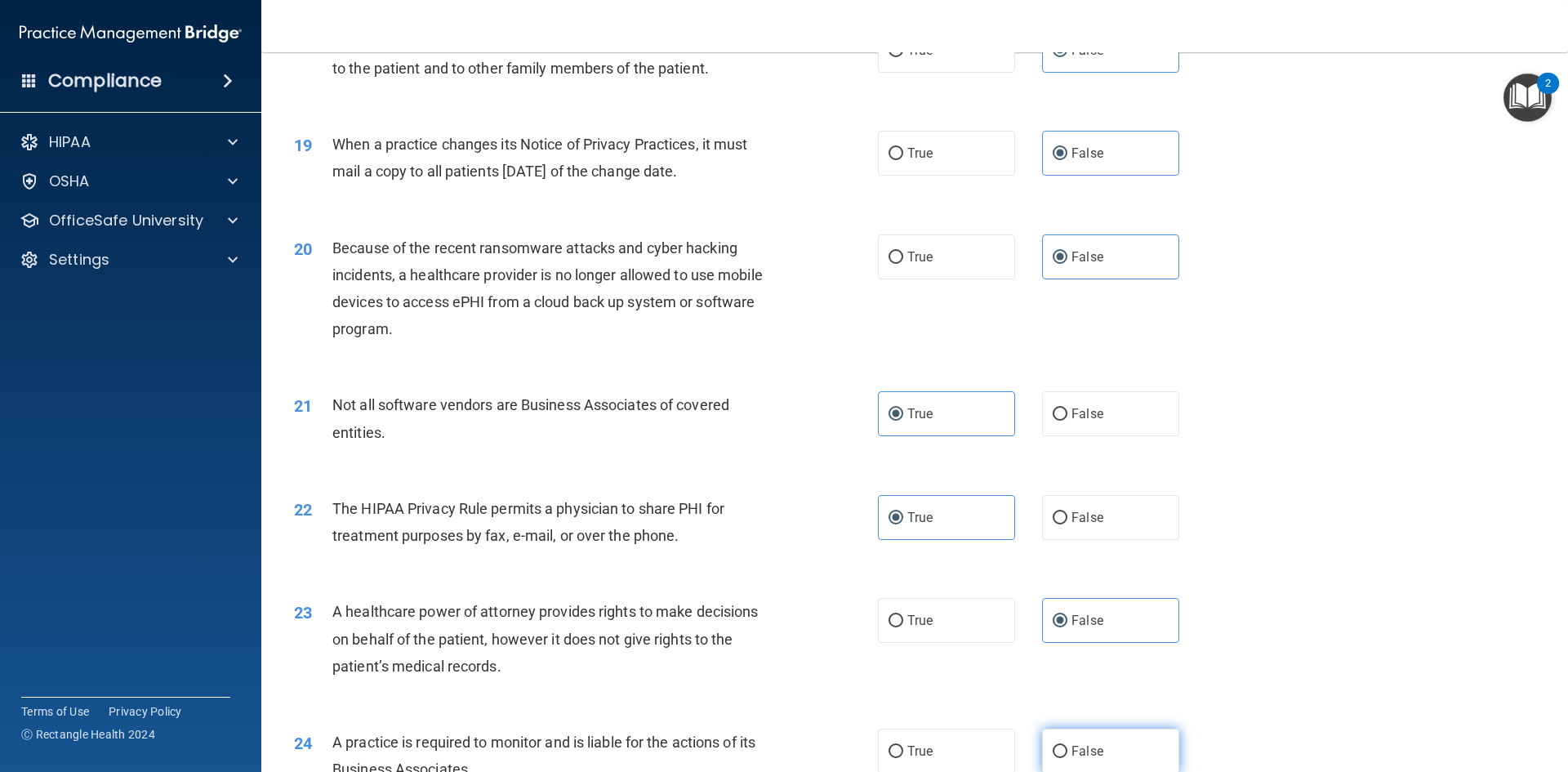
click at [1115, 751] on label "False" at bounding box center [1111, 751] width 137 height 45
click at [1068, 751] on input "False" at bounding box center [1060, 752] width 15 height 12
radio input "true"
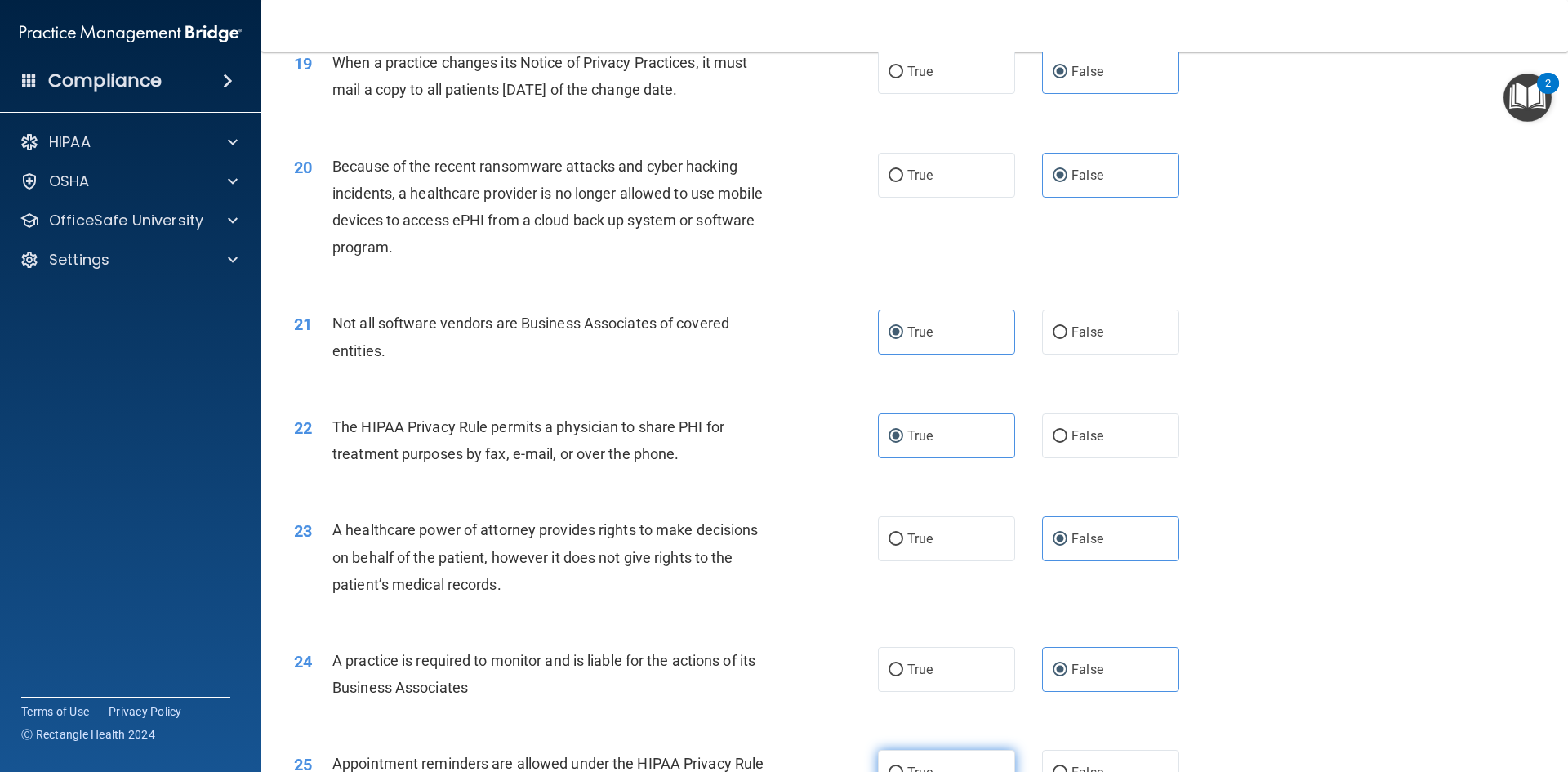
click at [994, 755] on label "True" at bounding box center [947, 773] width 137 height 45
click at [903, 767] on input "True" at bounding box center [895, 773] width 15 height 12
radio input "true"
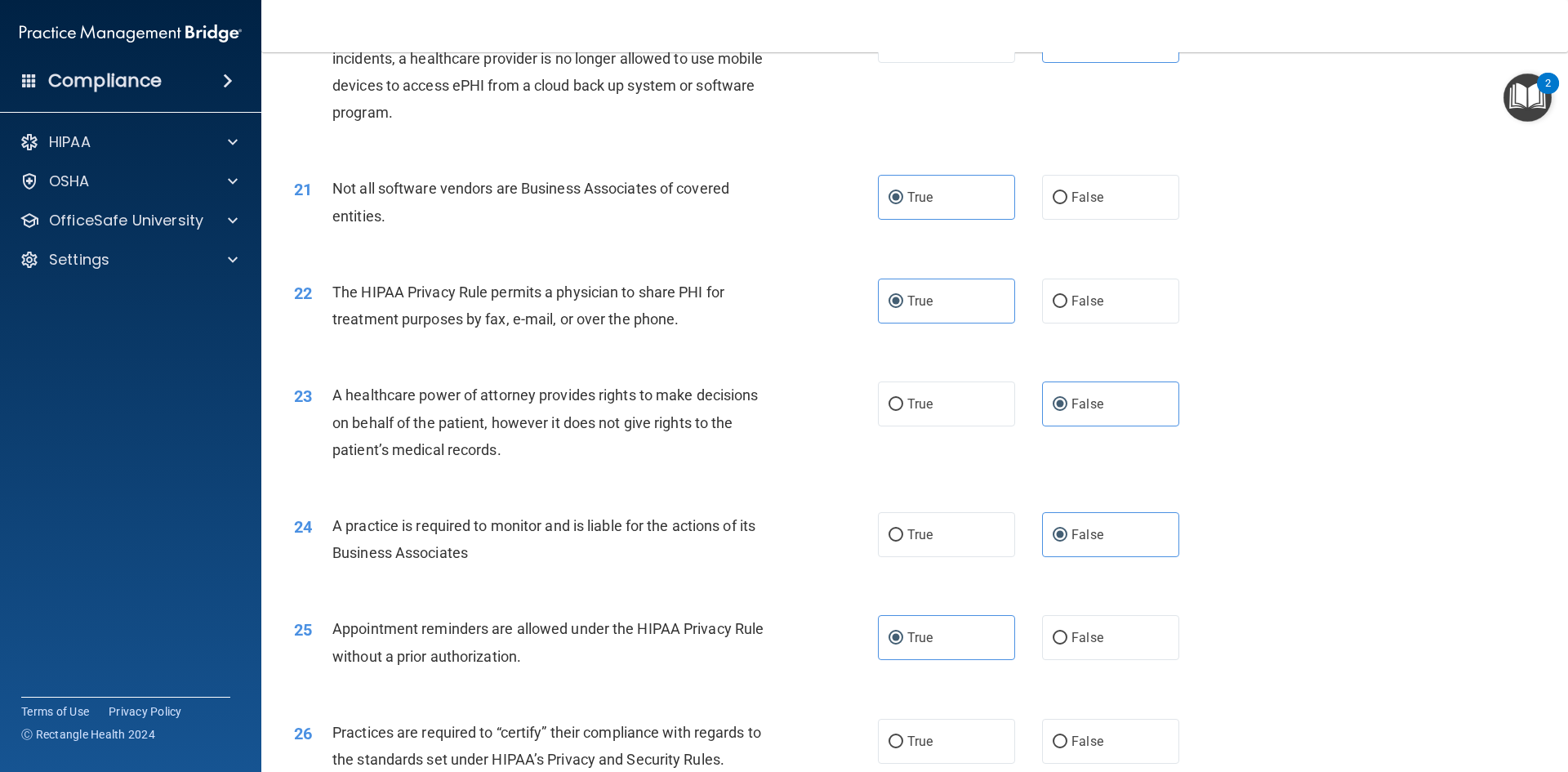
scroll to position [2463, 0]
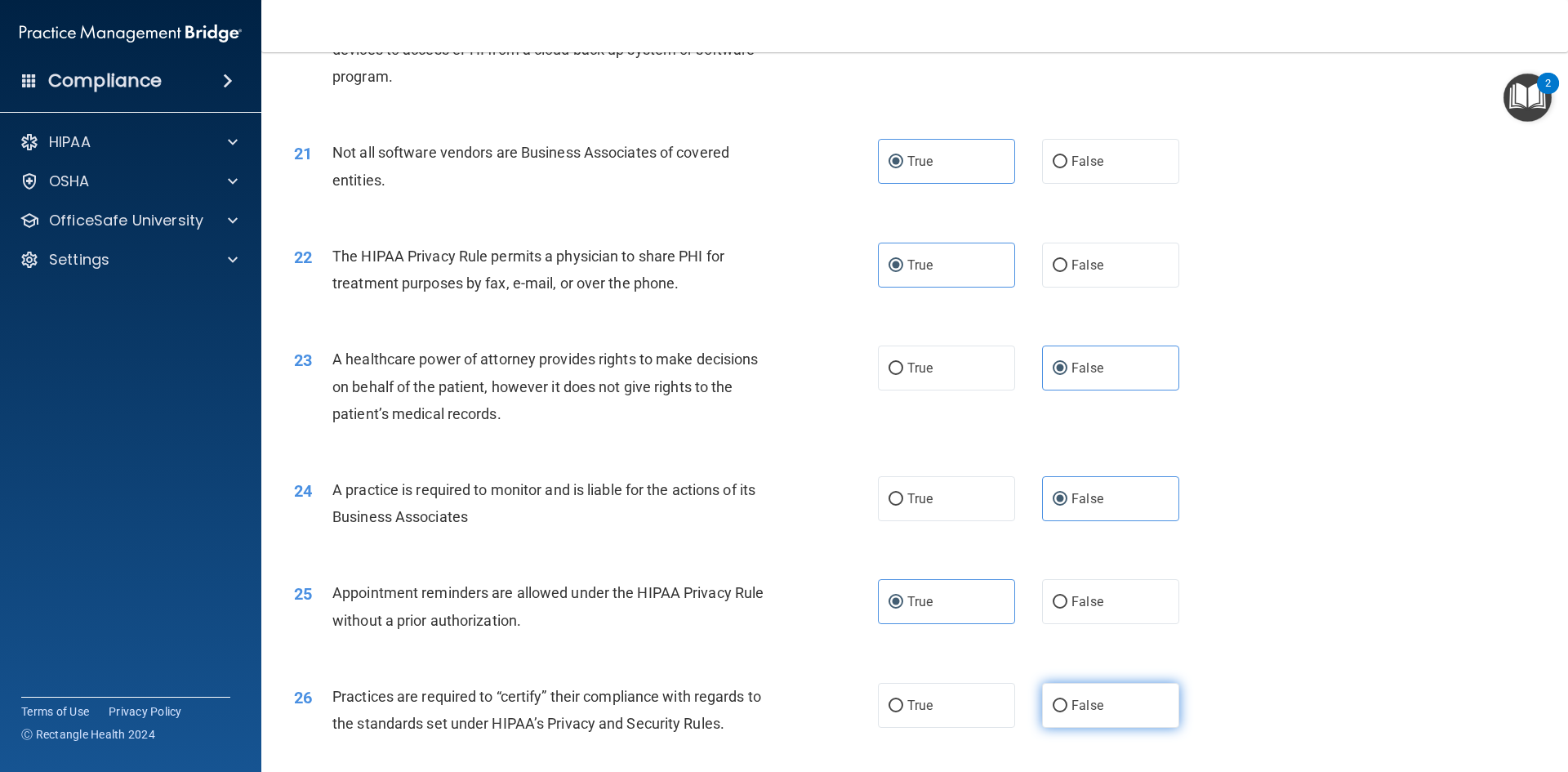
click at [1109, 717] on label "False" at bounding box center [1111, 706] width 137 height 45
click at [1068, 713] on input "False" at bounding box center [1060, 706] width 15 height 12
radio input "true"
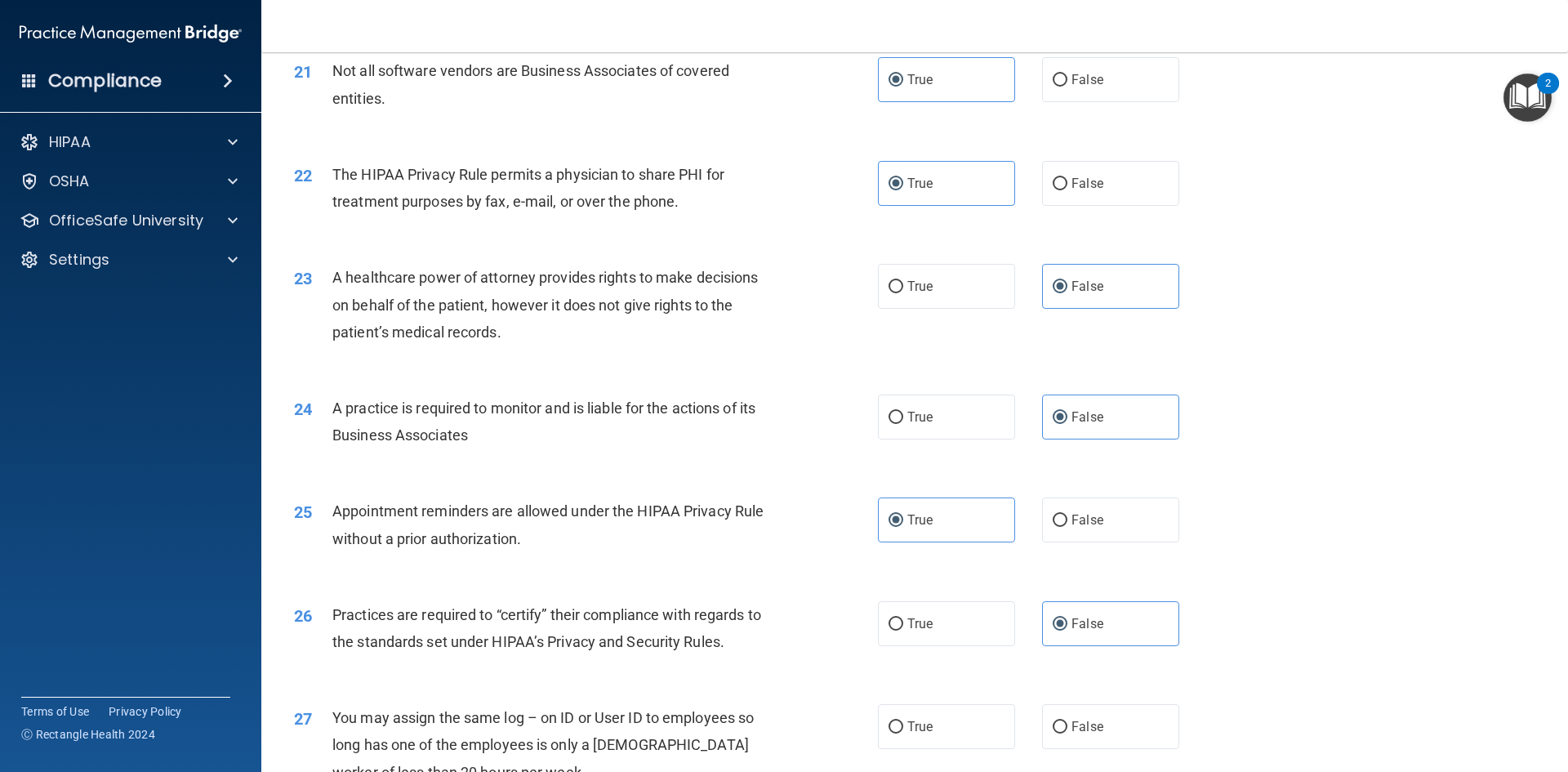
scroll to position [2627, 0]
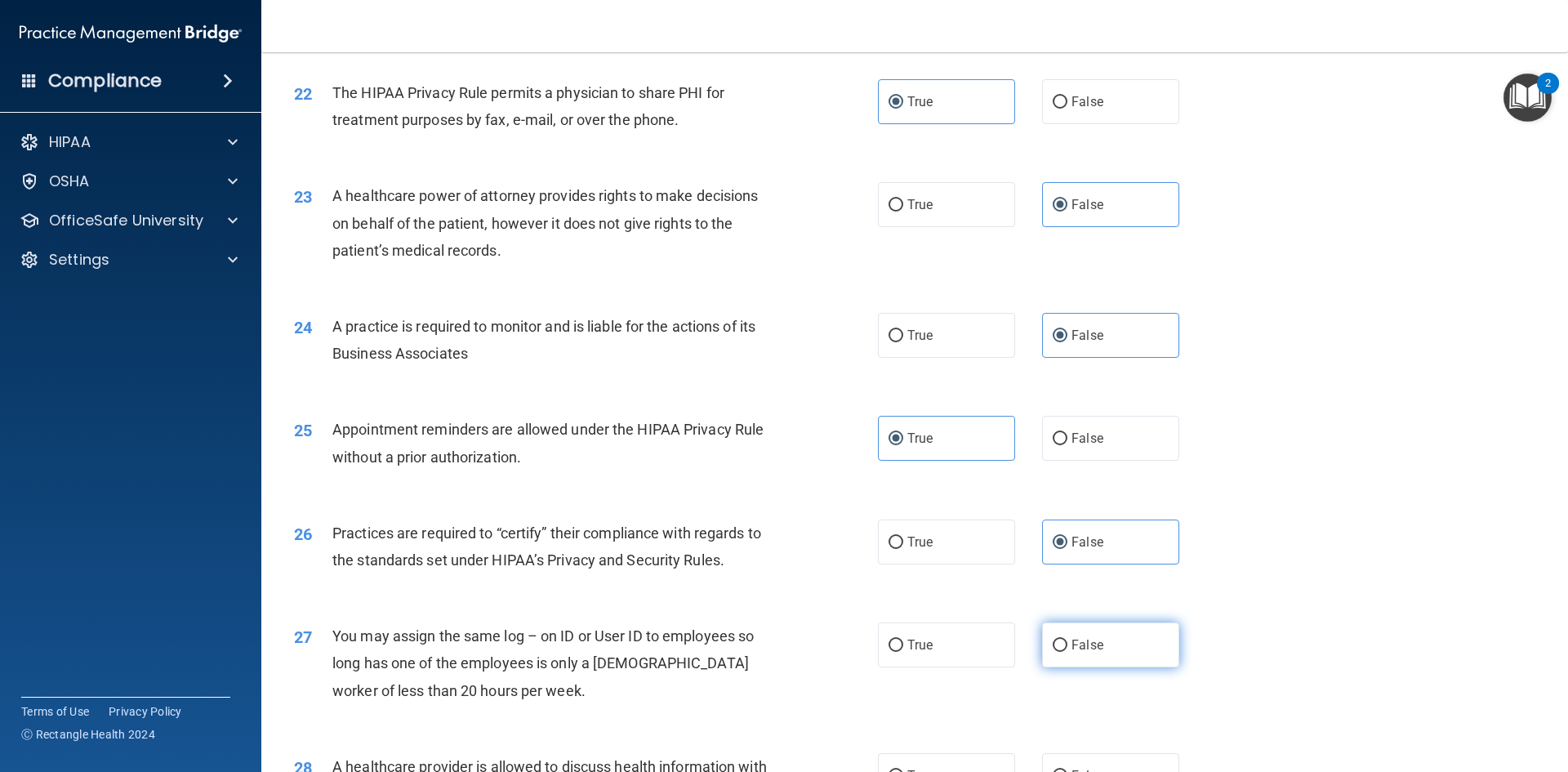
click at [1109, 651] on label "False" at bounding box center [1111, 645] width 137 height 45
click at [1068, 651] on input "False" at bounding box center [1060, 646] width 15 height 12
radio input "true"
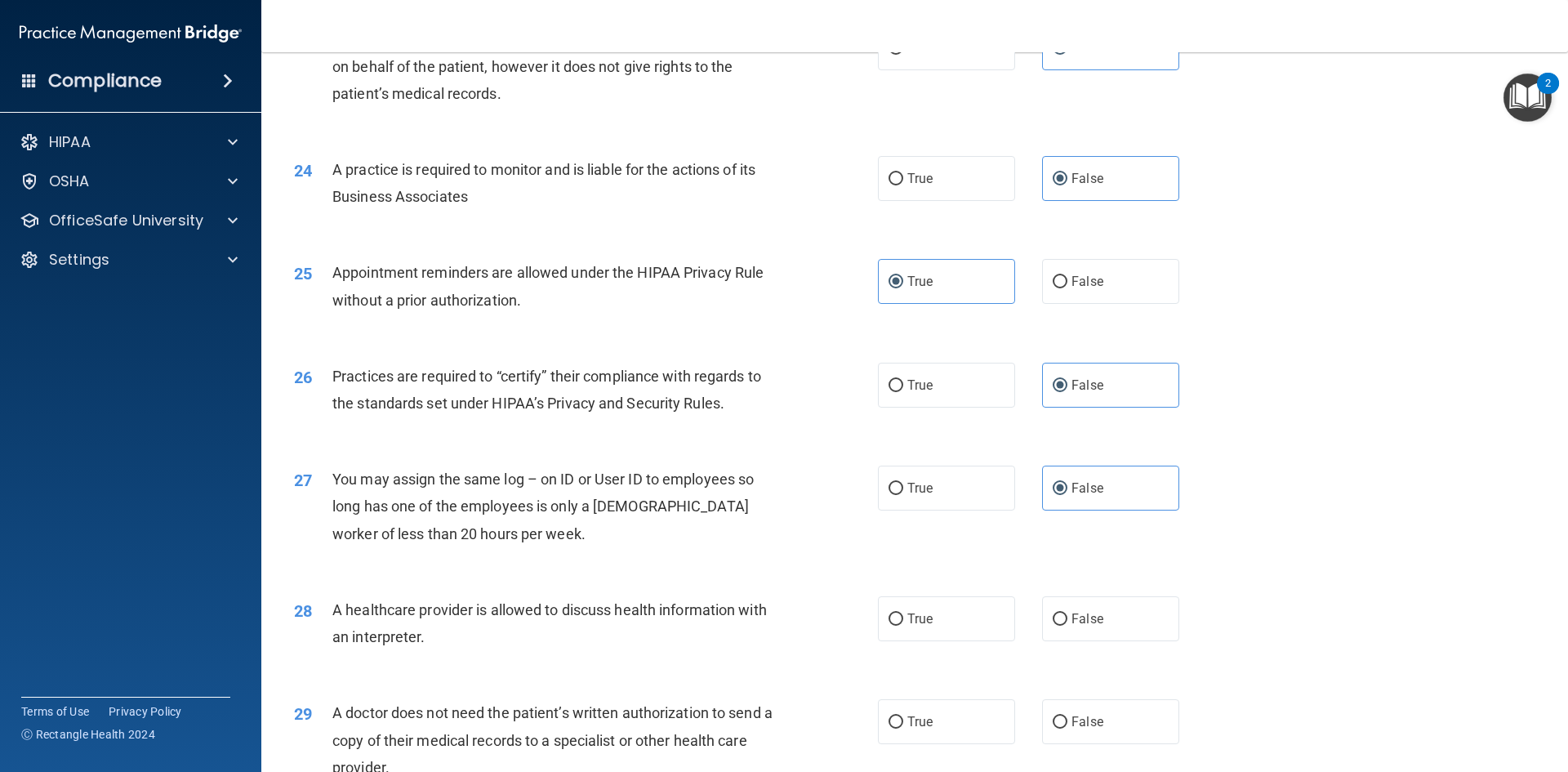
scroll to position [2790, 0]
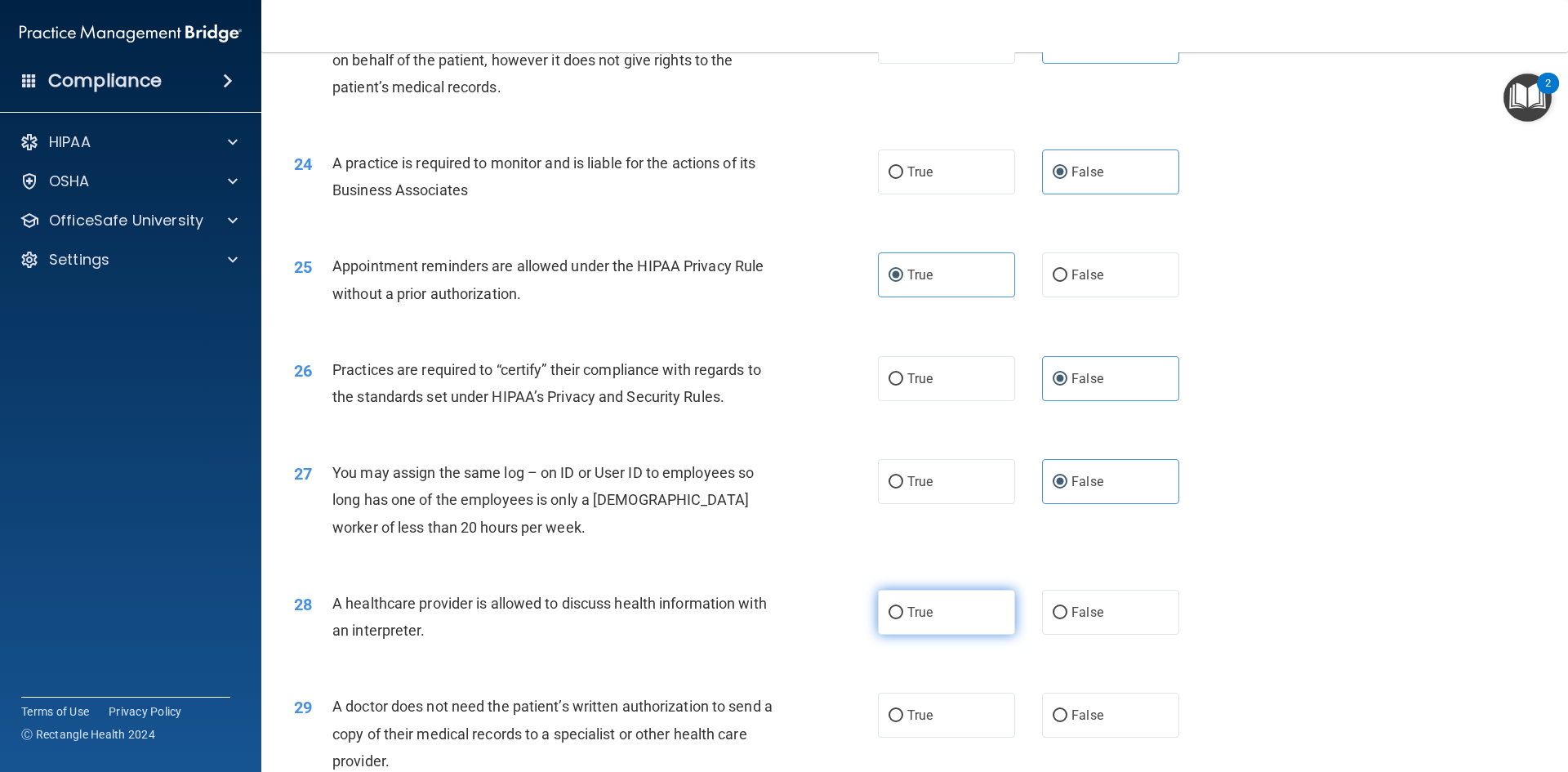
click at [942, 618] on label "True" at bounding box center [947, 613] width 137 height 45
click at [903, 618] on input "True" at bounding box center [895, 613] width 15 height 12
radio input "true"
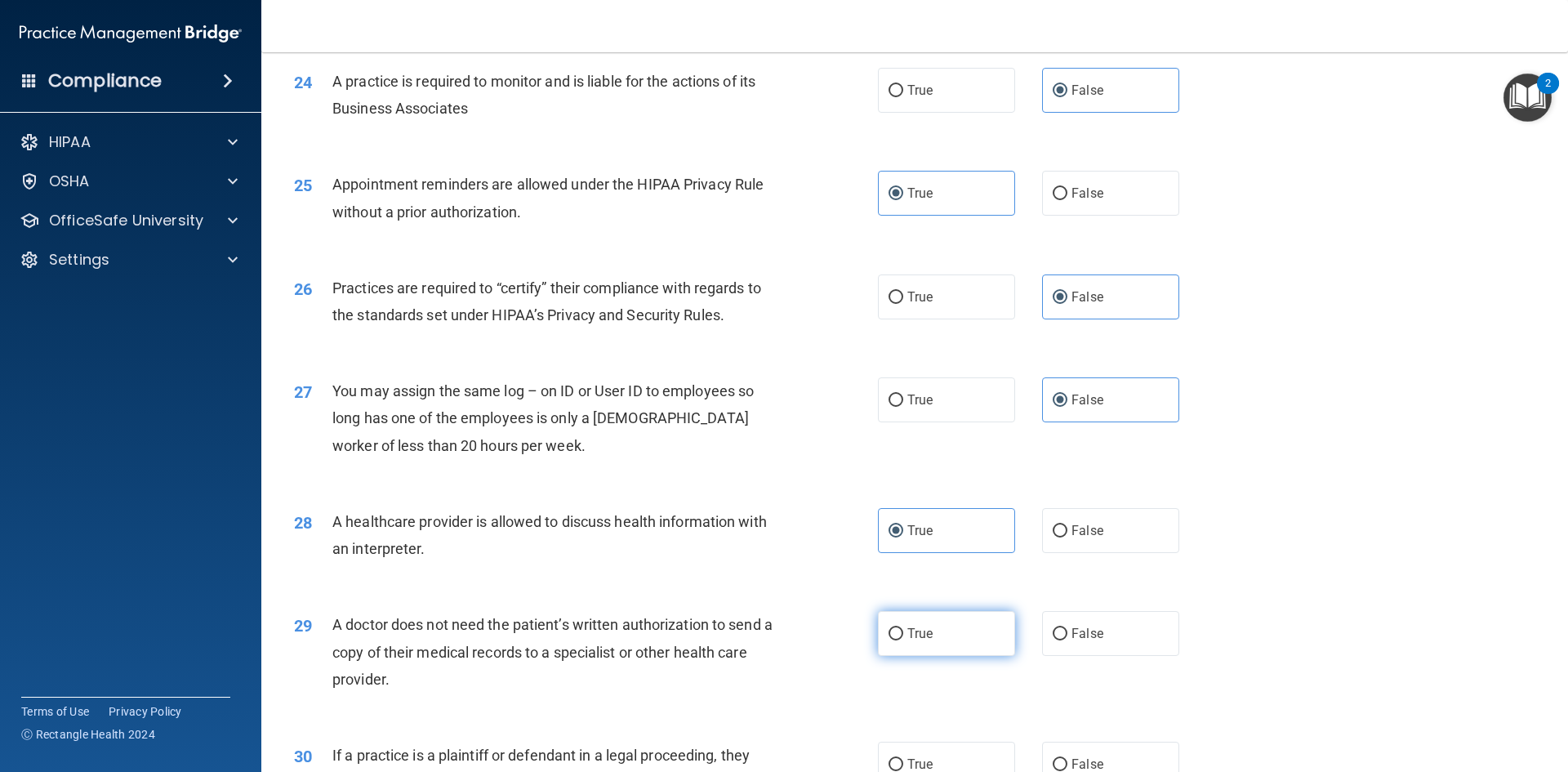
click at [953, 640] on label "True" at bounding box center [947, 634] width 137 height 45
click at [903, 640] on input "True" at bounding box center [895, 634] width 15 height 12
radio input "true"
click at [948, 752] on label "True" at bounding box center [947, 764] width 137 height 45
click at [903, 759] on input "True" at bounding box center [895, 765] width 15 height 12
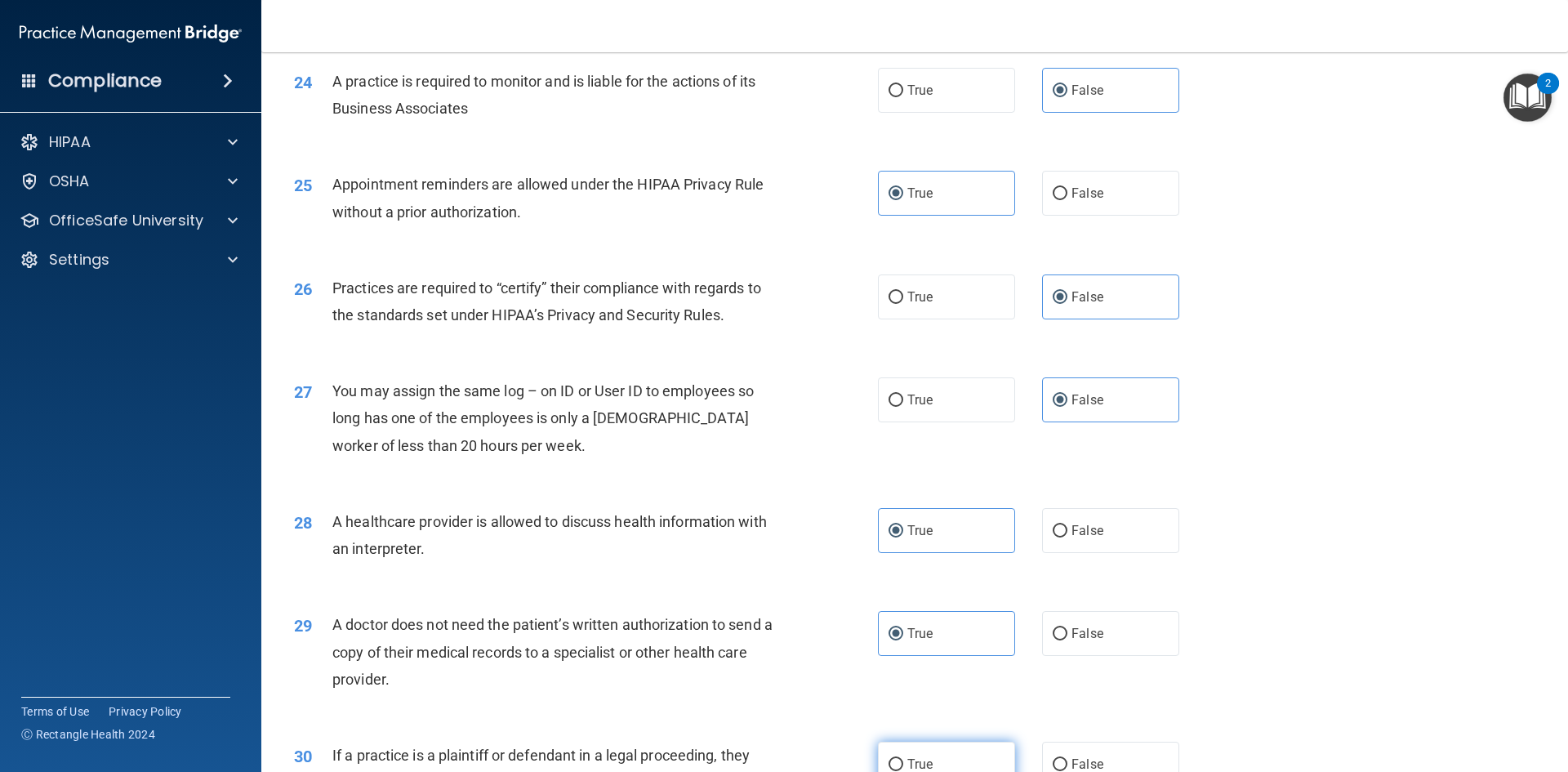
radio input "true"
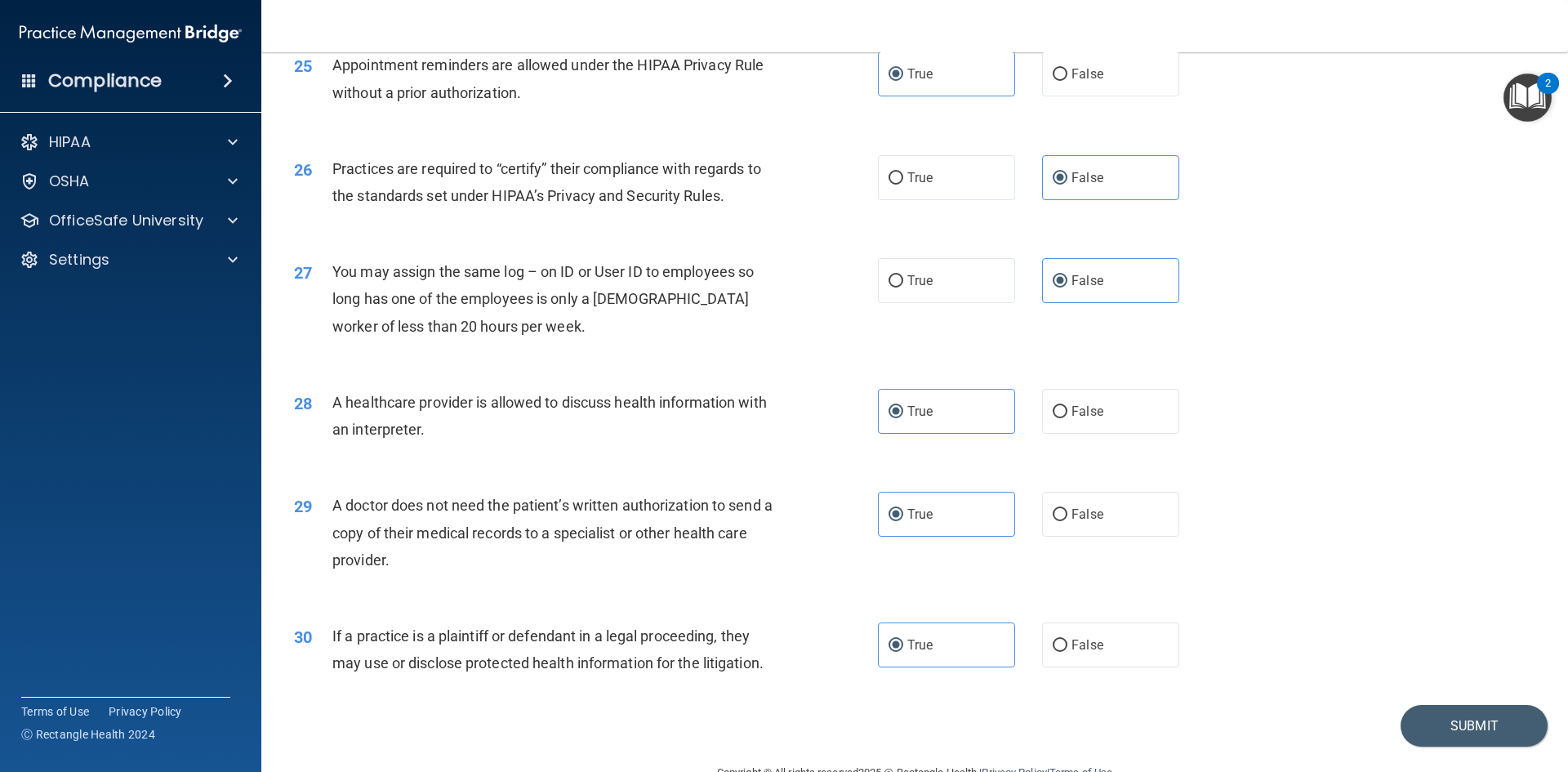
scroll to position [3031, 0]
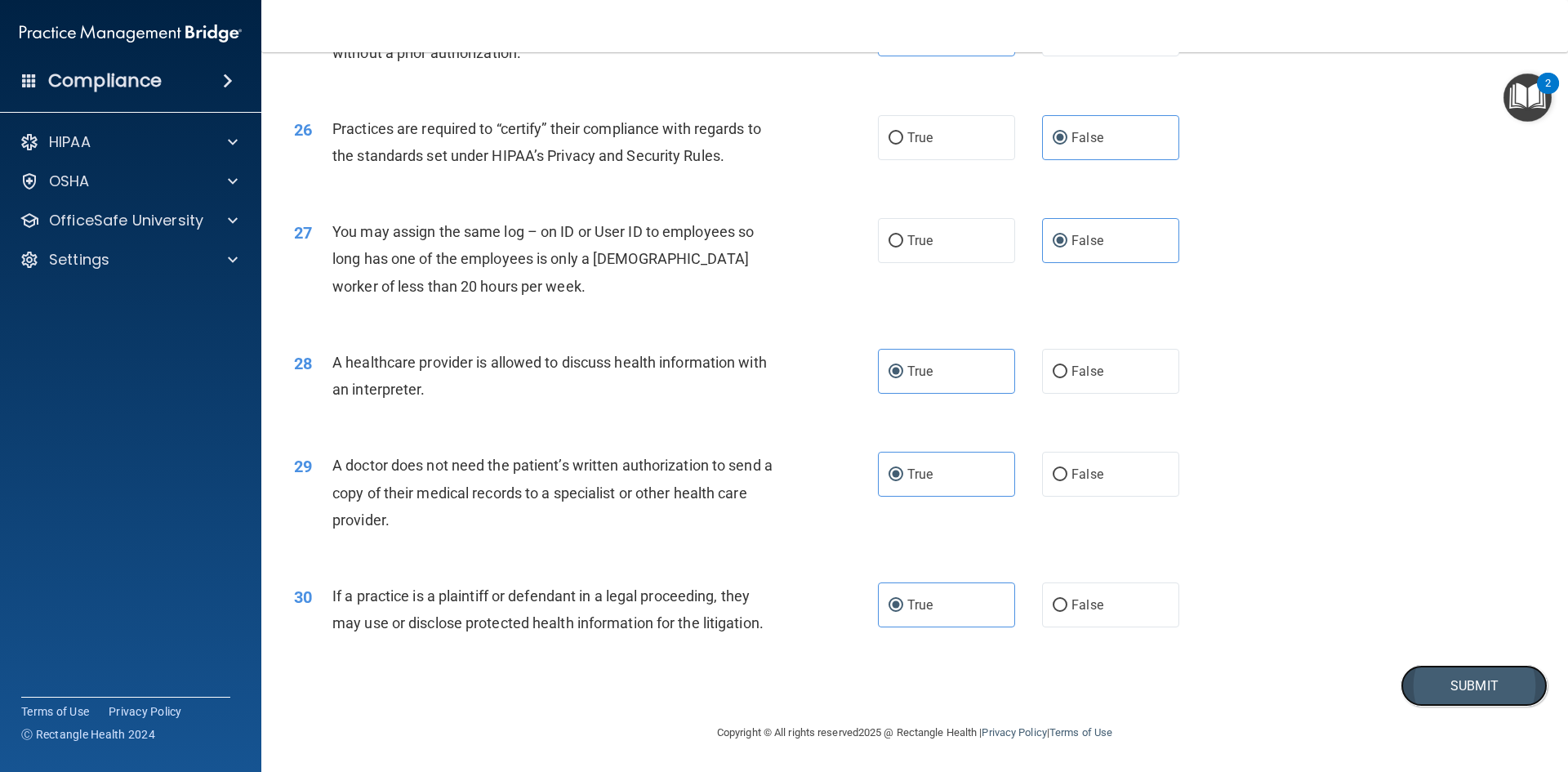
click at [1460, 688] on button "Submit" at bounding box center [1474, 686] width 147 height 42
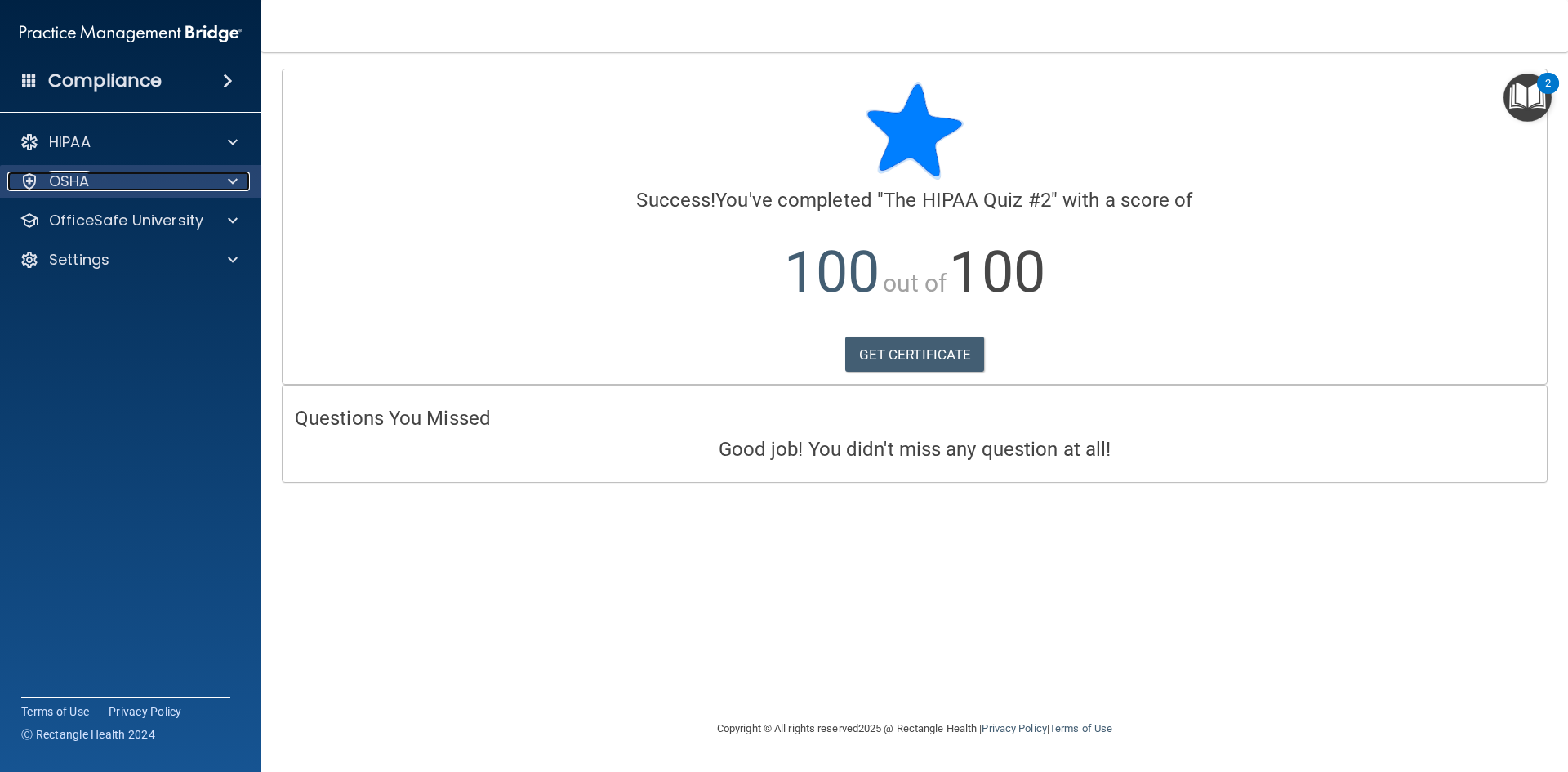
click at [241, 180] on div at bounding box center [230, 181] width 41 height 20
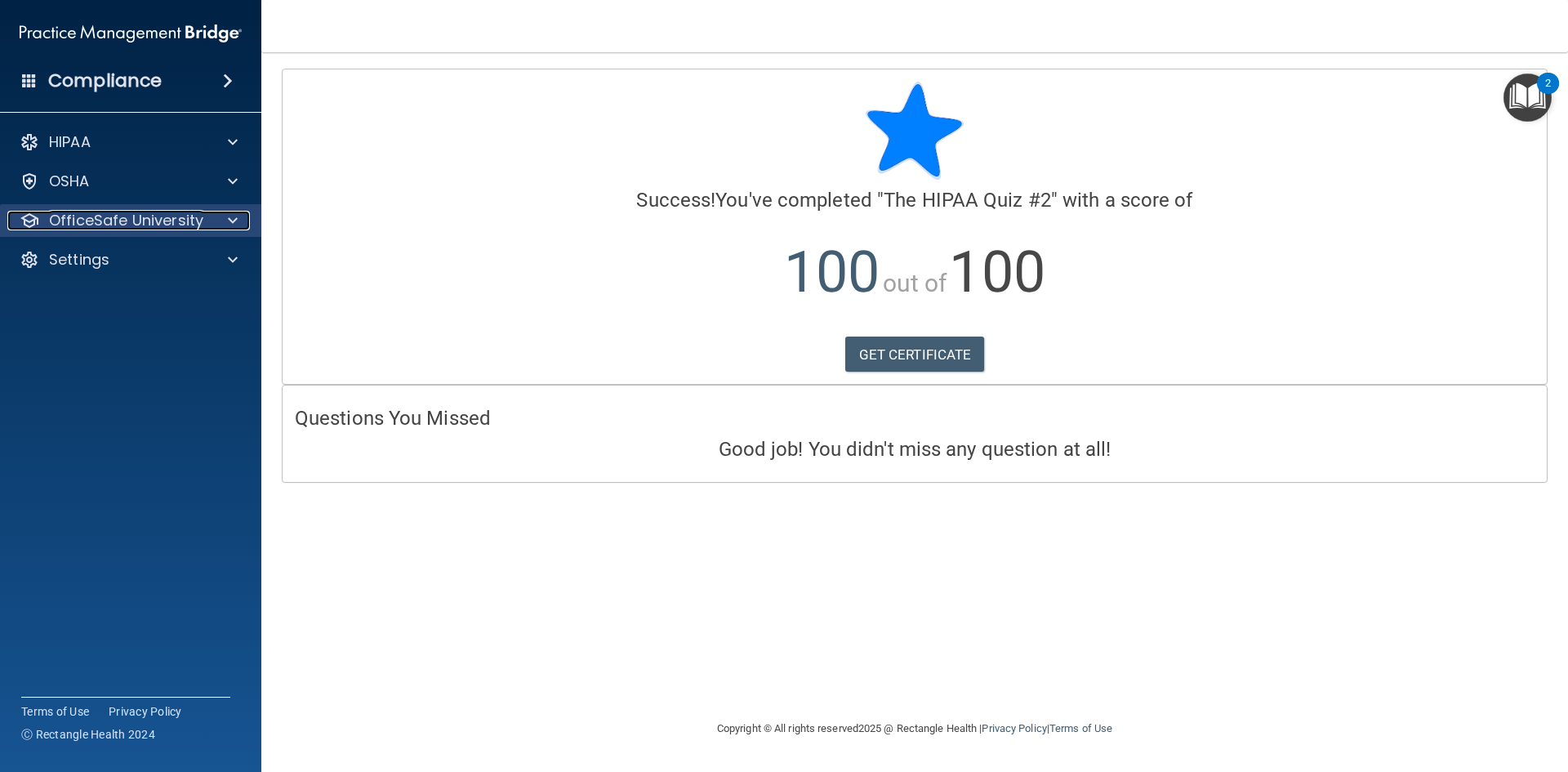
click at [229, 218] on span at bounding box center [232, 220] width 10 height 20
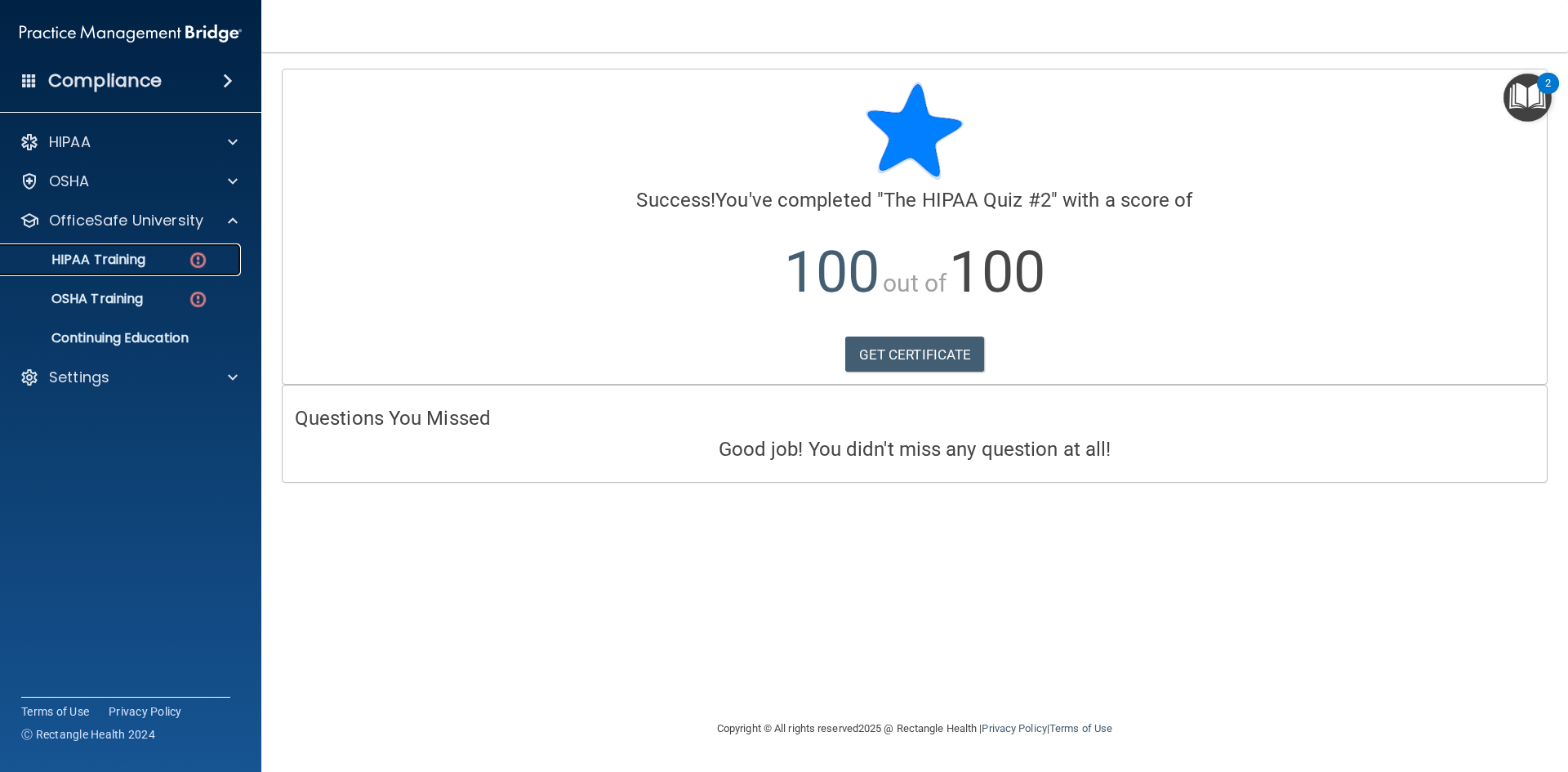
click at [124, 272] on link "HIPAA Training" at bounding box center [112, 260] width 258 height 33
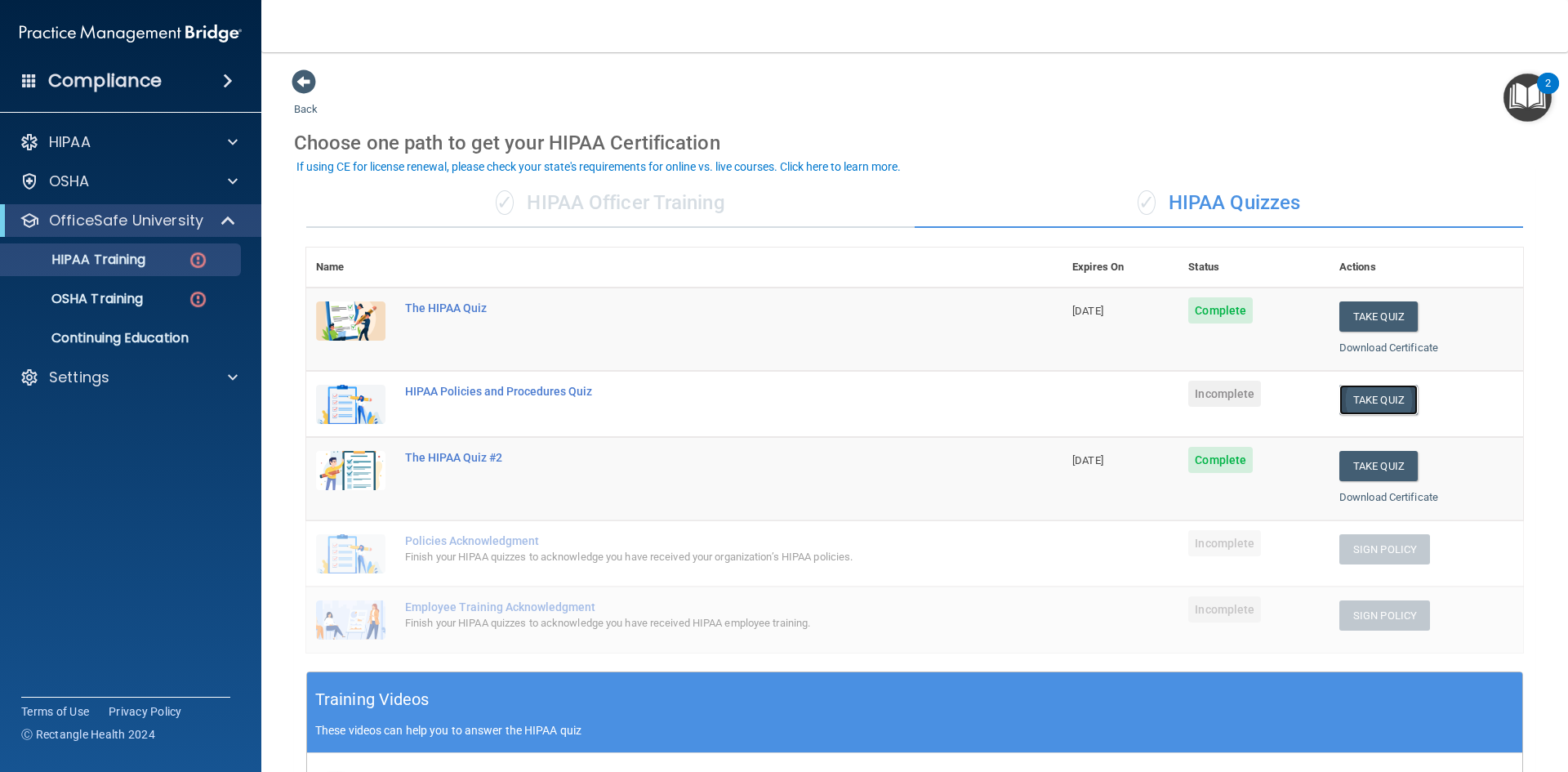
click at [1393, 400] on button "Take Quiz" at bounding box center [1378, 399] width 78 height 30
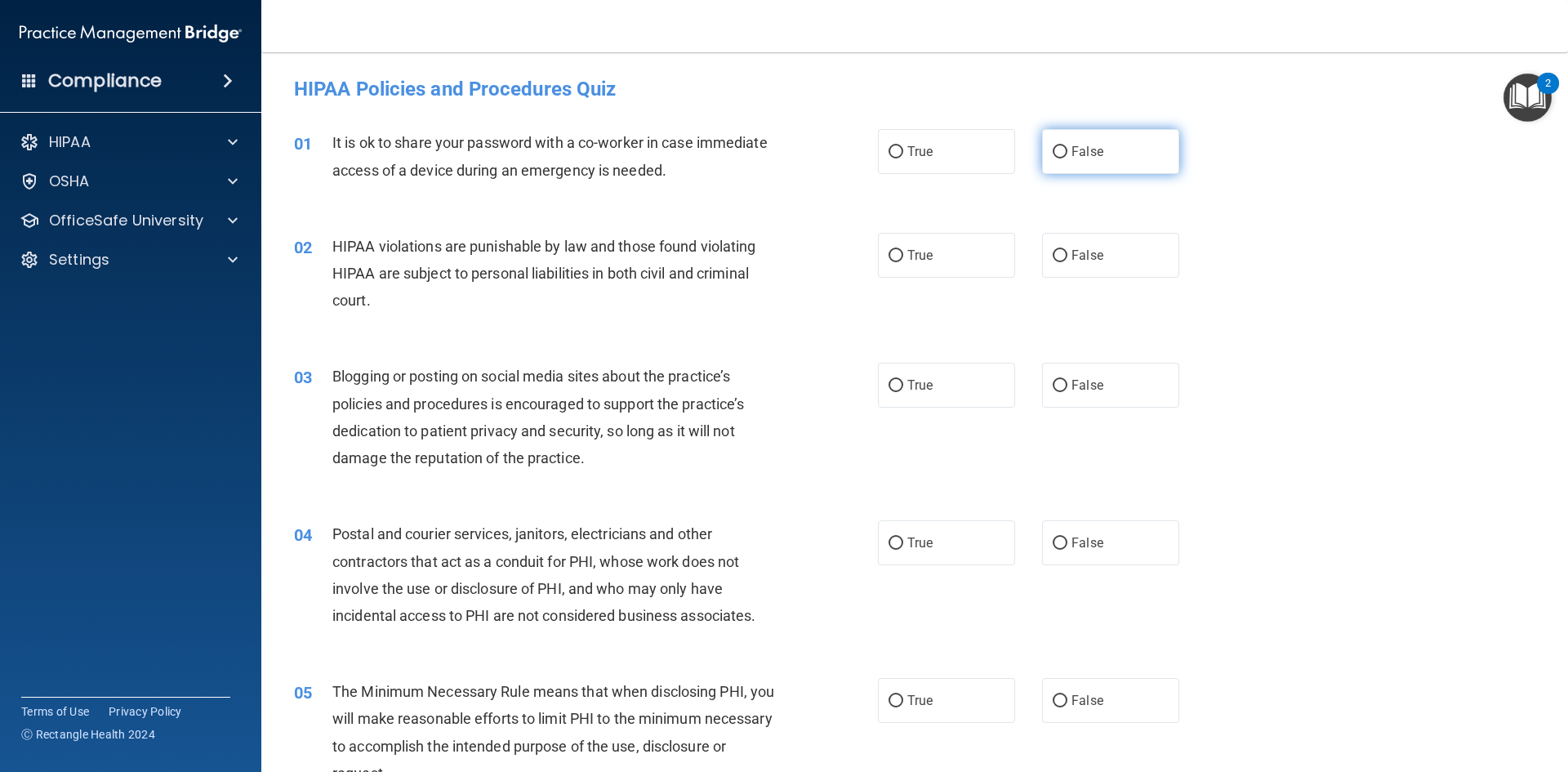
click at [1076, 144] on span "False" at bounding box center [1088, 151] width 32 height 16
click at [1068, 146] on input "False" at bounding box center [1060, 152] width 15 height 12
radio input "true"
click at [940, 250] on label "True" at bounding box center [947, 256] width 137 height 45
click at [903, 250] on input "True" at bounding box center [895, 256] width 15 height 12
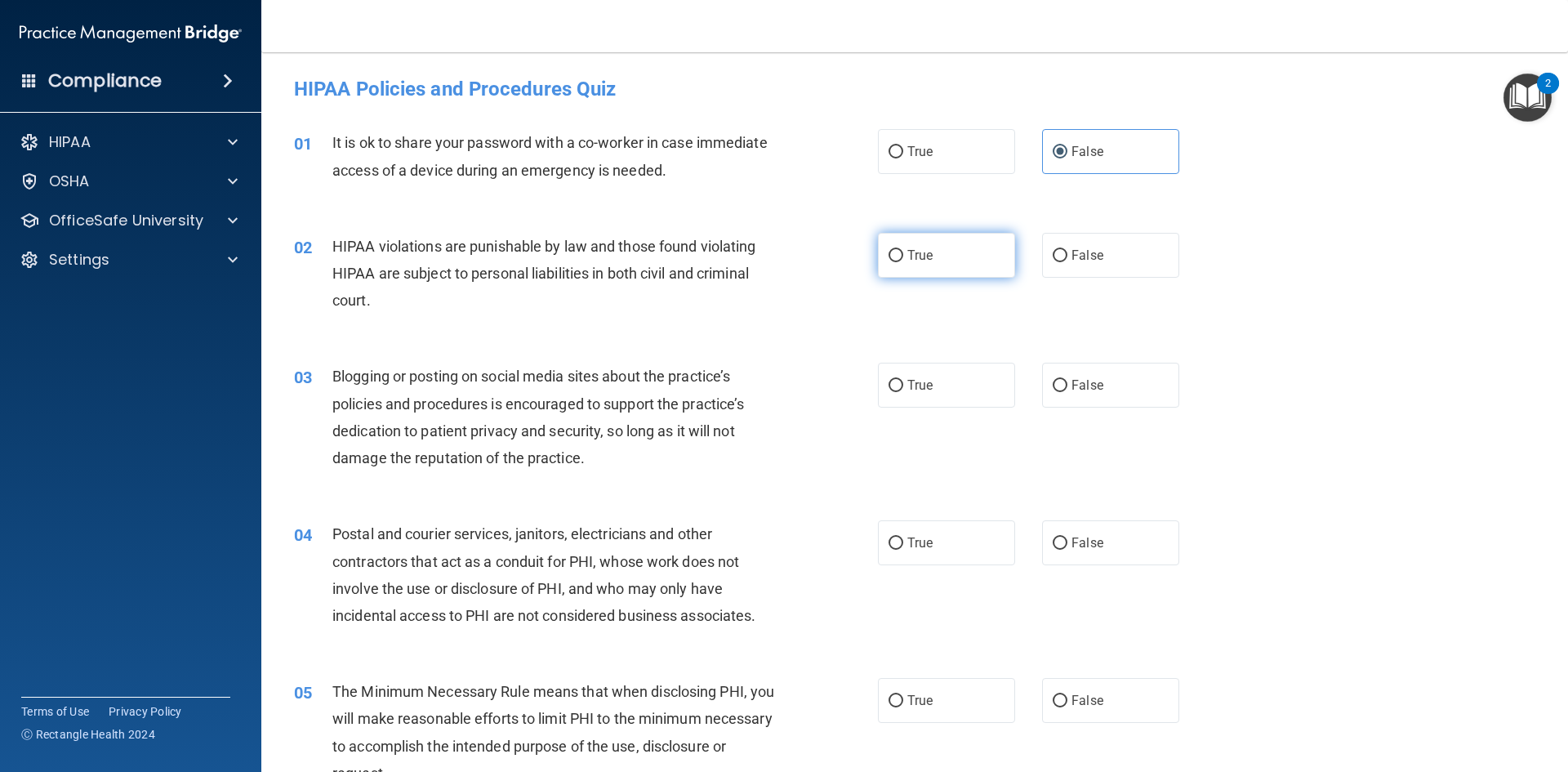
radio input "true"
click at [1122, 399] on label "False" at bounding box center [1111, 386] width 137 height 45
click at [1068, 393] on input "False" at bounding box center [1060, 386] width 15 height 12
radio input "true"
click at [948, 554] on label "True" at bounding box center [947, 543] width 137 height 45
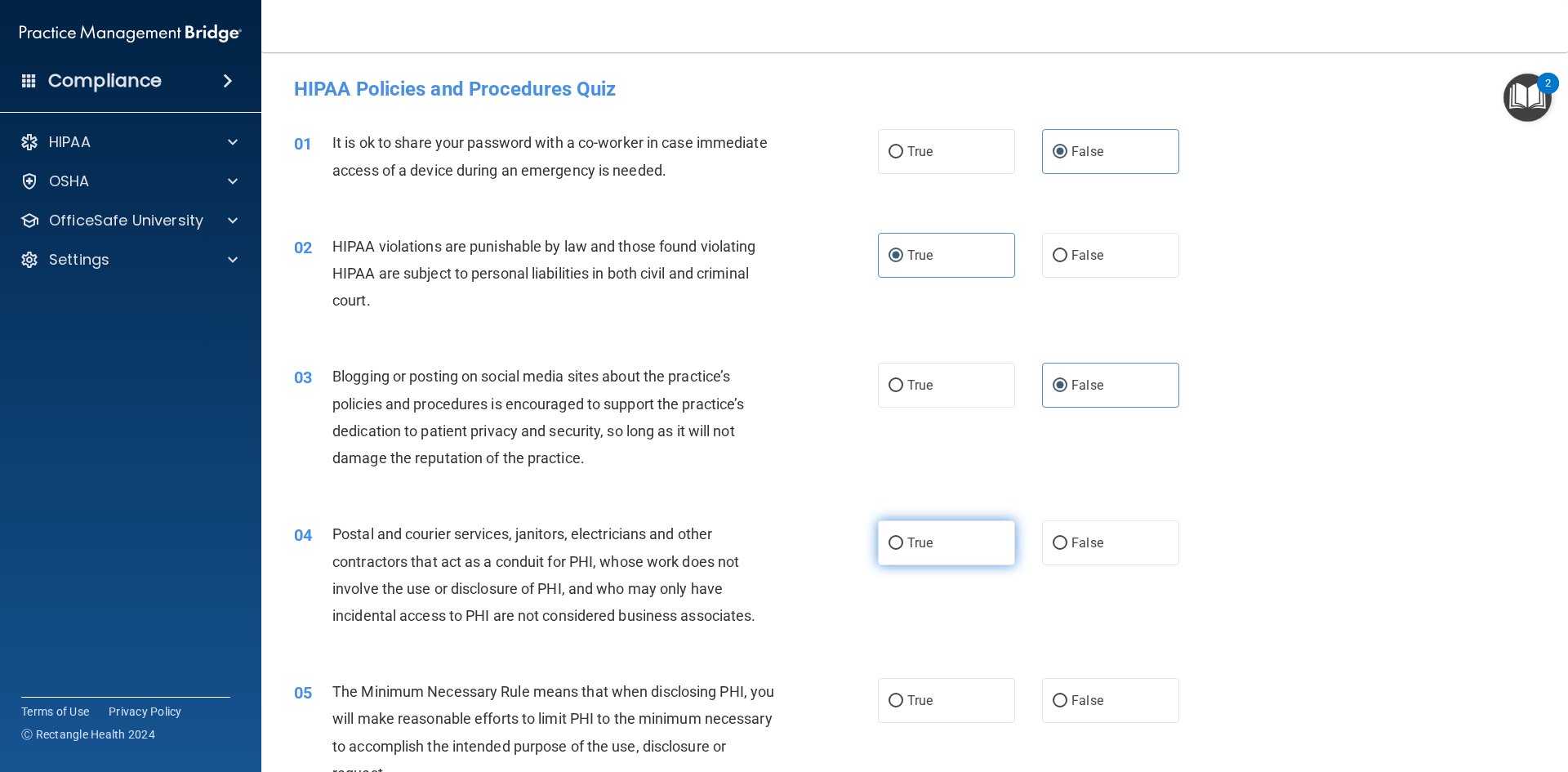
click at [903, 550] on input "True" at bounding box center [895, 544] width 15 height 12
radio input "true"
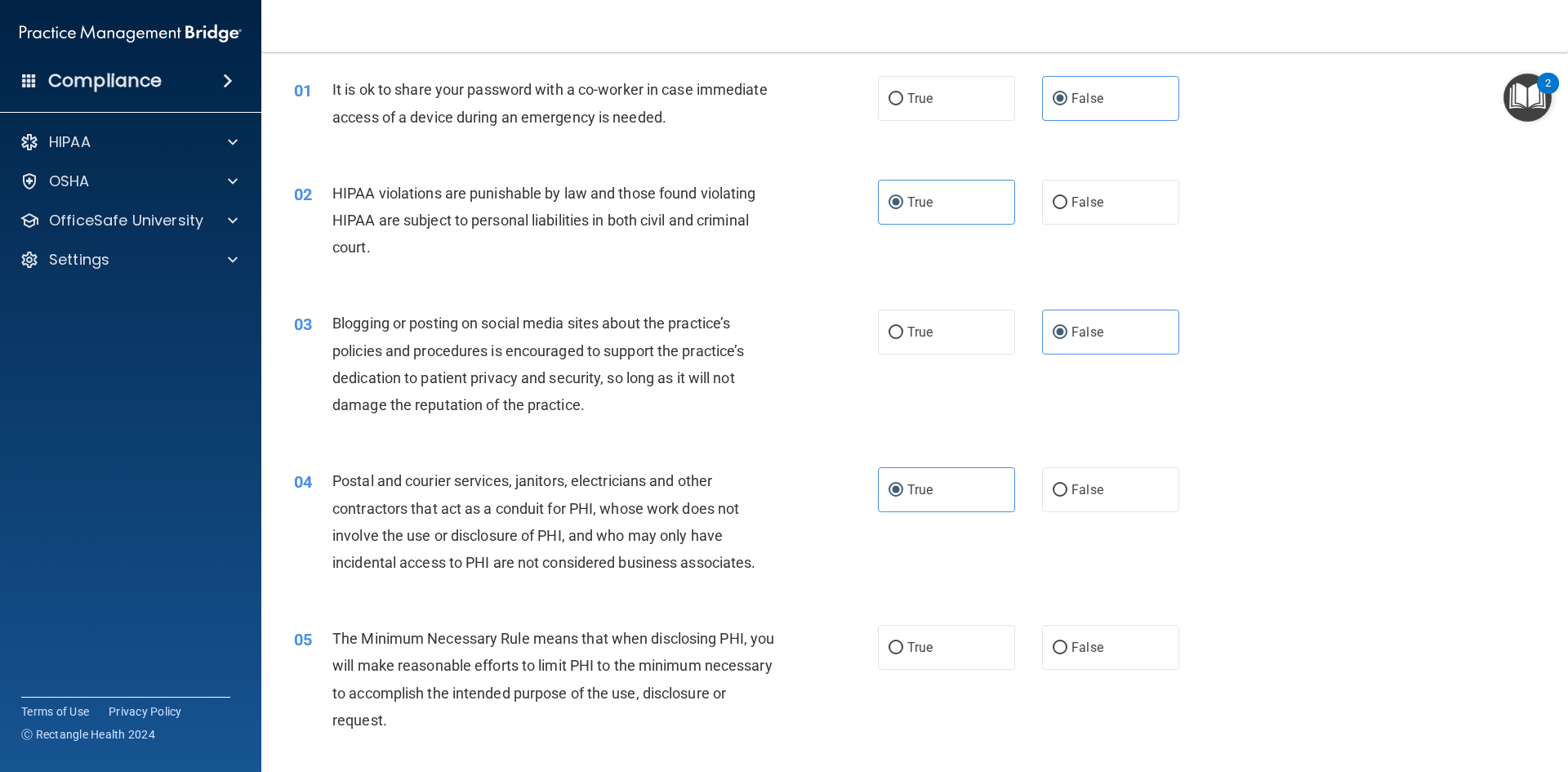
scroll to position [82, 0]
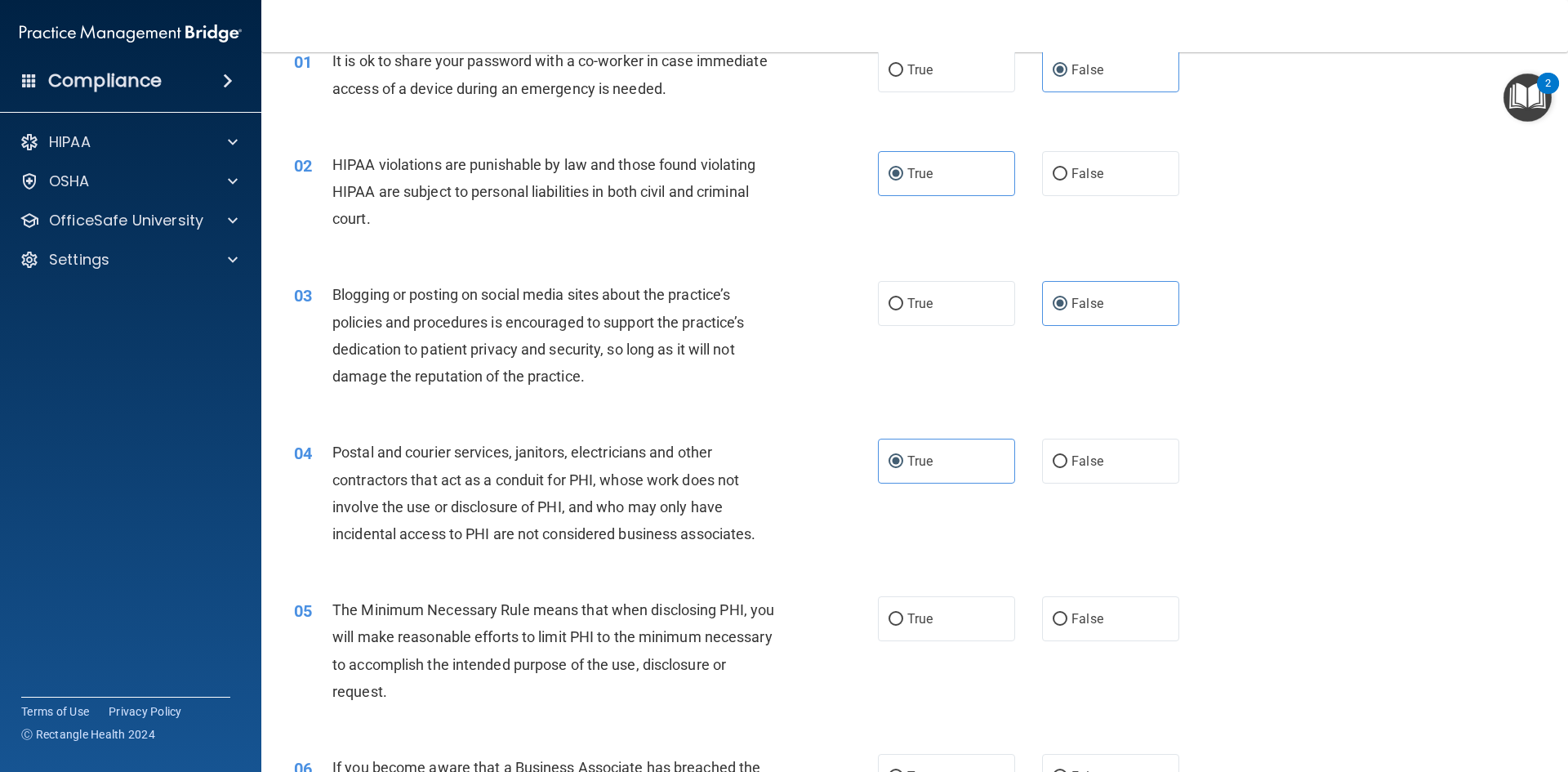
click at [975, 594] on div "05 The Minimum Necessary Rule means that when disclosing PHI, you will make rea…" at bounding box center [915, 655] width 1266 height 158
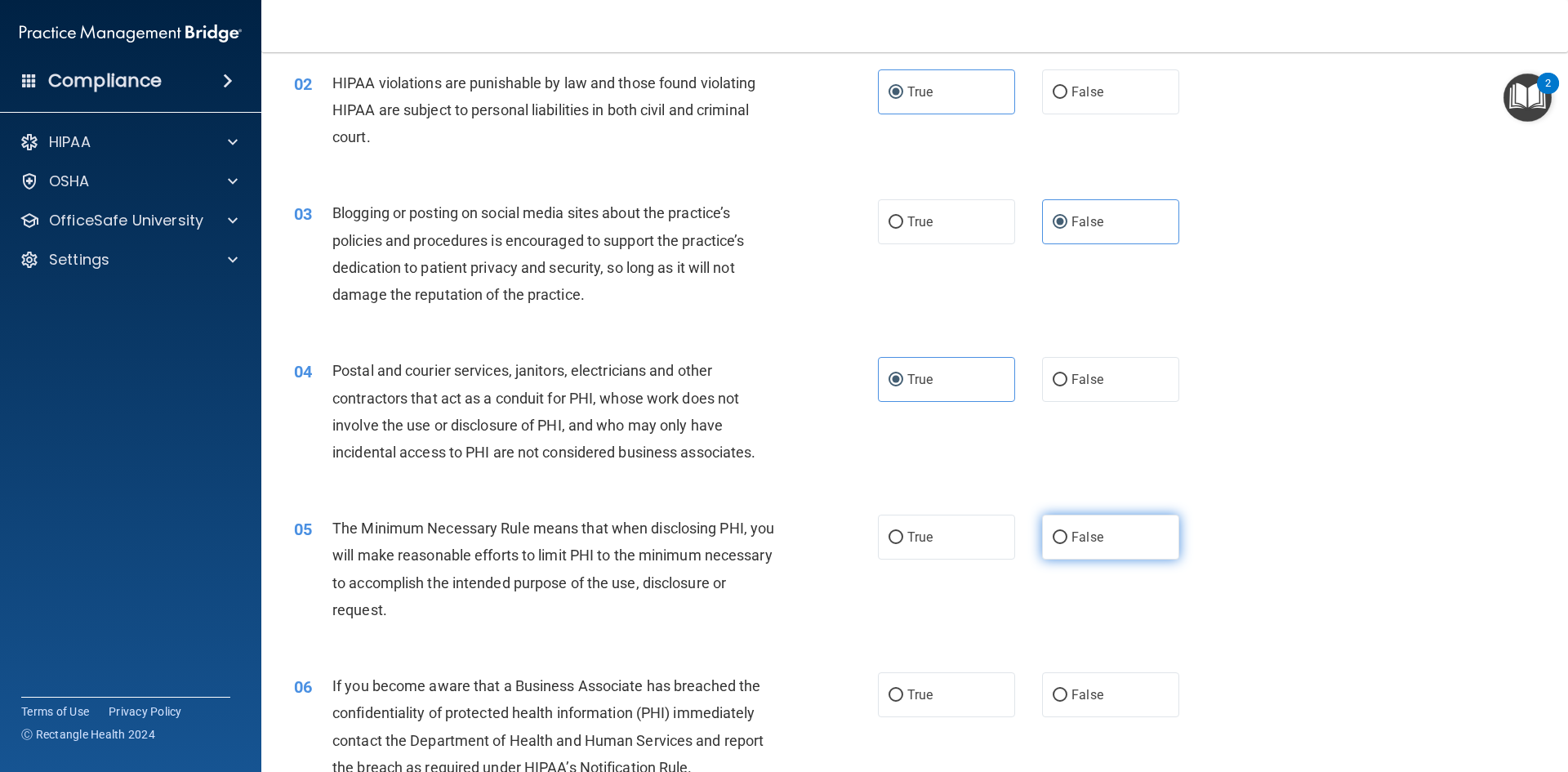
click at [1092, 552] on label "False" at bounding box center [1111, 537] width 137 height 45
click at [1068, 544] on input "False" at bounding box center [1060, 538] width 15 height 12
radio input "true"
click at [879, 683] on label "True" at bounding box center [947, 695] width 137 height 45
click at [888, 689] on input "True" at bounding box center [895, 695] width 15 height 12
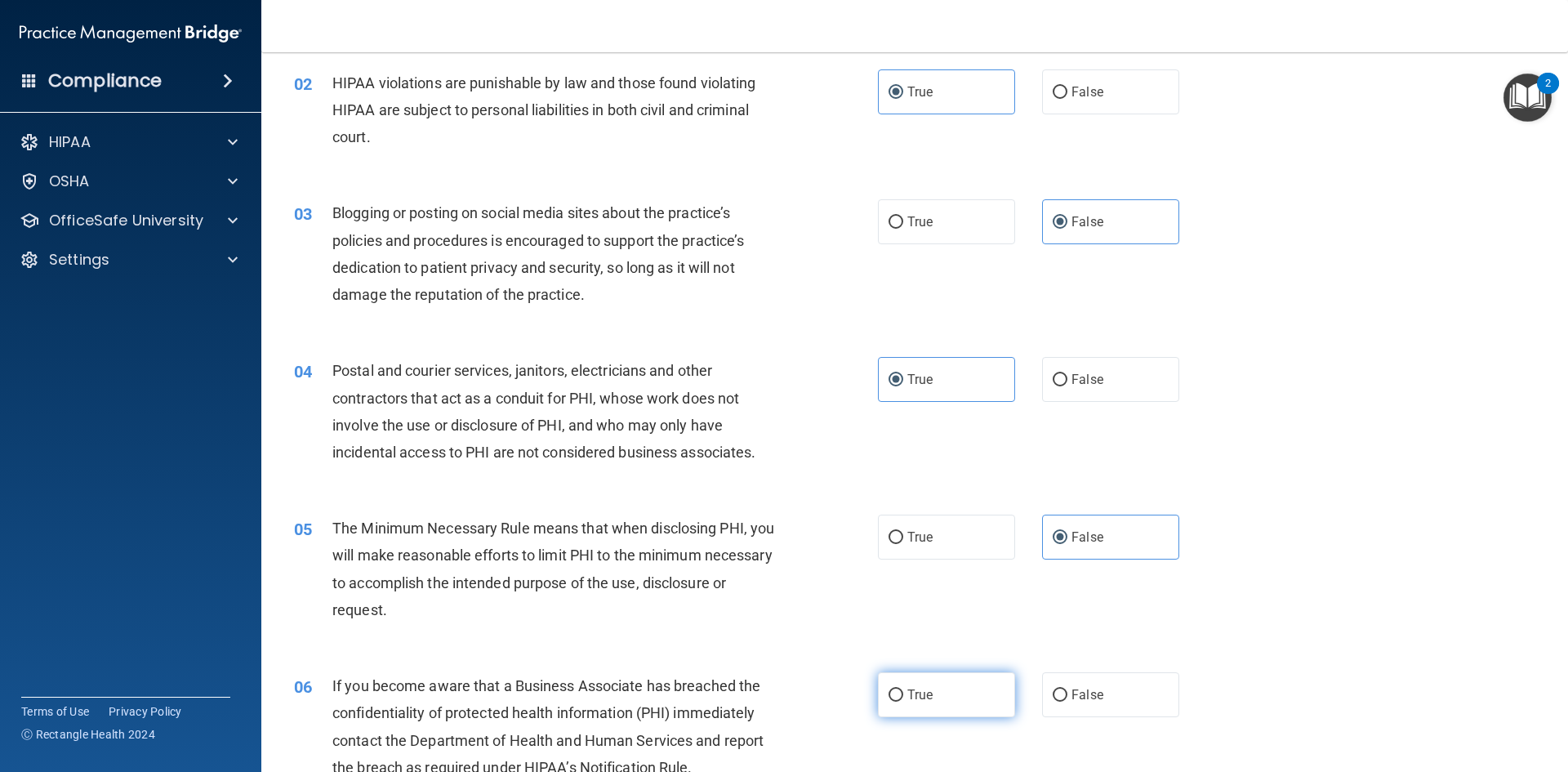
radio input "true"
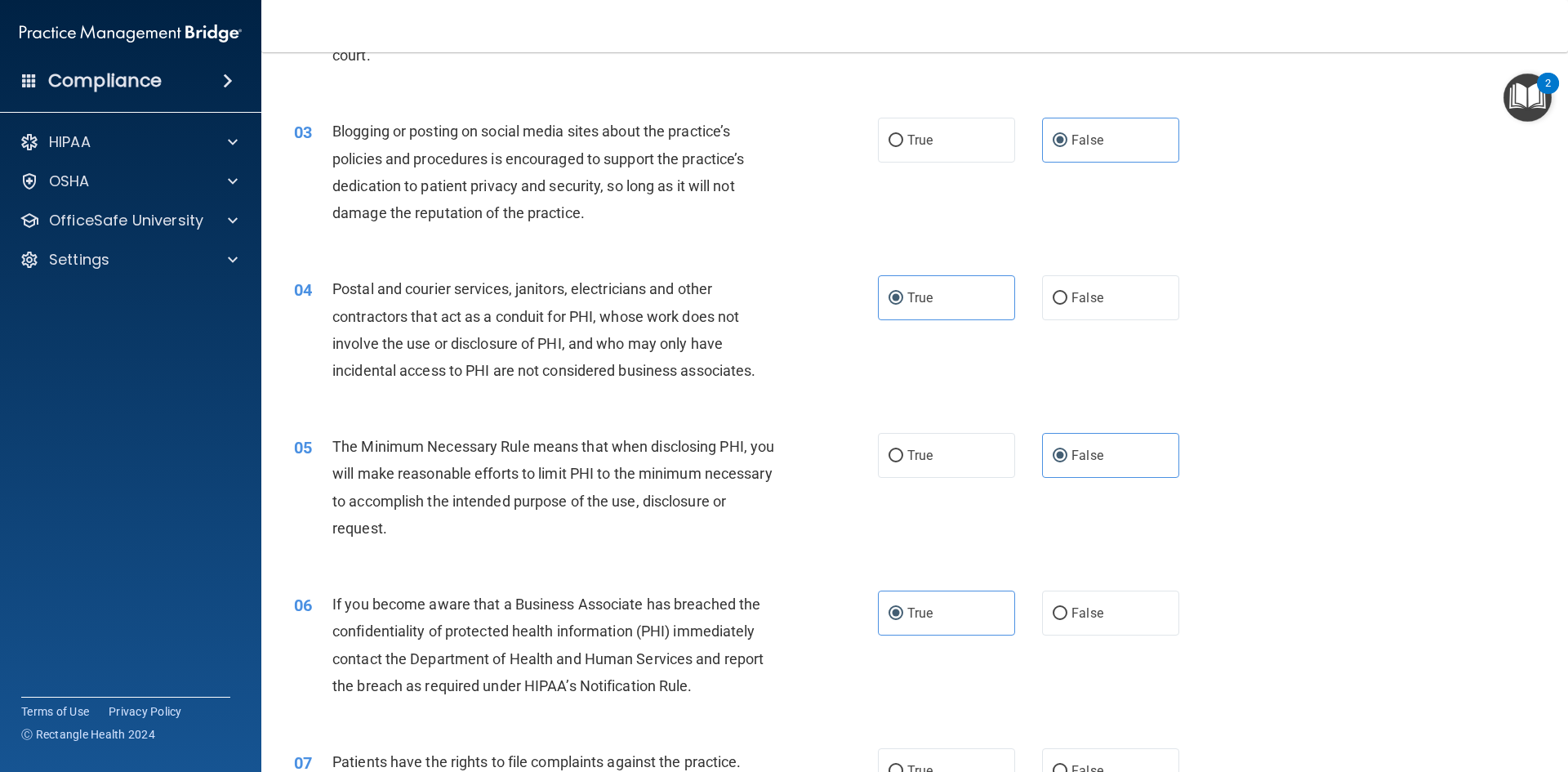
scroll to position [408, 0]
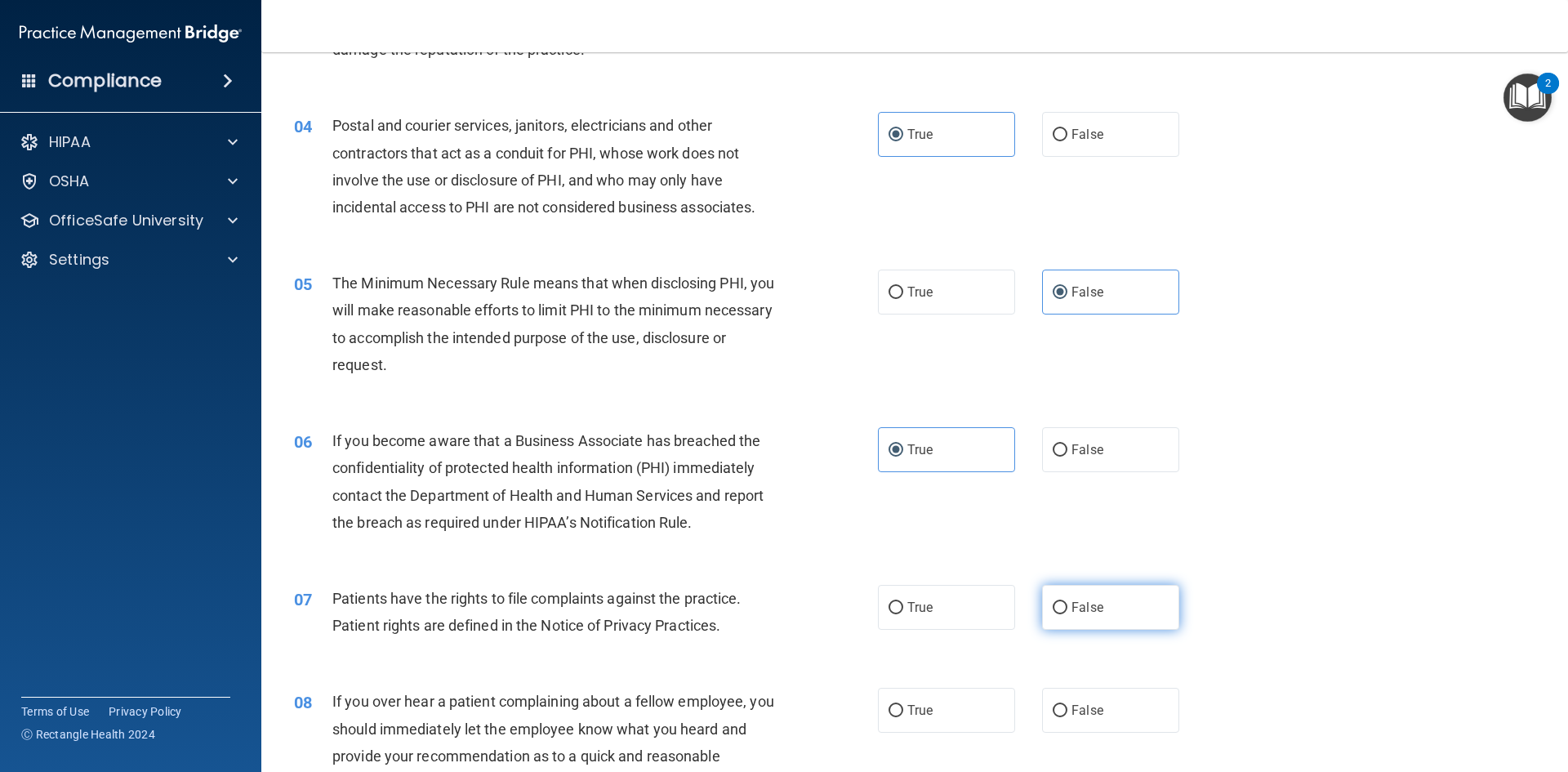
click at [1088, 593] on label "False" at bounding box center [1111, 608] width 137 height 45
click at [1068, 602] on input "False" at bounding box center [1060, 608] width 15 height 12
radio input "true"
click at [988, 612] on label "True" at bounding box center [947, 608] width 137 height 45
click at [903, 612] on input "True" at bounding box center [895, 608] width 15 height 12
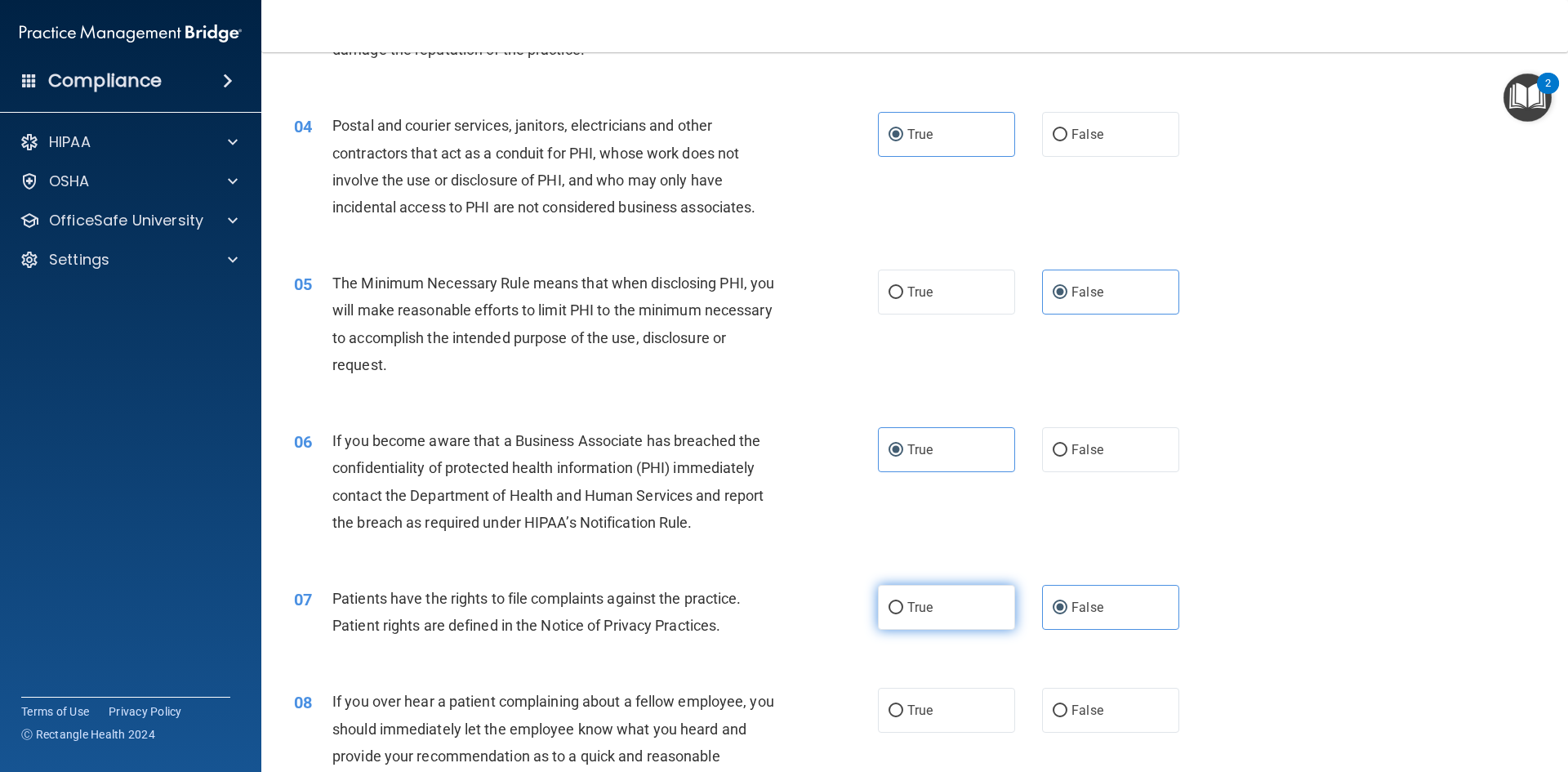
radio input "true"
radio input "false"
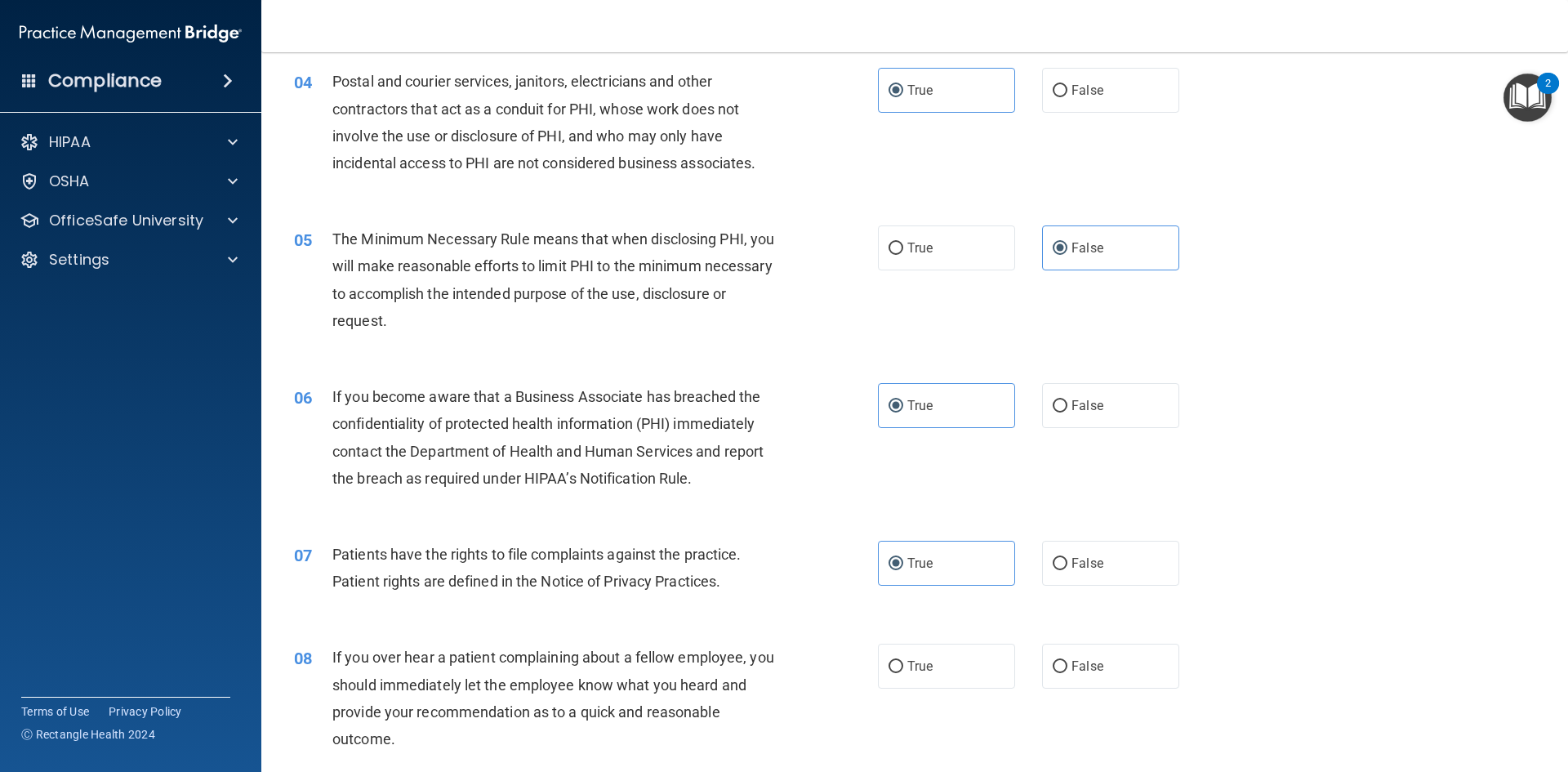
scroll to position [490, 0]
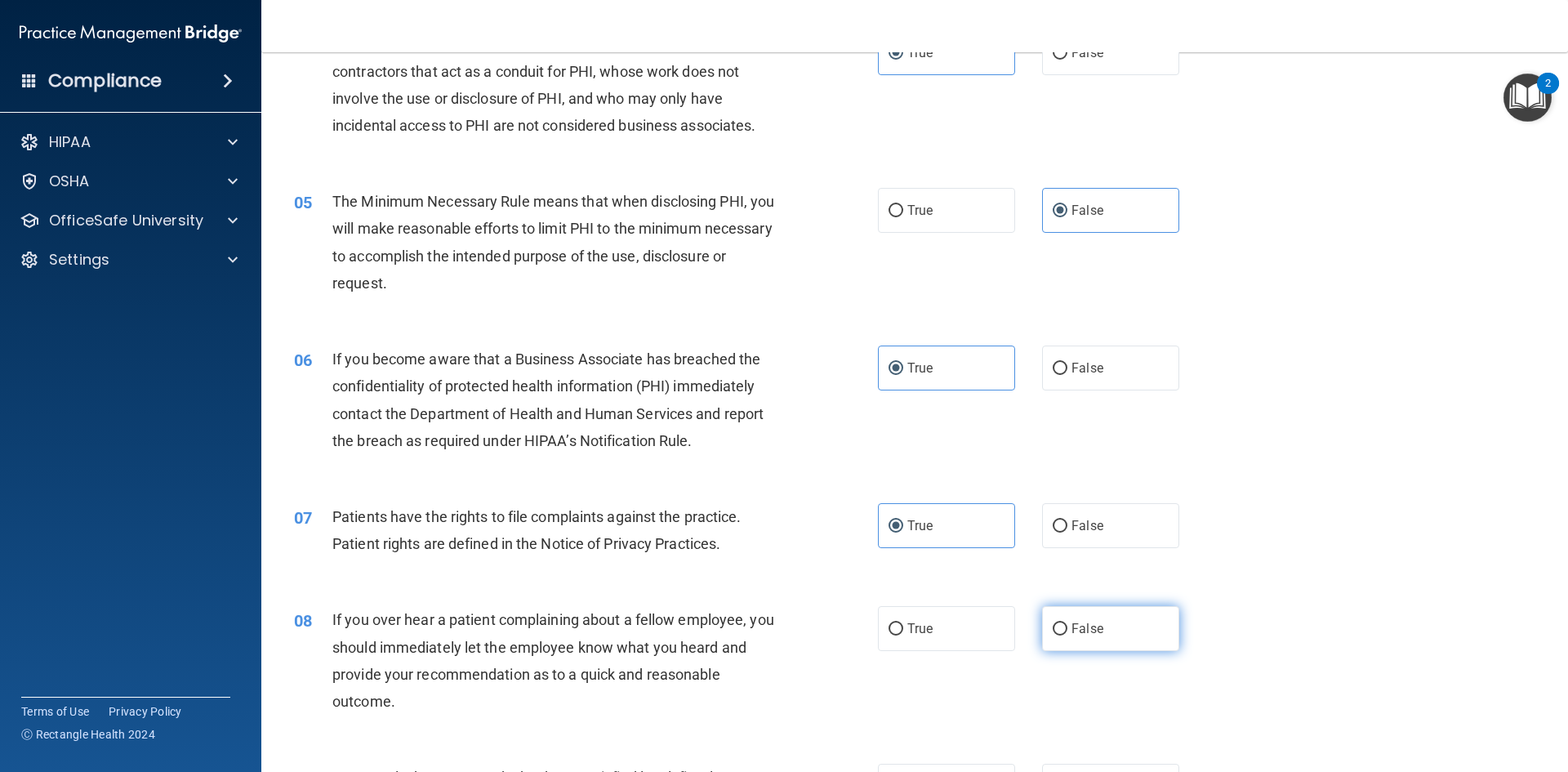
click at [1129, 651] on label "False" at bounding box center [1111, 629] width 137 height 45
click at [1068, 635] on input "False" at bounding box center [1060, 629] width 15 height 12
radio input "true"
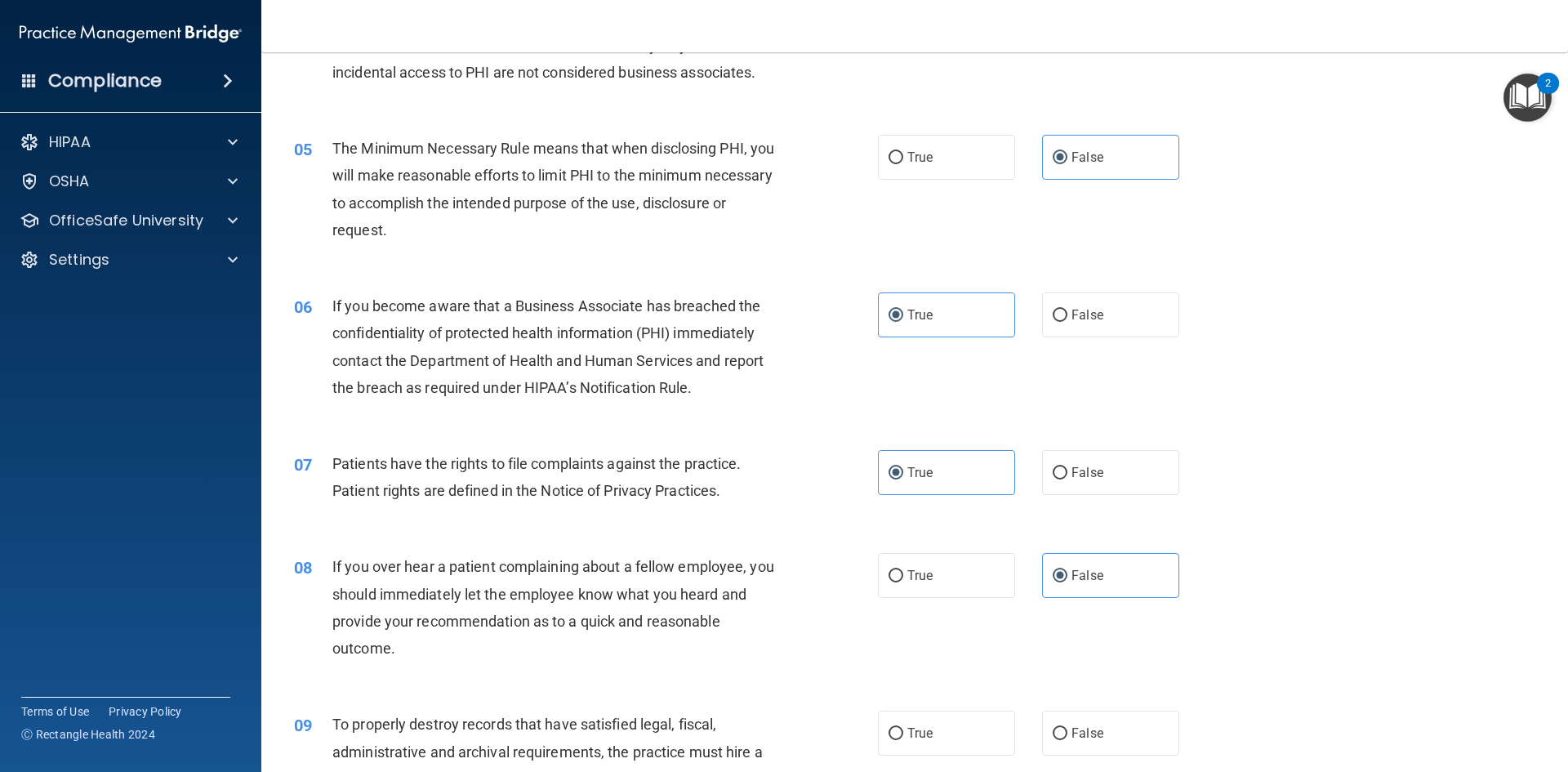
scroll to position [572, 0]
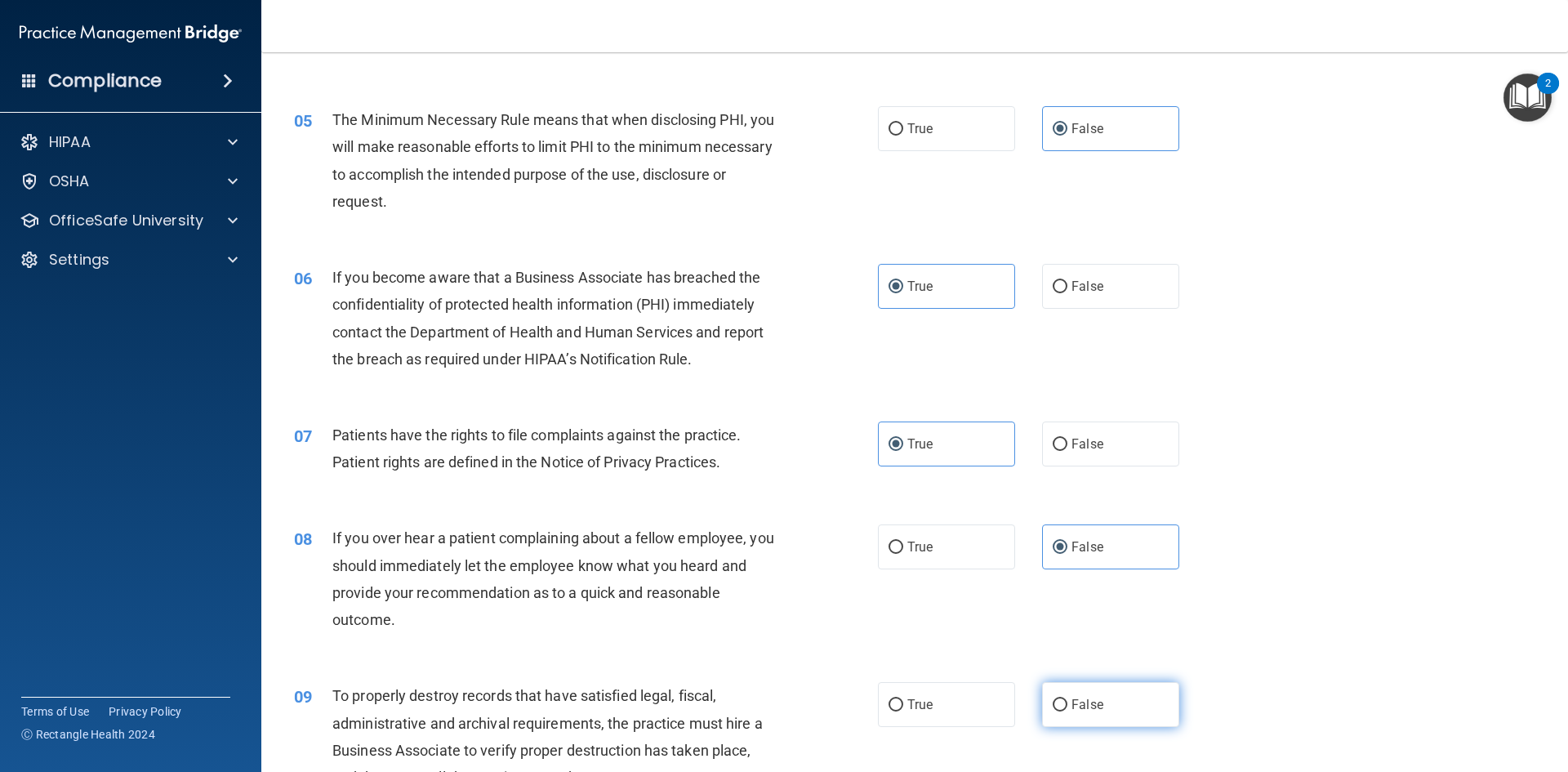
click at [1114, 692] on label "False" at bounding box center [1111, 705] width 137 height 45
click at [1068, 700] on input "False" at bounding box center [1060, 706] width 15 height 12
radio input "true"
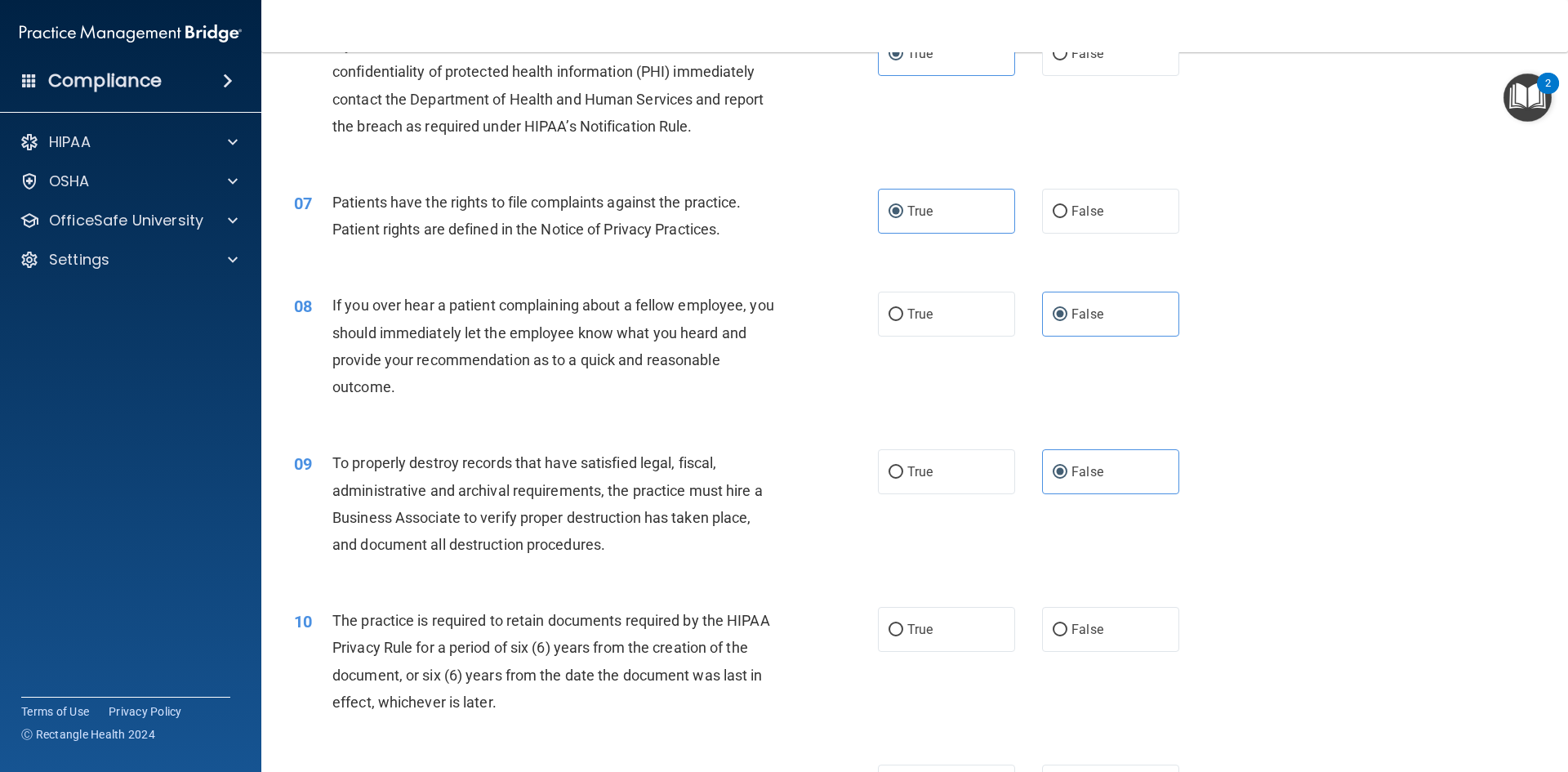
scroll to position [817, 0]
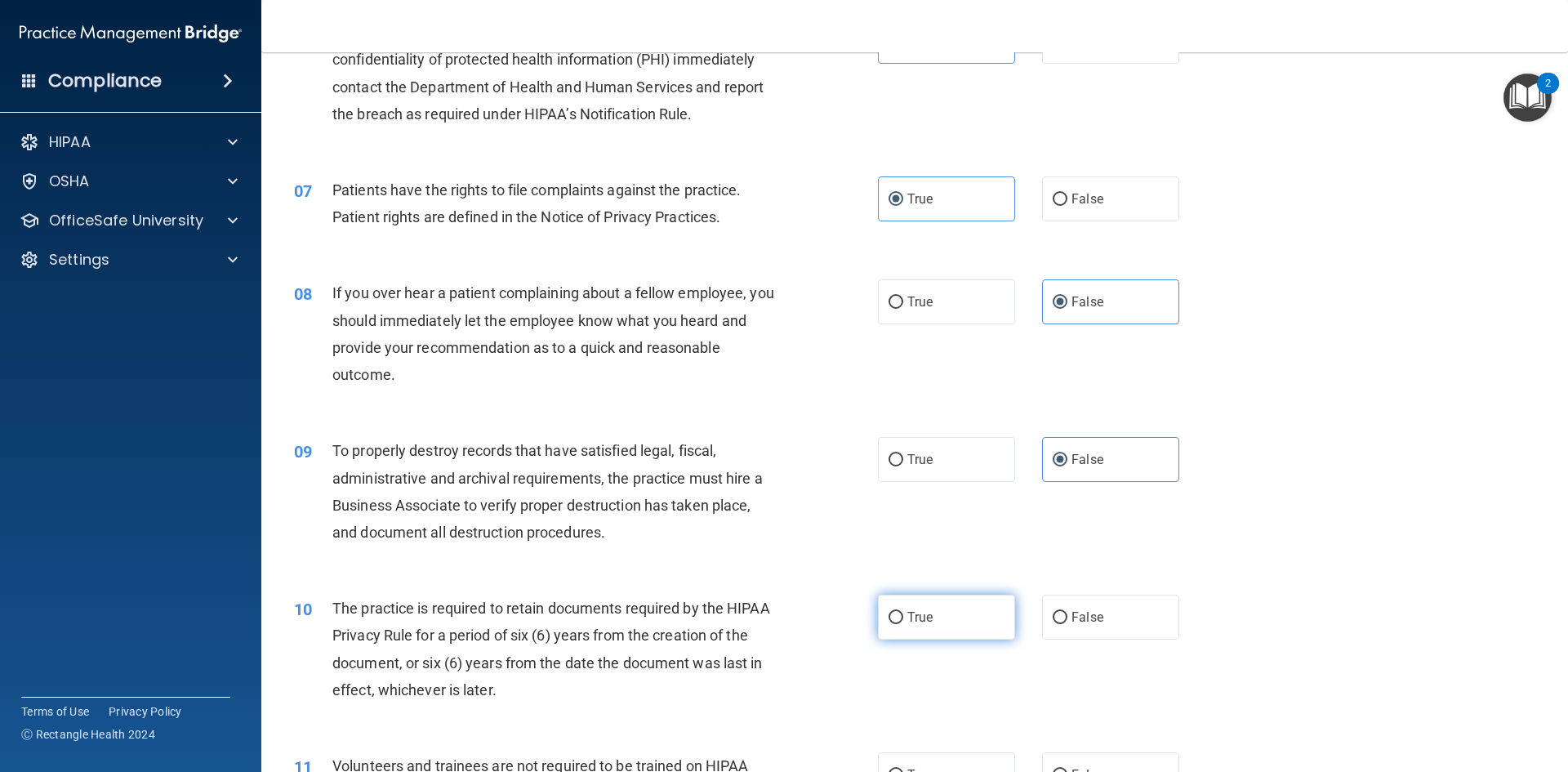
click at [964, 614] on label "True" at bounding box center [947, 617] width 137 height 45
click at [903, 614] on input "True" at bounding box center [895, 618] width 15 height 12
radio input "true"
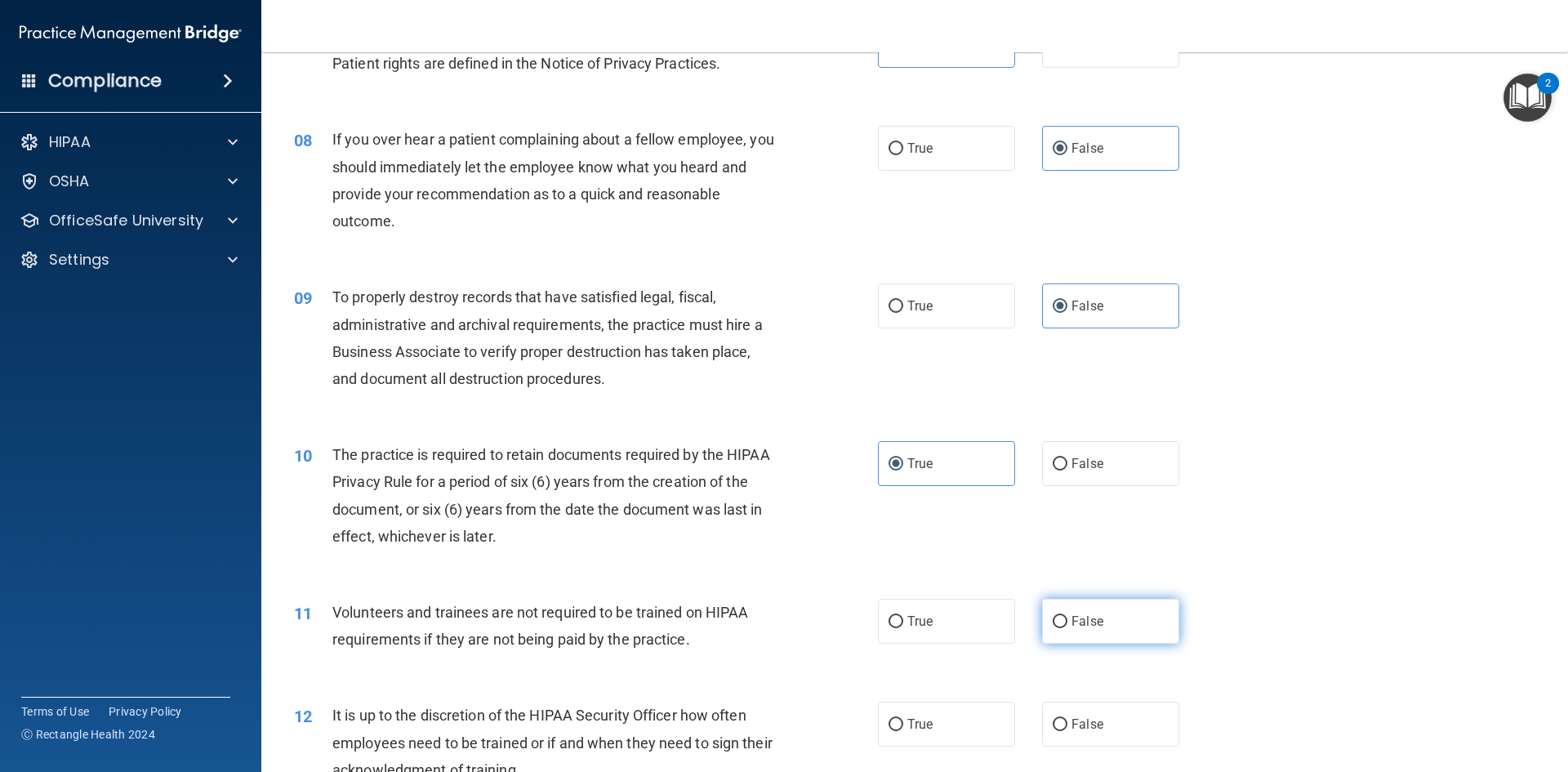
scroll to position [980, 0]
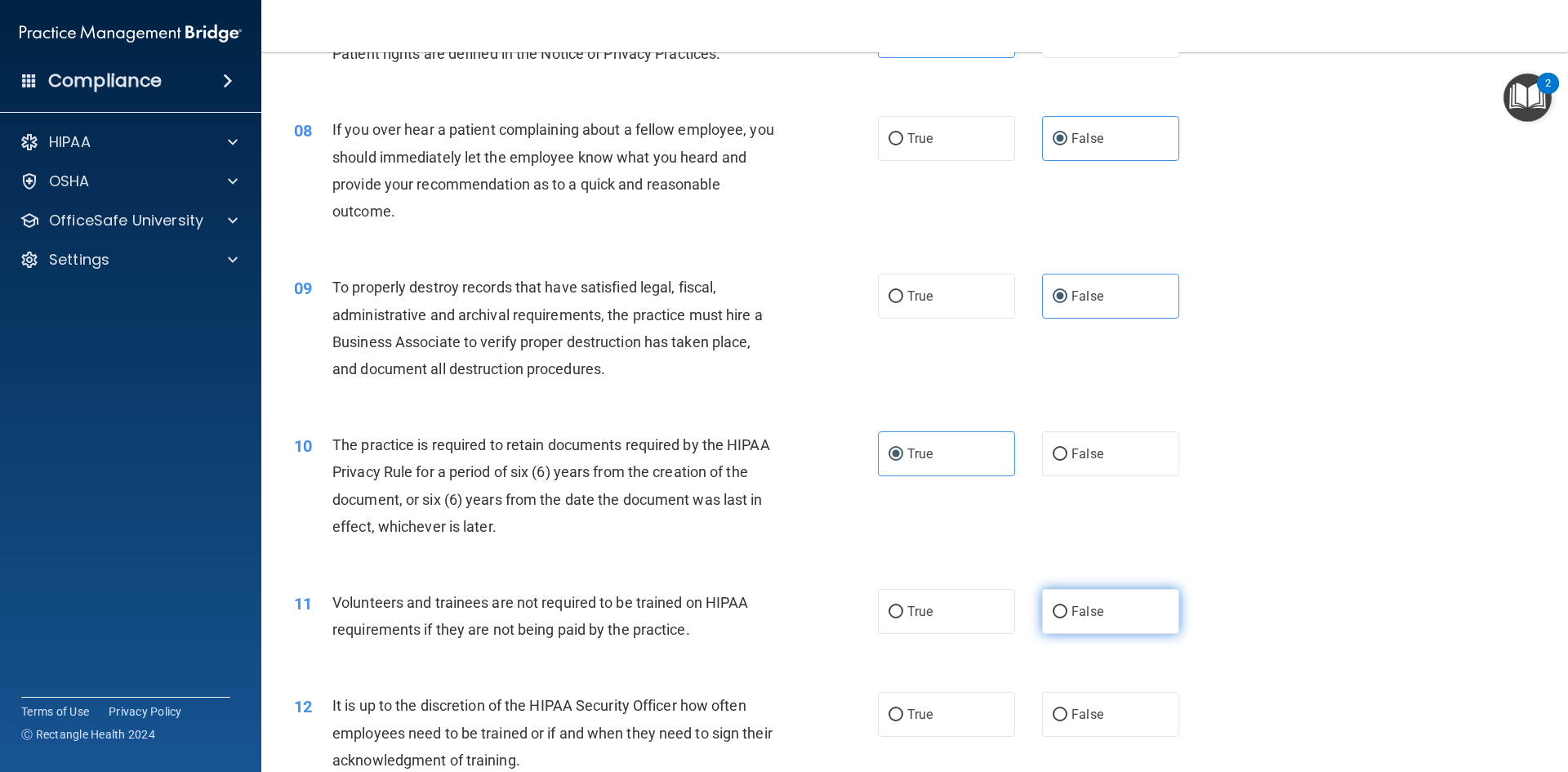
click at [1057, 625] on label "False" at bounding box center [1111, 612] width 137 height 45
click at [1057, 619] on input "False" at bounding box center [1060, 613] width 15 height 12
radio input "true"
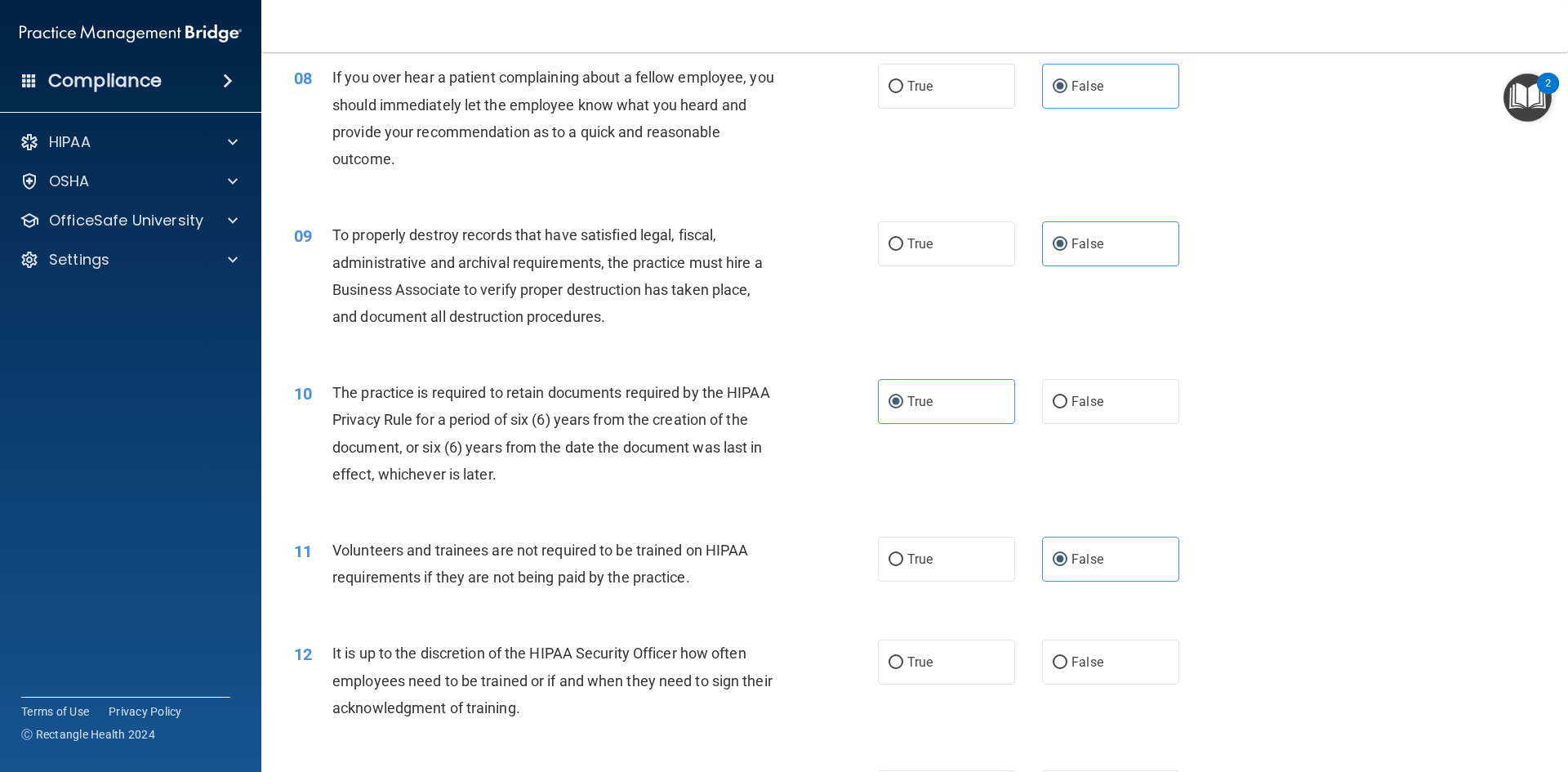
scroll to position [1062, 0]
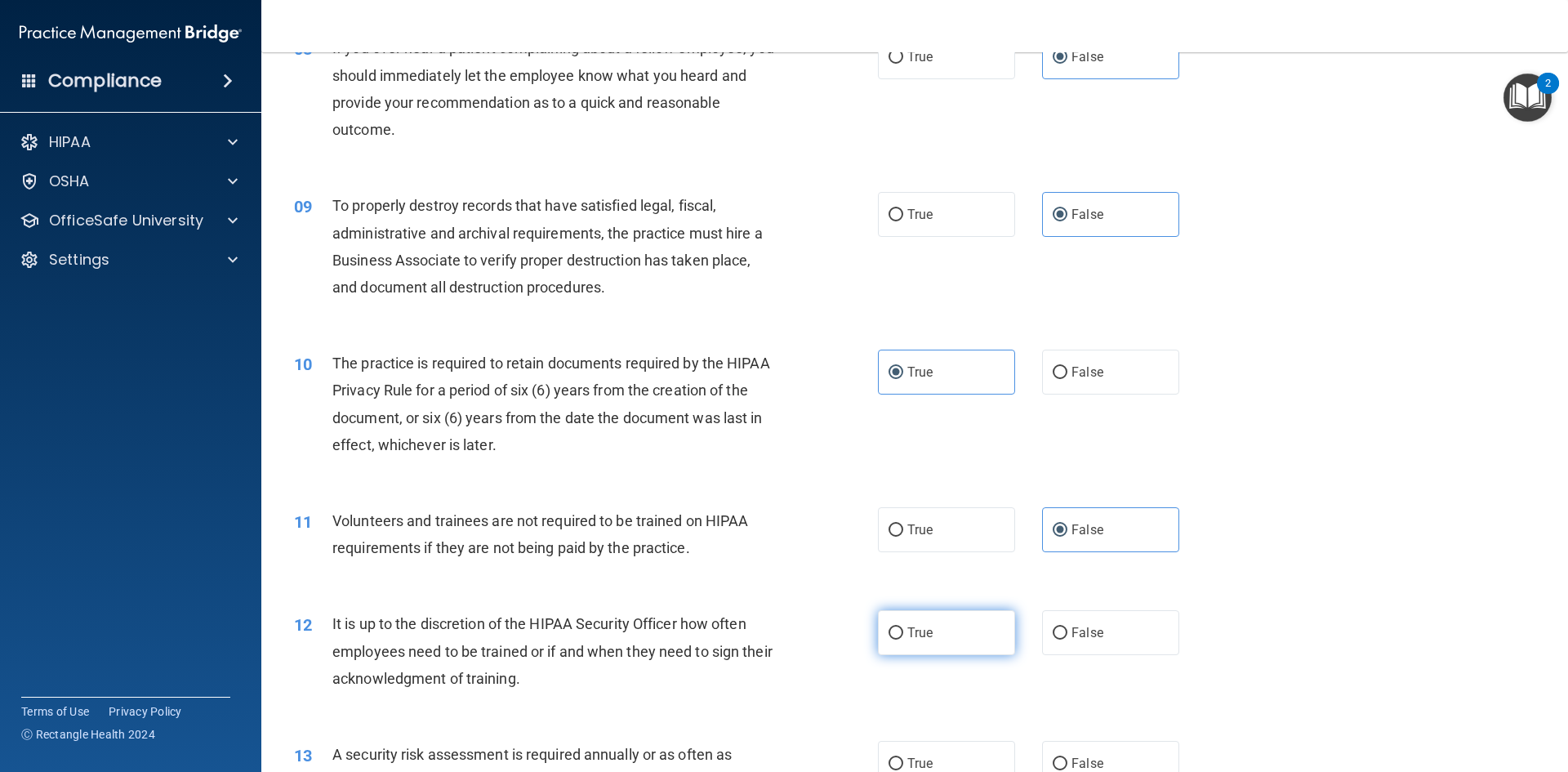
click at [964, 629] on label "True" at bounding box center [947, 633] width 137 height 45
click at [903, 629] on input "True" at bounding box center [895, 634] width 15 height 12
radio input "true"
click at [1057, 641] on label "False" at bounding box center [1111, 633] width 137 height 45
click at [1057, 640] on input "False" at bounding box center [1060, 634] width 15 height 12
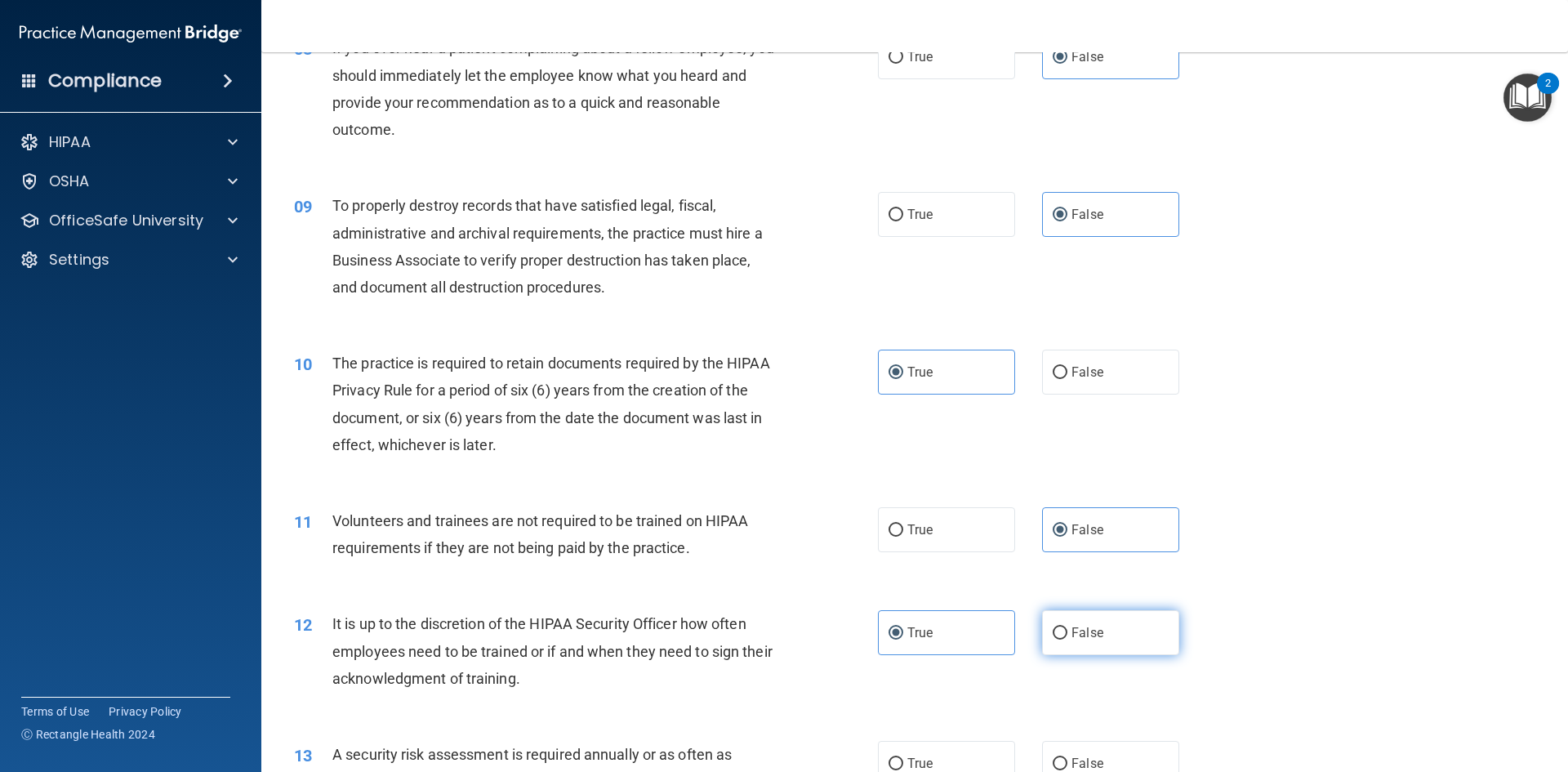
radio input "true"
radio input "false"
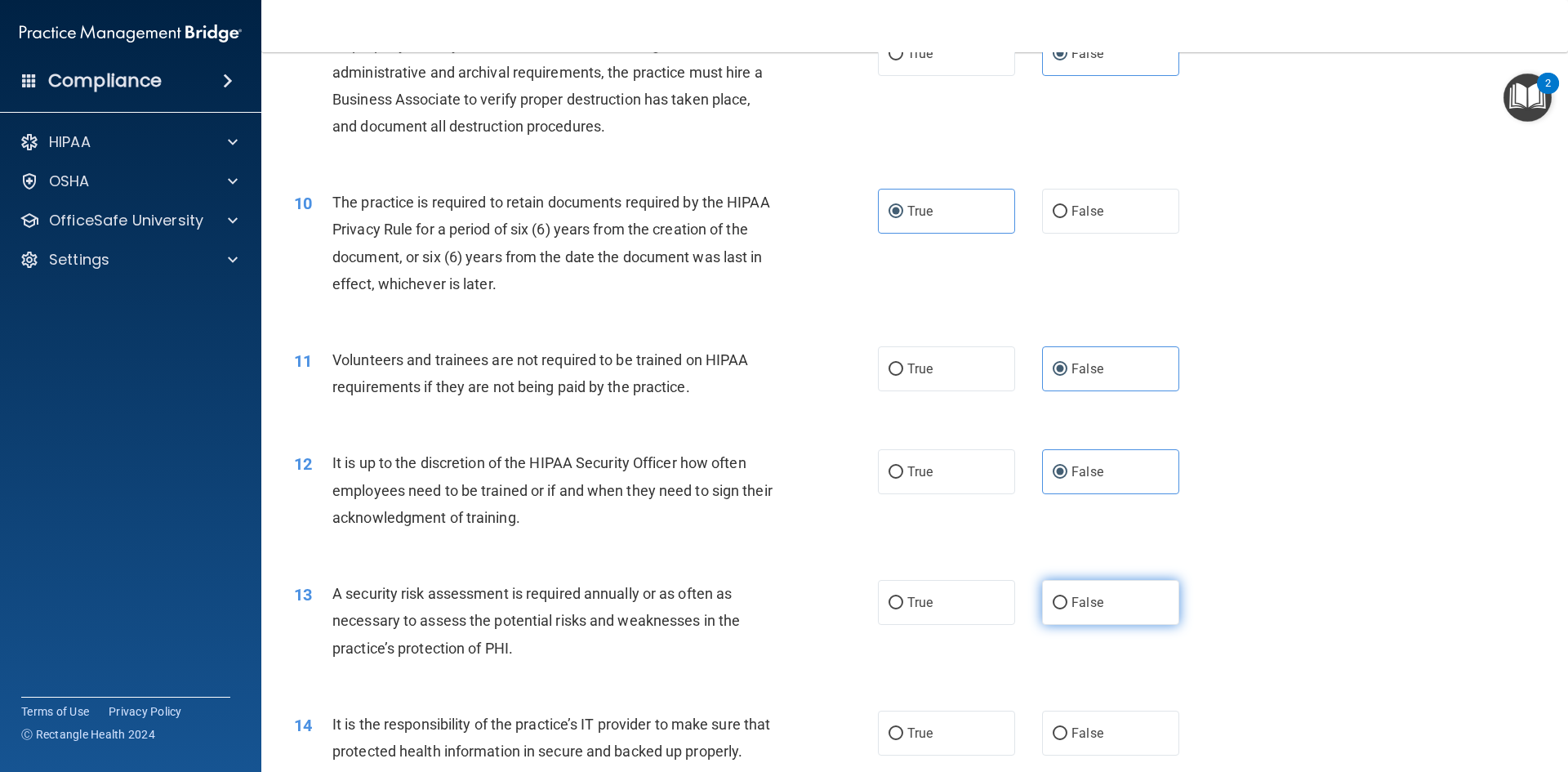
scroll to position [1225, 0]
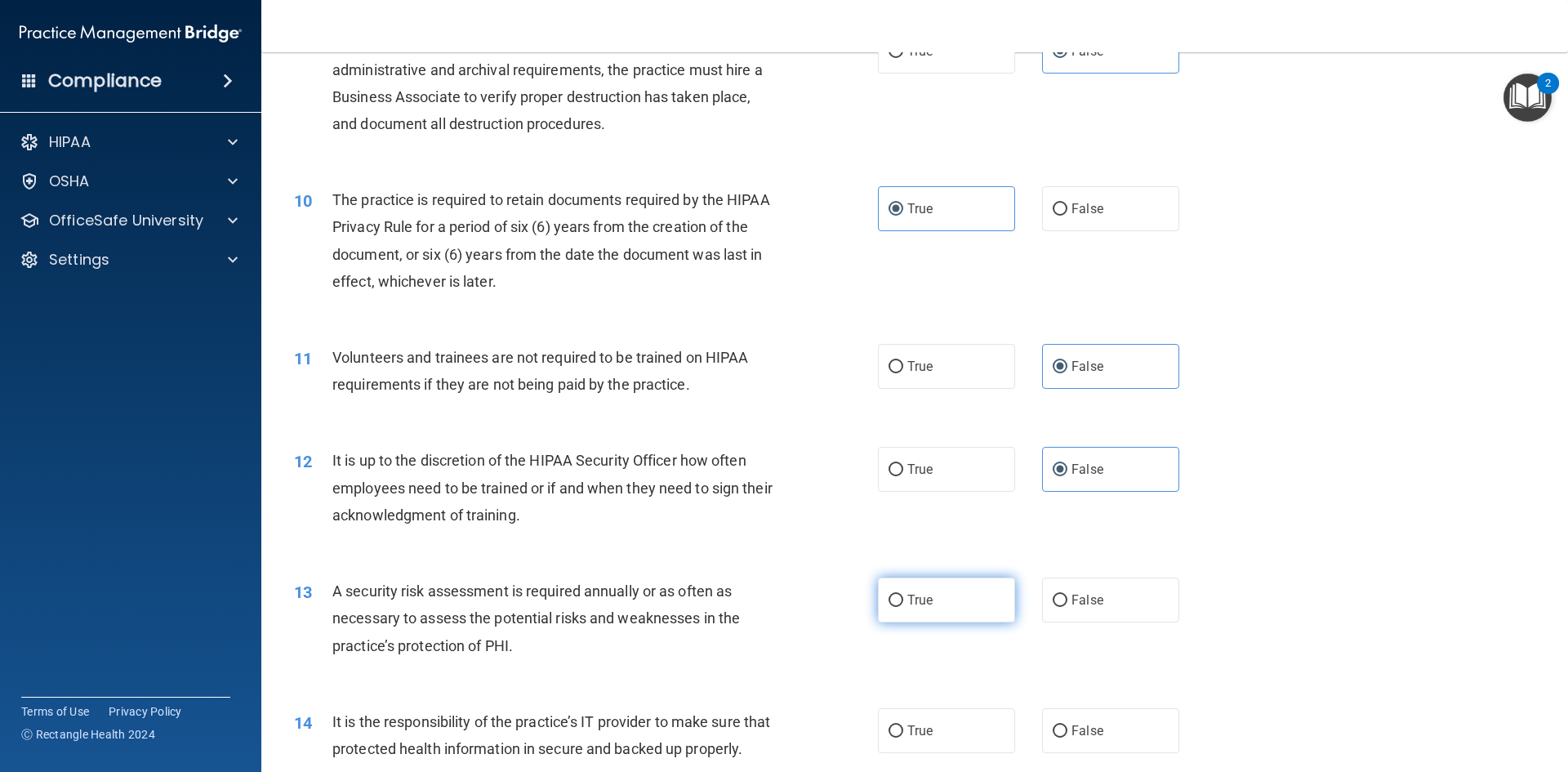
click at [937, 608] on label "True" at bounding box center [947, 601] width 137 height 45
click at [903, 607] on input "True" at bounding box center [895, 601] width 15 height 12
radio input "true"
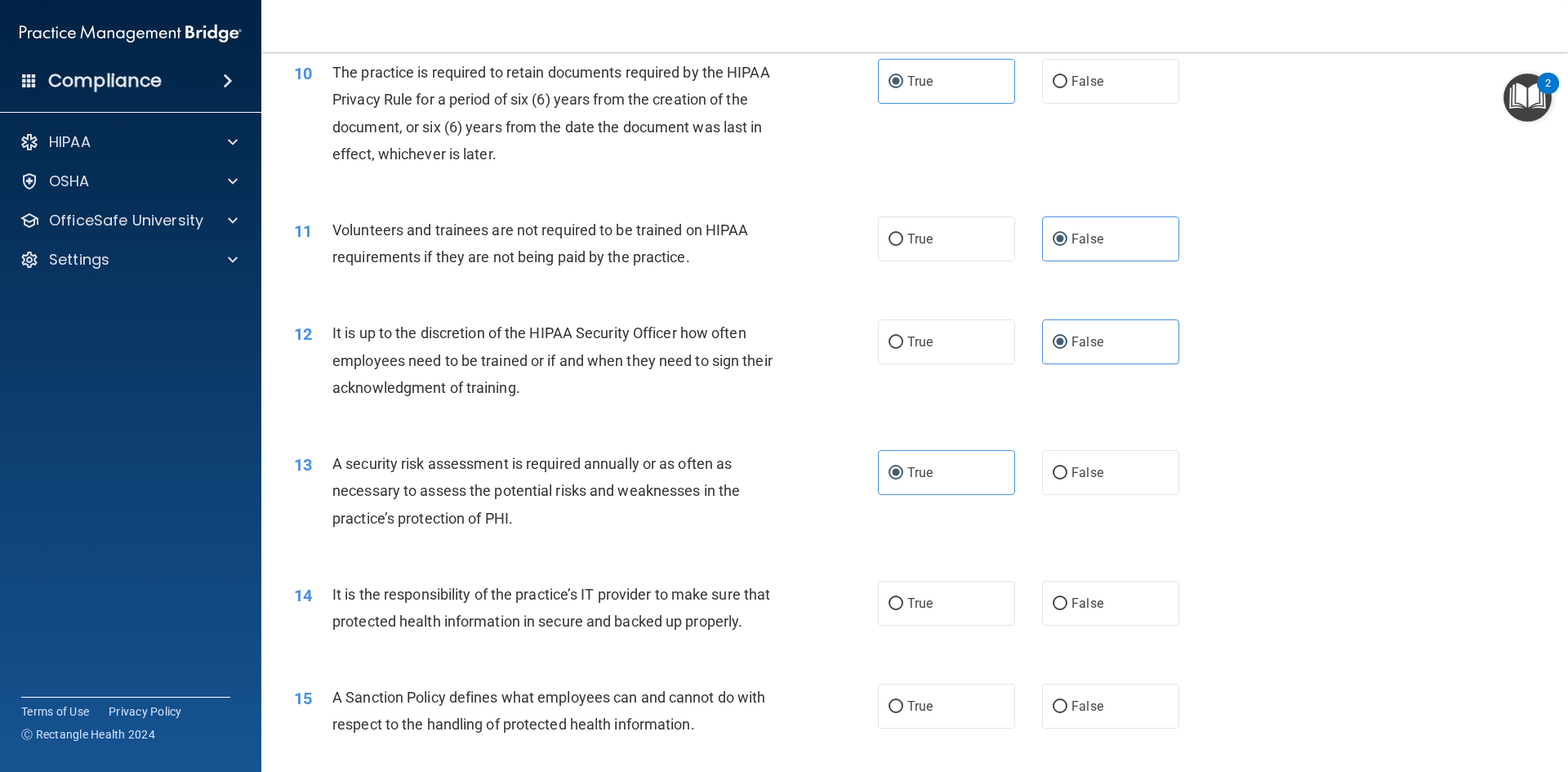
scroll to position [1389, 0]
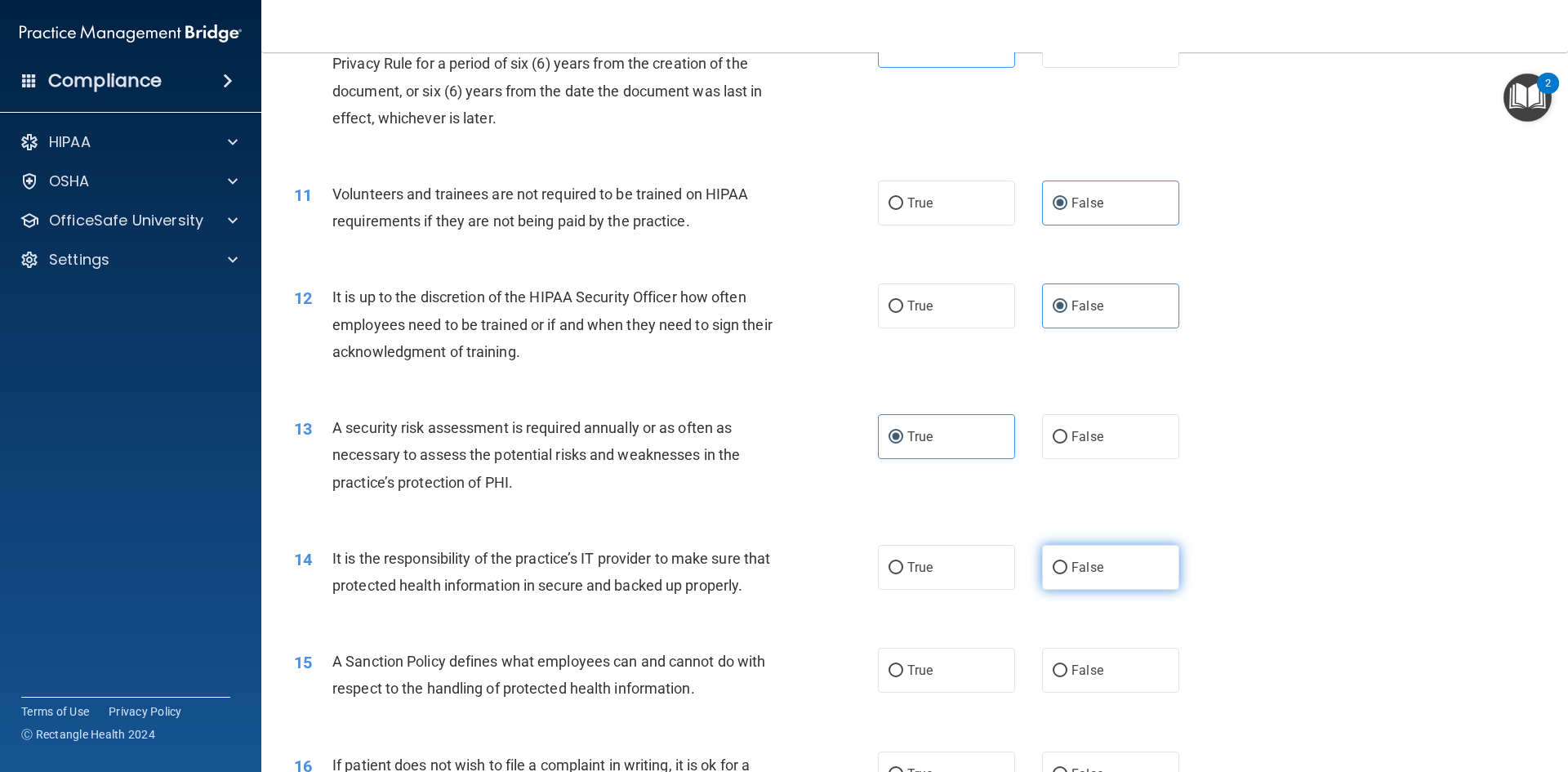
click at [1069, 583] on label "False" at bounding box center [1111, 567] width 137 height 45
click at [1068, 574] on input "False" at bounding box center [1060, 568] width 15 height 12
radio input "true"
click at [1072, 693] on label "False" at bounding box center [1111, 670] width 137 height 45
click at [1068, 677] on input "False" at bounding box center [1060, 671] width 15 height 12
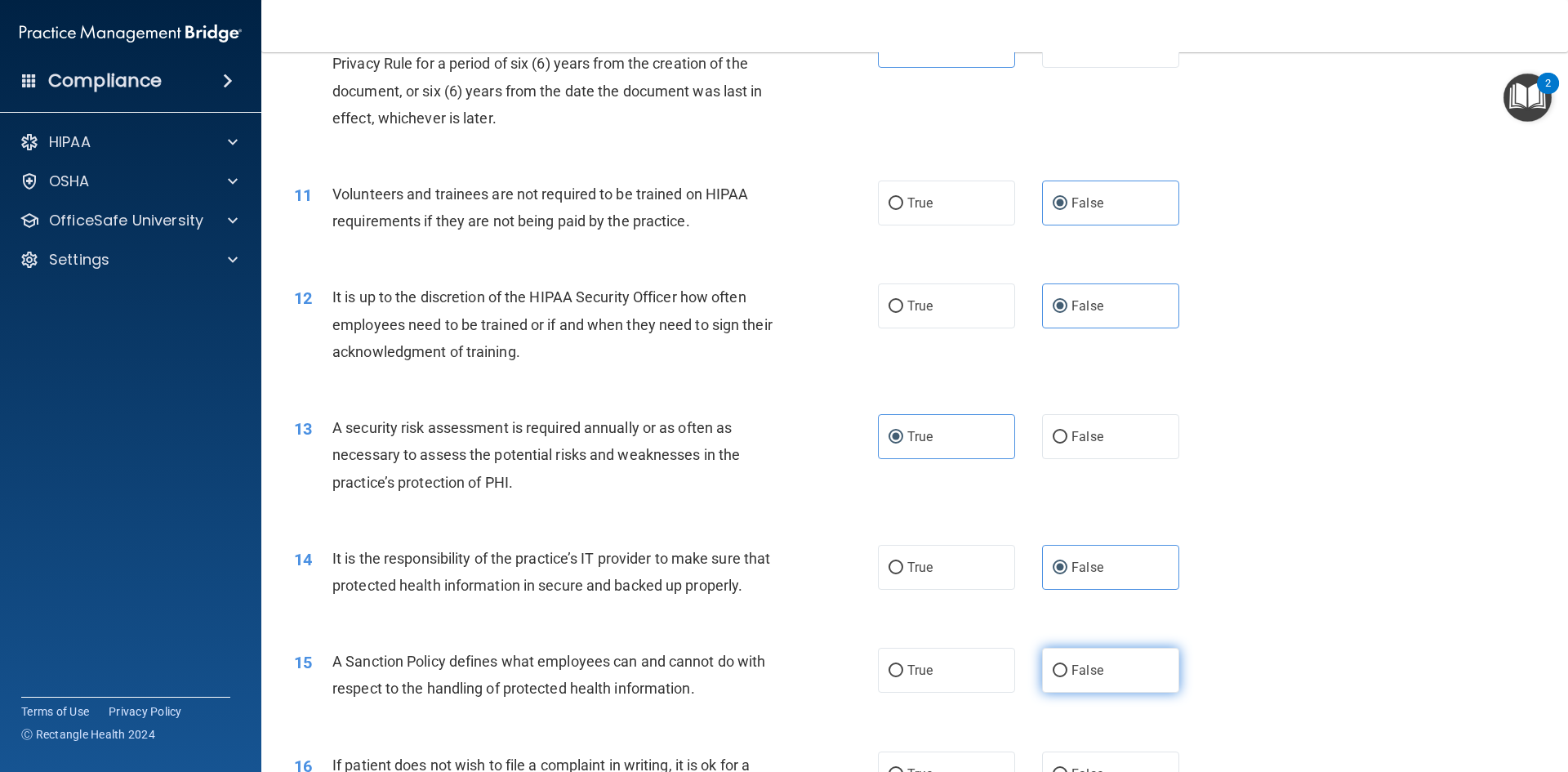
radio input "true"
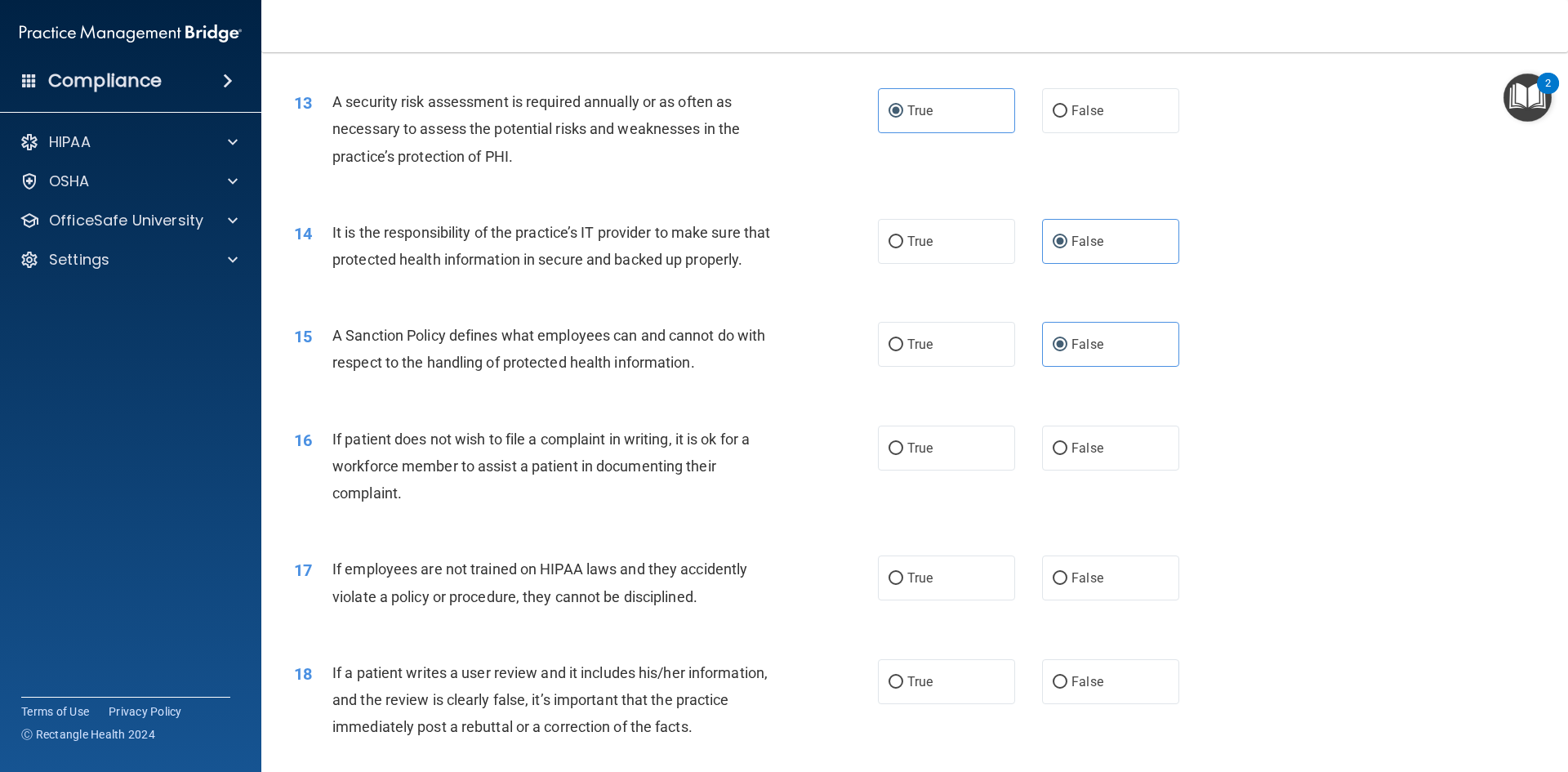
scroll to position [1715, 0]
click at [976, 470] on label "True" at bounding box center [947, 447] width 137 height 45
click at [903, 454] on input "True" at bounding box center [895, 448] width 15 height 12
radio input "true"
click at [1072, 585] on span "False" at bounding box center [1088, 577] width 32 height 16
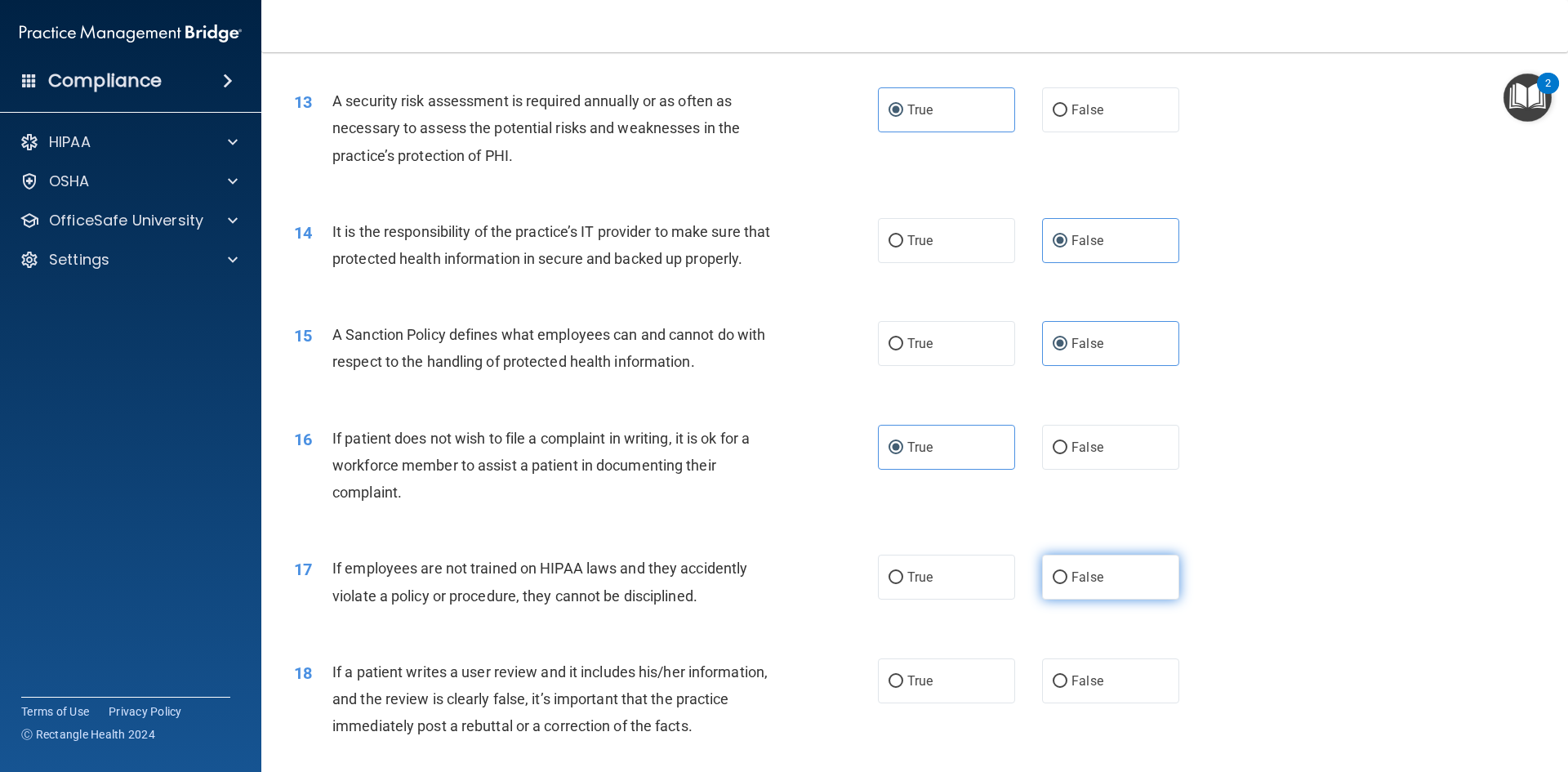
click at [1067, 584] on input "False" at bounding box center [1060, 578] width 15 height 12
radio input "true"
click at [1072, 688] on span "False" at bounding box center [1088, 681] width 32 height 16
click at [1068, 688] on input "False" at bounding box center [1060, 681] width 15 height 12
radio input "true"
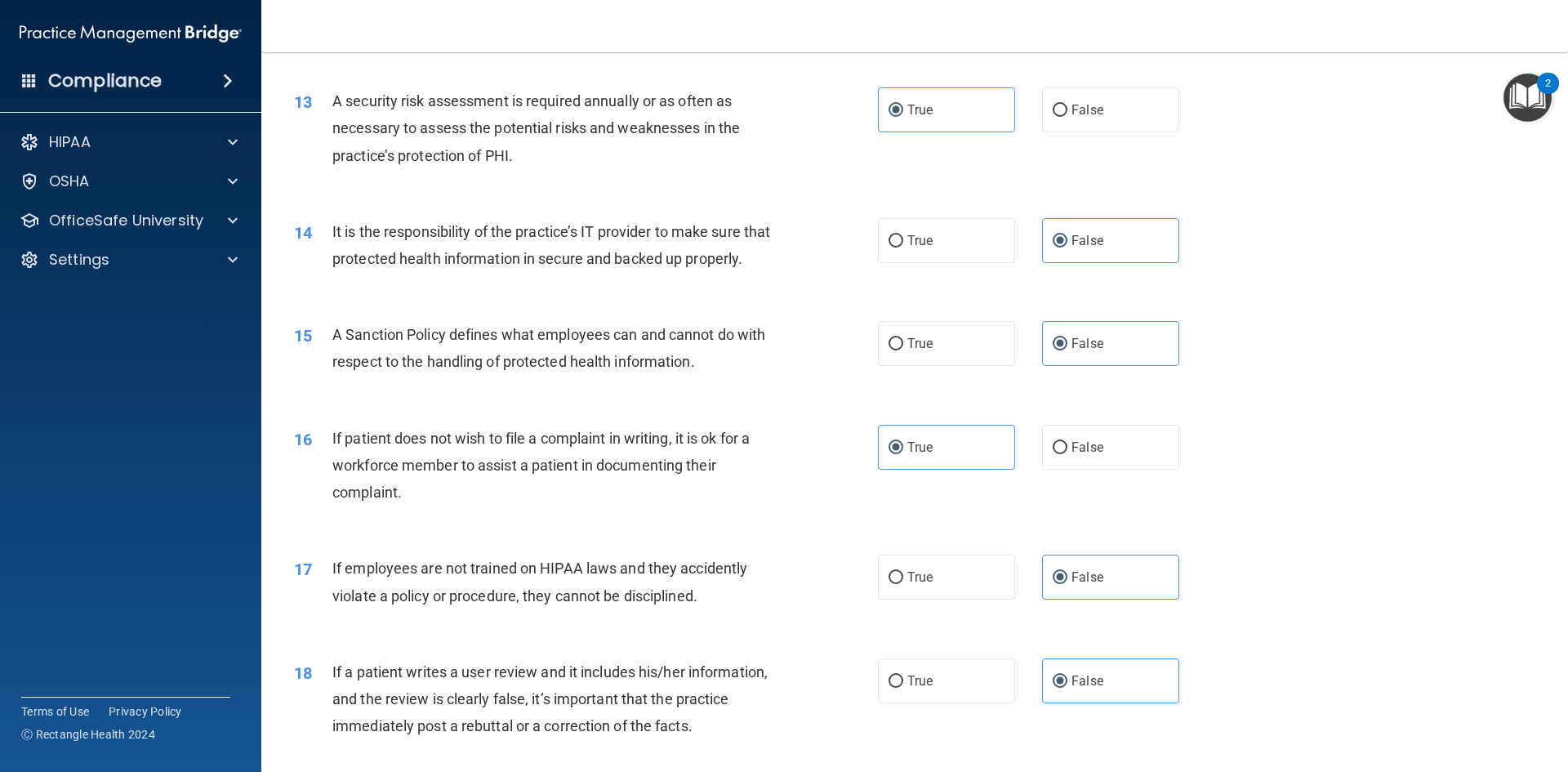
scroll to position [1797, 0]
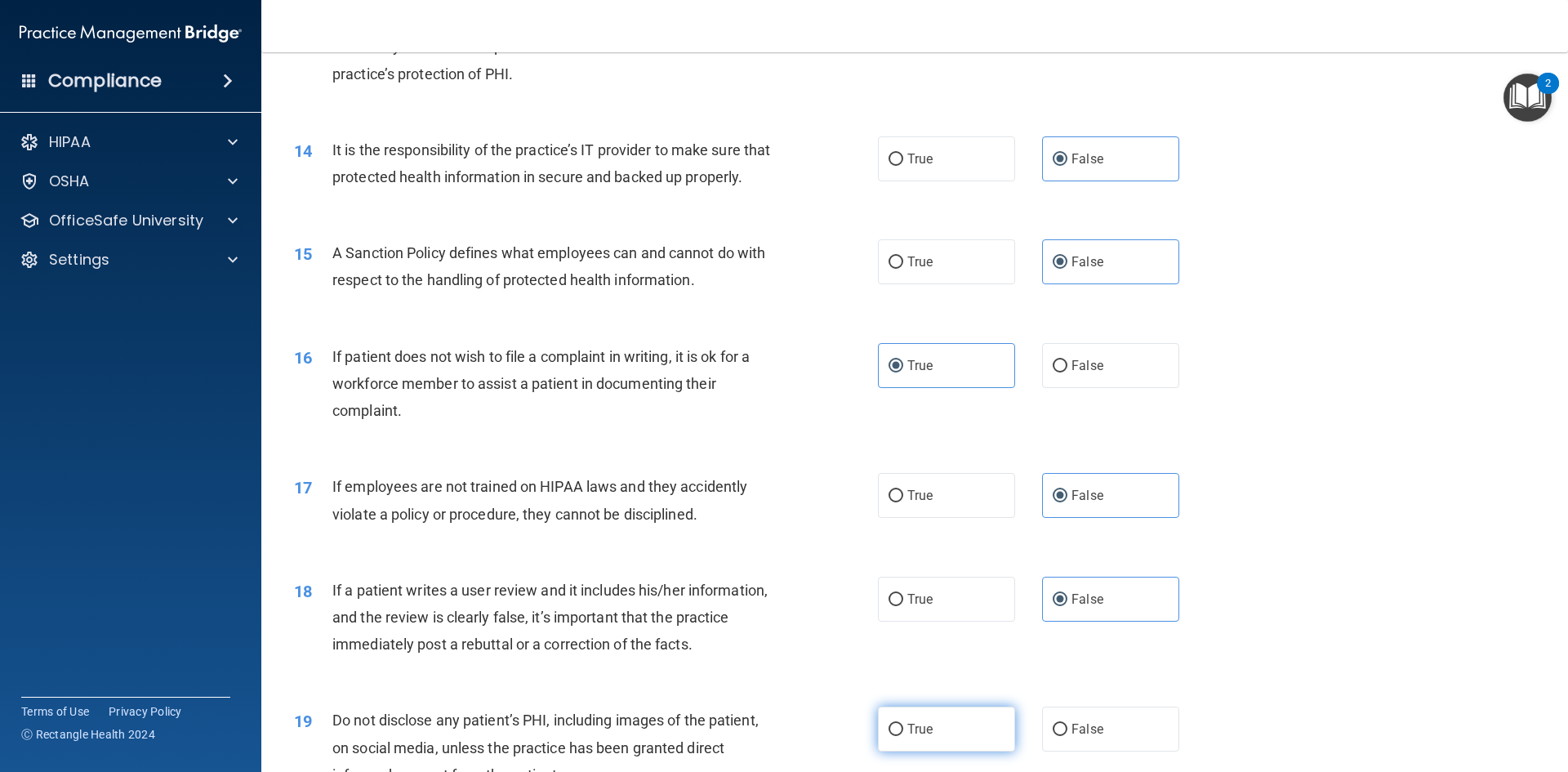
click at [977, 750] on label "True" at bounding box center [947, 729] width 137 height 45
click at [903, 736] on input "True" at bounding box center [895, 730] width 15 height 12
radio input "true"
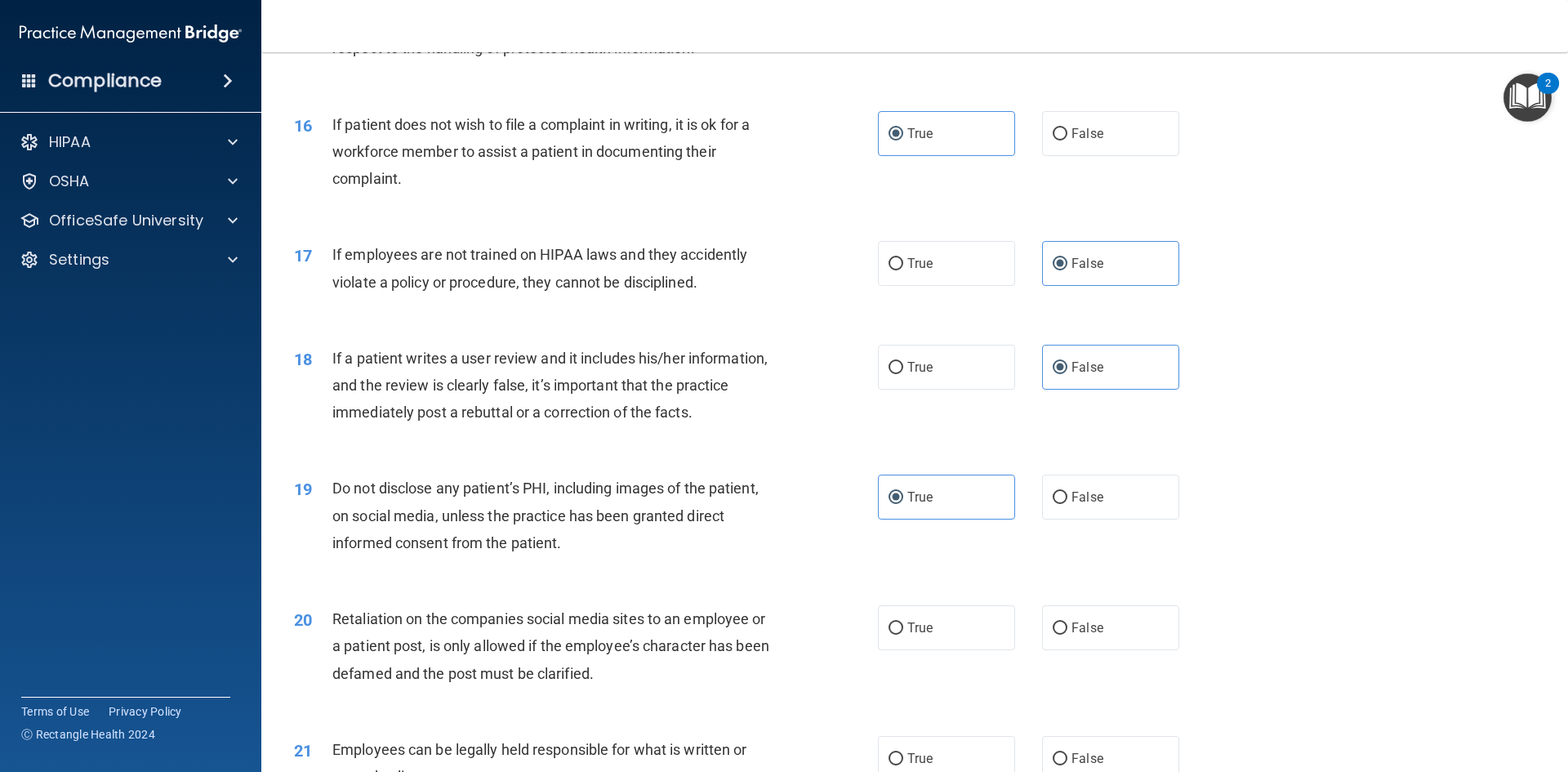
scroll to position [2043, 0]
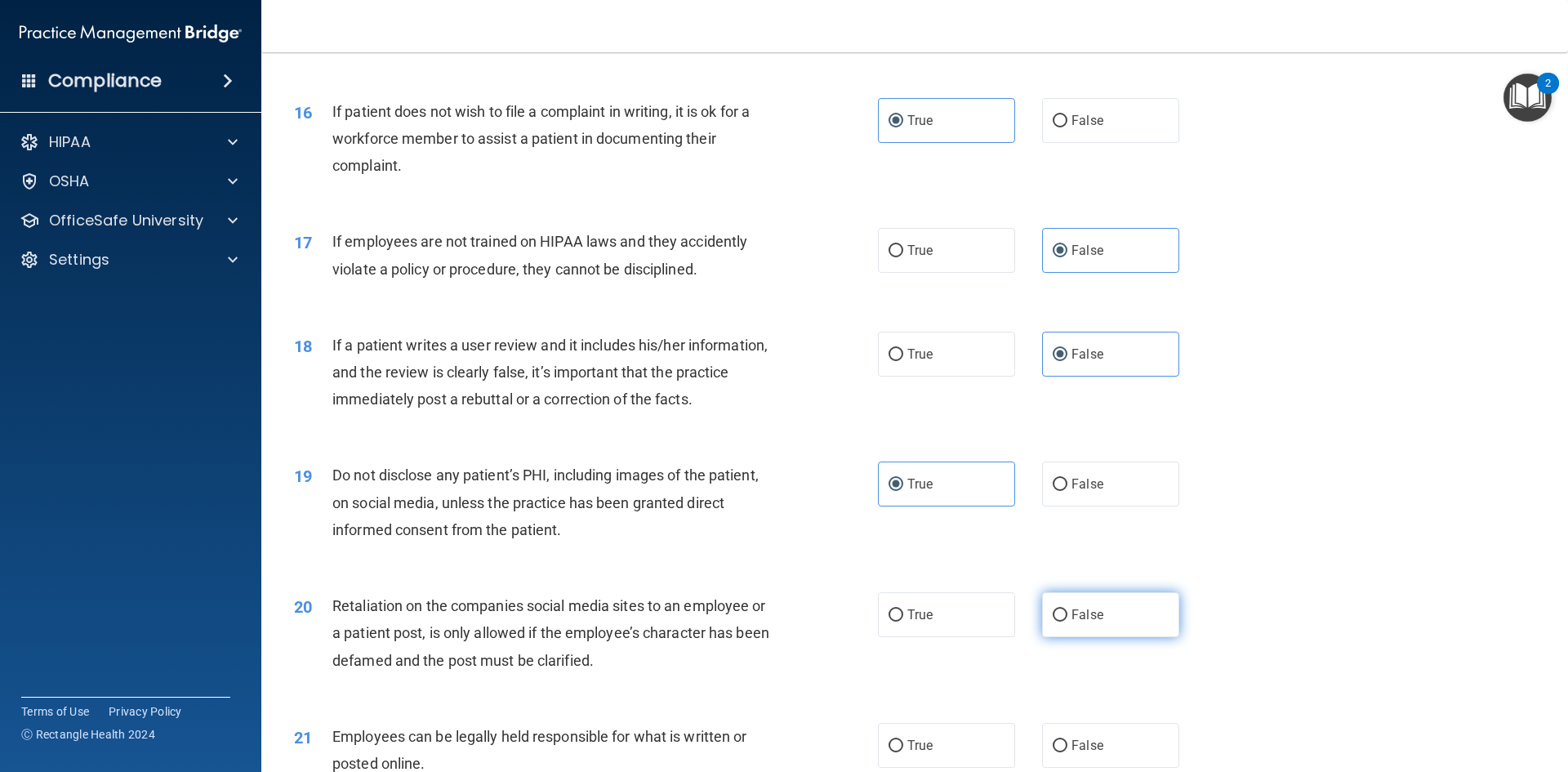
click at [1150, 637] on label "False" at bounding box center [1111, 615] width 137 height 45
click at [1068, 621] on input "False" at bounding box center [1060, 615] width 15 height 12
radio input "true"
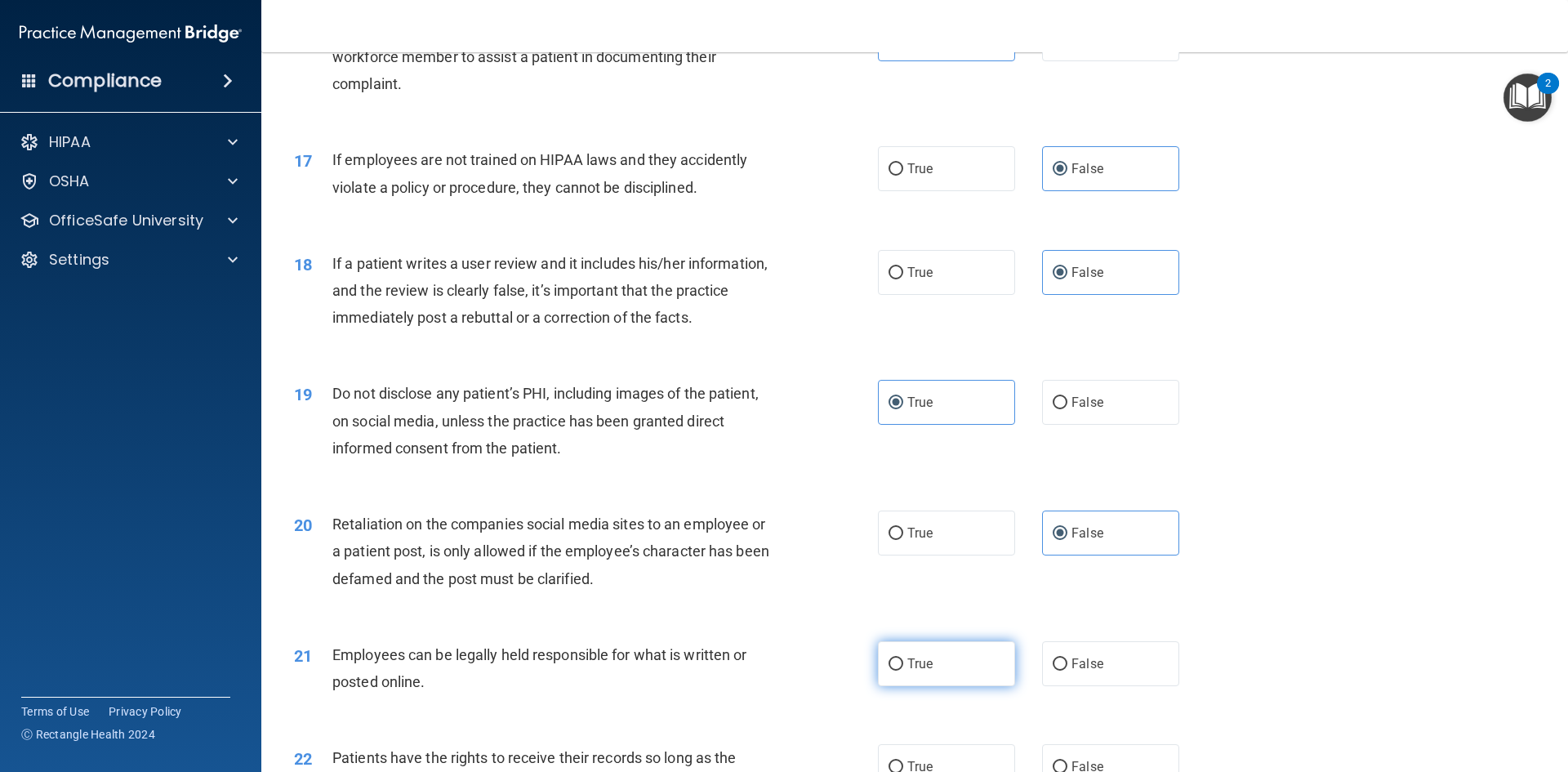
click at [947, 675] on label "True" at bounding box center [947, 664] width 137 height 45
click at [903, 671] on input "True" at bounding box center [895, 665] width 15 height 12
radio input "true"
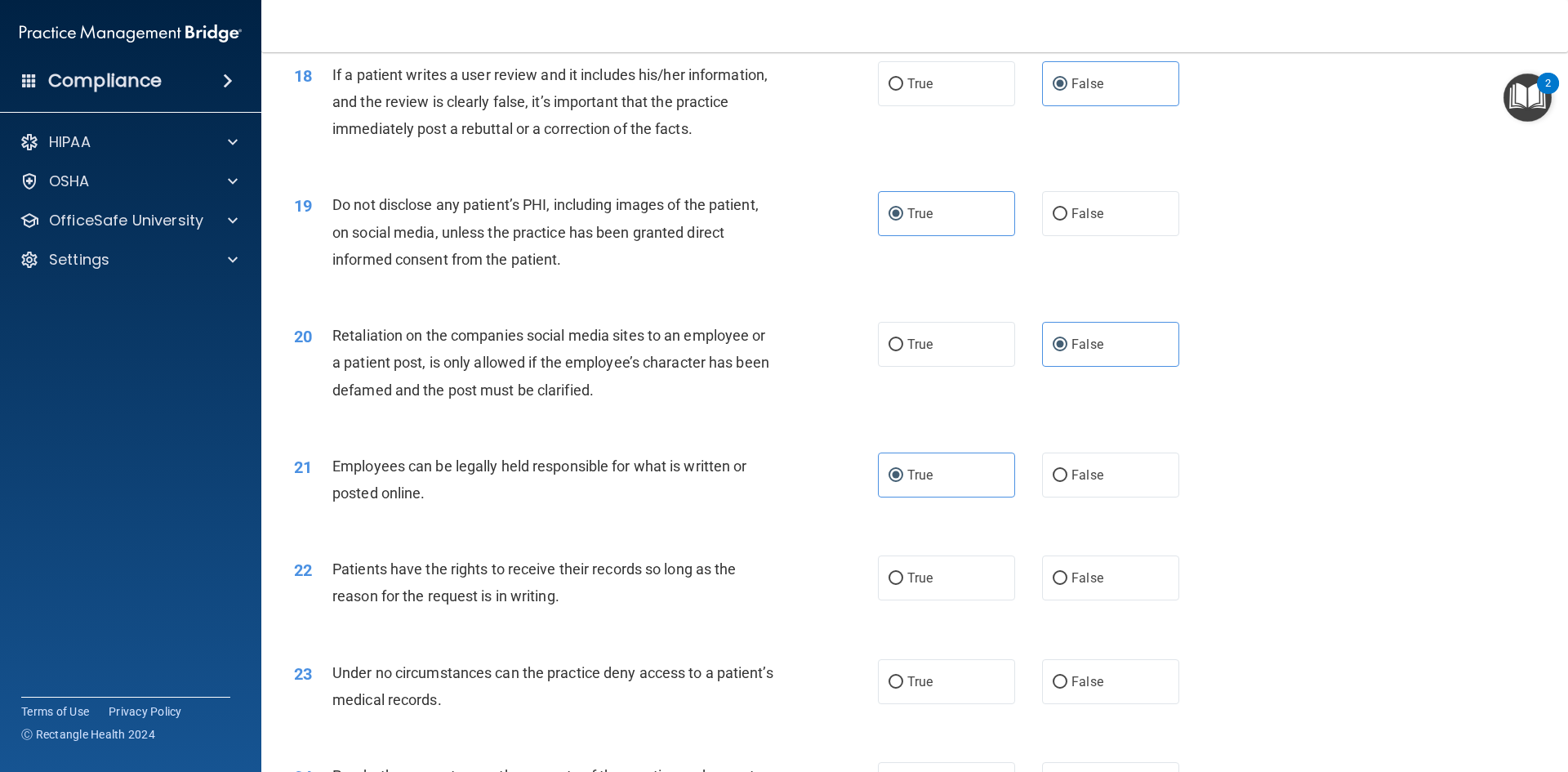
scroll to position [2369, 0]
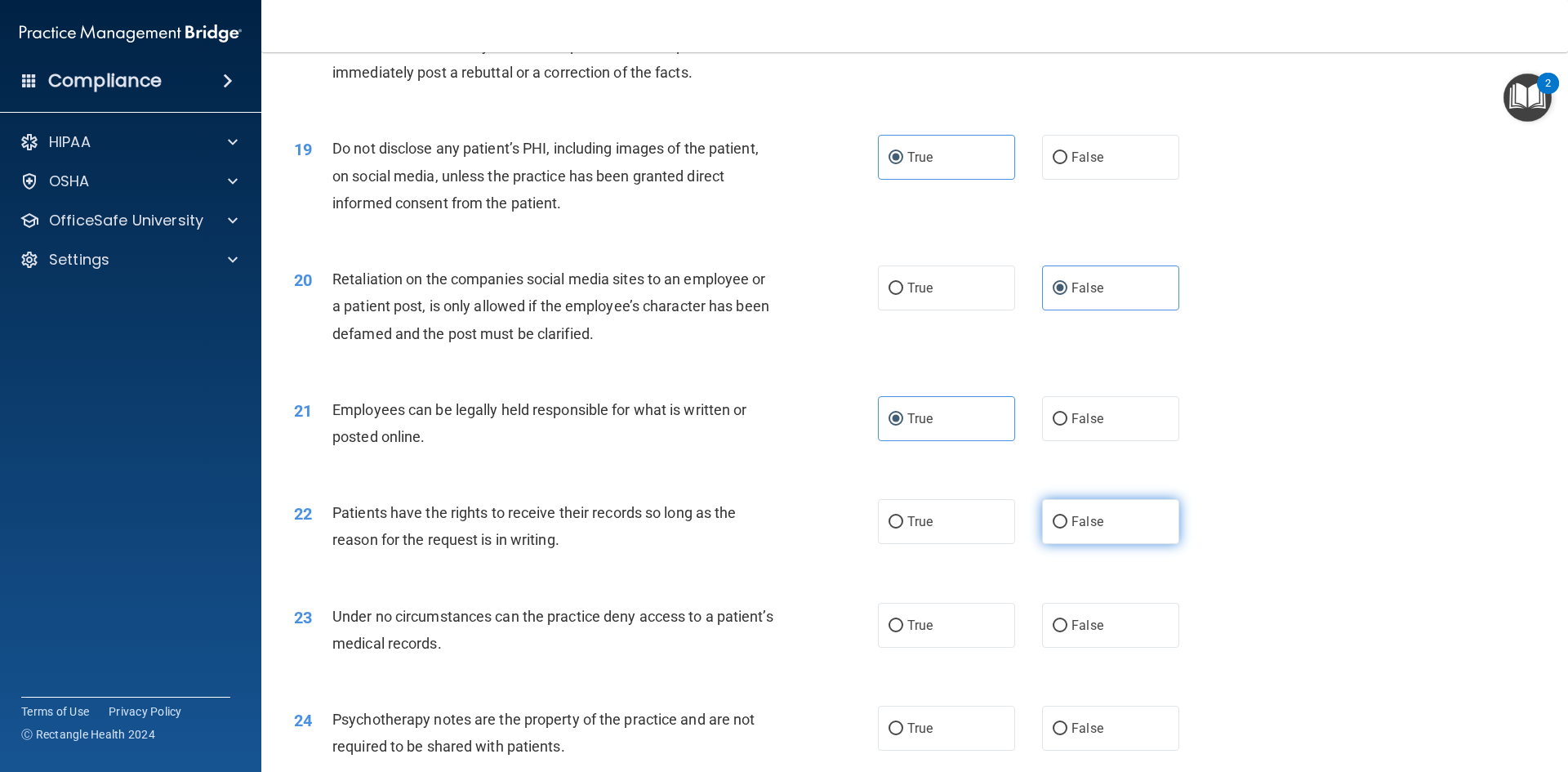
click at [1093, 544] on label "False" at bounding box center [1111, 522] width 137 height 45
click at [1068, 528] on input "False" at bounding box center [1060, 522] width 15 height 12
radio input "true"
click at [1063, 648] on label "False" at bounding box center [1111, 626] width 137 height 45
click at [1063, 633] on input "False" at bounding box center [1060, 626] width 15 height 12
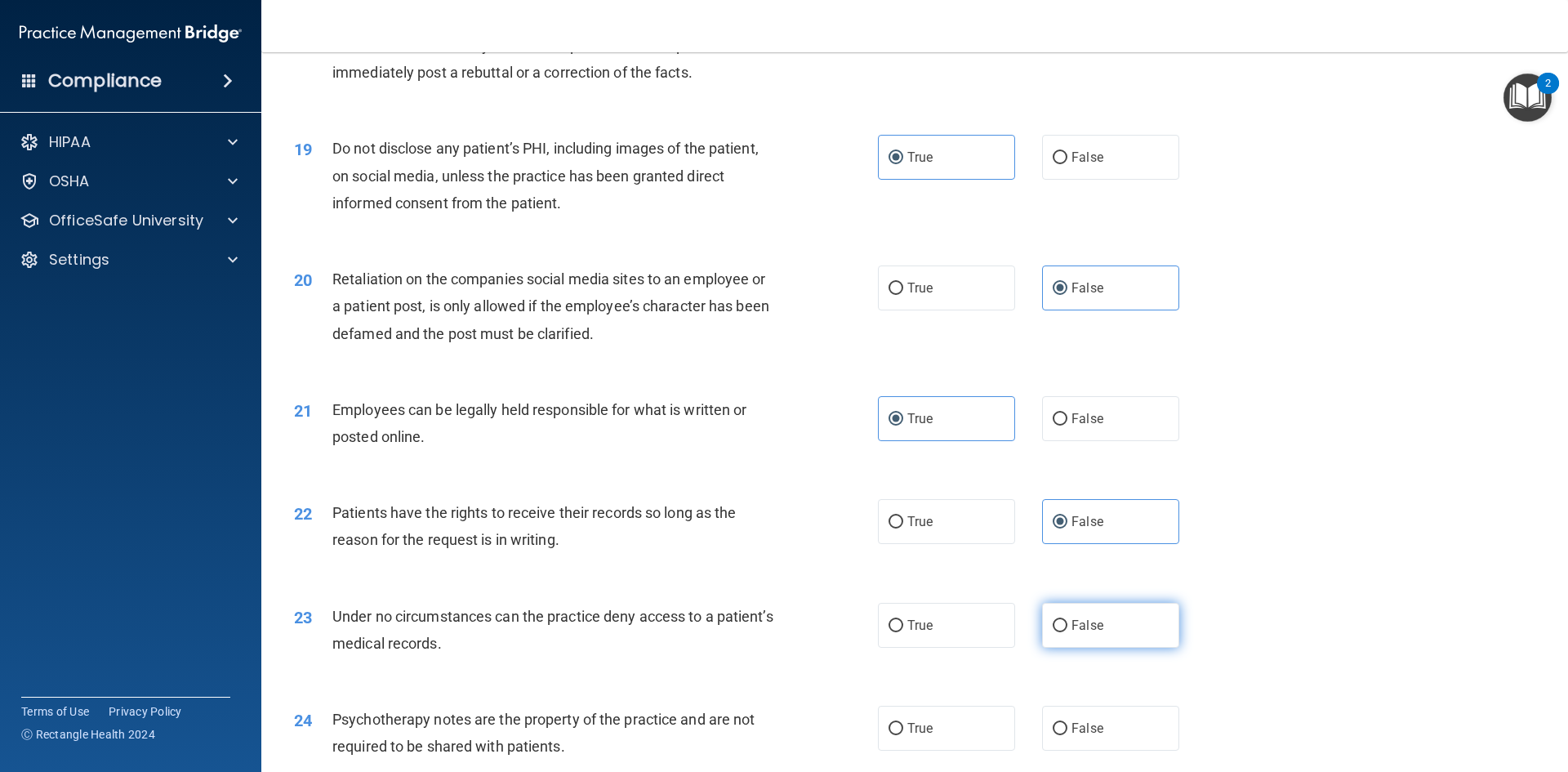
radio input "true"
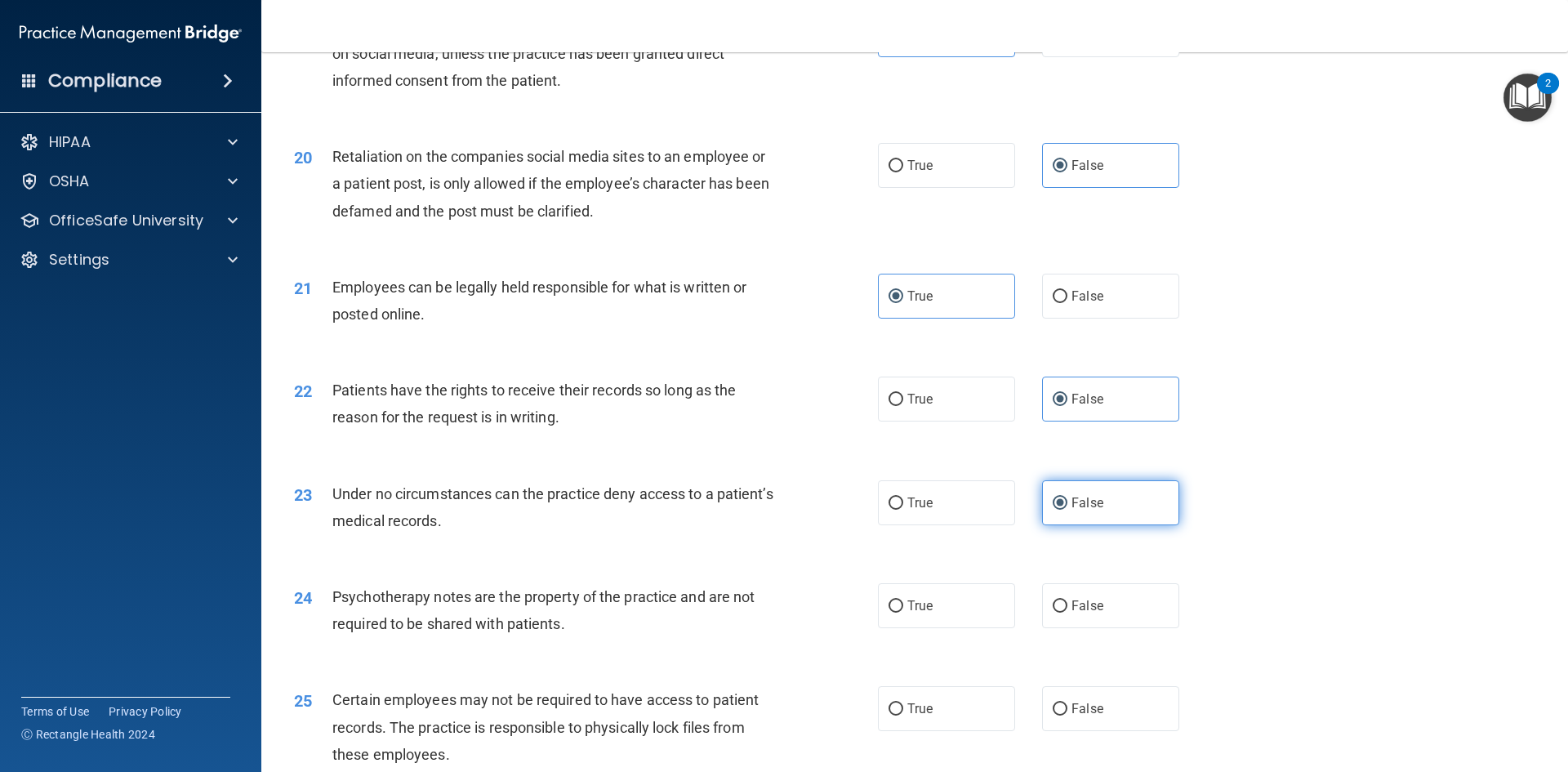
scroll to position [2533, 0]
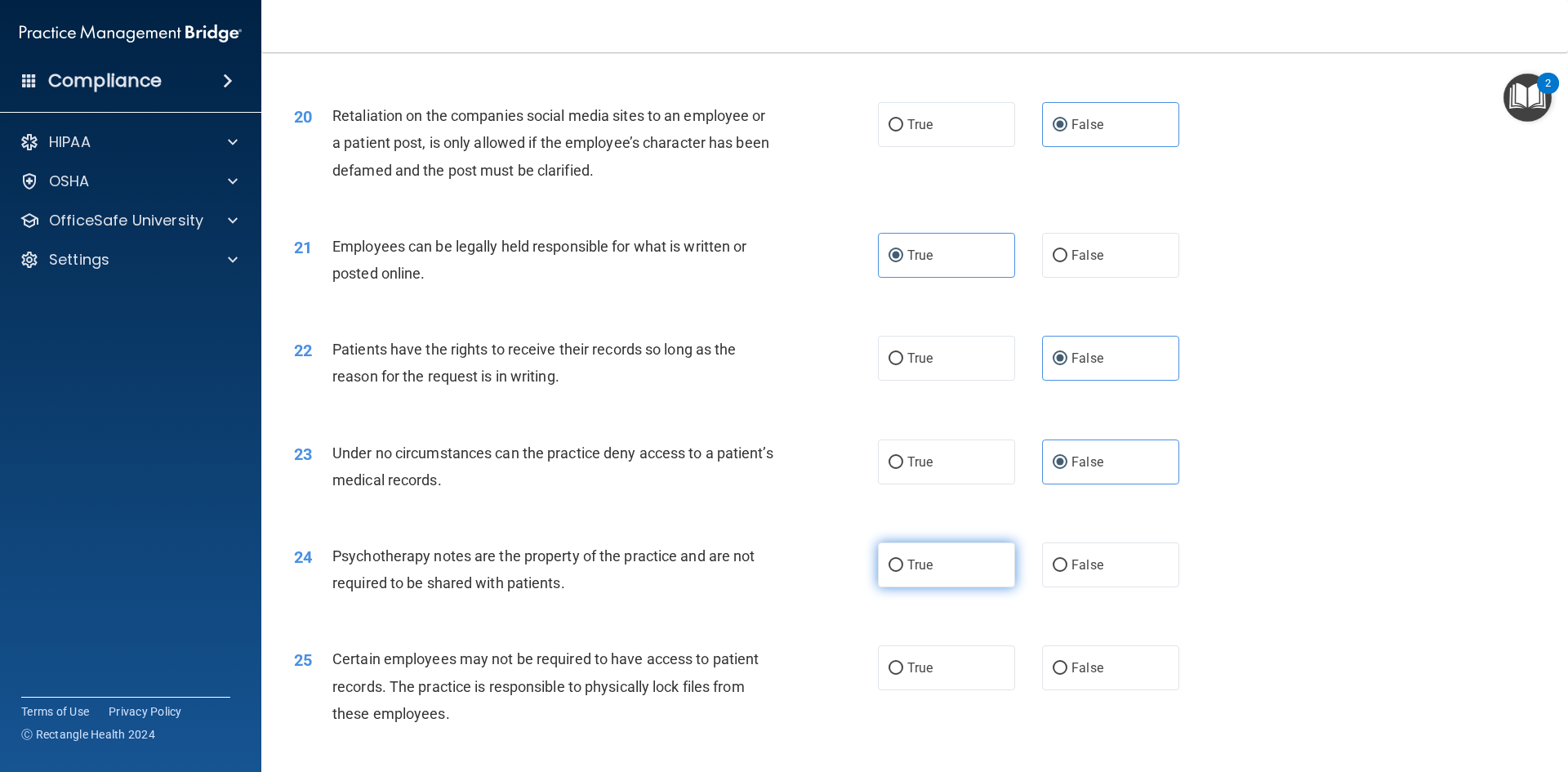
click at [952, 587] on label "True" at bounding box center [947, 565] width 137 height 45
click at [903, 572] on input "True" at bounding box center [895, 566] width 15 height 12
radio input "true"
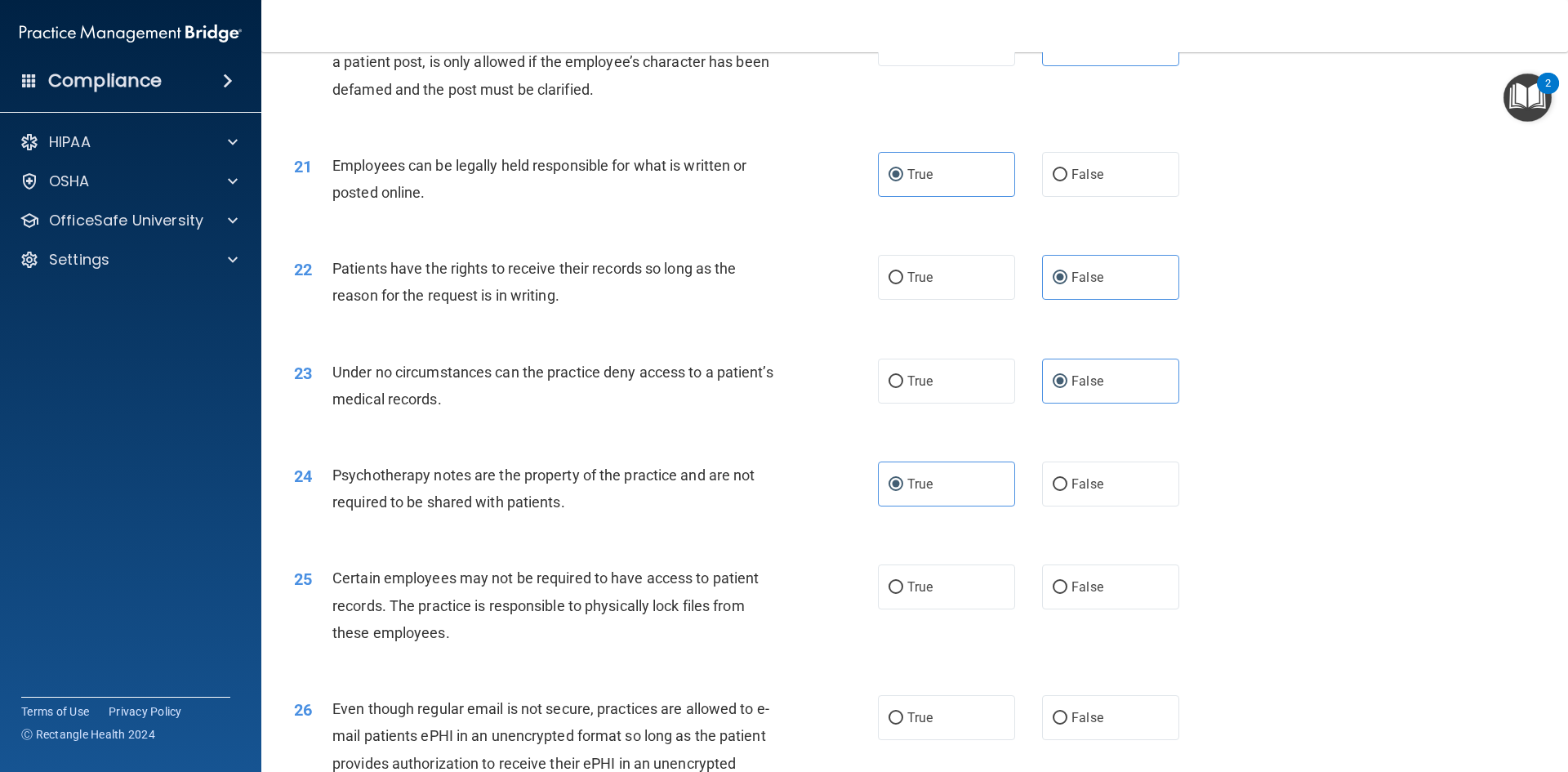
scroll to position [2615, 0]
click at [959, 608] on label "True" at bounding box center [947, 587] width 137 height 45
click at [903, 593] on input "True" at bounding box center [895, 587] width 15 height 12
radio input "true"
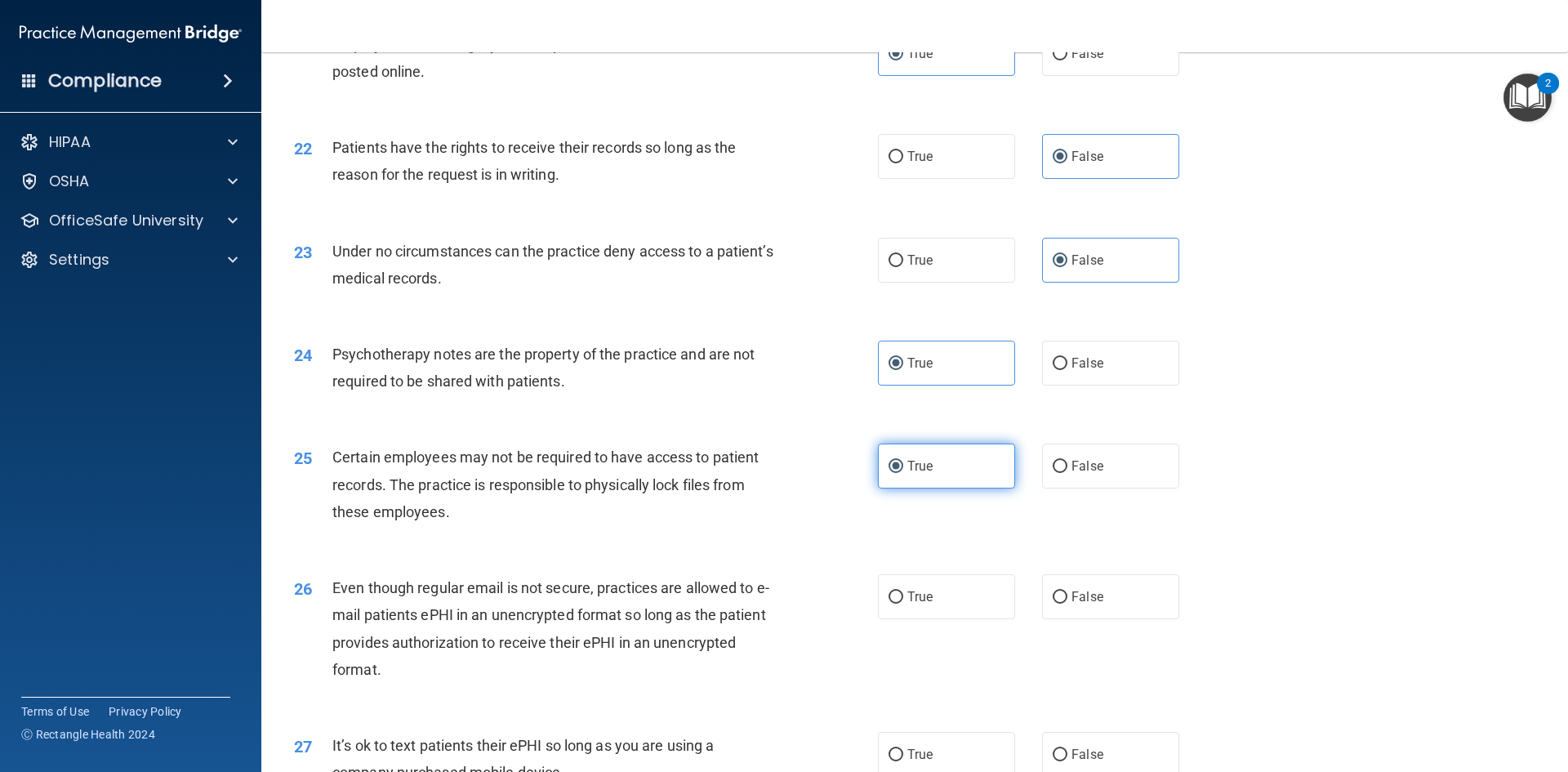
scroll to position [2778, 0]
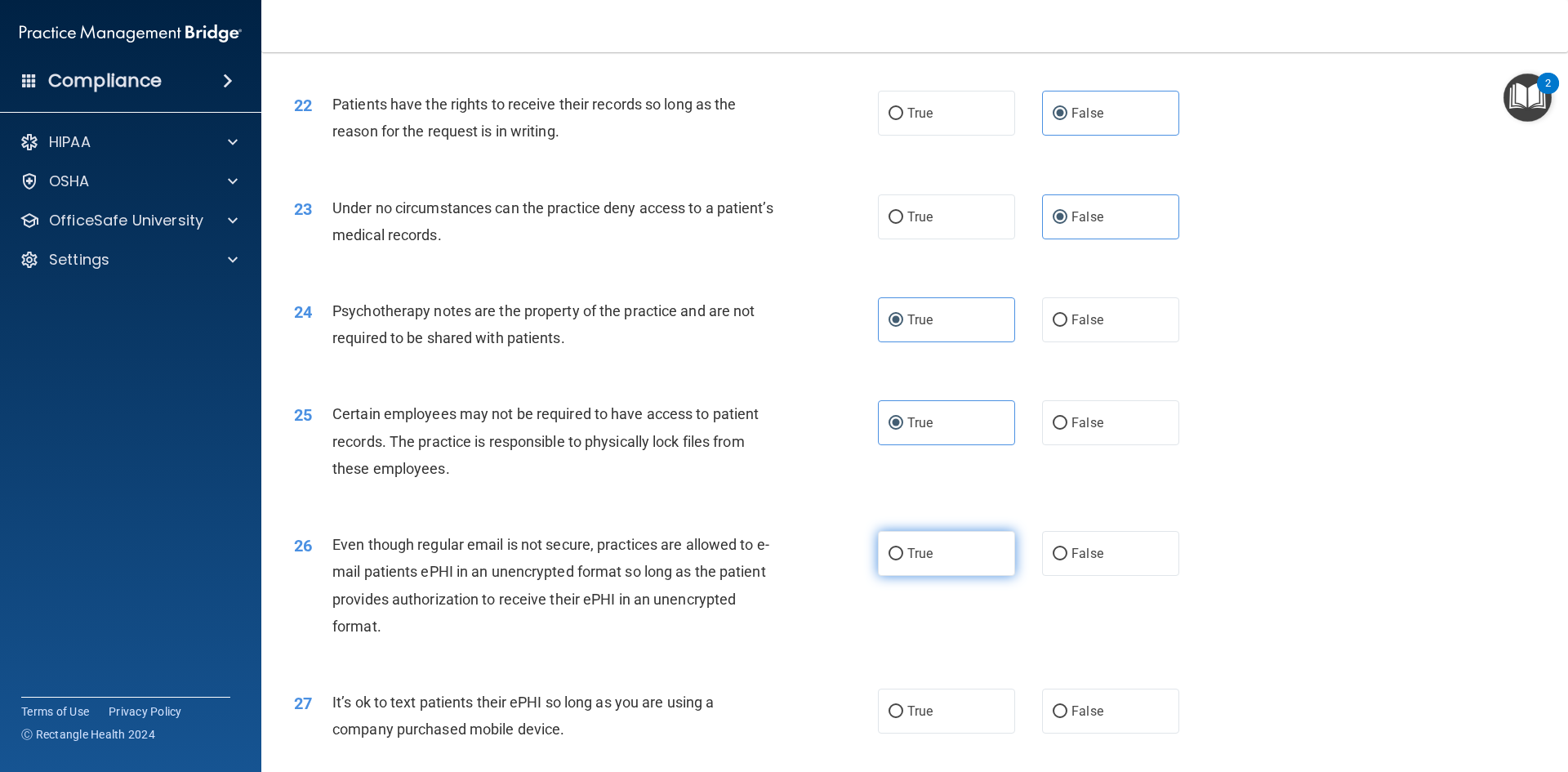
click at [953, 576] on label "True" at bounding box center [947, 554] width 137 height 45
click at [903, 561] on input "True" at bounding box center [895, 554] width 15 height 12
radio input "true"
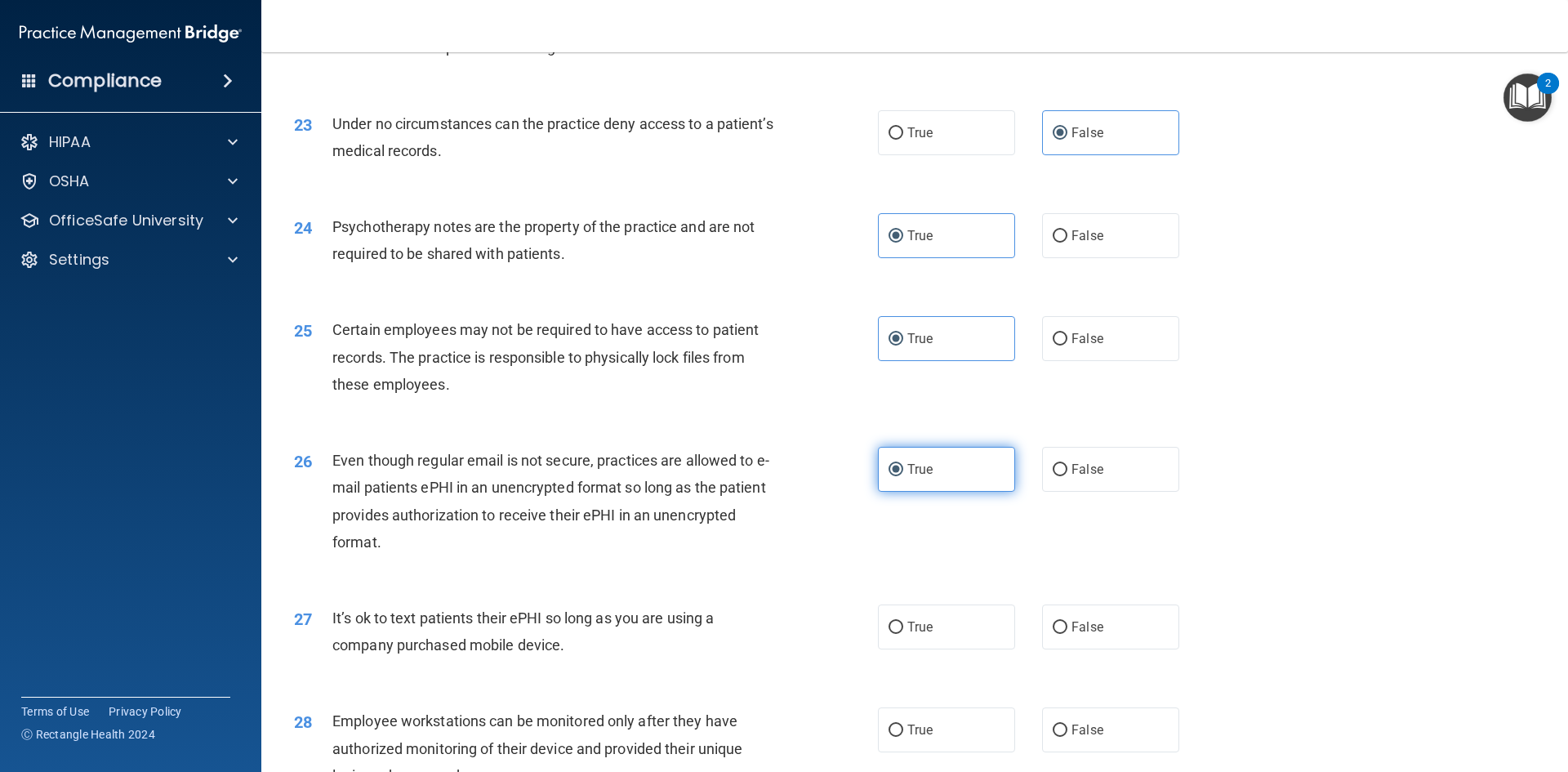
scroll to position [2941, 0]
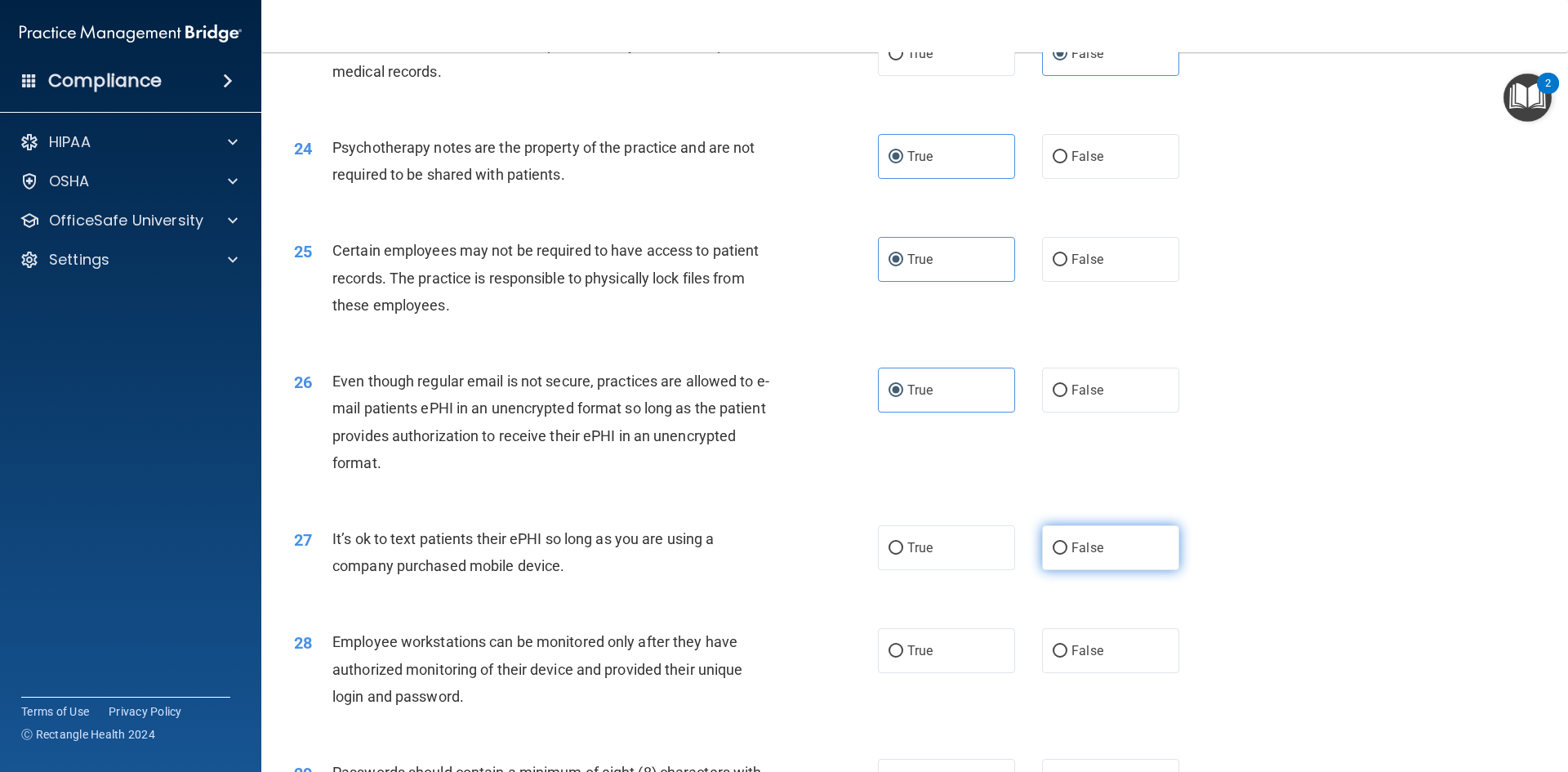
click at [1050, 570] on label "False" at bounding box center [1111, 548] width 137 height 45
click at [1053, 554] on input "False" at bounding box center [1060, 548] width 15 height 12
radio input "true"
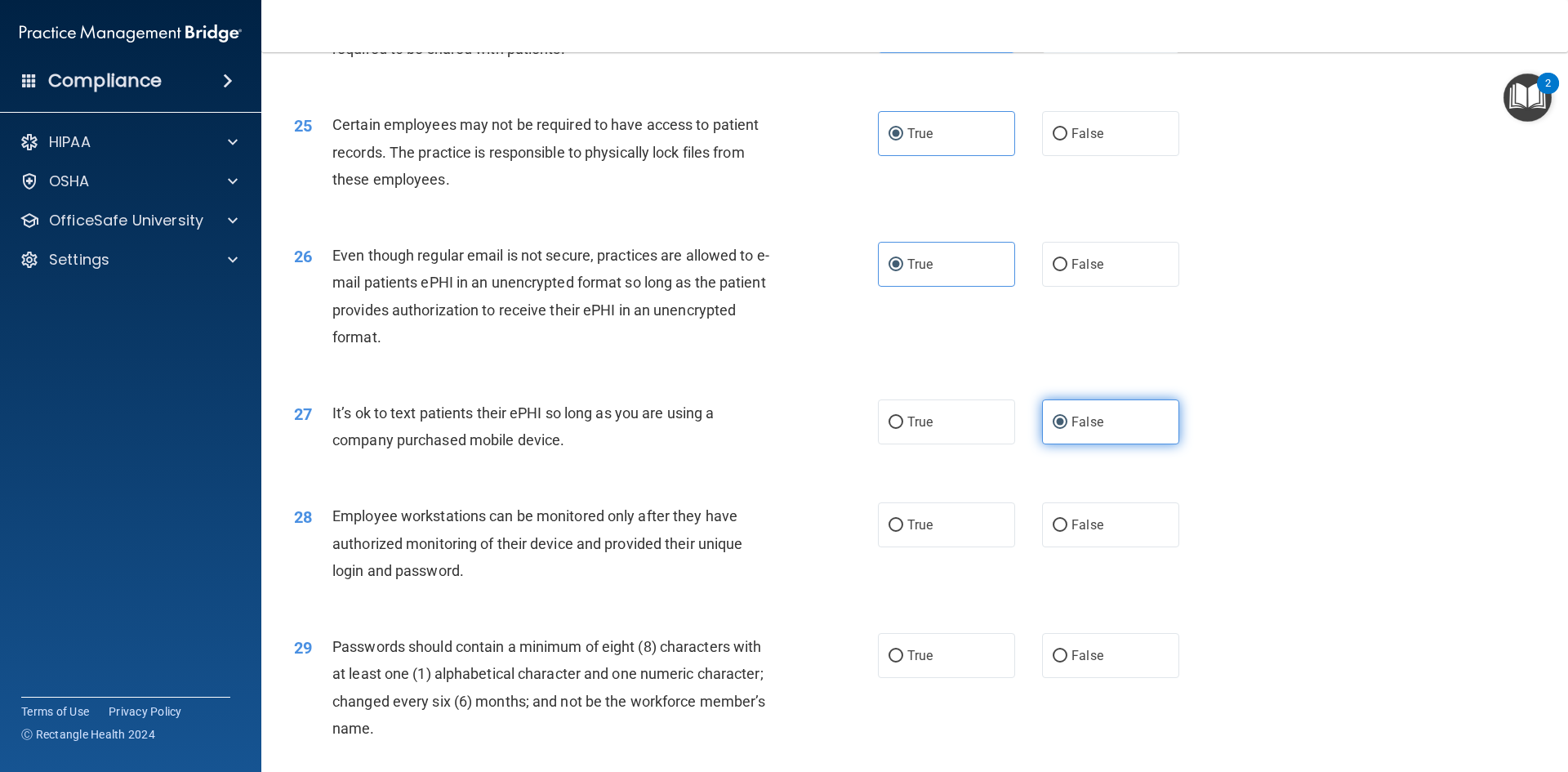
scroll to position [3105, 0]
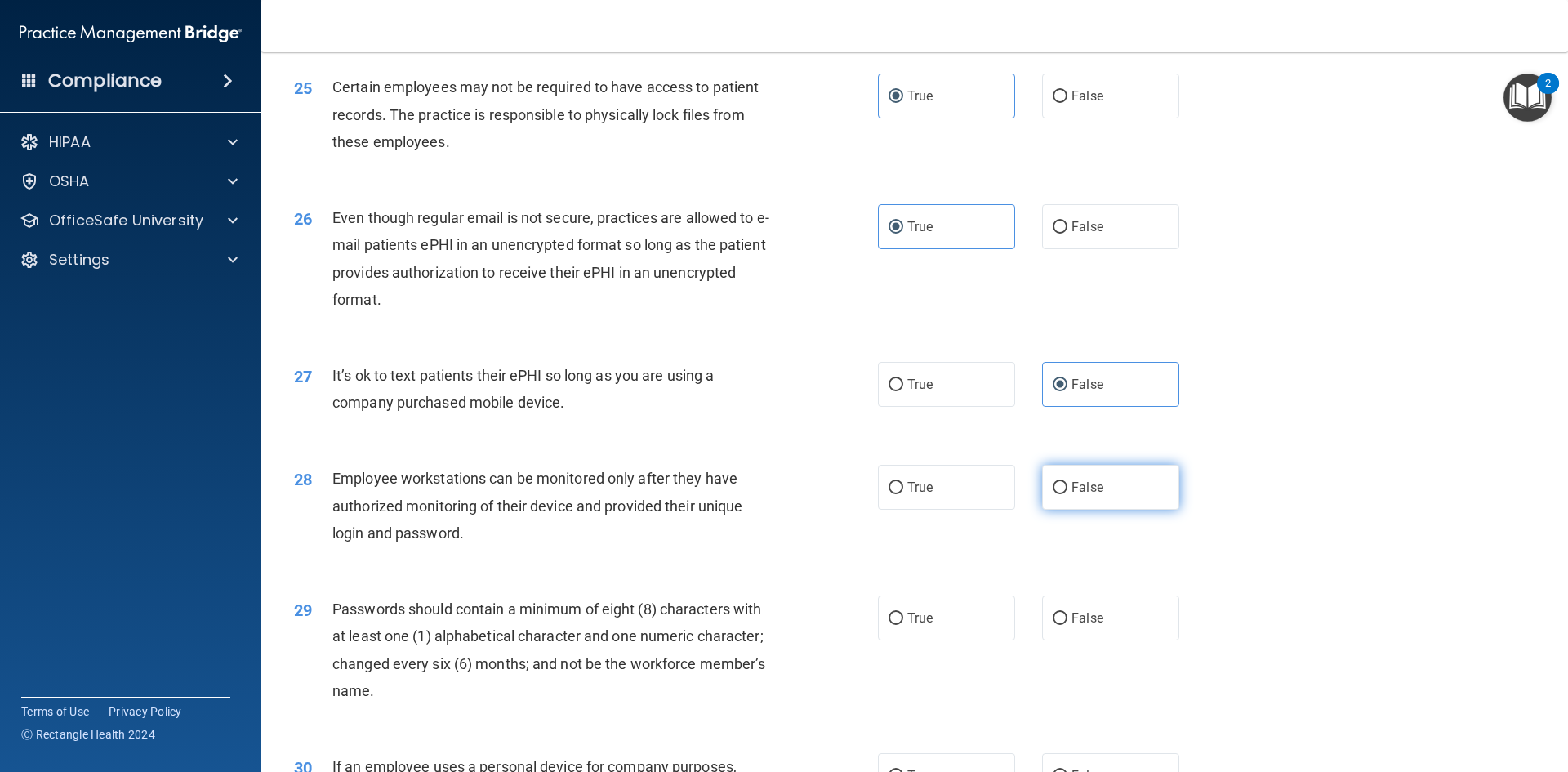
click at [1078, 510] on label "False" at bounding box center [1111, 487] width 137 height 45
click at [1068, 494] on input "False" at bounding box center [1060, 488] width 15 height 12
radio input "true"
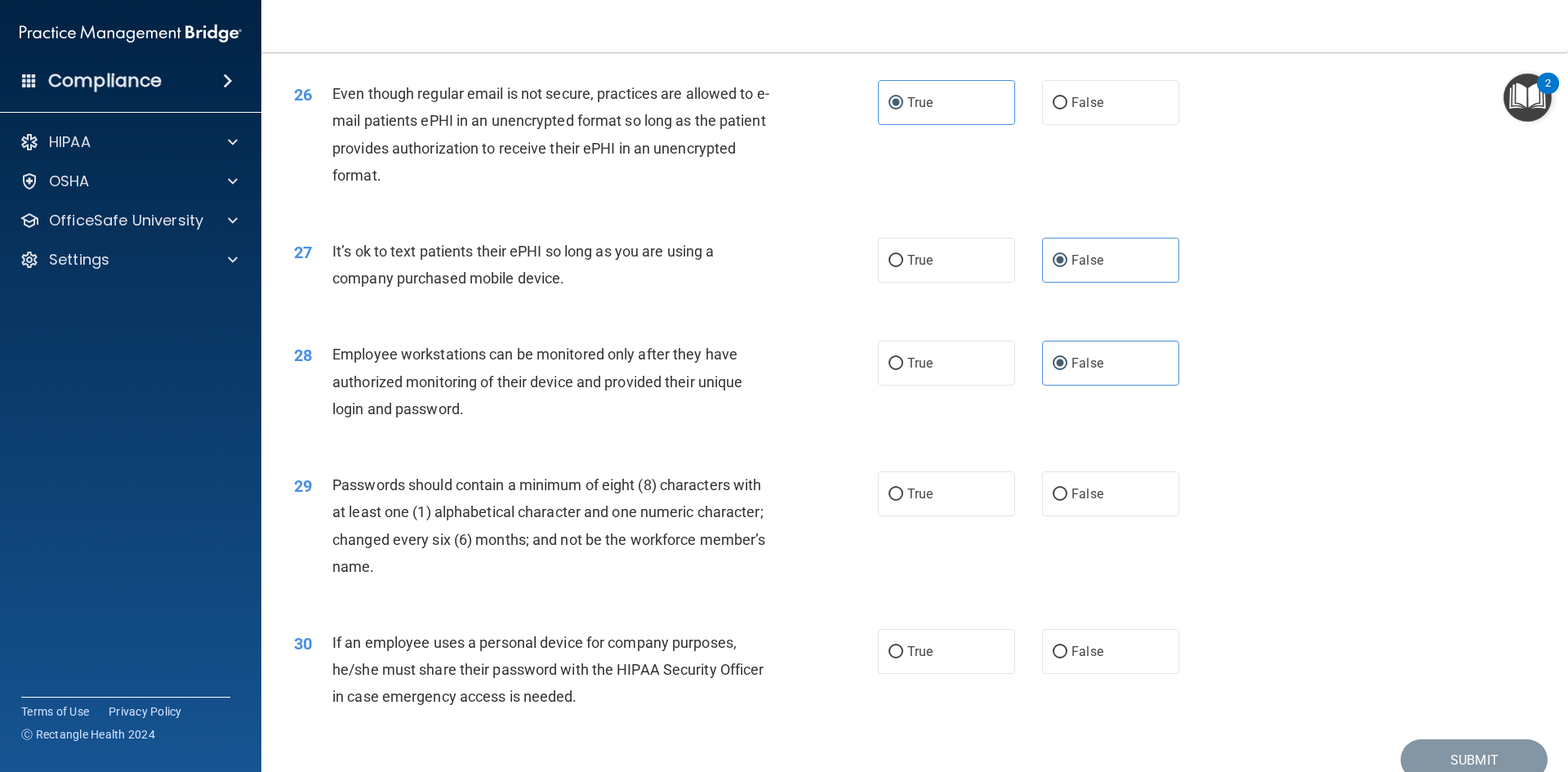
scroll to position [3268, 0]
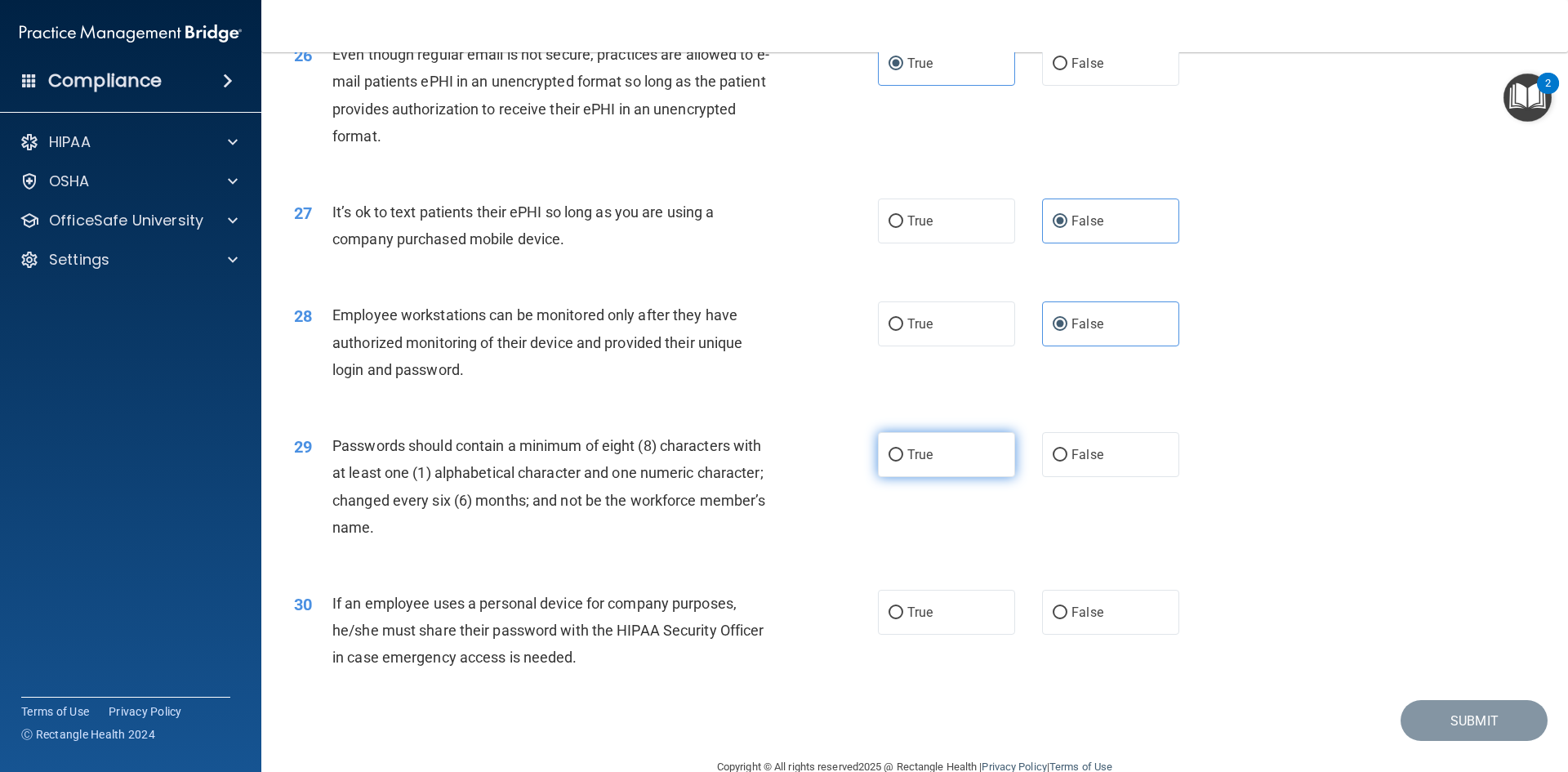
click at [926, 473] on label "True" at bounding box center [947, 455] width 137 height 45
click at [903, 461] on input "True" at bounding box center [895, 455] width 15 height 12
radio input "true"
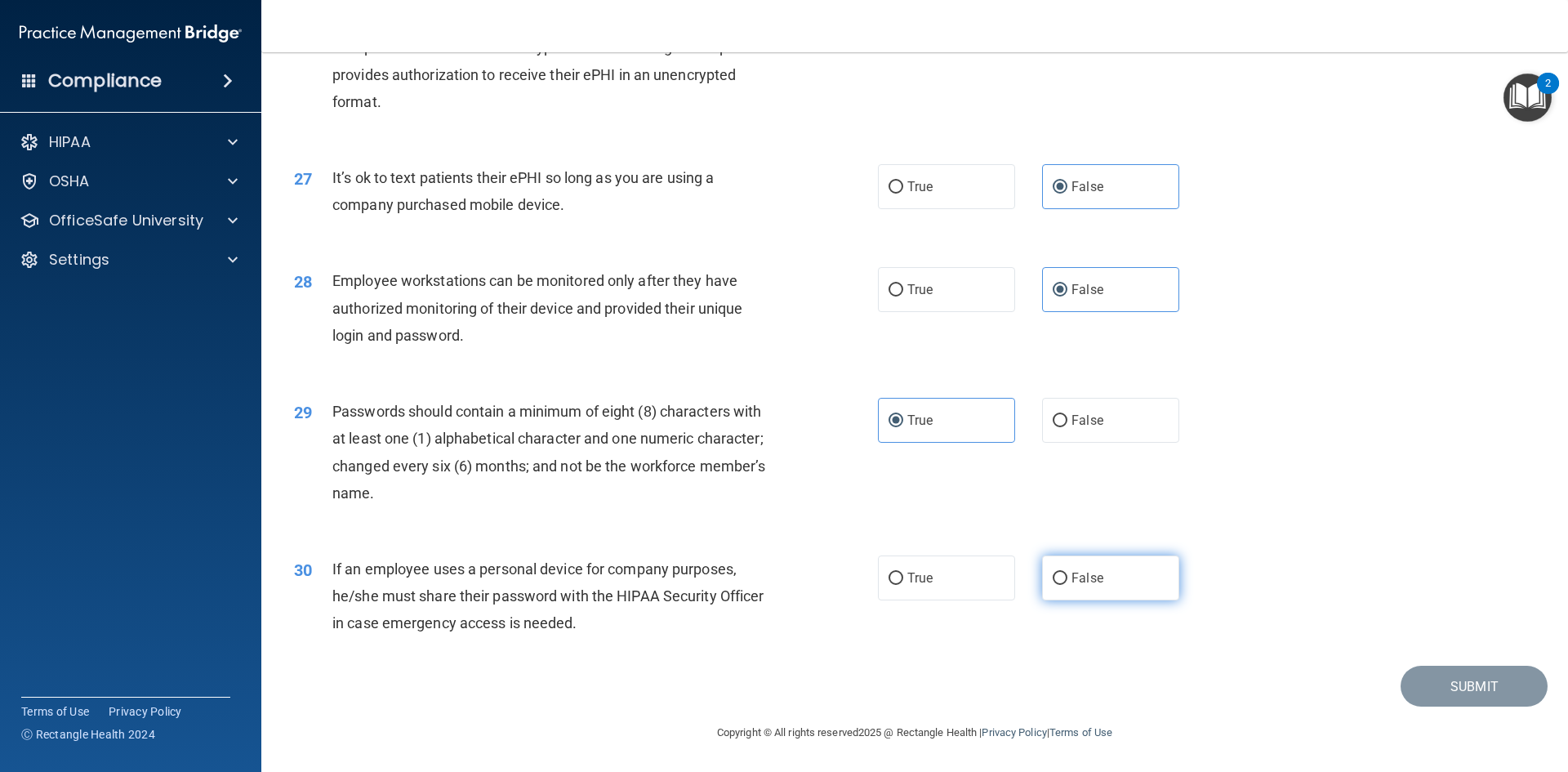
click at [1145, 567] on label "False" at bounding box center [1111, 578] width 137 height 45
click at [1068, 573] on input "False" at bounding box center [1060, 579] width 15 height 12
radio input "true"
click at [1489, 680] on button "Submit" at bounding box center [1474, 687] width 147 height 42
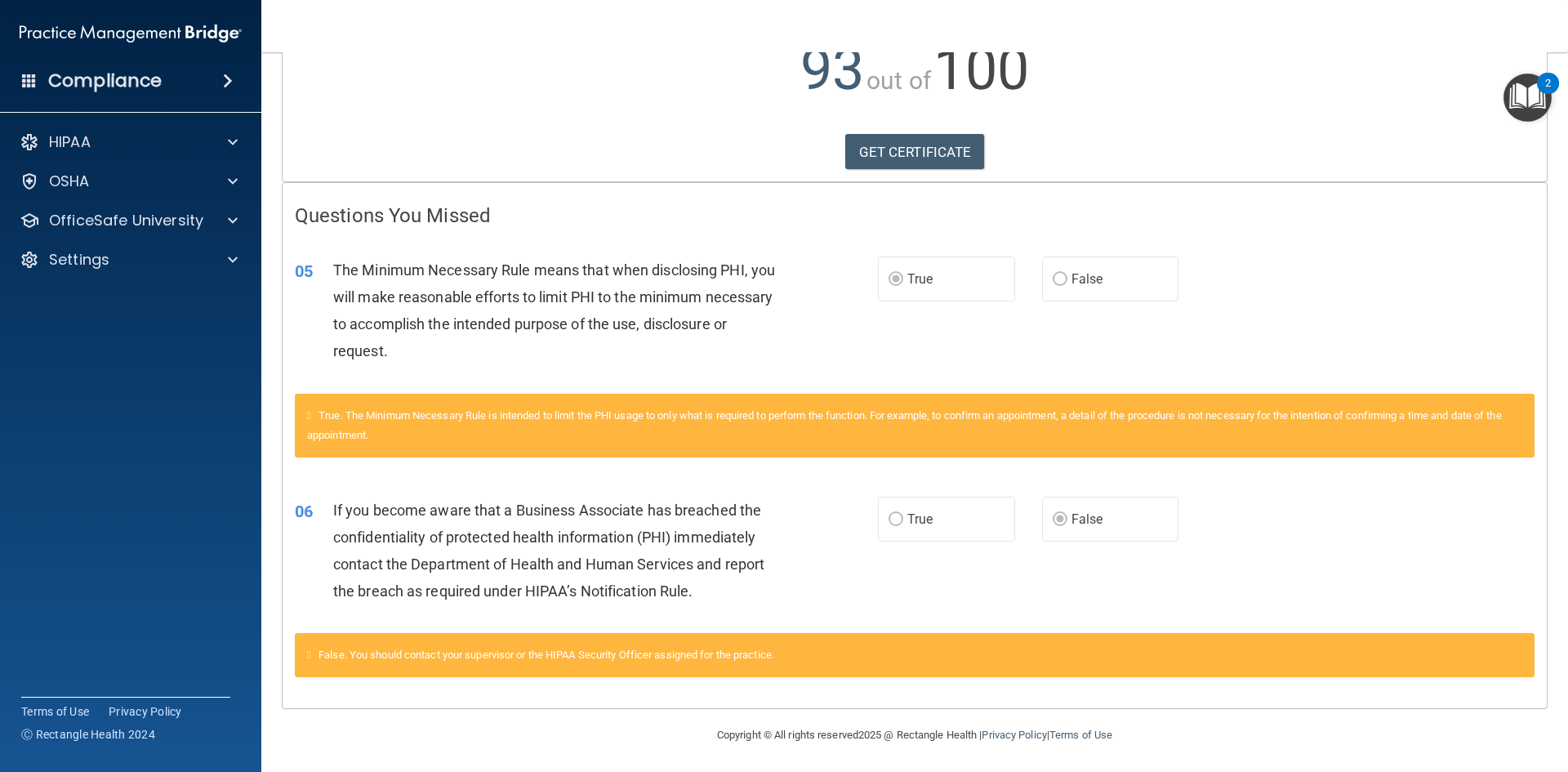
scroll to position [205, 0]
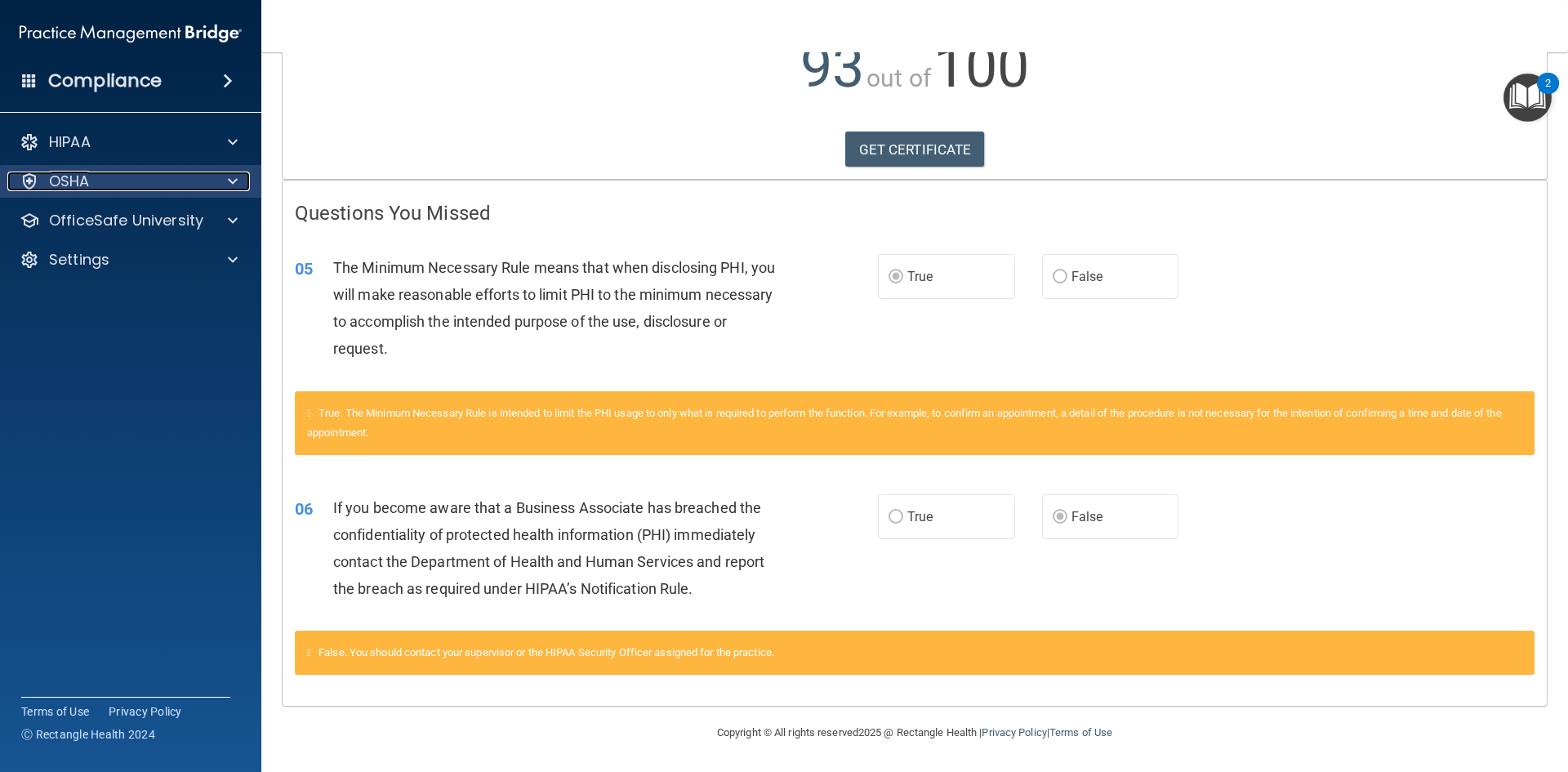
click at [90, 171] on div "OSHA" at bounding box center [108, 181] width 203 height 20
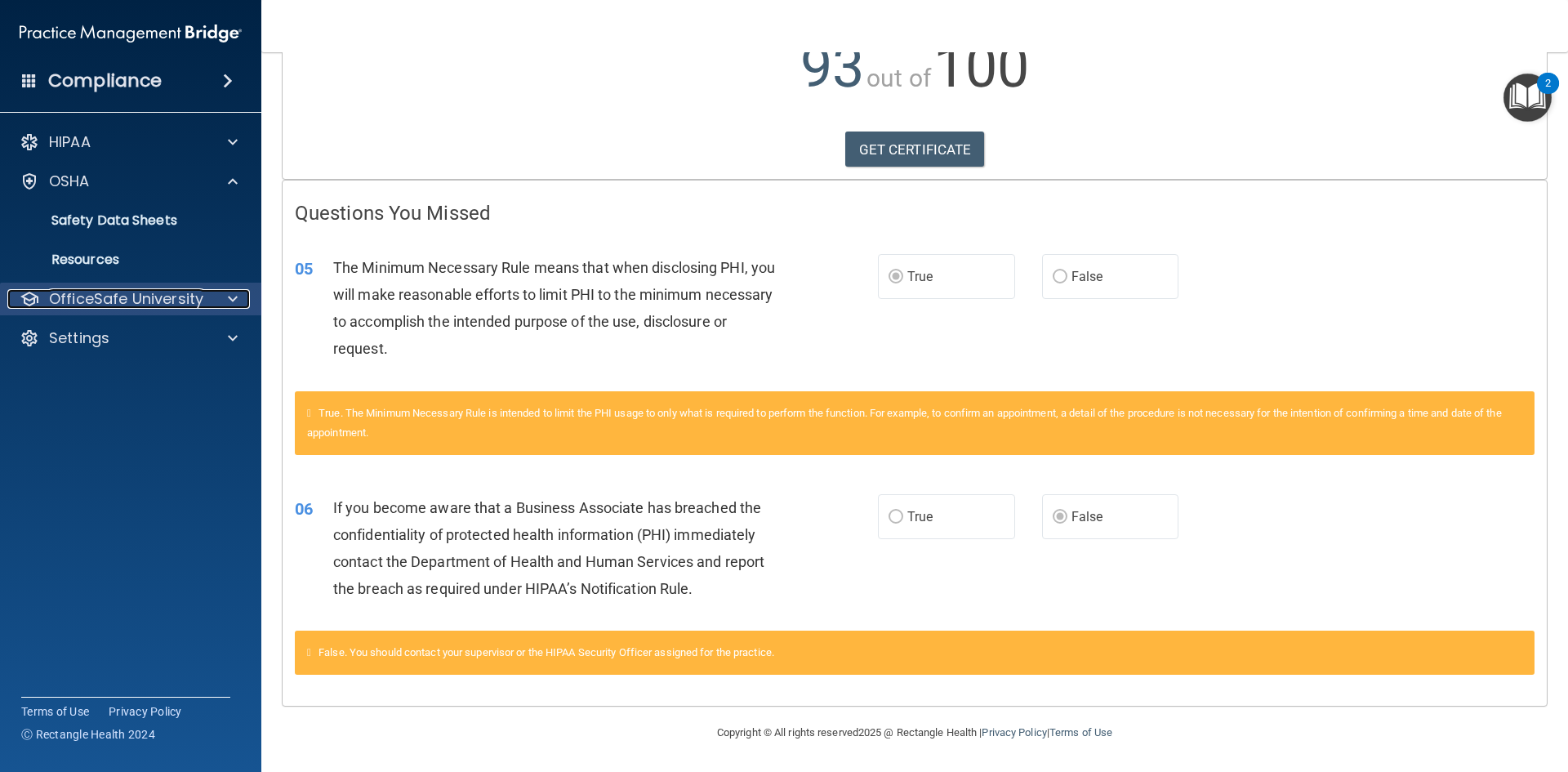
click at [224, 303] on div at bounding box center [230, 299] width 41 height 20
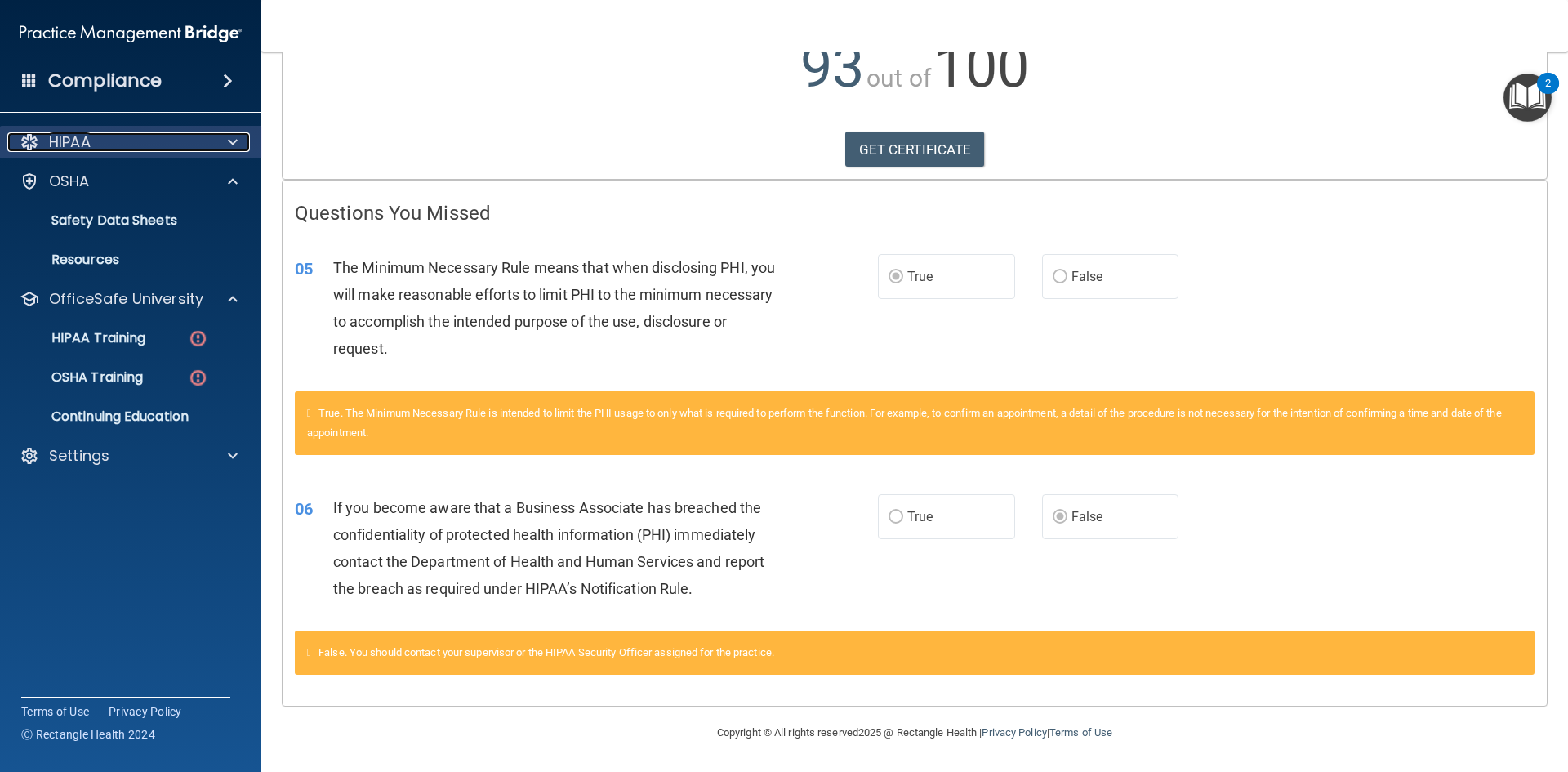
click at [90, 140] on p "HIPAA" at bounding box center [70, 142] width 42 height 20
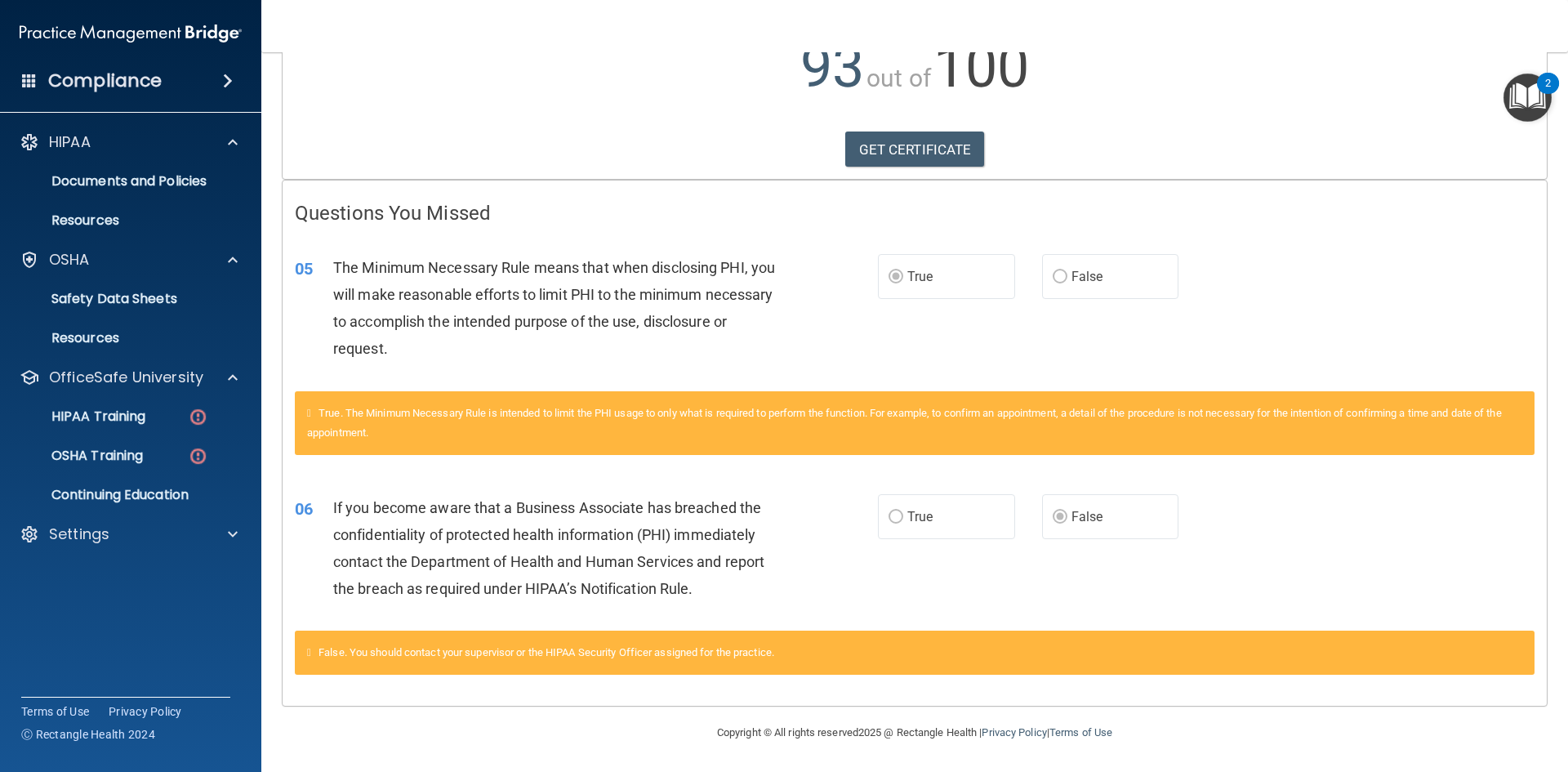
click at [162, 437] on ul "HIPAA Training OSHA Training Continuing Education" at bounding box center [131, 452] width 296 height 117
click at [155, 429] on link "HIPAA Training" at bounding box center [112, 417] width 258 height 33
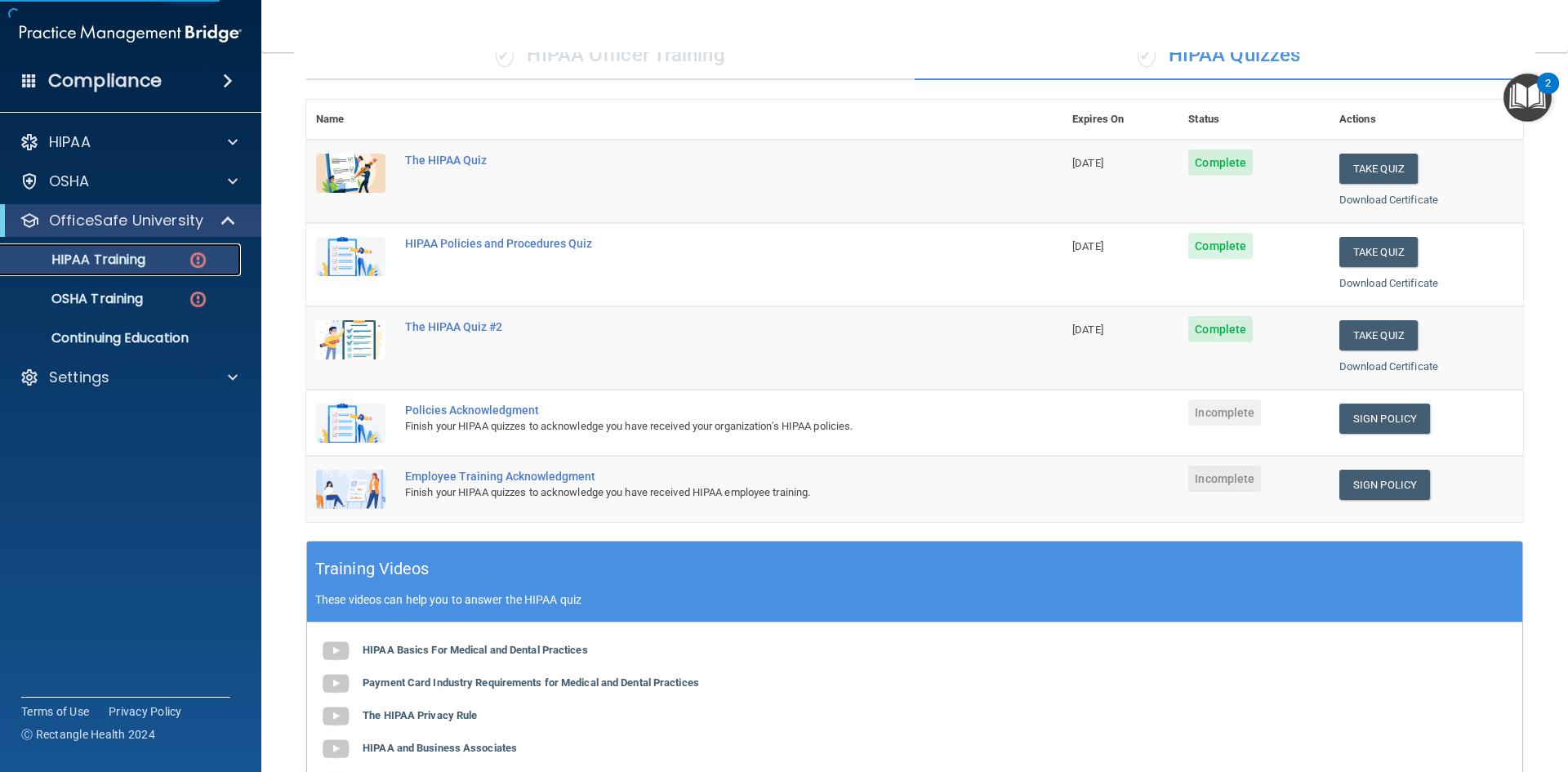
scroll to position [97, 0]
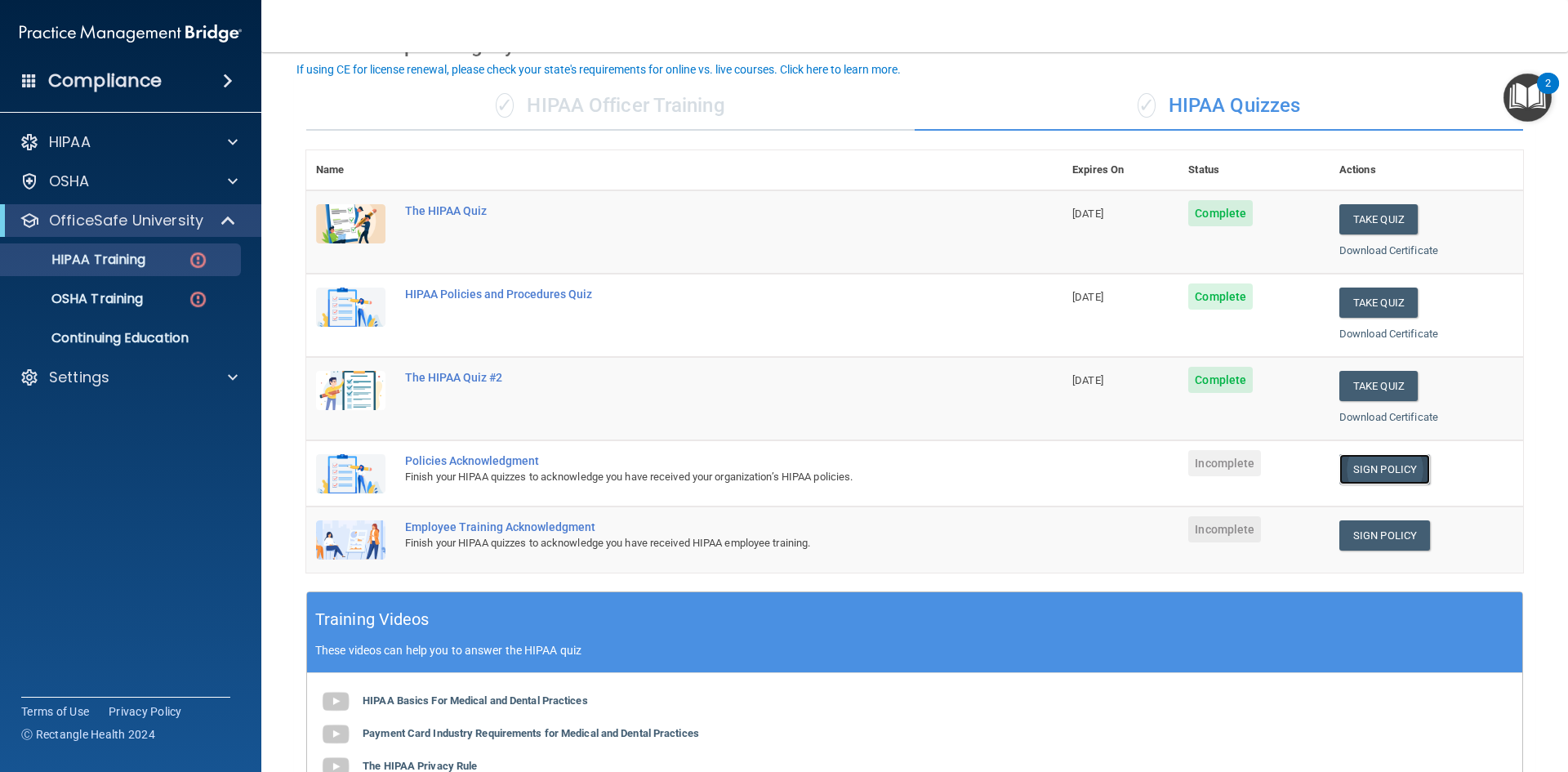
click at [1369, 471] on link "Sign Policy" at bounding box center [1384, 469] width 90 height 30
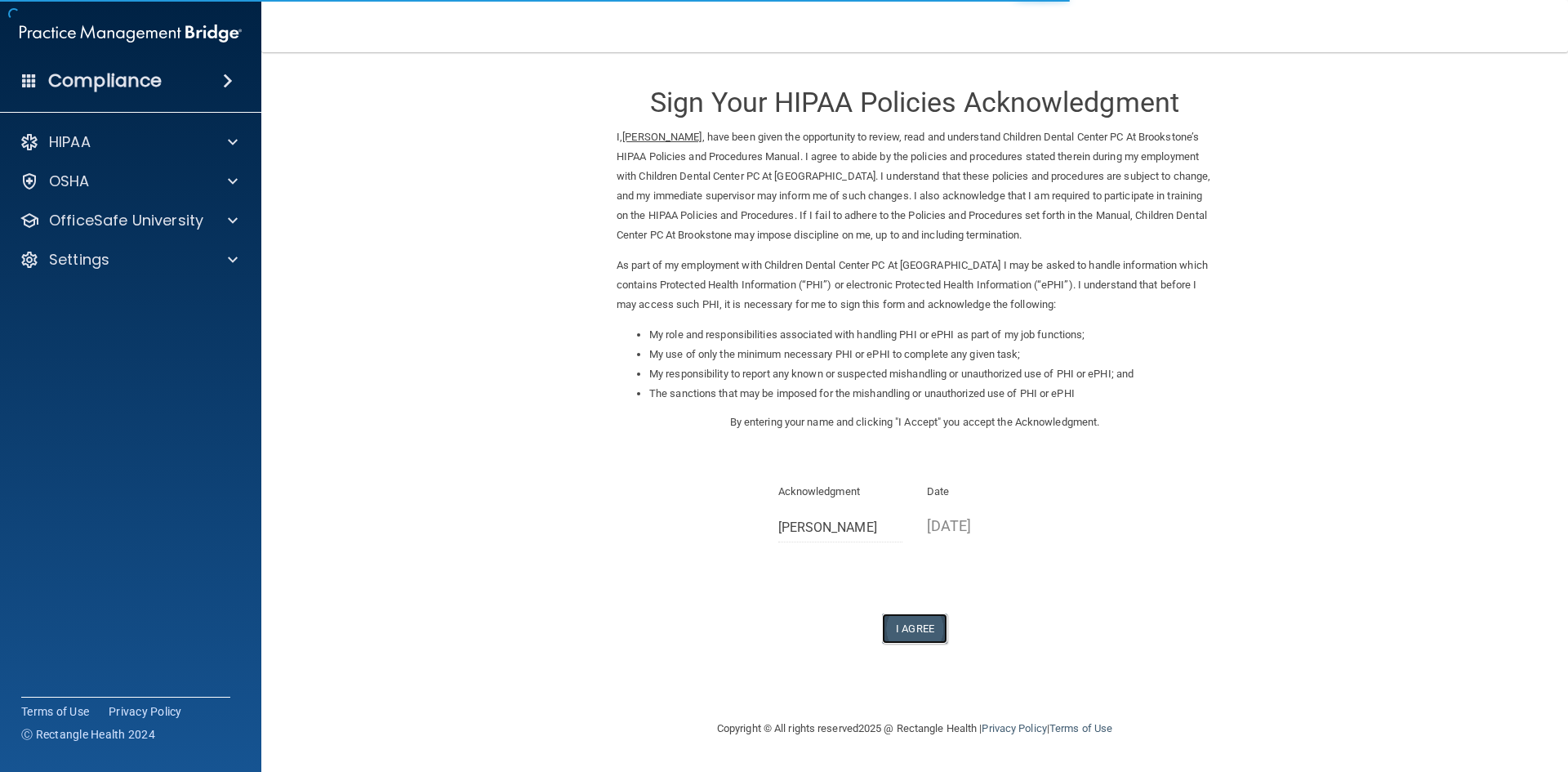
click at [927, 624] on button "I Agree" at bounding box center [915, 628] width 65 height 30
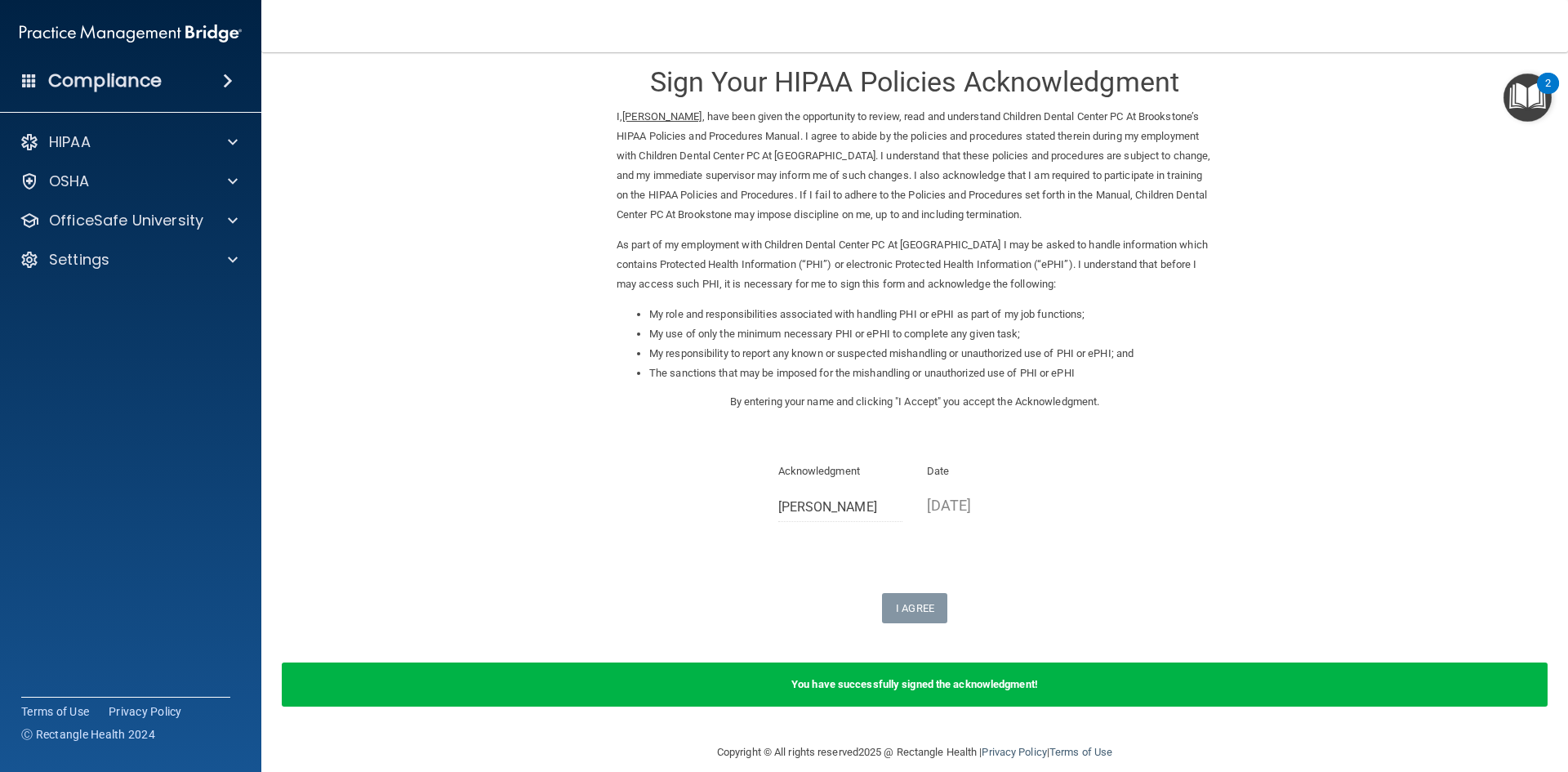
scroll to position [40, 0]
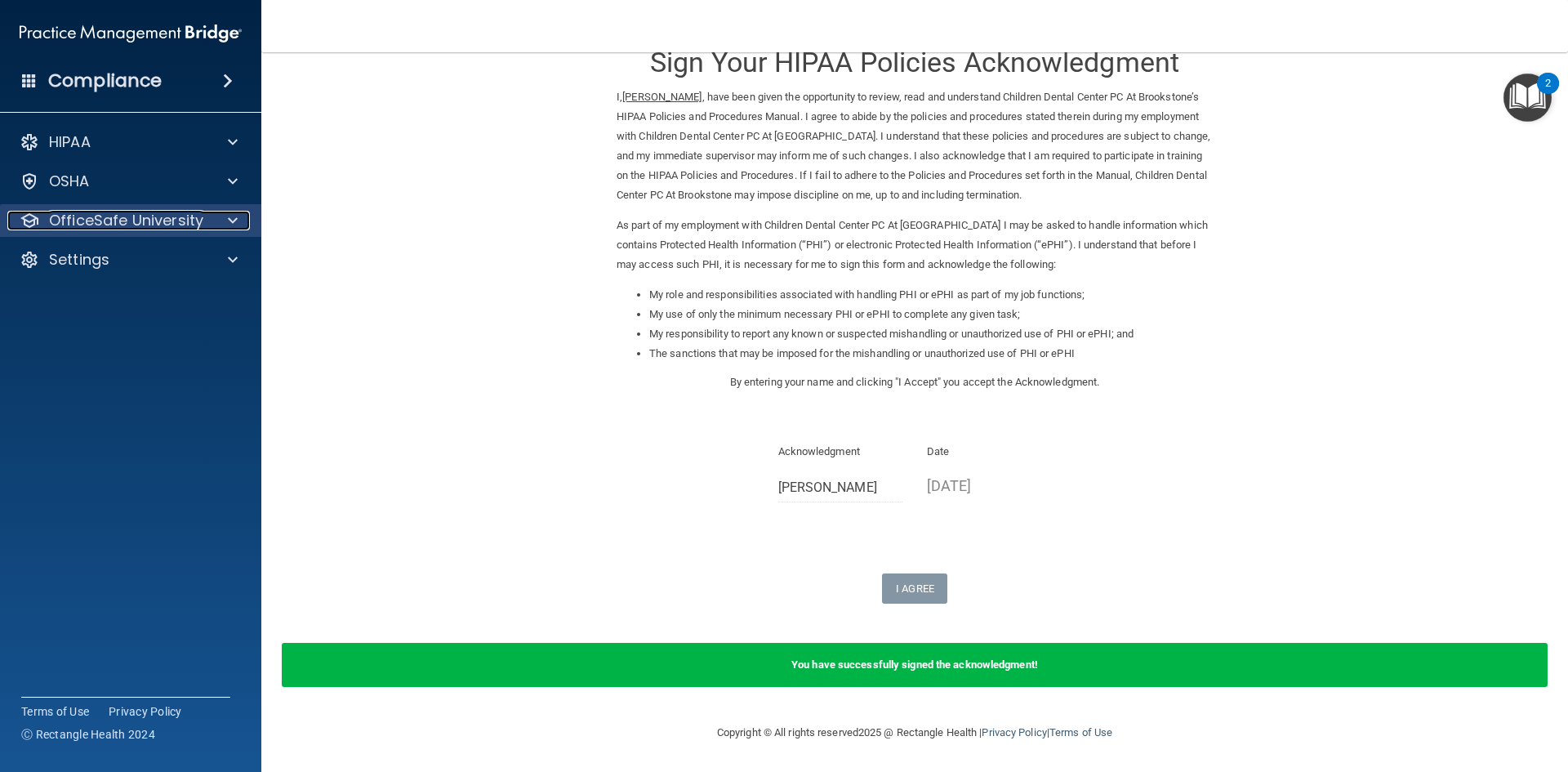
click at [138, 211] on p "OfficeSafe University" at bounding box center [125, 220] width 154 height 20
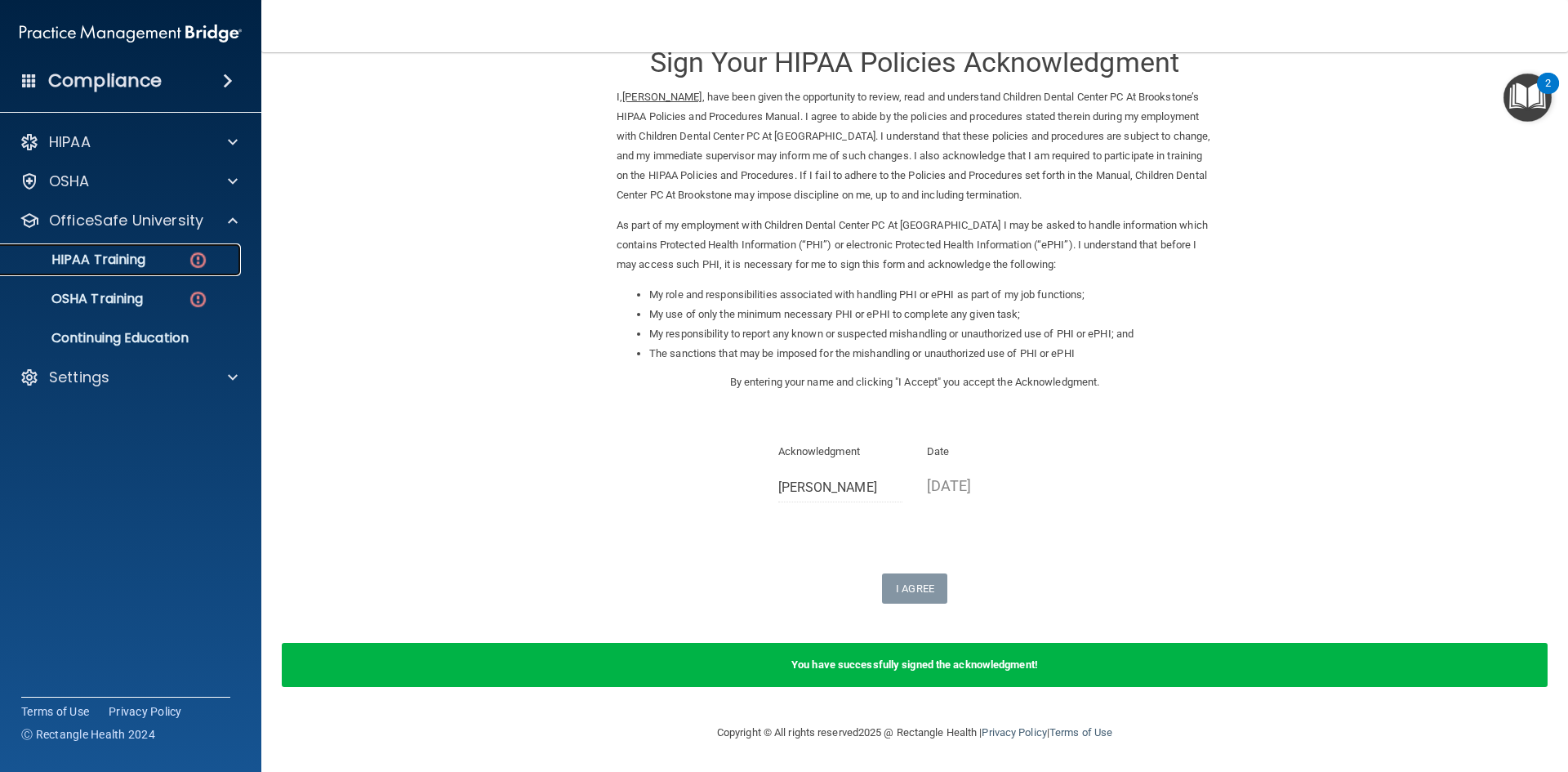
click at [139, 255] on p "HIPAA Training" at bounding box center [77, 259] width 135 height 17
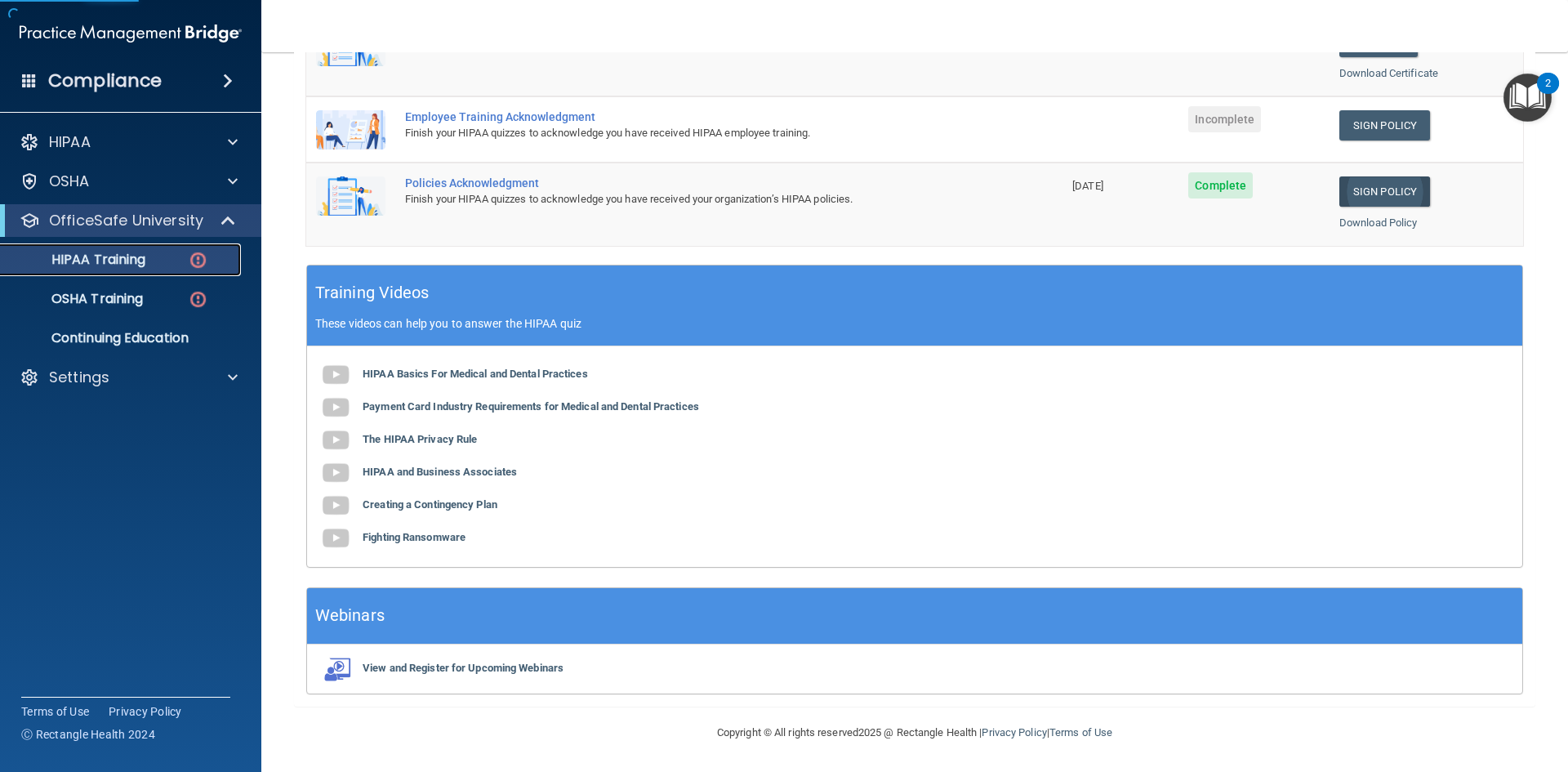
scroll to position [359, 0]
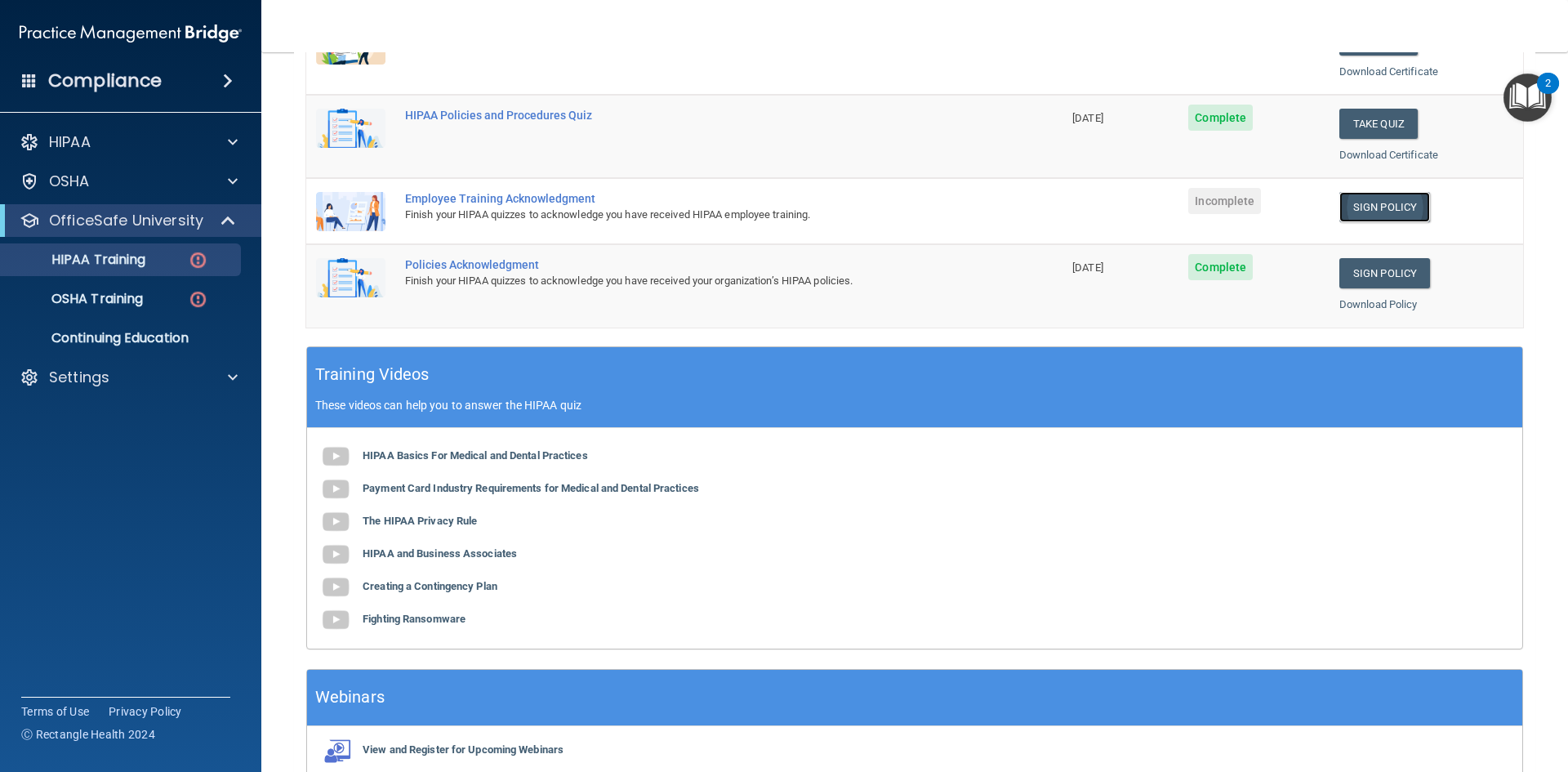
click at [1366, 207] on link "Sign Policy" at bounding box center [1384, 207] width 90 height 30
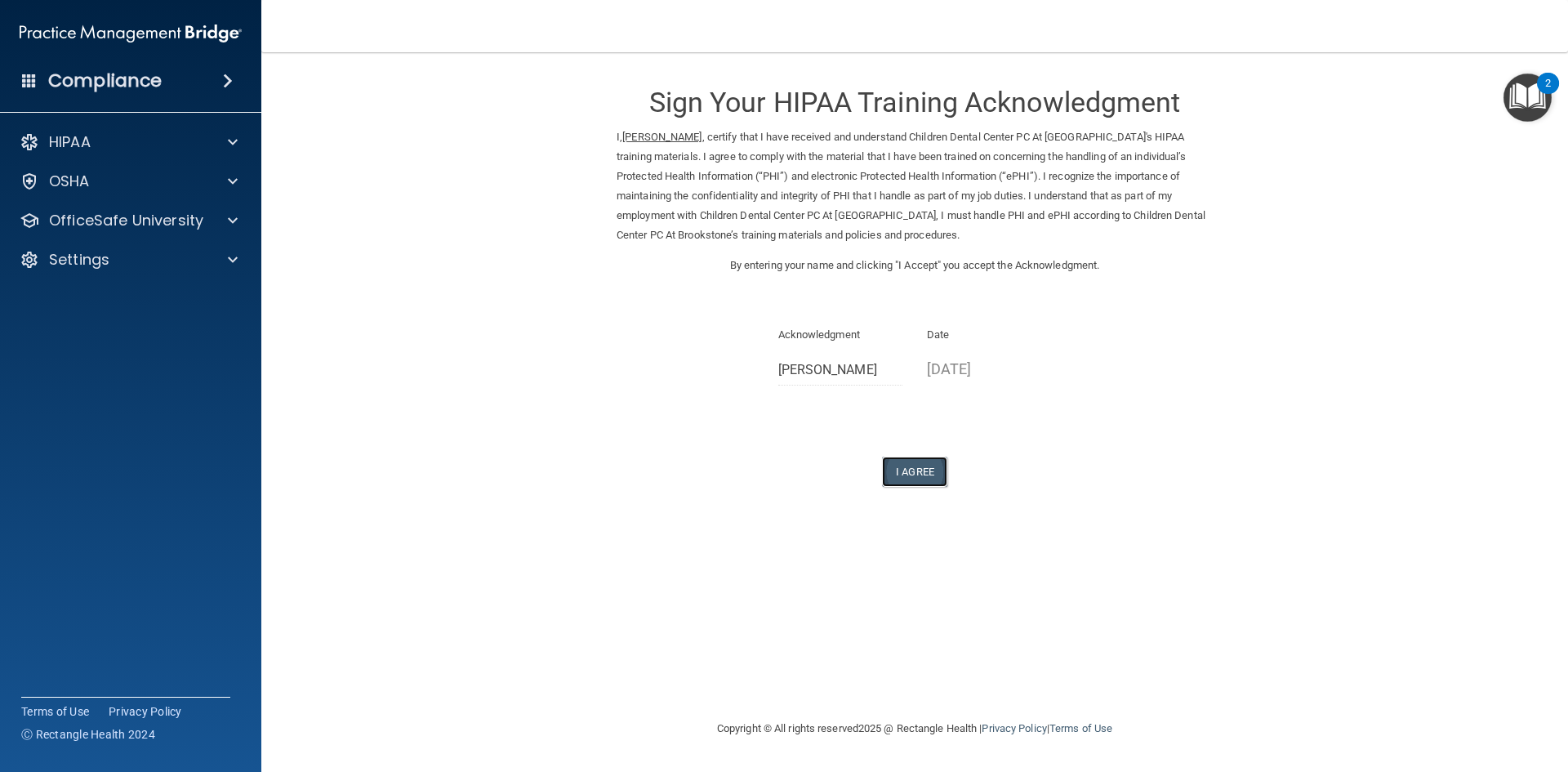
click at [915, 463] on button "I Agree" at bounding box center [915, 472] width 65 height 30
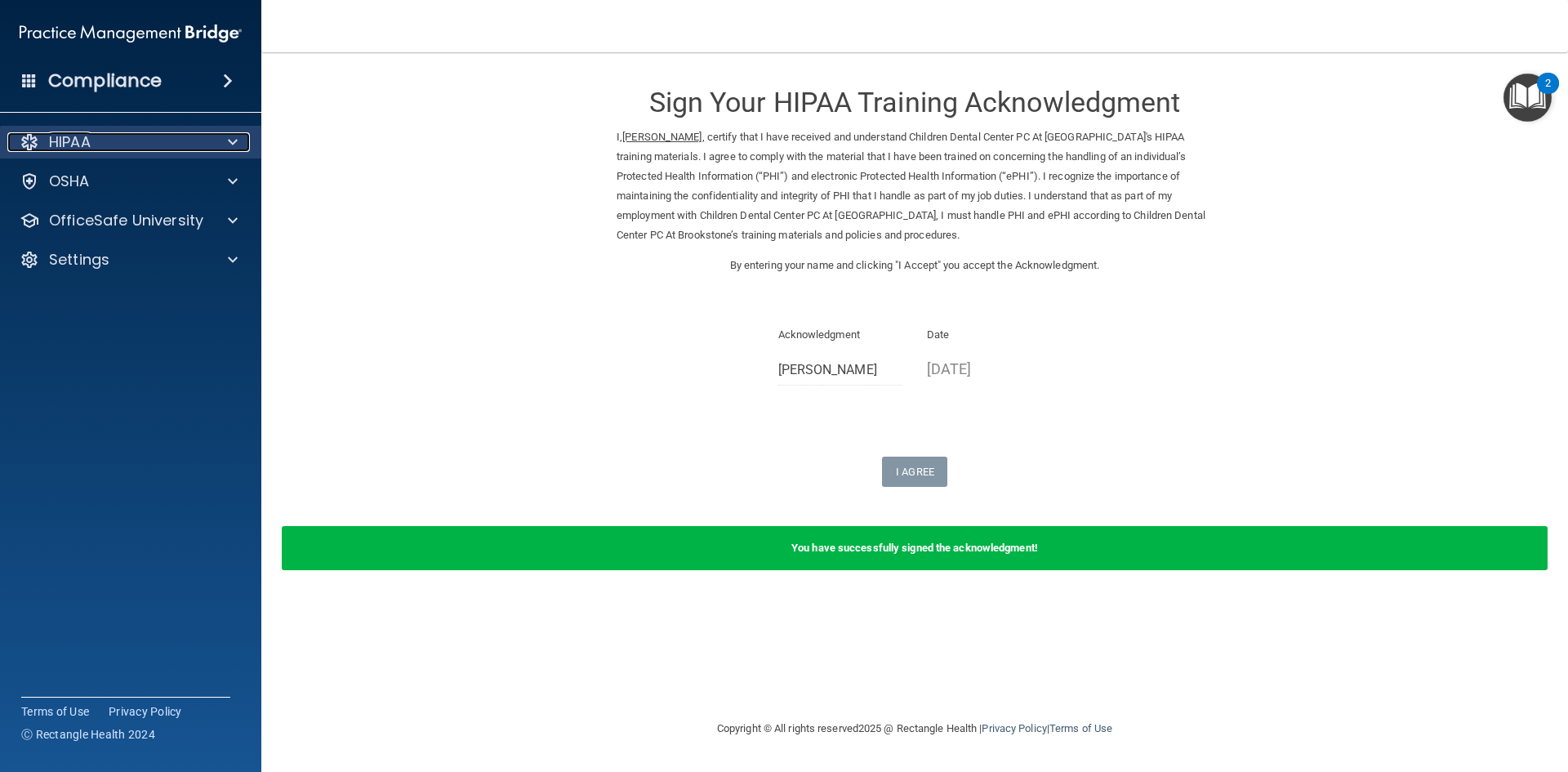
click at [115, 140] on div "HIPAA" at bounding box center [108, 142] width 203 height 20
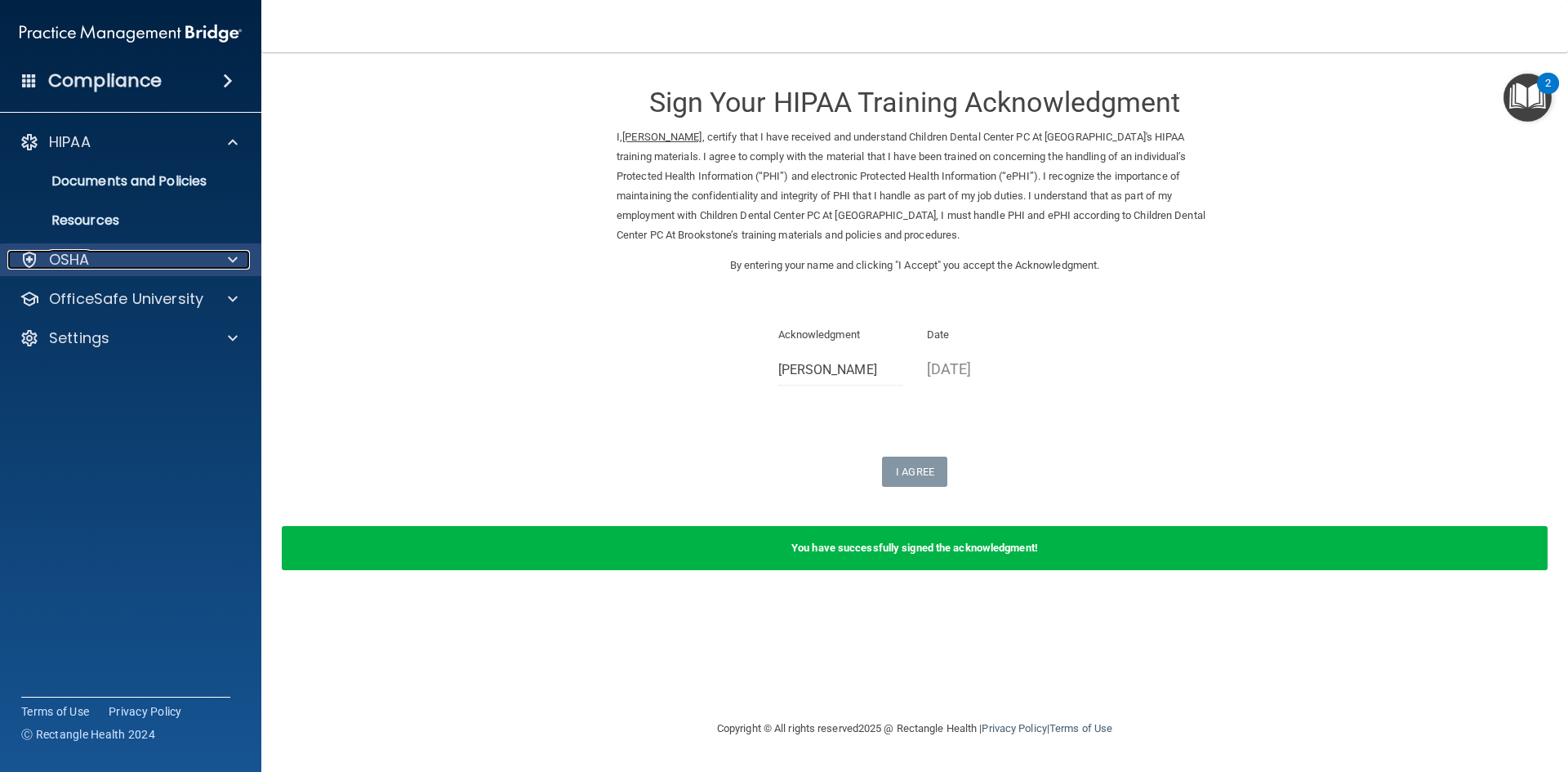
click at [137, 268] on div "OSHA" at bounding box center [108, 259] width 203 height 20
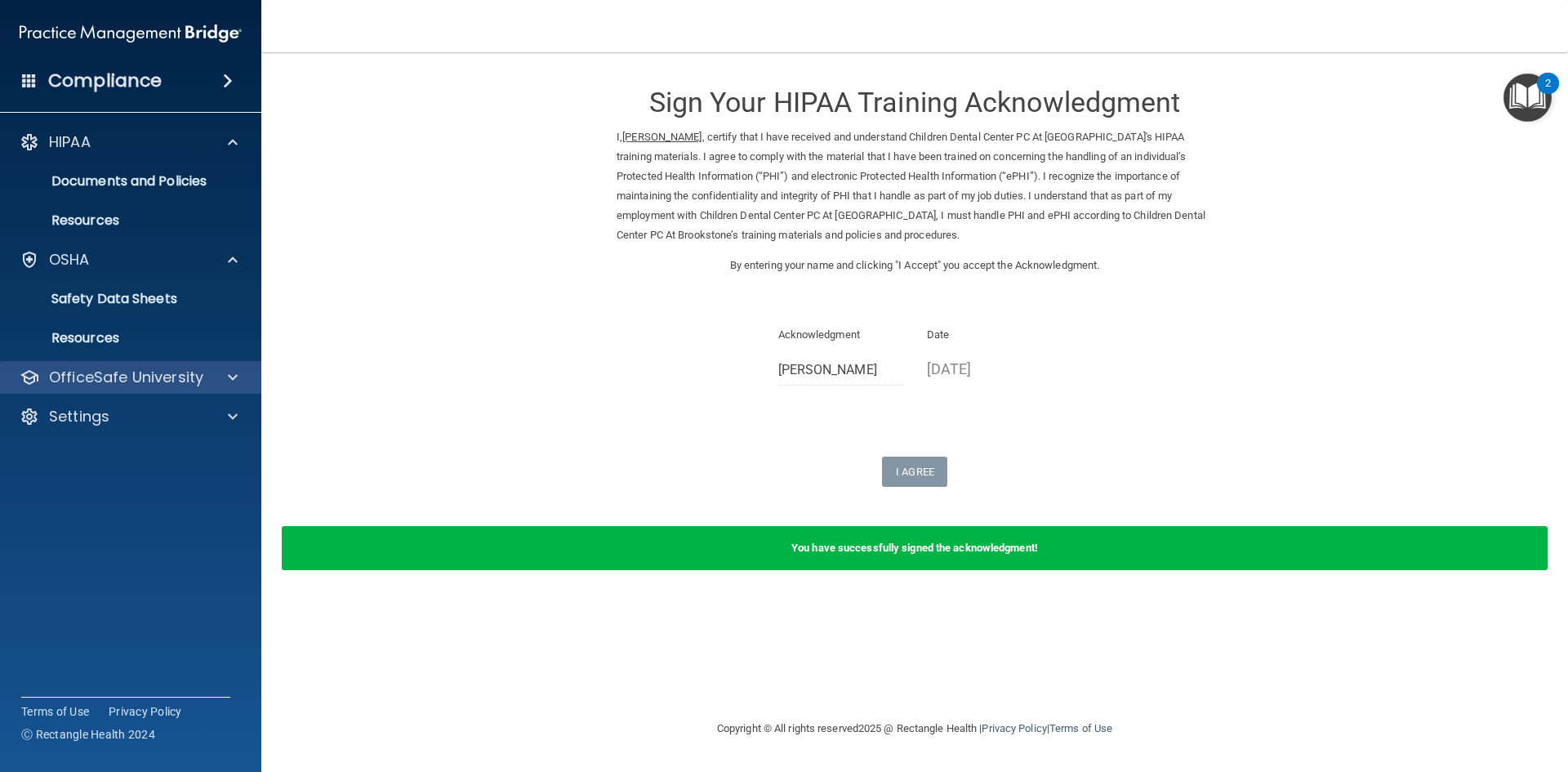
click at [184, 390] on div "OfficeSafe University" at bounding box center [131, 378] width 262 height 33
click at [171, 365] on div "OfficeSafe University" at bounding box center [131, 378] width 262 height 33
click at [211, 382] on div at bounding box center [230, 377] width 41 height 20
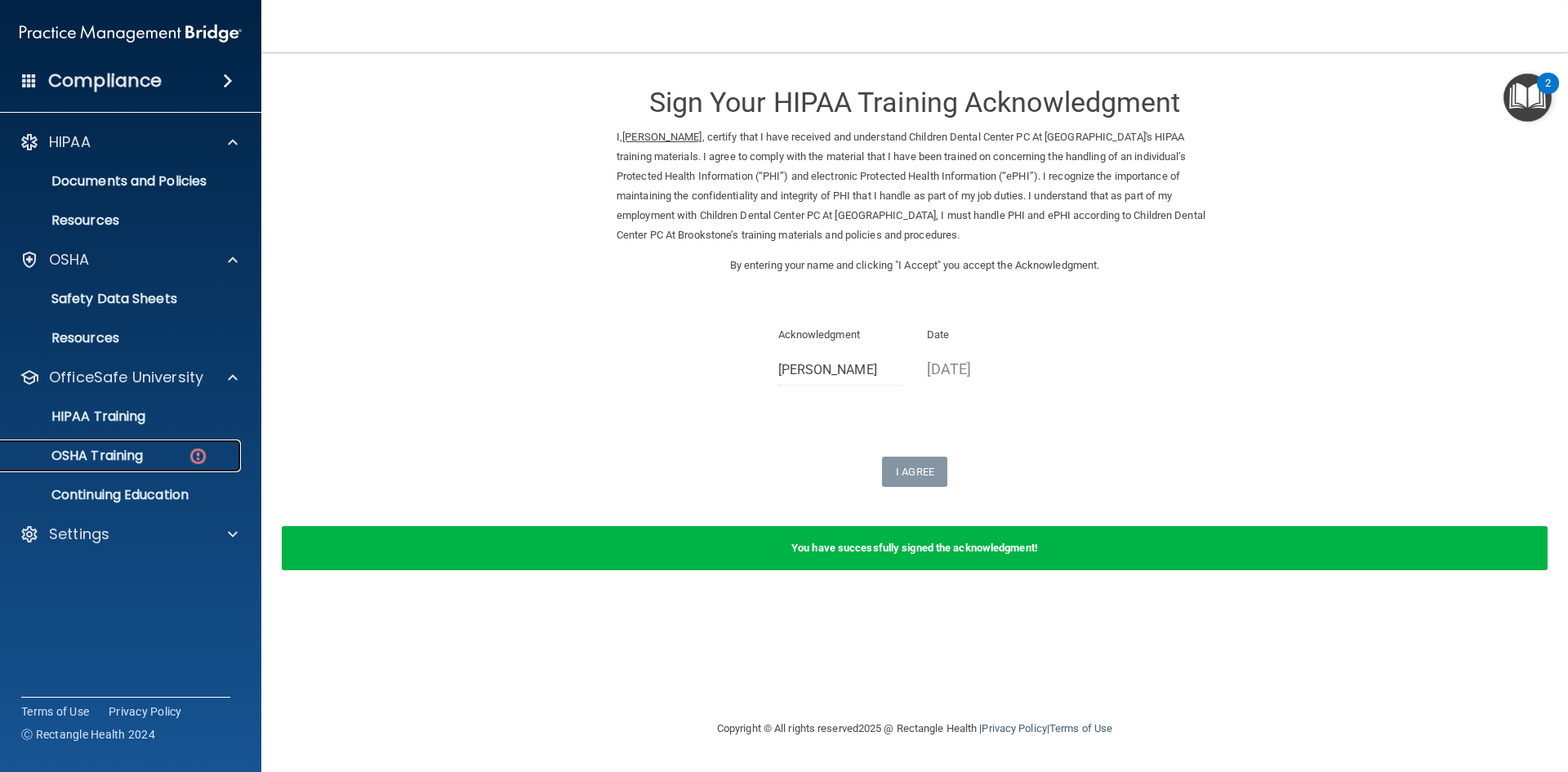
click at [107, 452] on p "OSHA Training" at bounding box center [77, 455] width 132 height 17
